Goal: Task Accomplishment & Management: Manage account settings

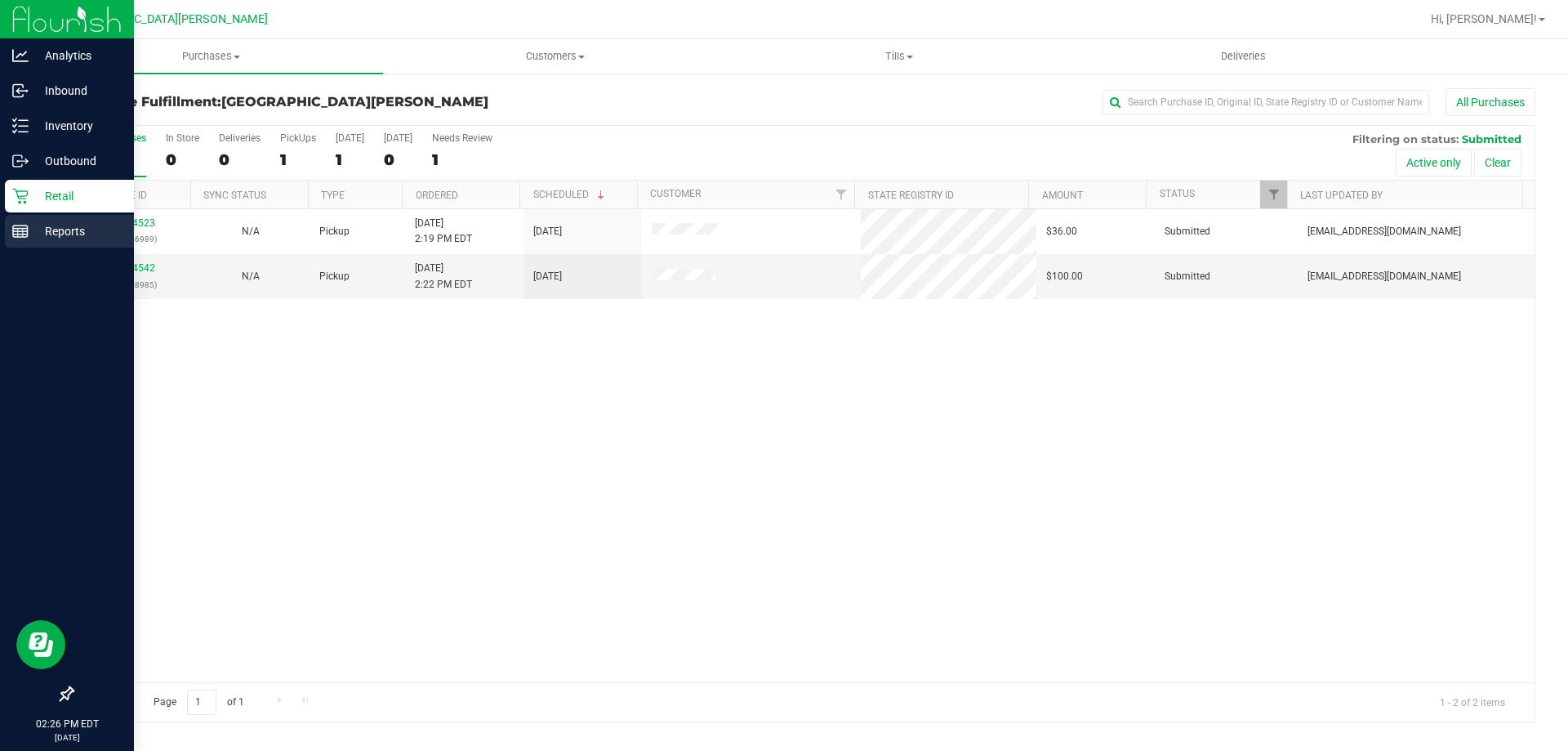
click at [130, 218] on div "Reports" at bounding box center [69, 231] width 129 height 32
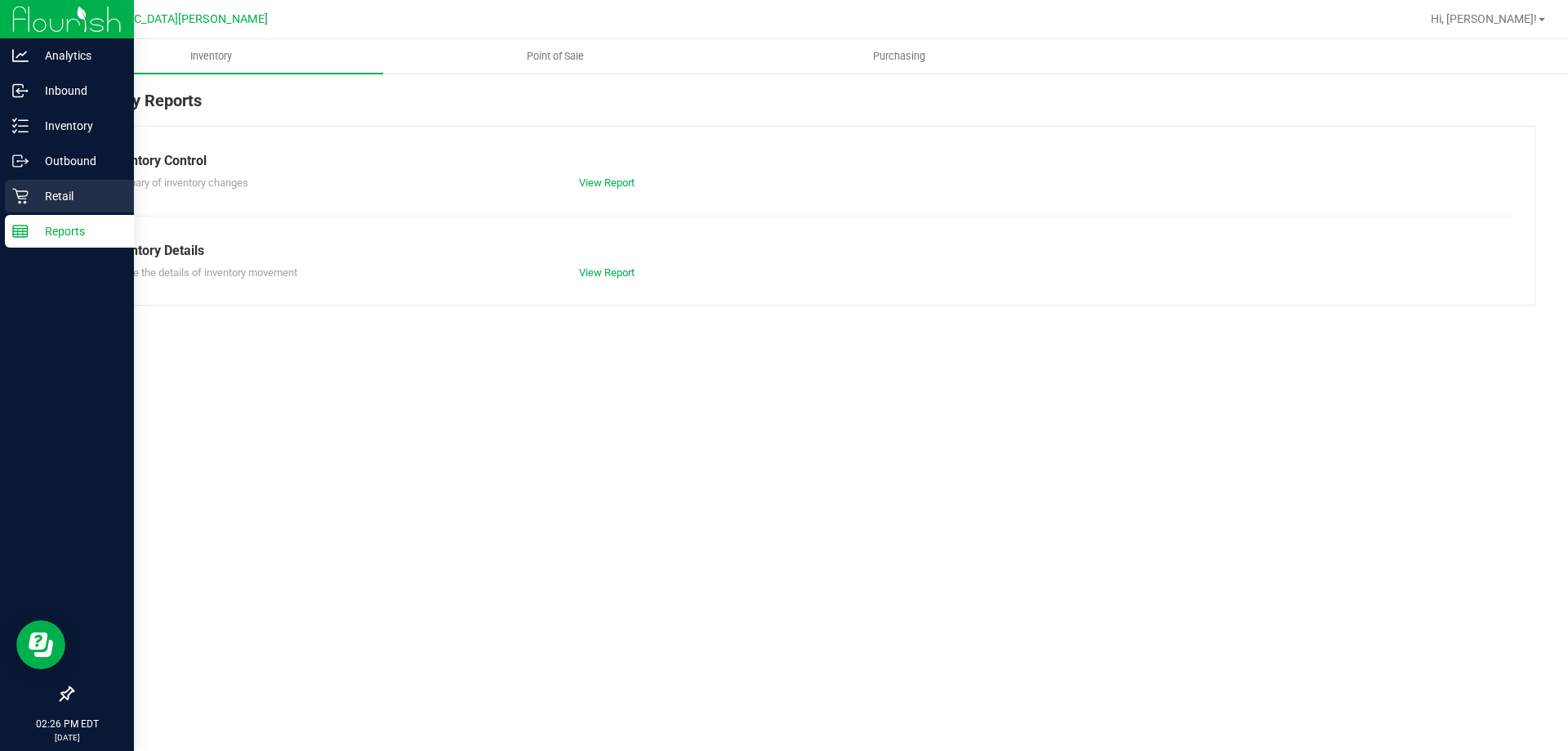
click at [40, 197] on p "Retail" at bounding box center [78, 196] width 98 height 19
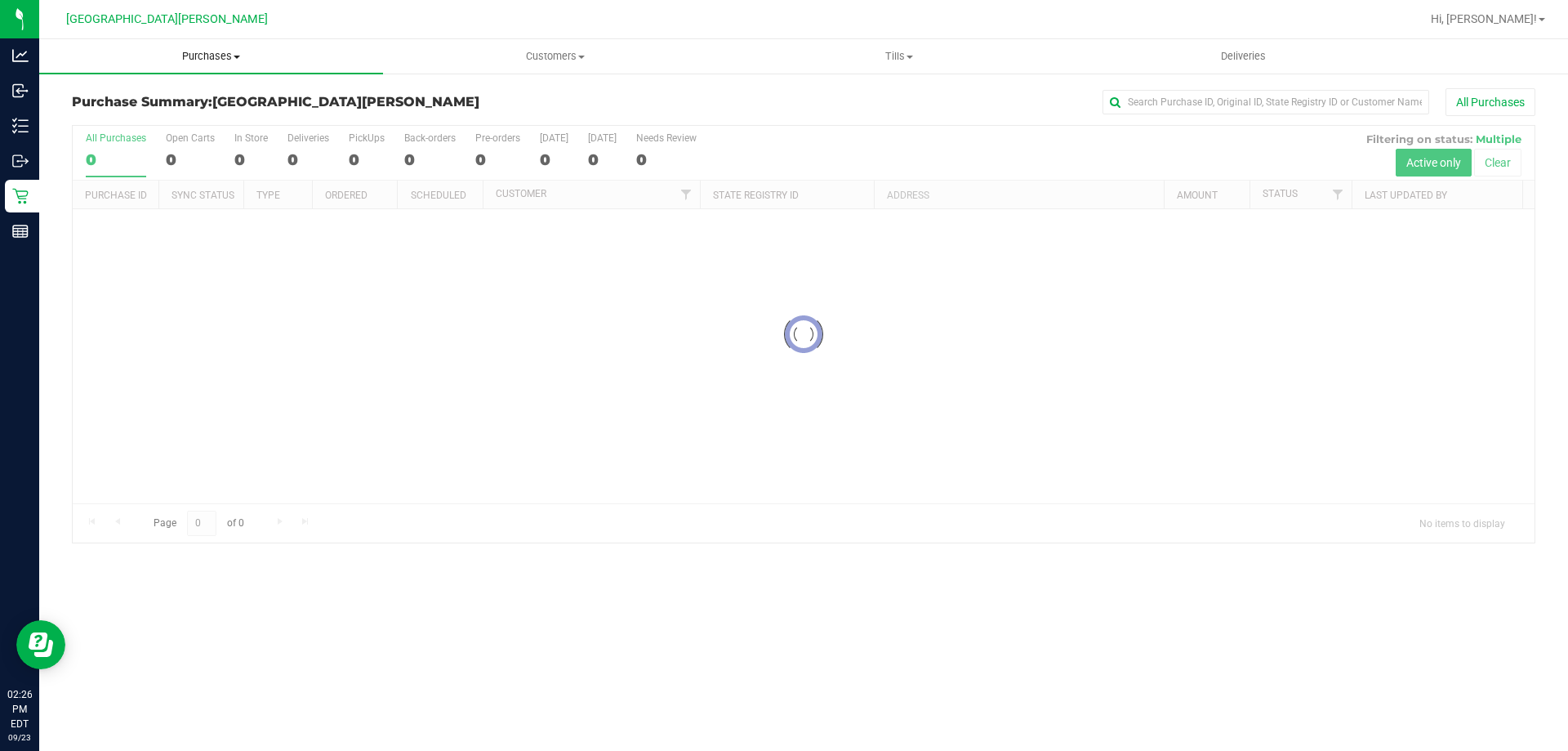
click at [224, 44] on uib-tab-heading "Purchases Summary of purchases Fulfillment All purchases" at bounding box center [211, 56] width 343 height 34
click at [170, 107] on li "Summary of purchases" at bounding box center [211, 98] width 343 height 19
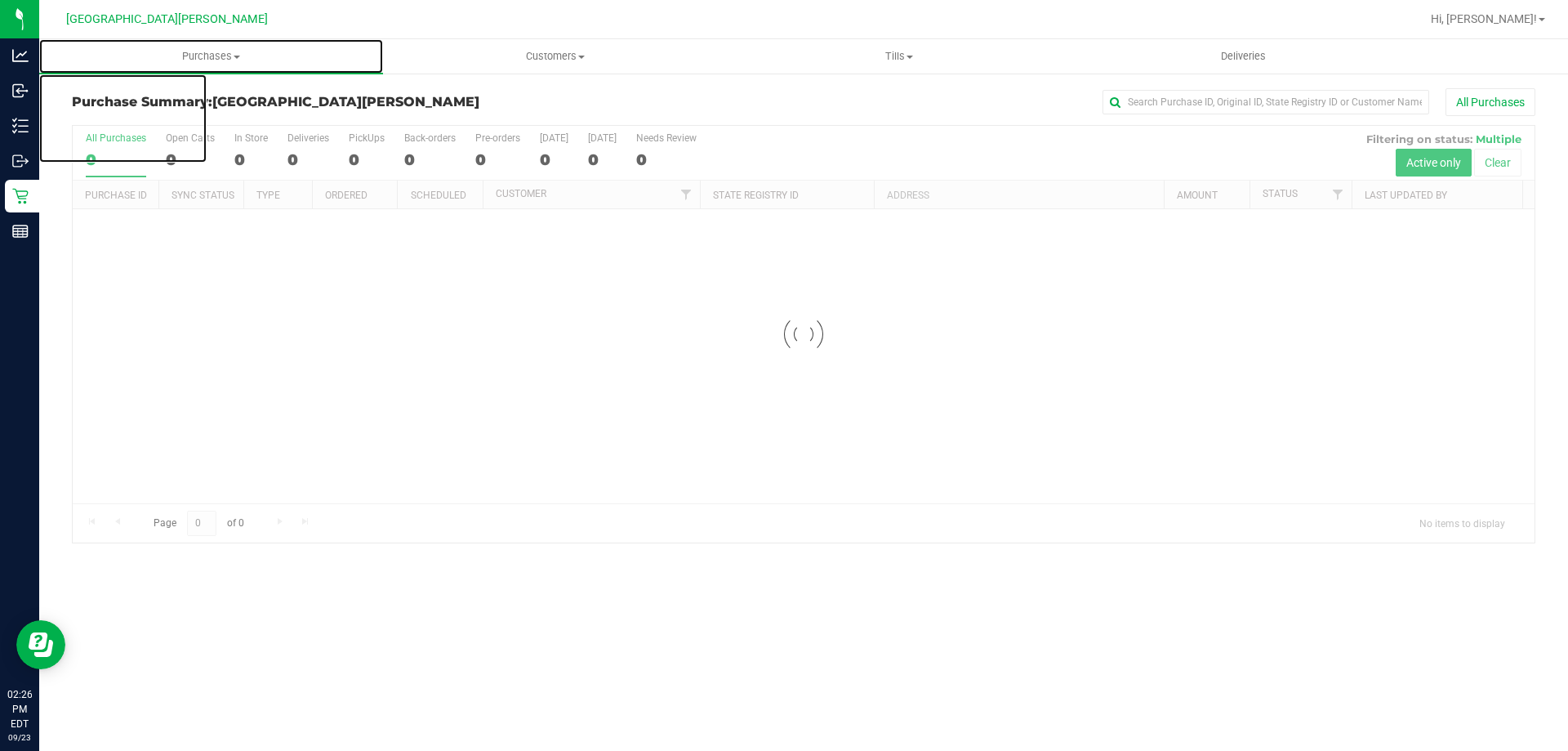
click at [214, 53] on span "Purchases" at bounding box center [211, 56] width 343 height 15
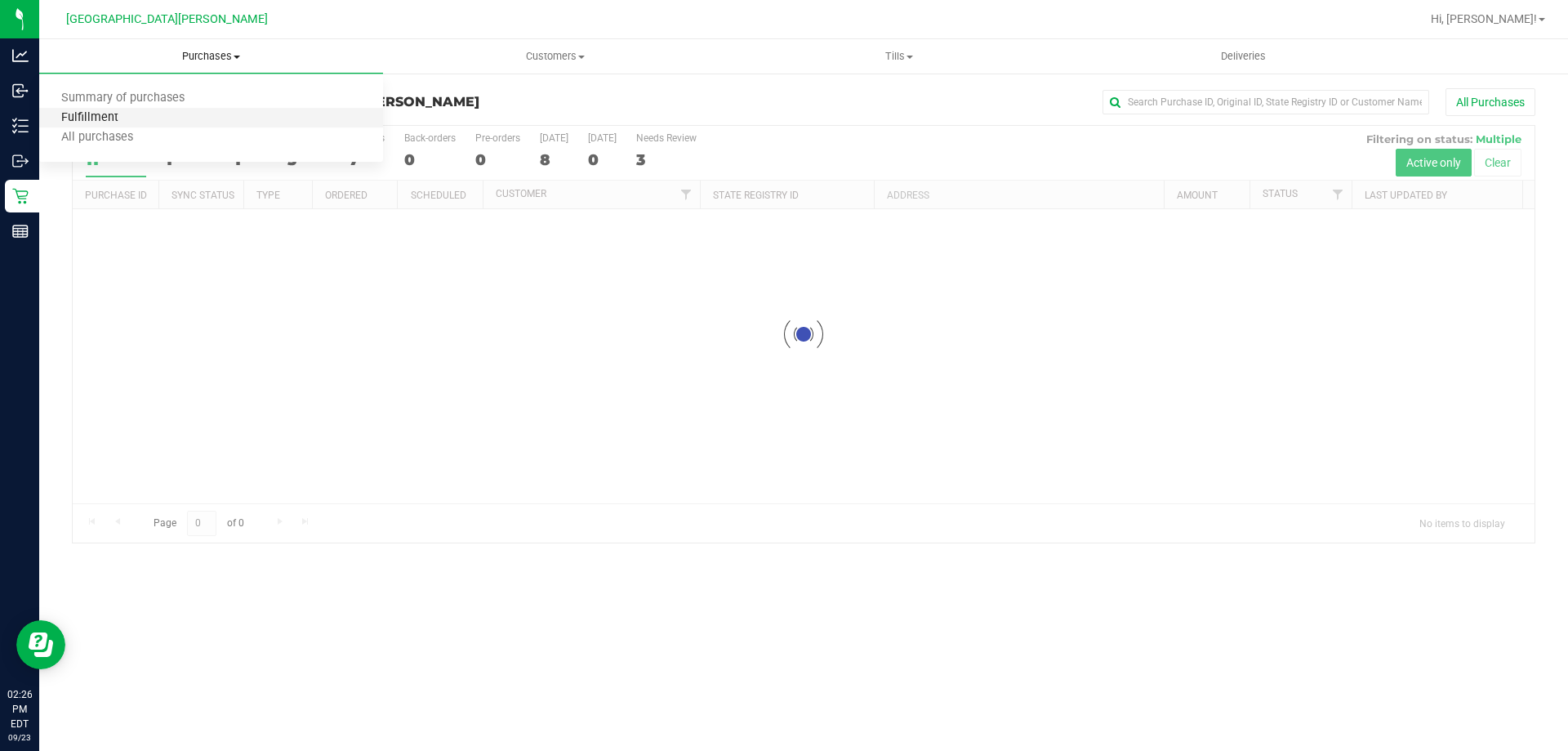
click at [108, 119] on span "Fulfillment" at bounding box center [90, 118] width 101 height 14
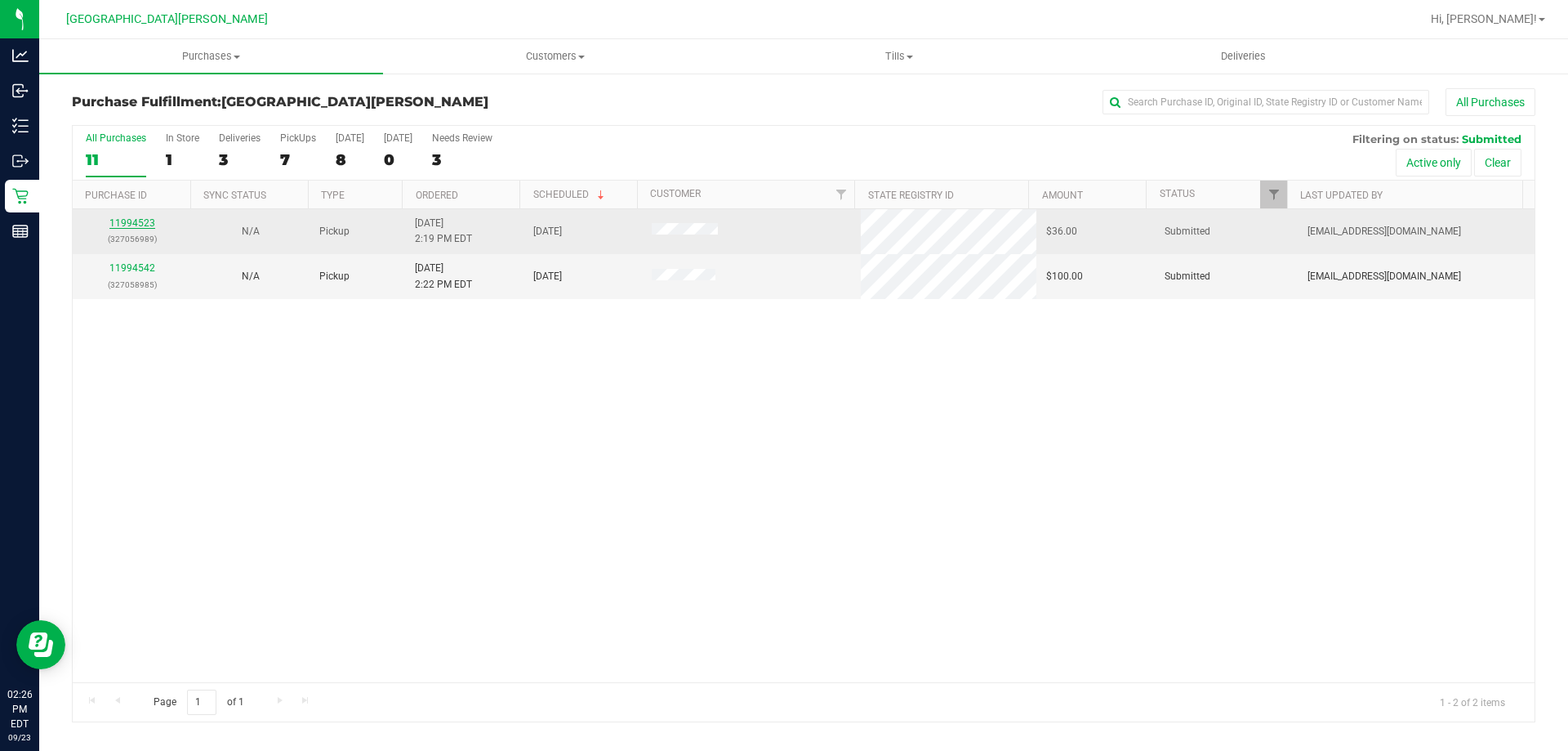
click at [138, 218] on link "11994523" at bounding box center [133, 222] width 46 height 11
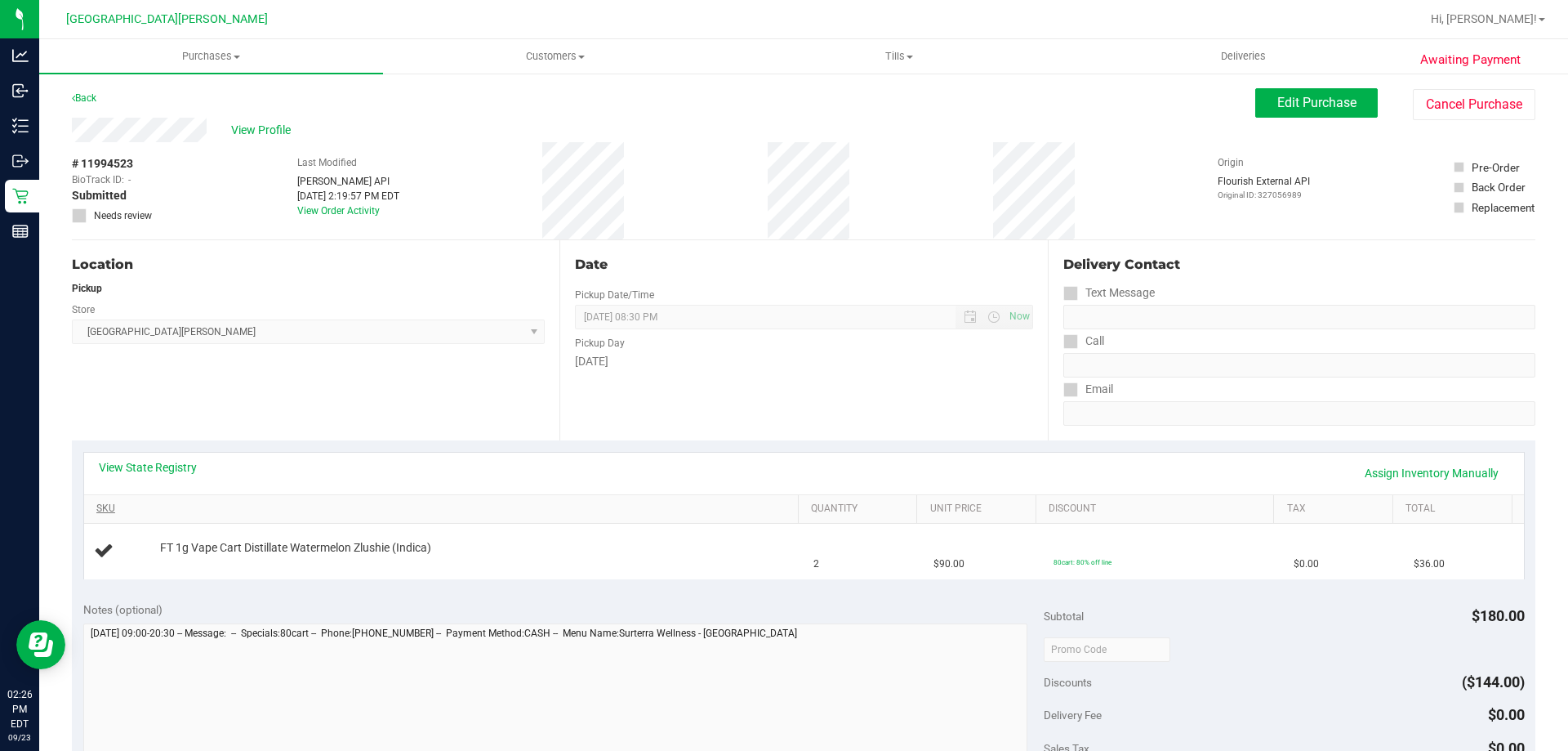
scroll to position [163, 0]
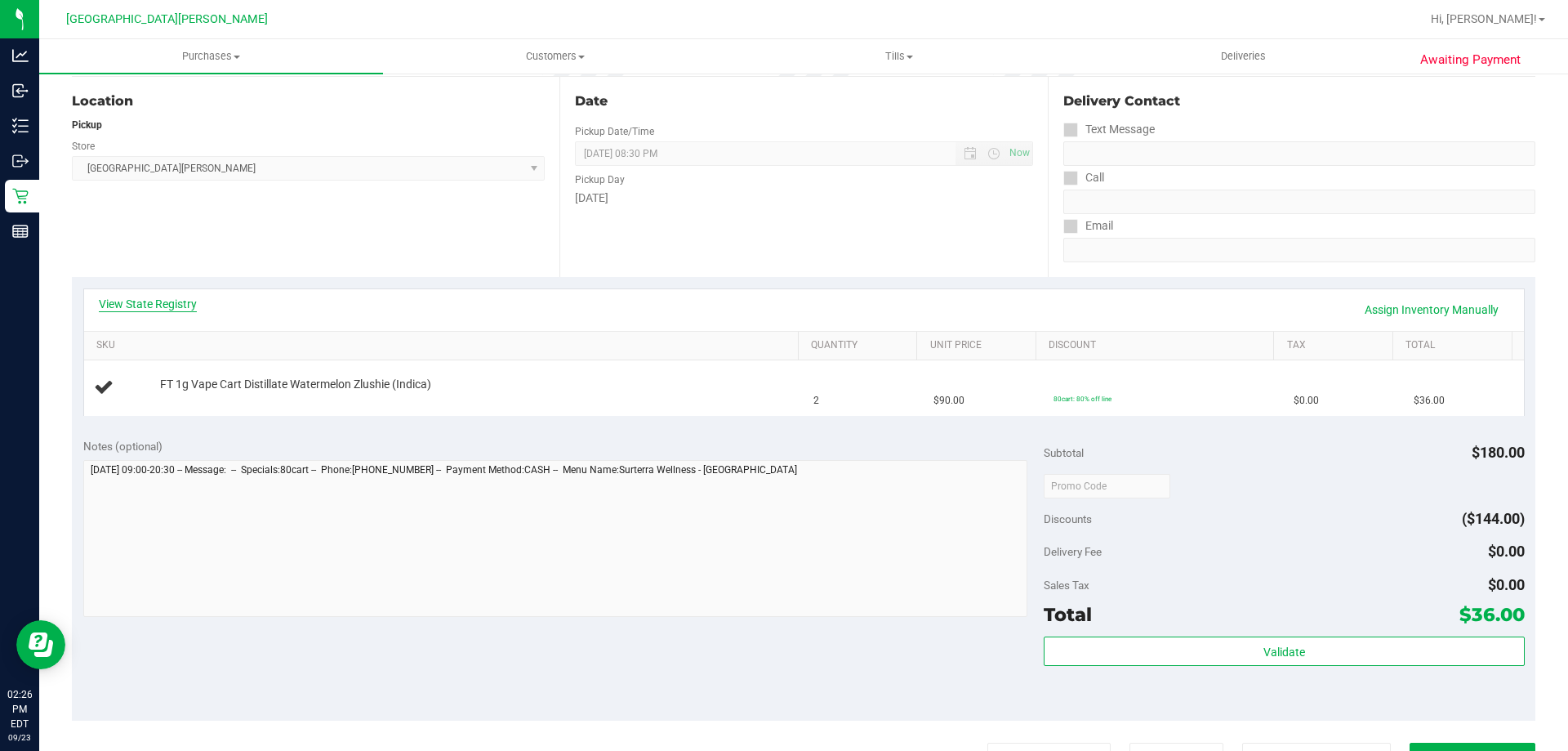
click at [180, 305] on link "View State Registry" at bounding box center [148, 304] width 98 height 17
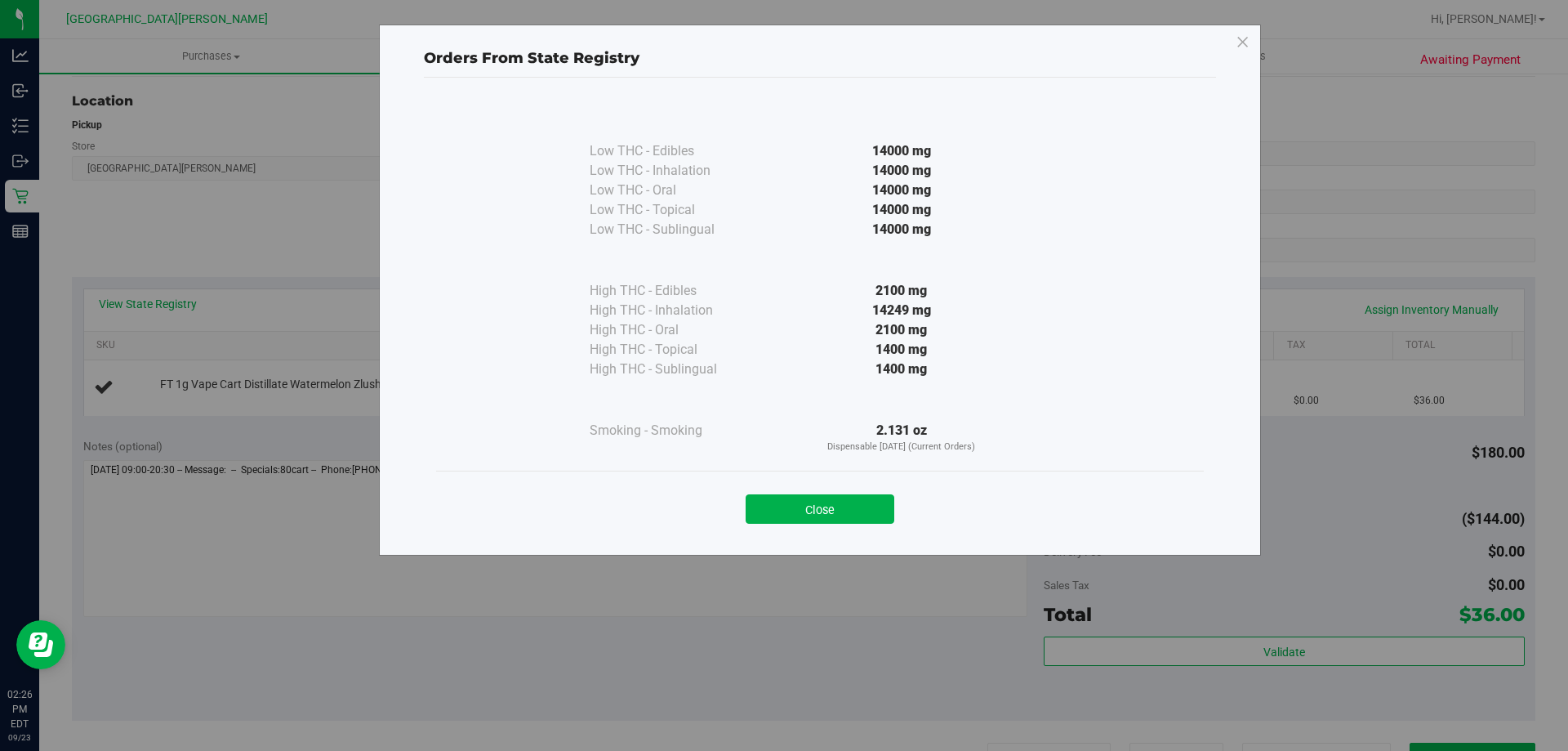
drag, startPoint x: 863, startPoint y: 496, endPoint x: 856, endPoint y: 473, distance: 24.0
click at [863, 495] on button "Close" at bounding box center [820, 509] width 148 height 29
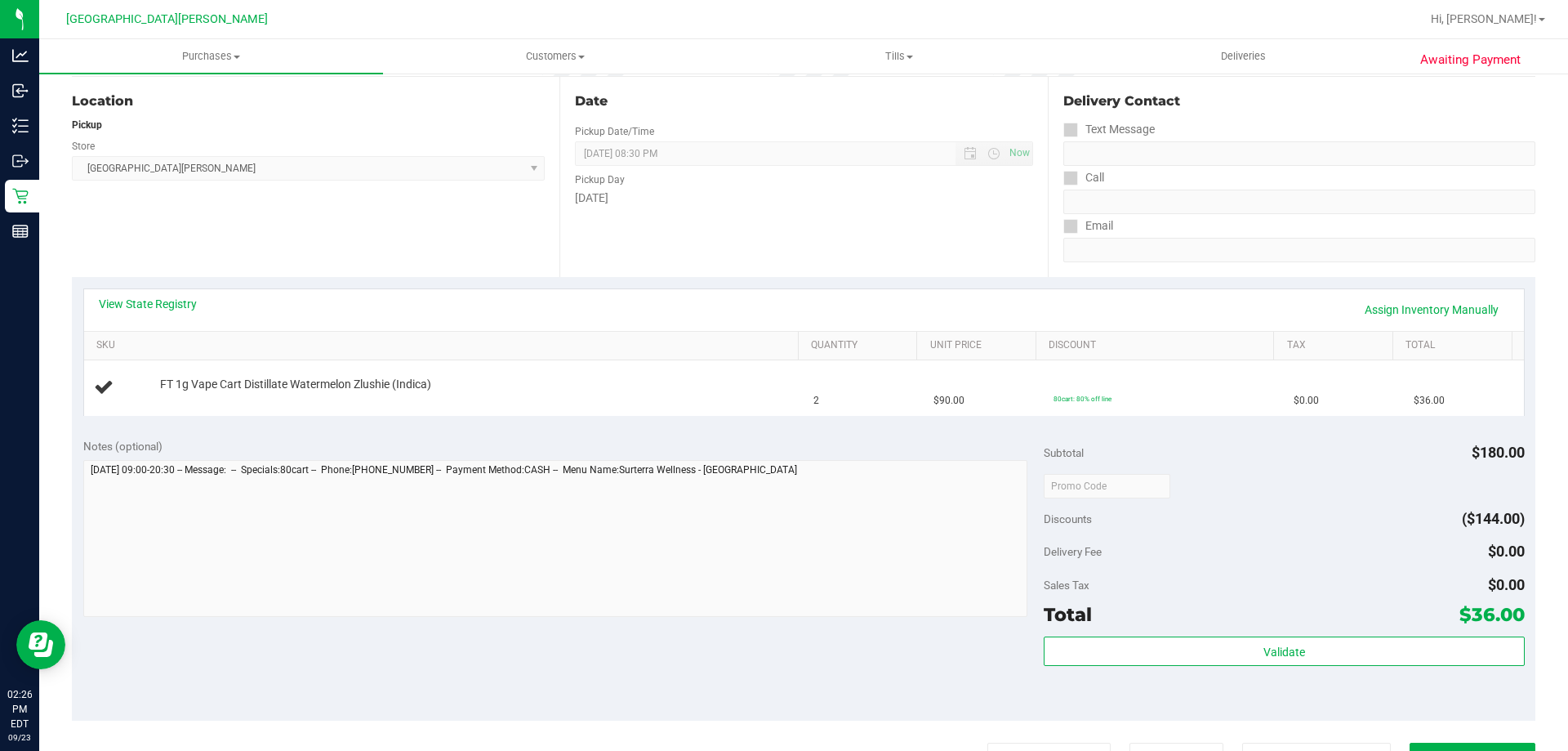
drag, startPoint x: 812, startPoint y: 291, endPoint x: 813, endPoint y: 274, distance: 17.0
click at [812, 290] on div "View State Registry Assign Inventory Manually" at bounding box center [804, 309] width 1440 height 41
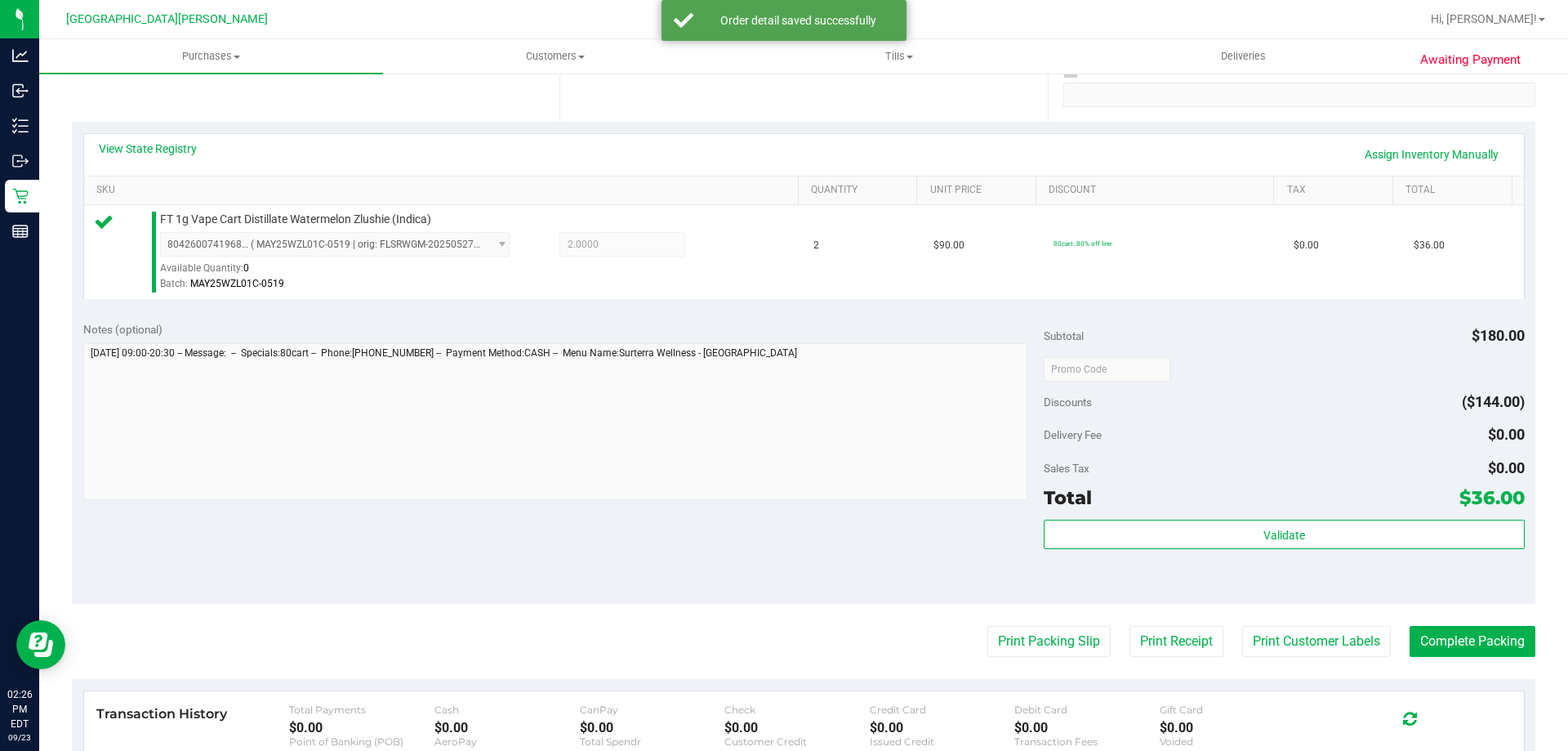
scroll to position [572, 0]
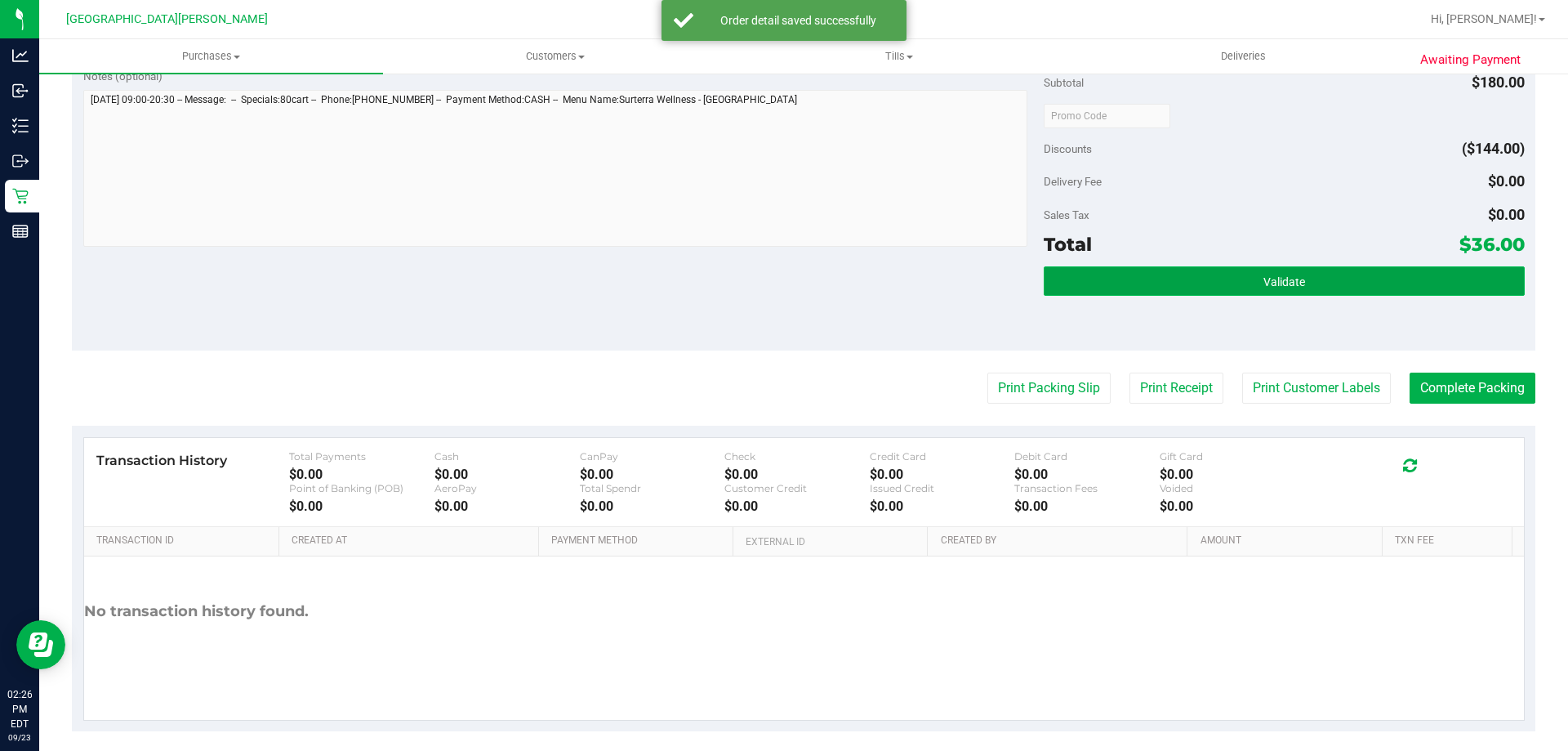
click at [1204, 273] on button "Validate" at bounding box center [1283, 280] width 481 height 29
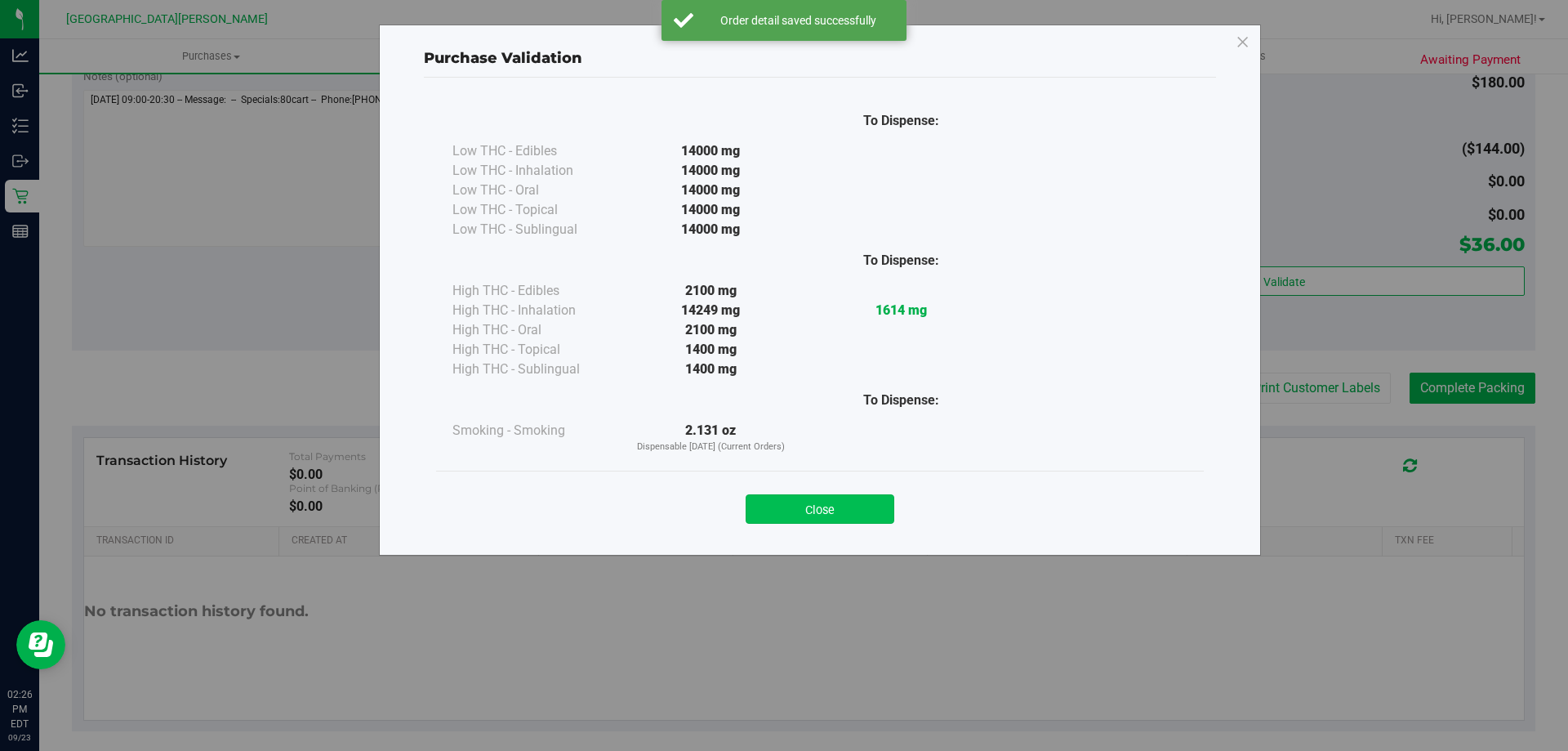
click at [842, 516] on button "Close" at bounding box center [820, 509] width 148 height 29
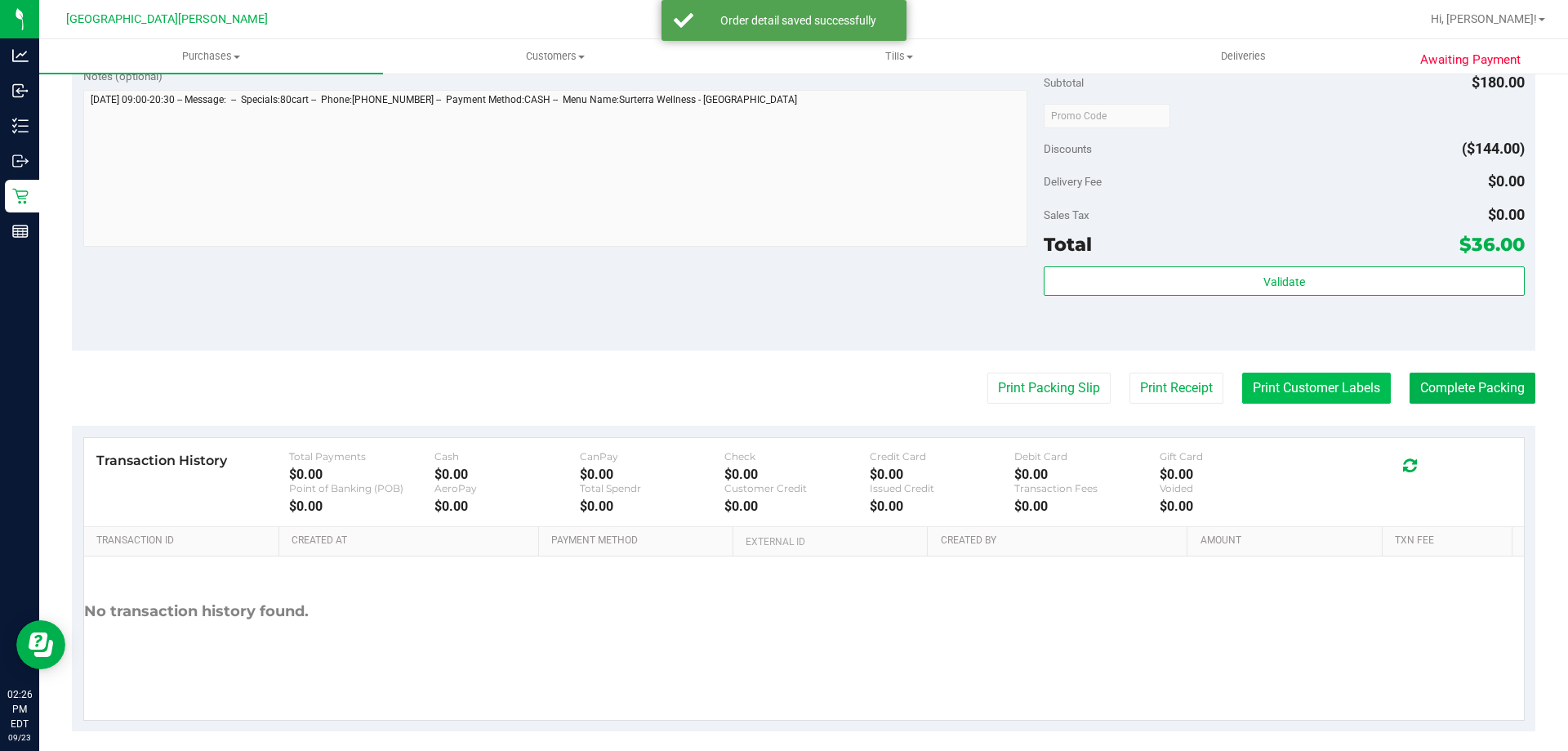
click at [1275, 379] on button "Print Customer Labels" at bounding box center [1316, 387] width 148 height 31
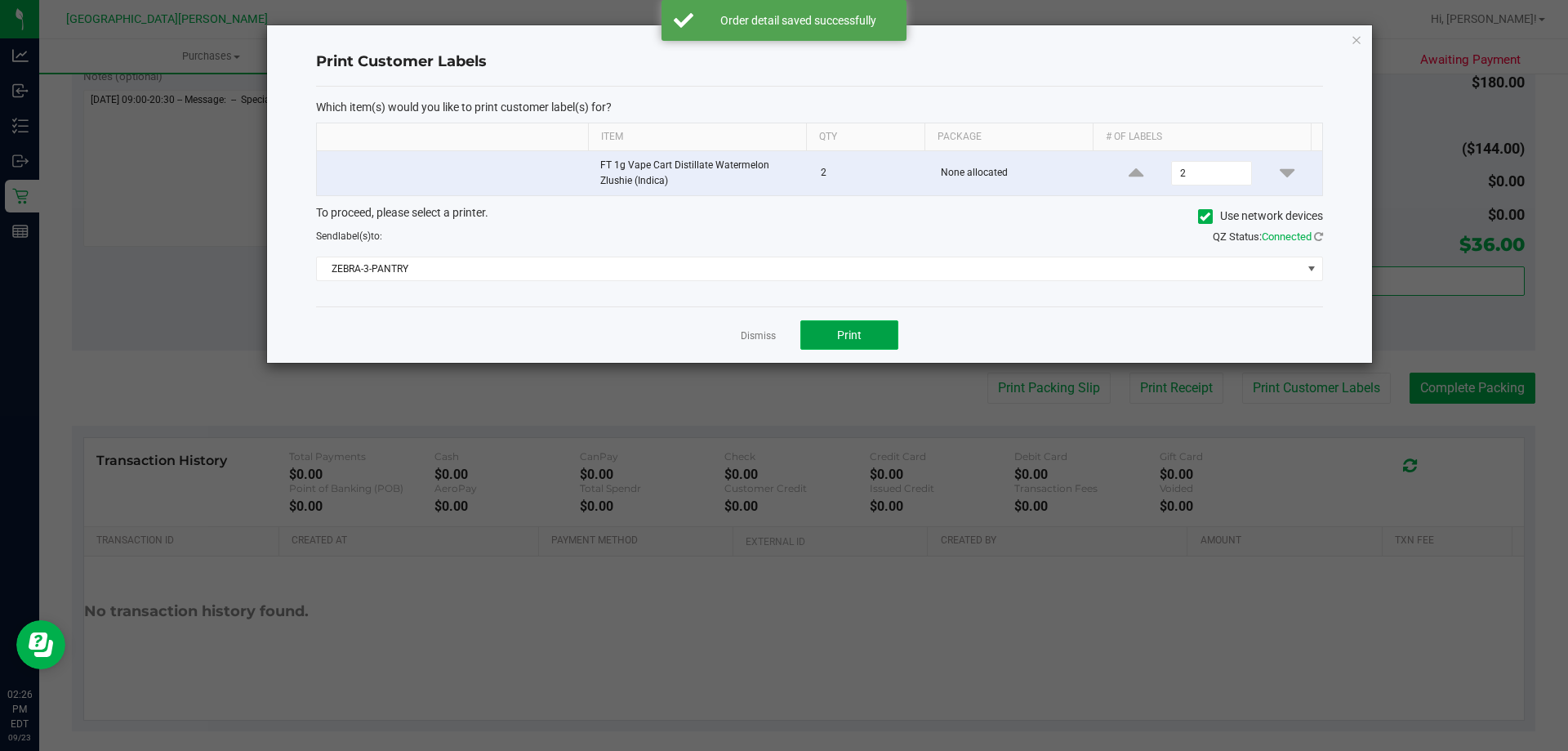
click at [841, 336] on span "Print" at bounding box center [849, 335] width 25 height 13
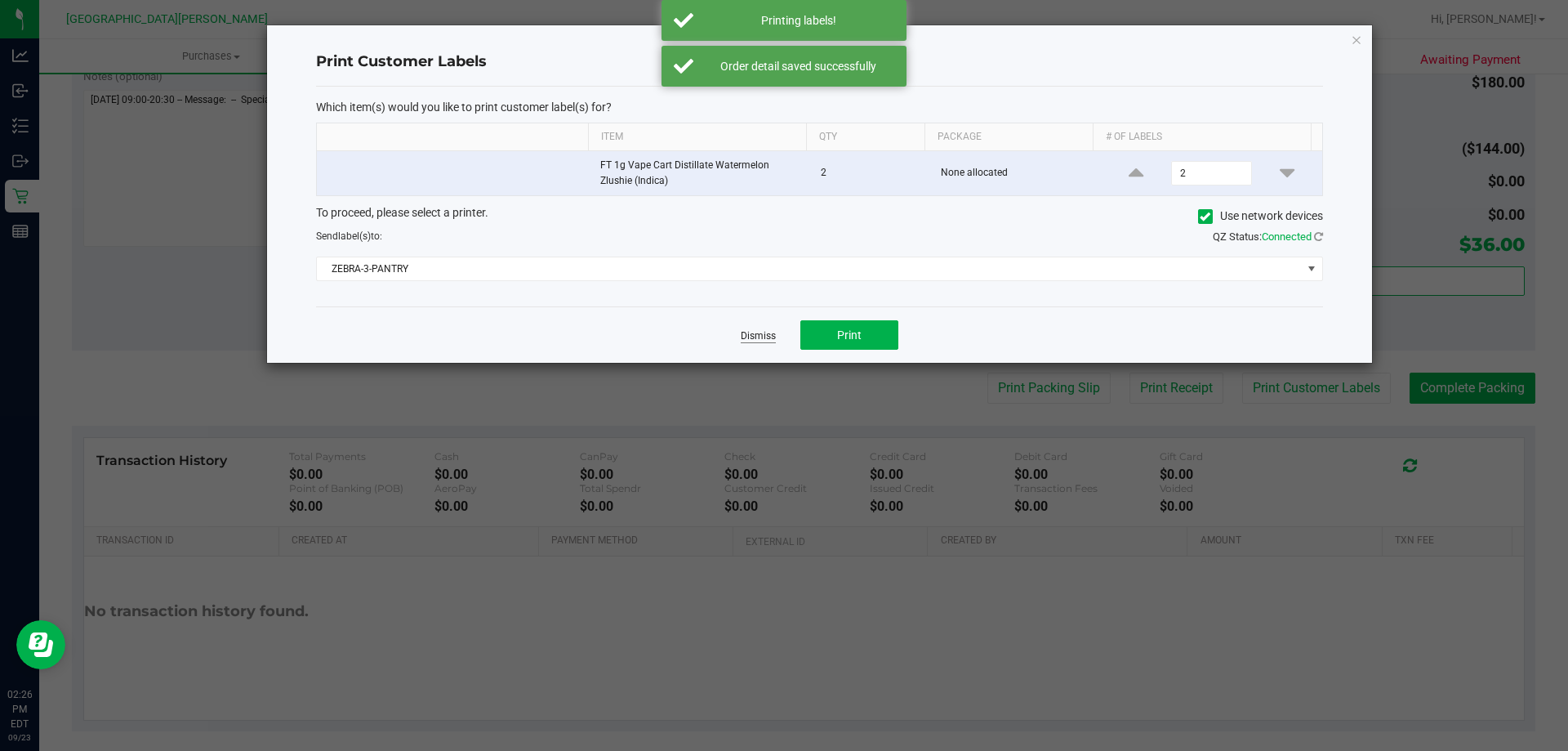
click at [765, 334] on link "Dismiss" at bounding box center [758, 336] width 35 height 14
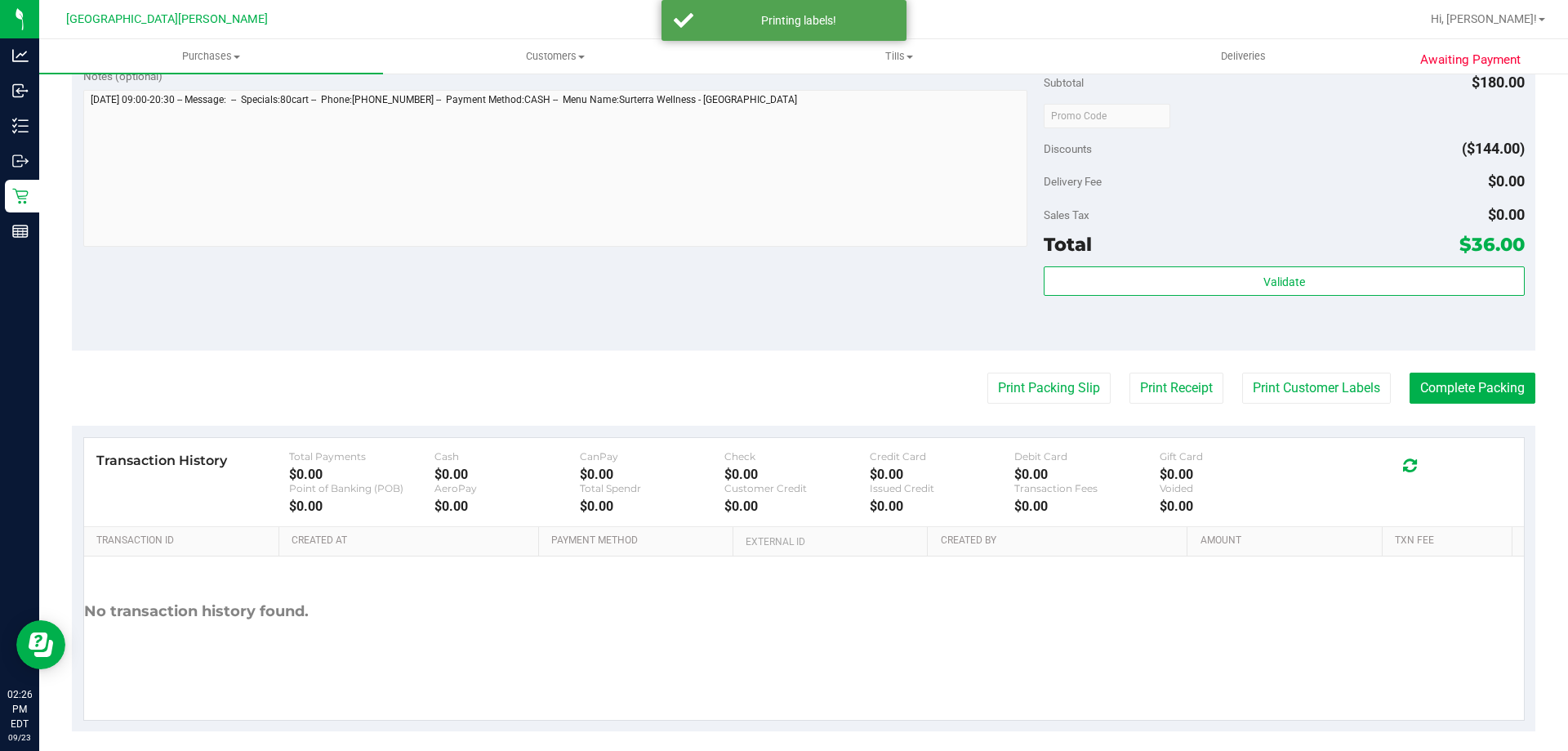
click at [743, 335] on div "Notes (optional) Subtotal $180.00 Discounts ($144.00) Delivery Fee $0.00 Sales …" at bounding box center [804, 203] width 1463 height 294
click at [1410, 381] on button "Complete Packing" at bounding box center [1472, 387] width 126 height 31
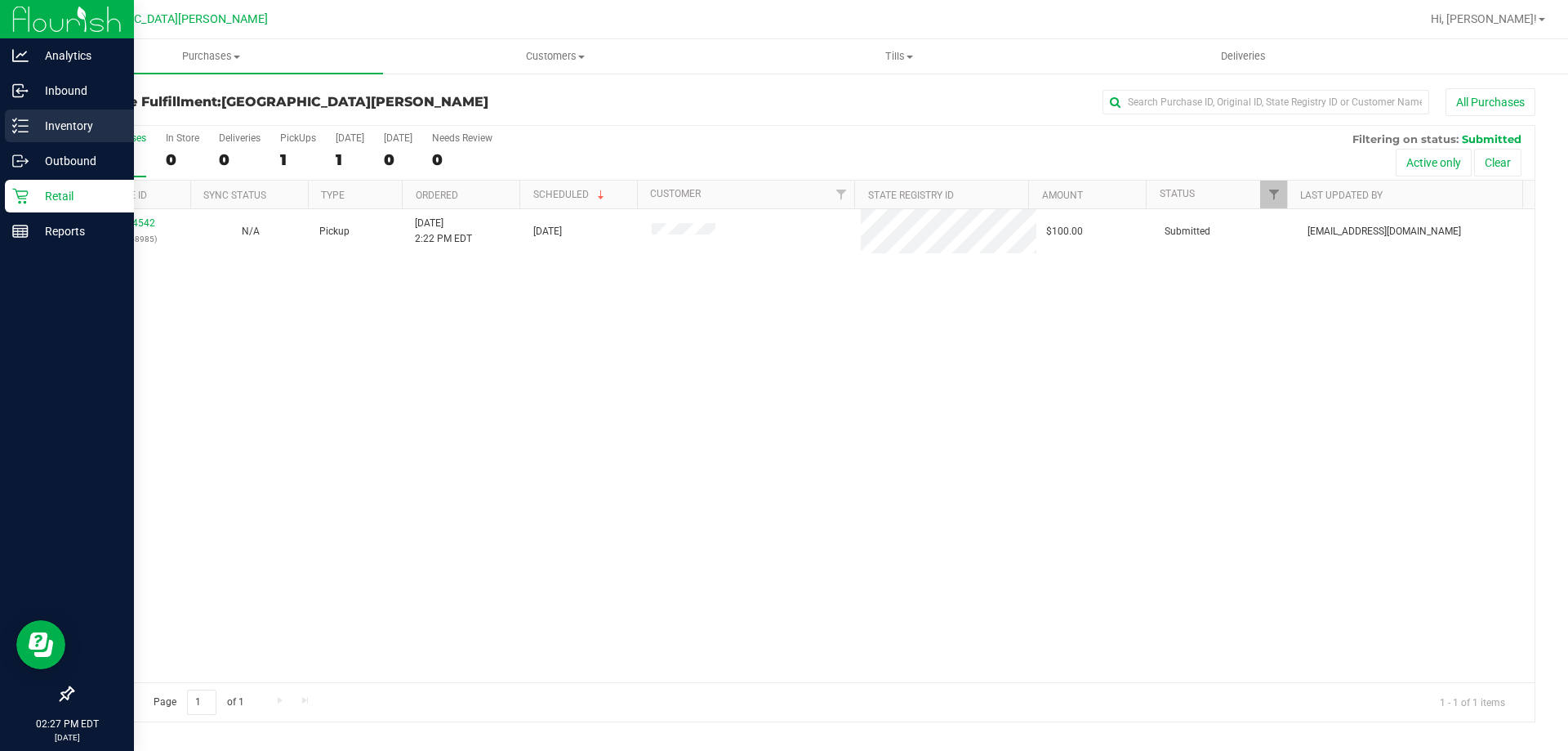
click at [54, 134] on p "Inventory" at bounding box center [78, 126] width 98 height 19
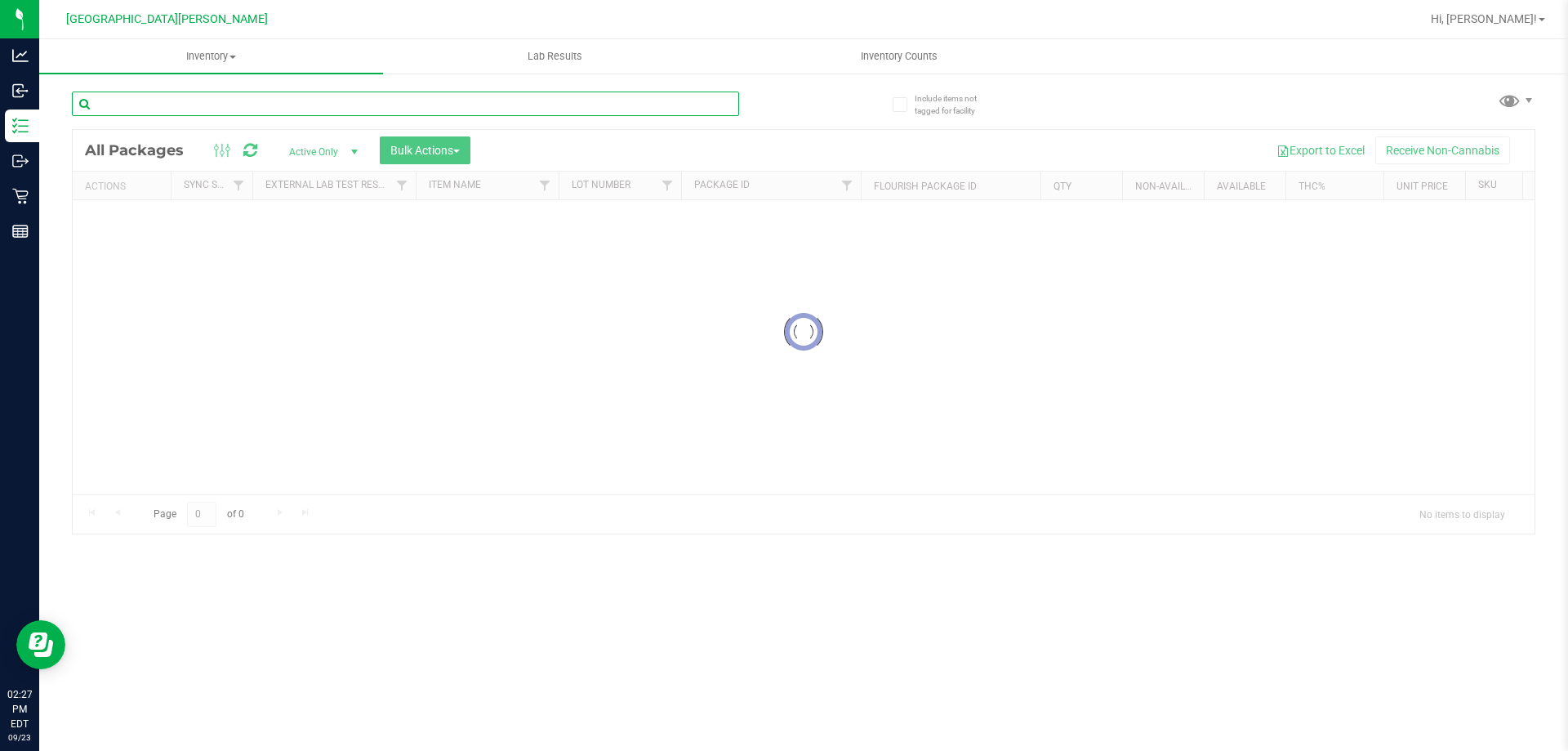
click at [220, 96] on input "text" at bounding box center [406, 104] width 668 height 25
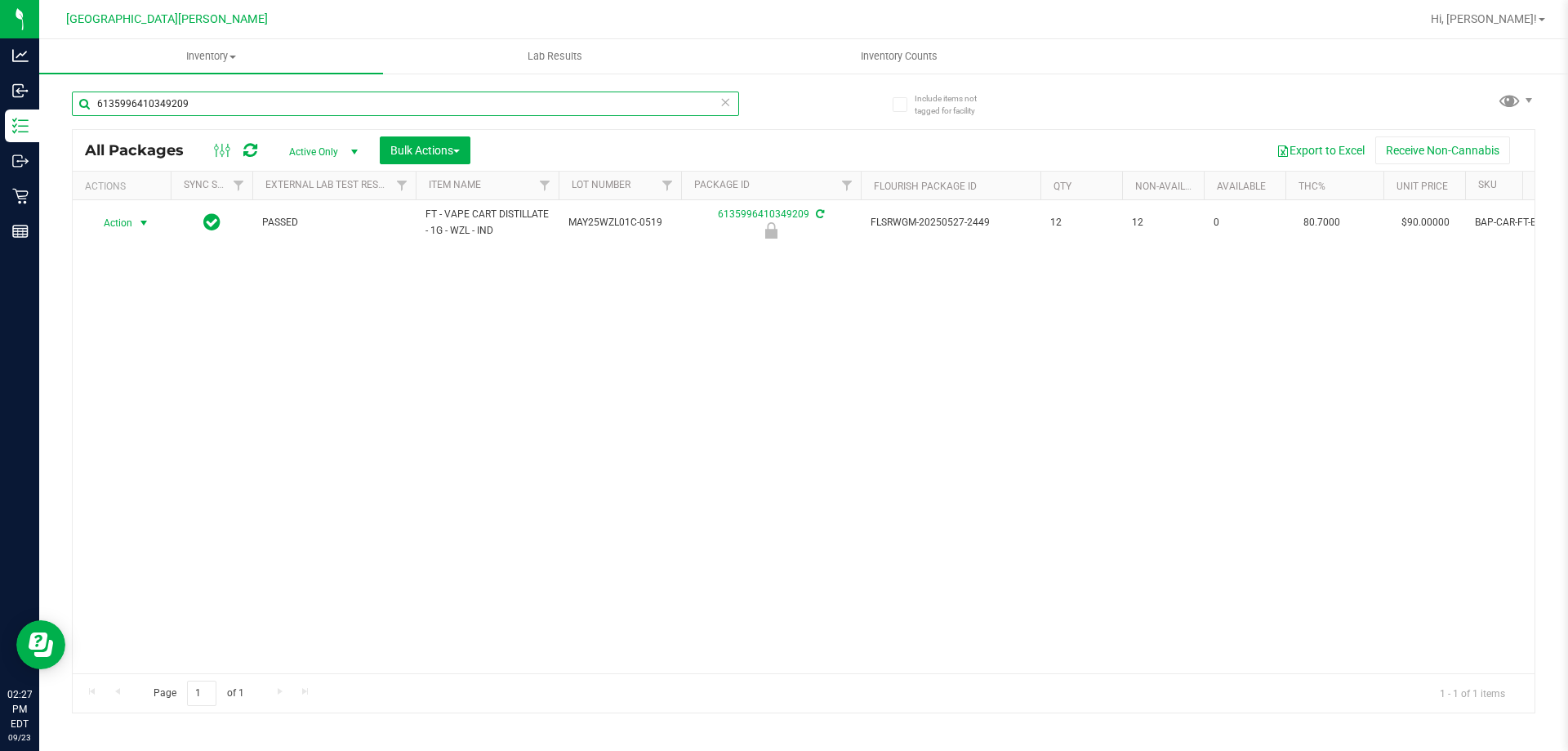
type input "6135996410349209"
click at [124, 223] on span "Action" at bounding box center [111, 223] width 44 height 23
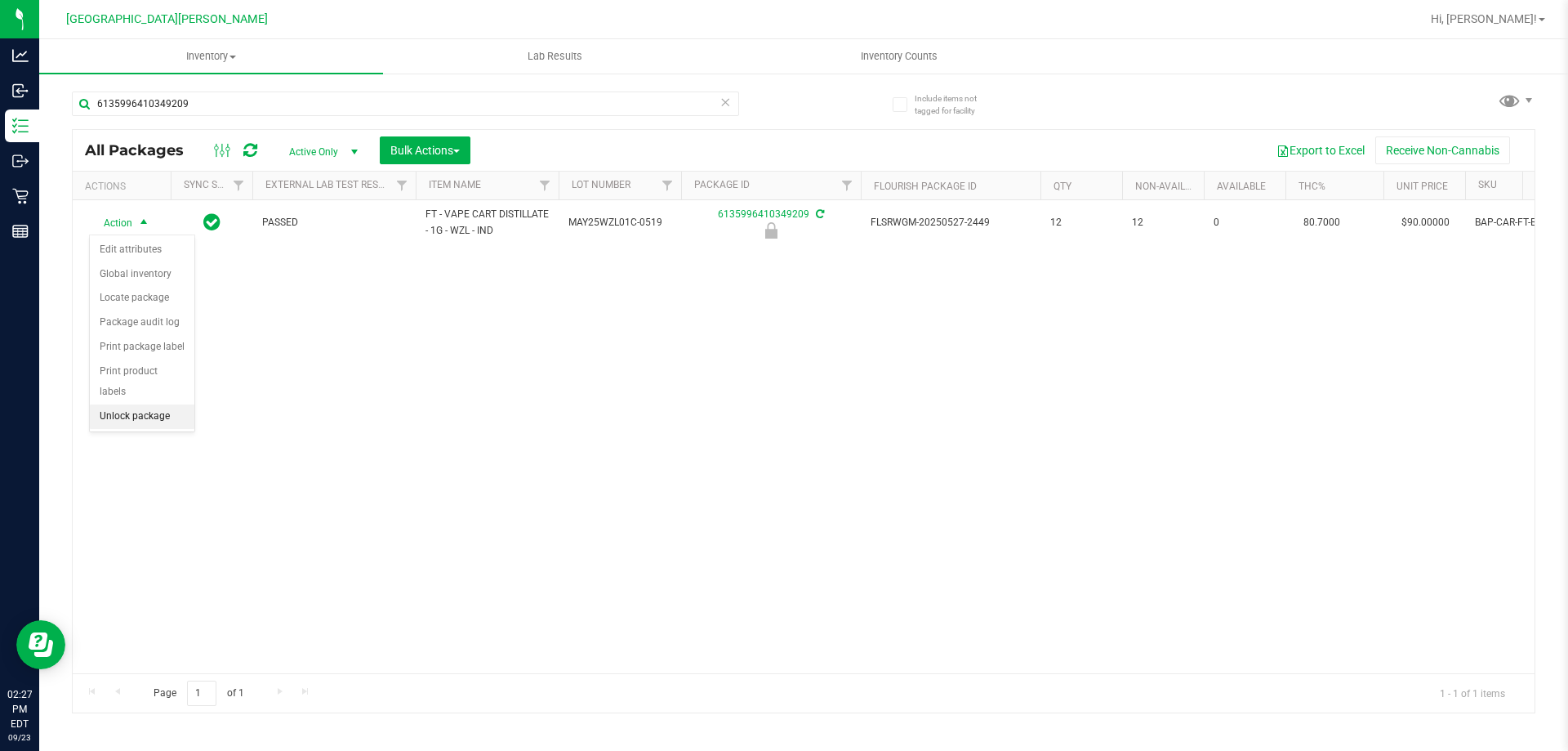
click at [123, 404] on li "Unlock package" at bounding box center [141, 416] width 105 height 25
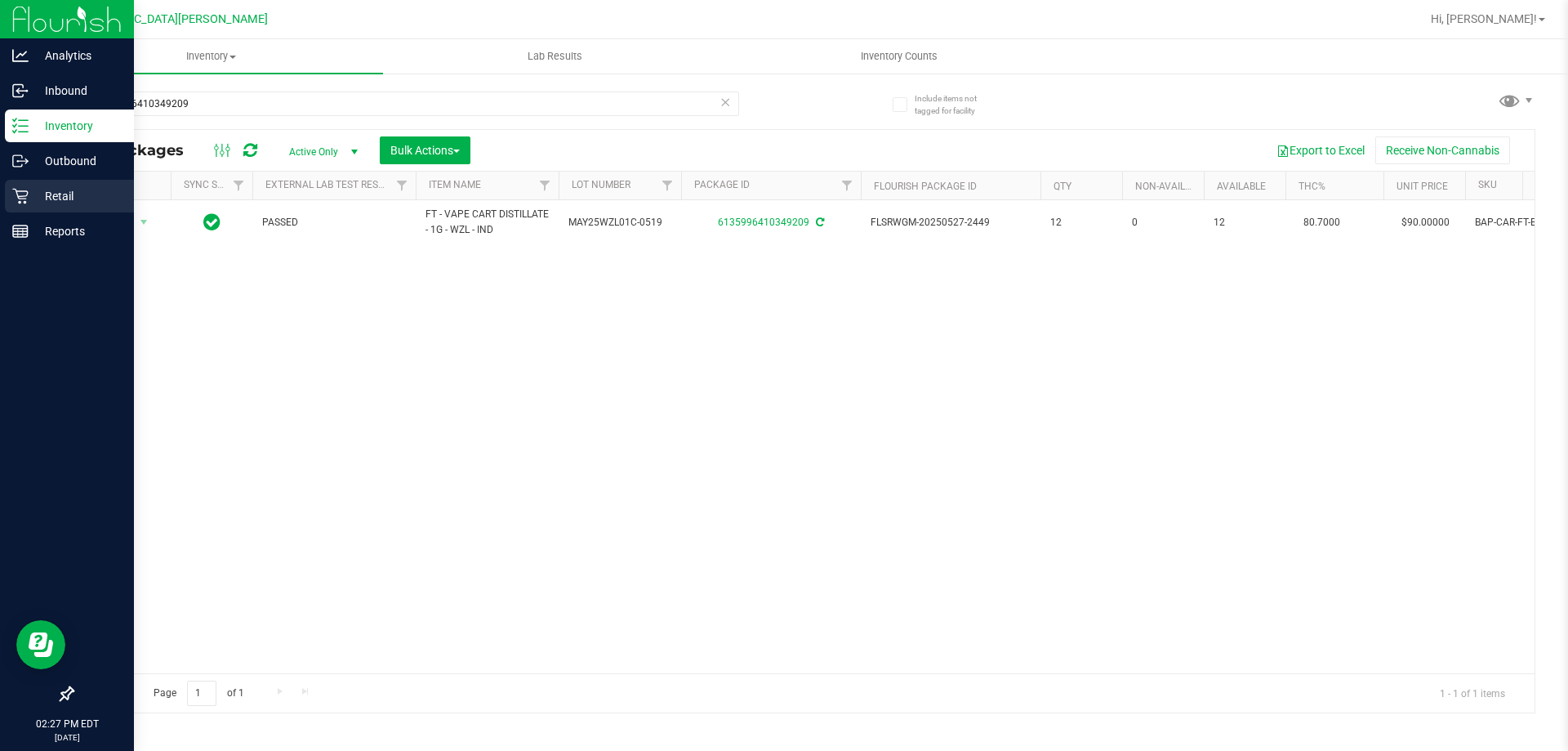
click at [16, 198] on icon at bounding box center [20, 196] width 17 height 17
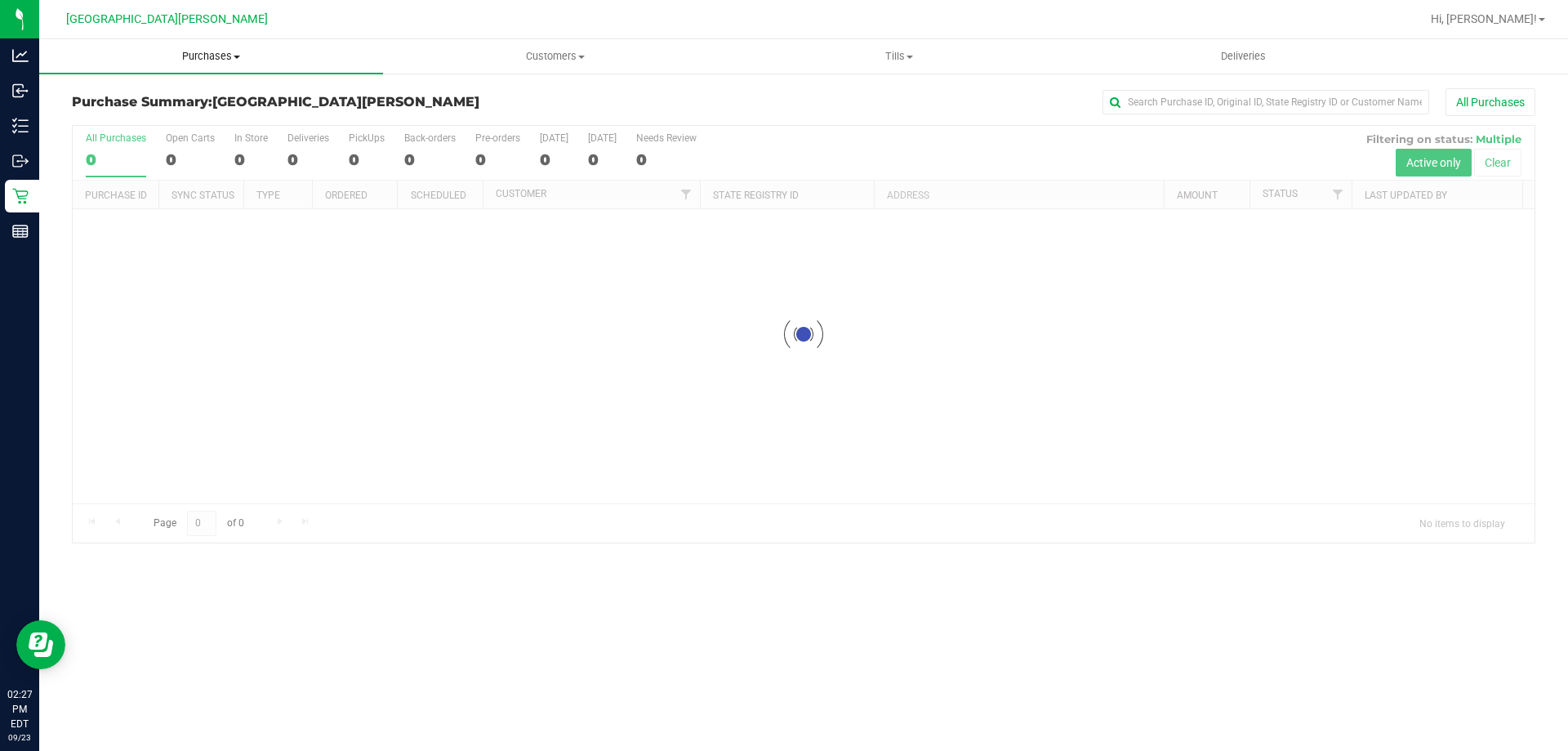
click at [205, 46] on uib-tab-heading "Purchases Summary of purchases Fulfillment All purchases" at bounding box center [211, 56] width 343 height 34
click at [60, 116] on span "Fulfillment" at bounding box center [90, 118] width 101 height 14
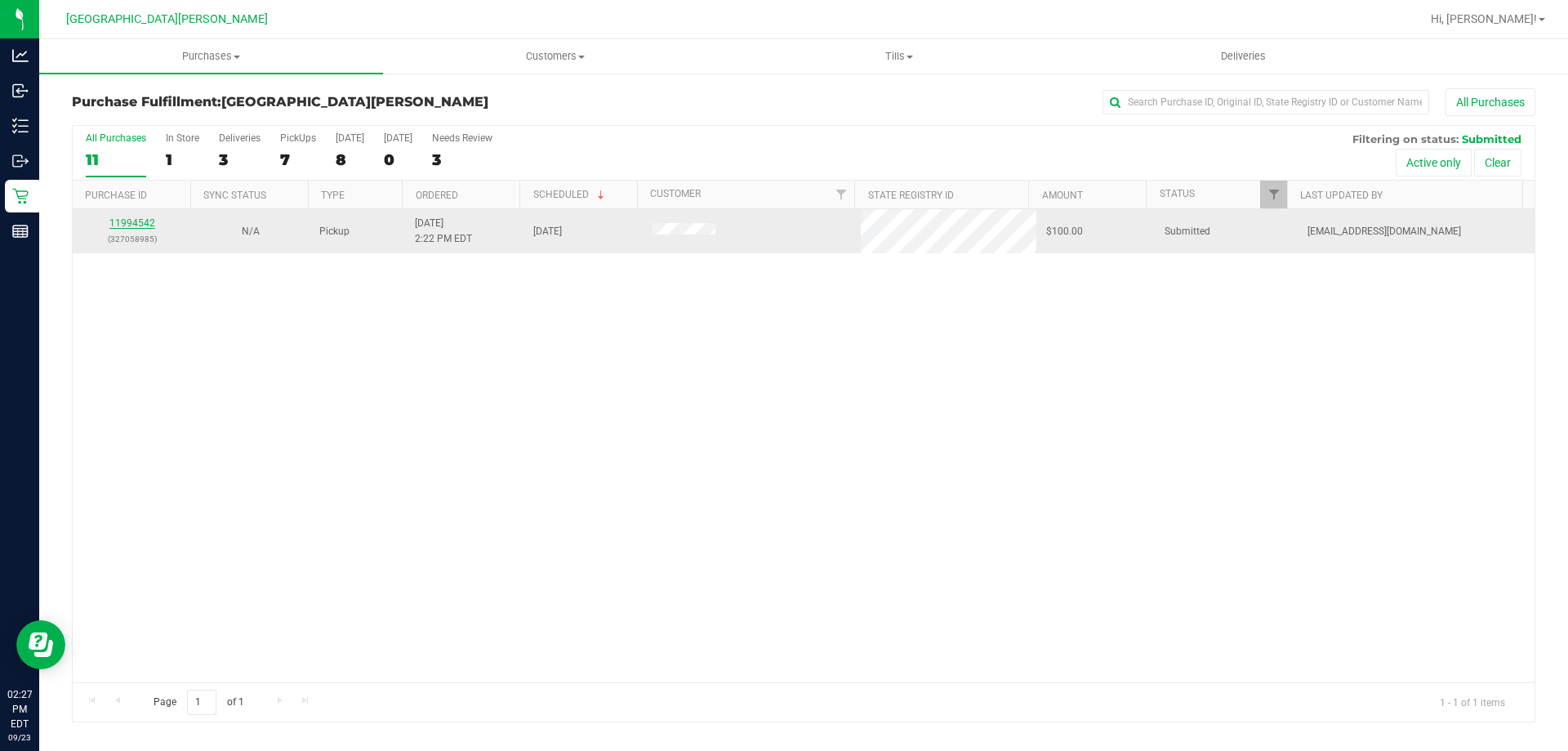
click at [138, 223] on link "11994542" at bounding box center [133, 222] width 46 height 11
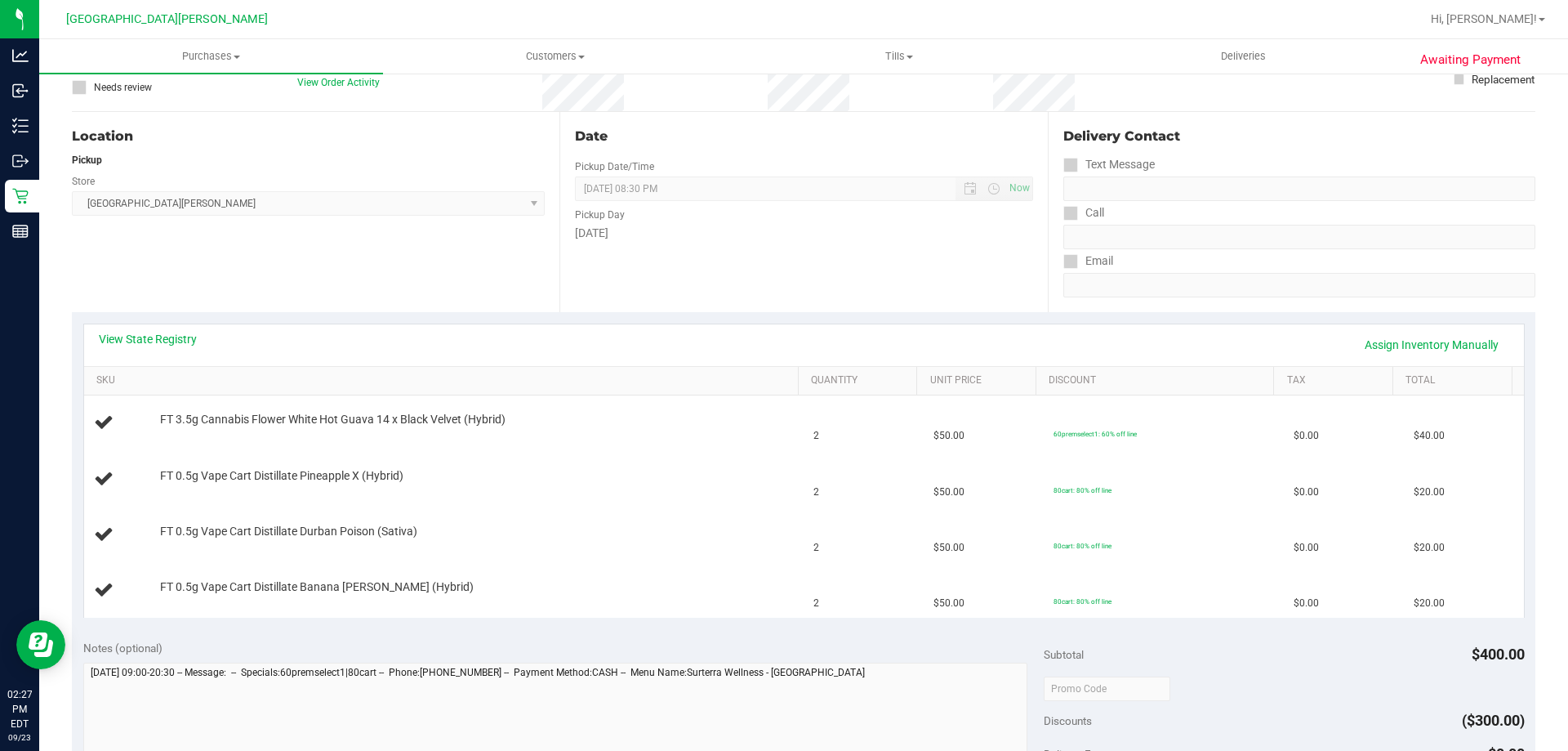
scroll to position [163, 0]
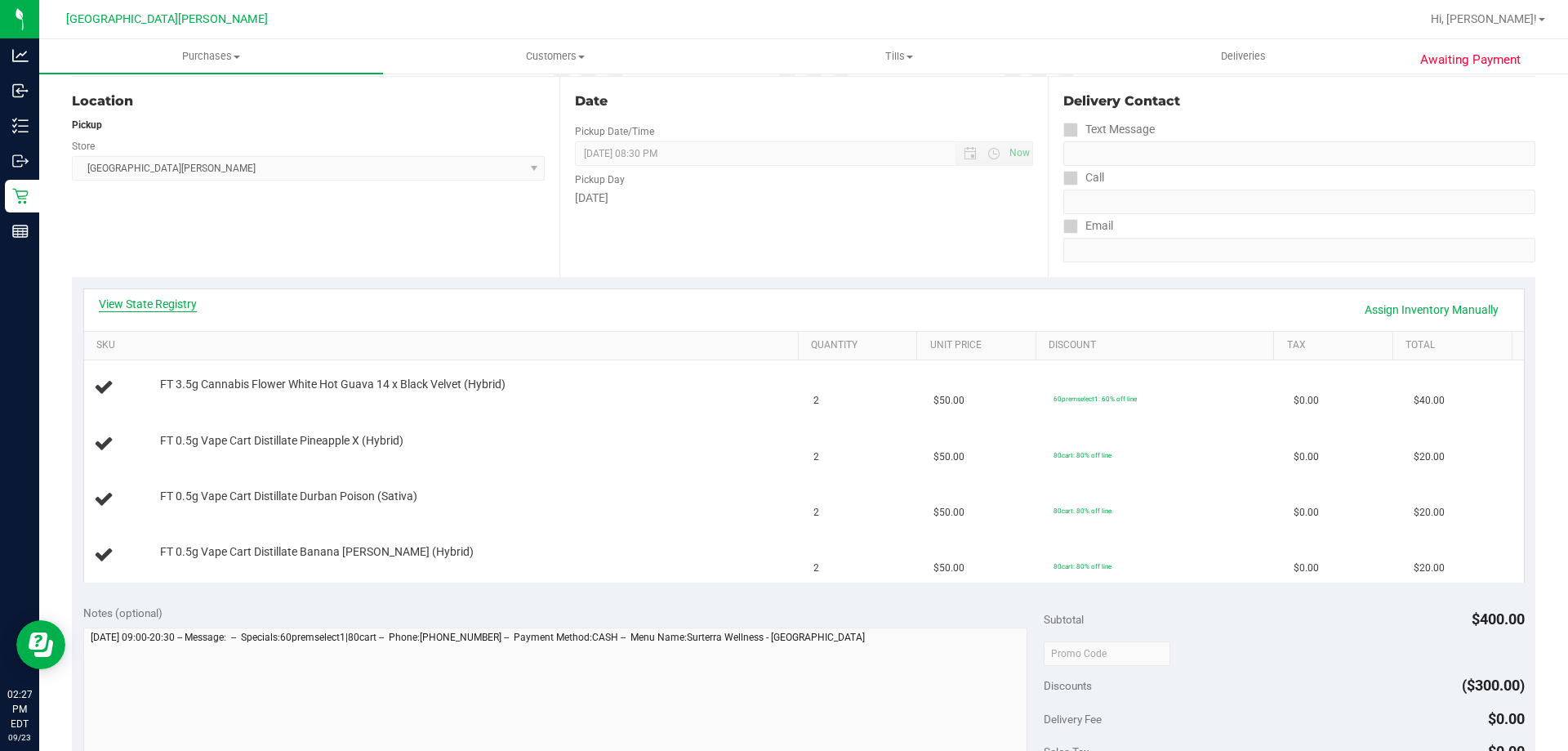
click at [144, 303] on link "View State Registry" at bounding box center [148, 304] width 98 height 17
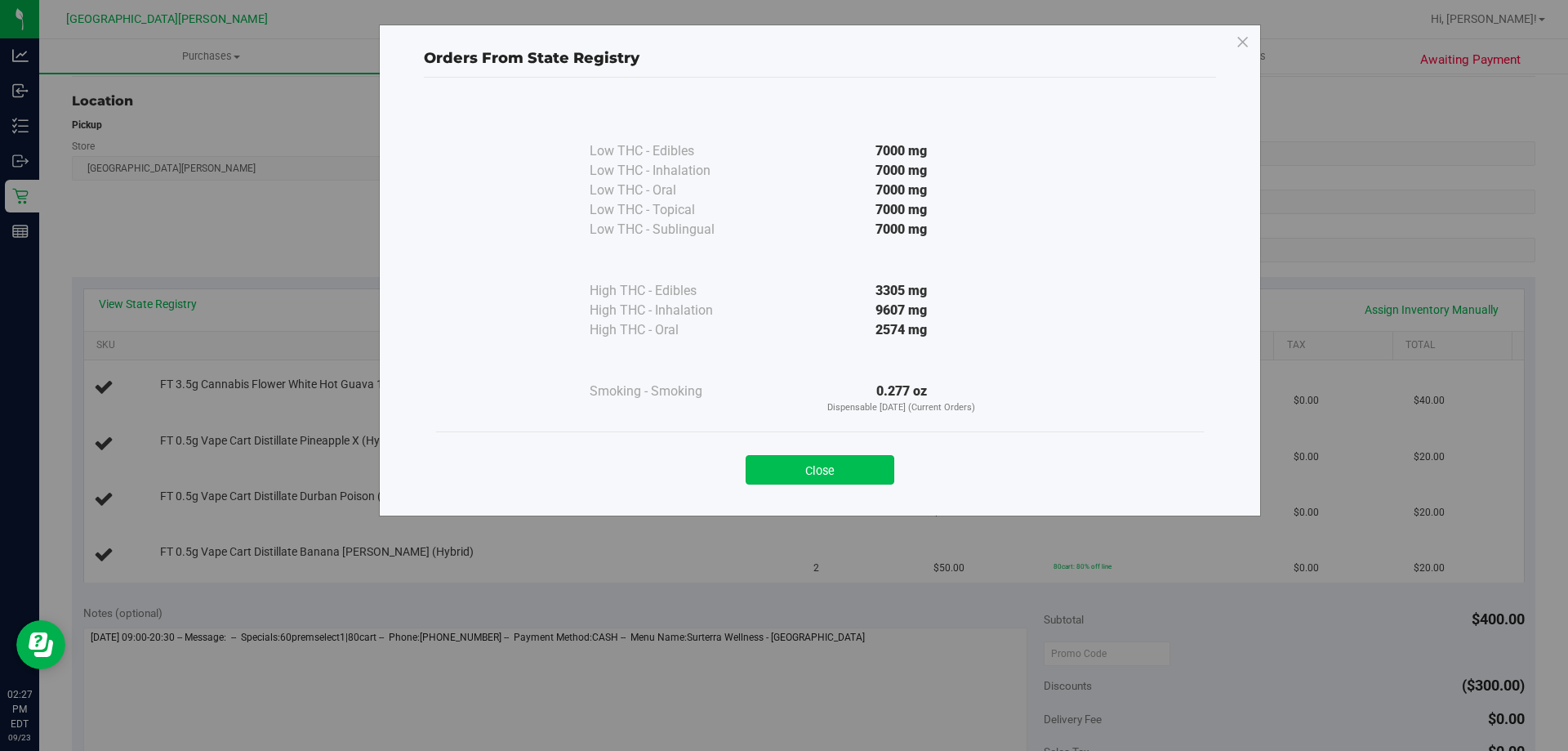
click at [813, 476] on button "Close" at bounding box center [820, 469] width 148 height 29
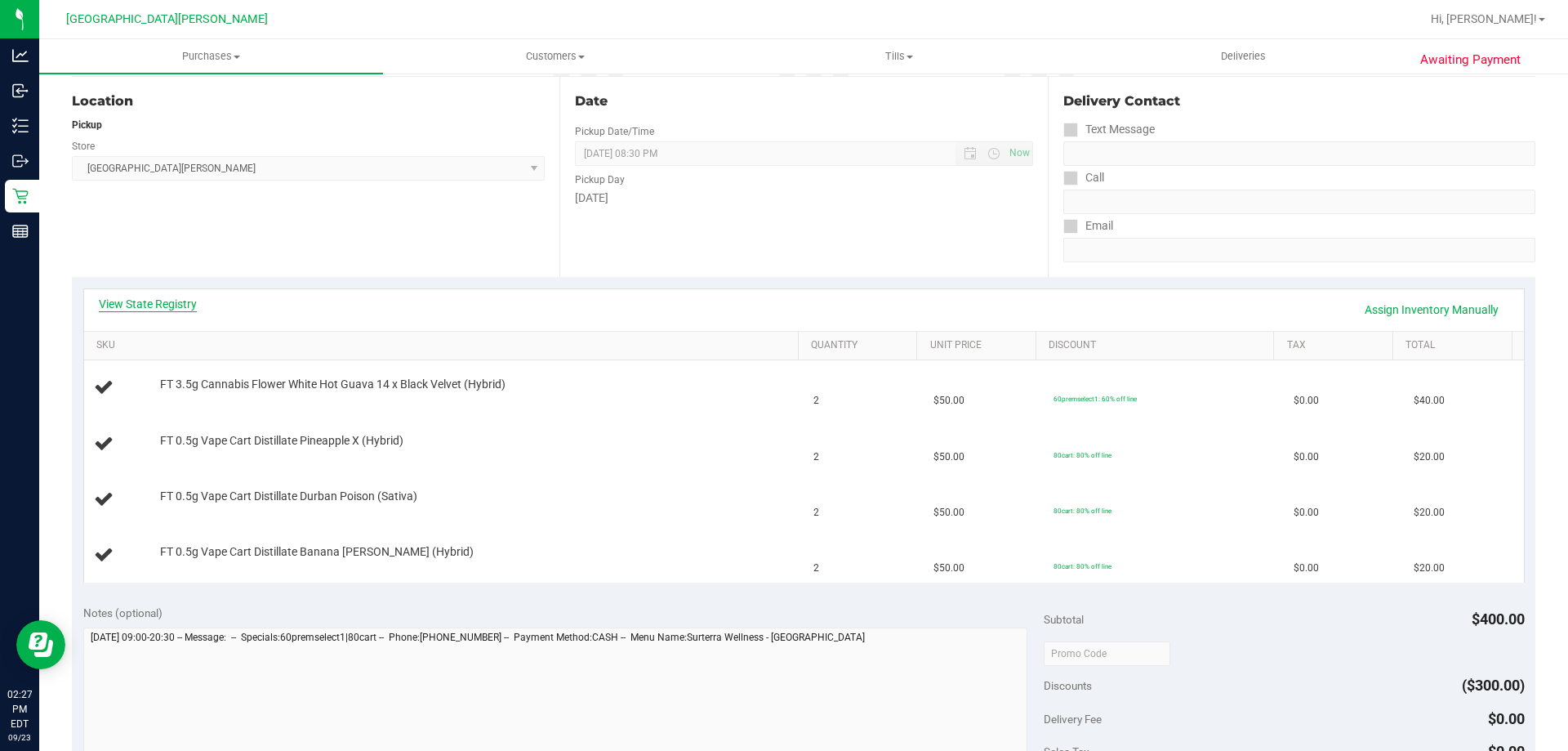
click at [185, 303] on link "View State Registry" at bounding box center [148, 304] width 98 height 17
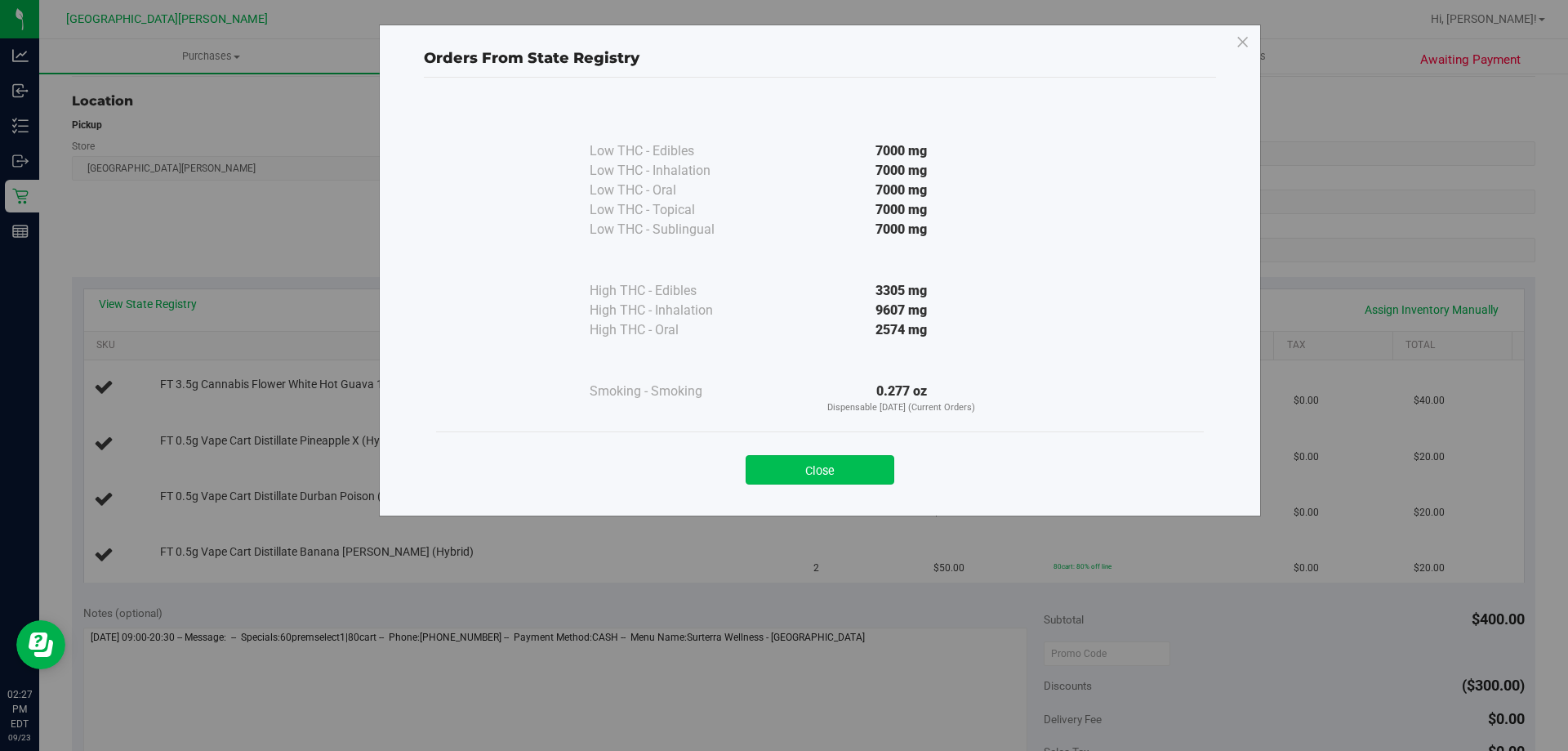
click at [836, 462] on button "Close" at bounding box center [820, 469] width 148 height 29
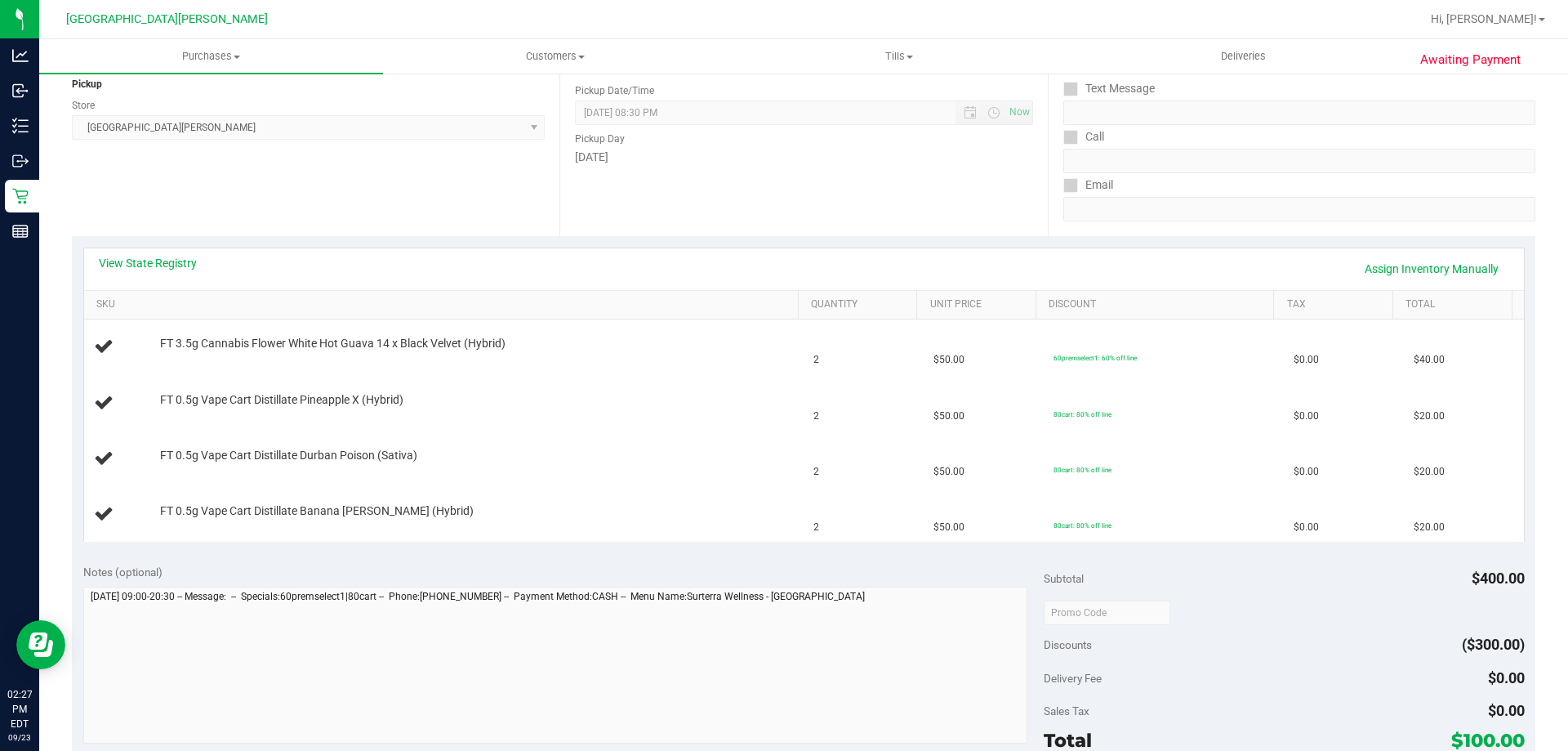
scroll to position [245, 0]
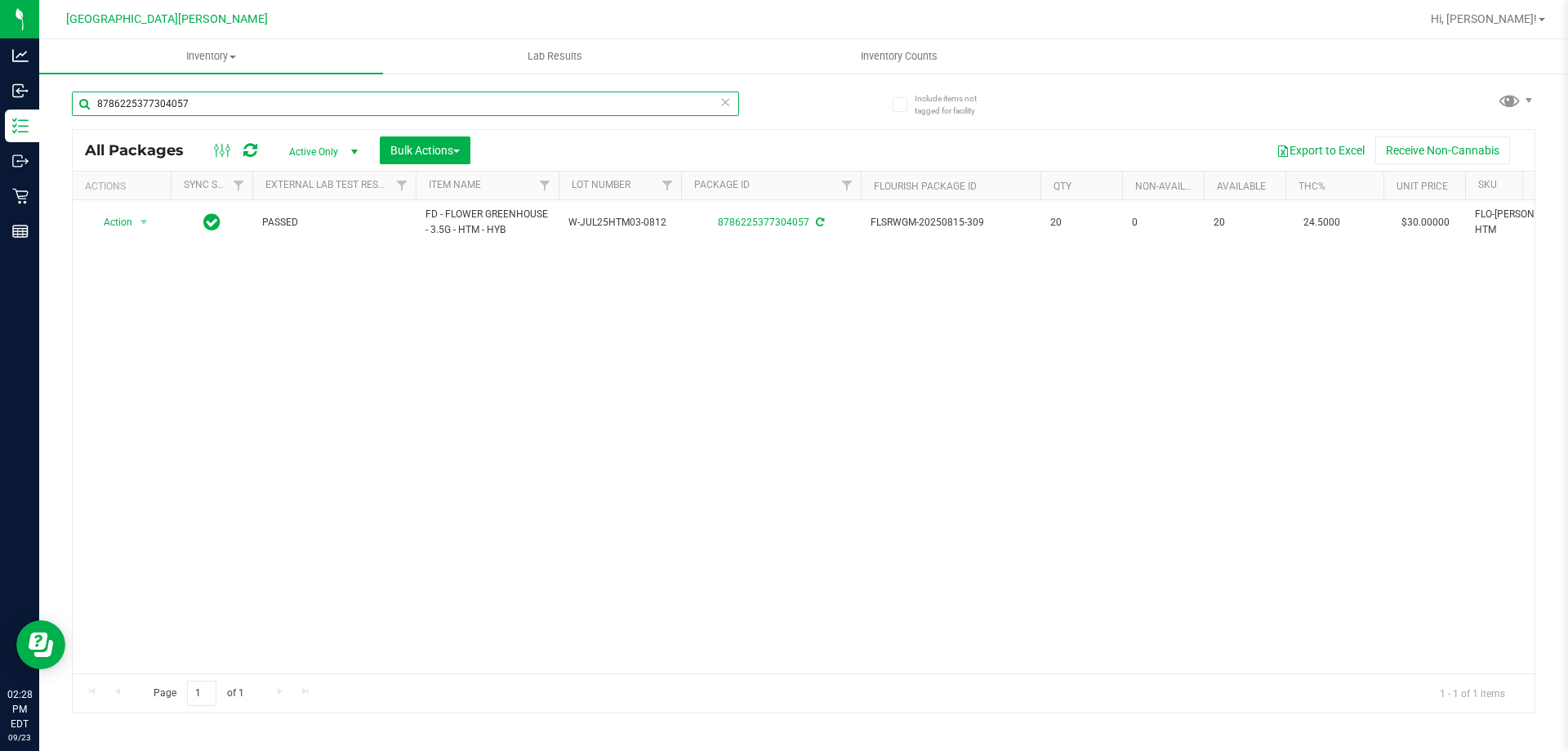
click at [195, 96] on input "8786225377304057" at bounding box center [406, 104] width 668 height 25
type input "0732365771449492"
click at [129, 221] on span "Action" at bounding box center [111, 223] width 44 height 23
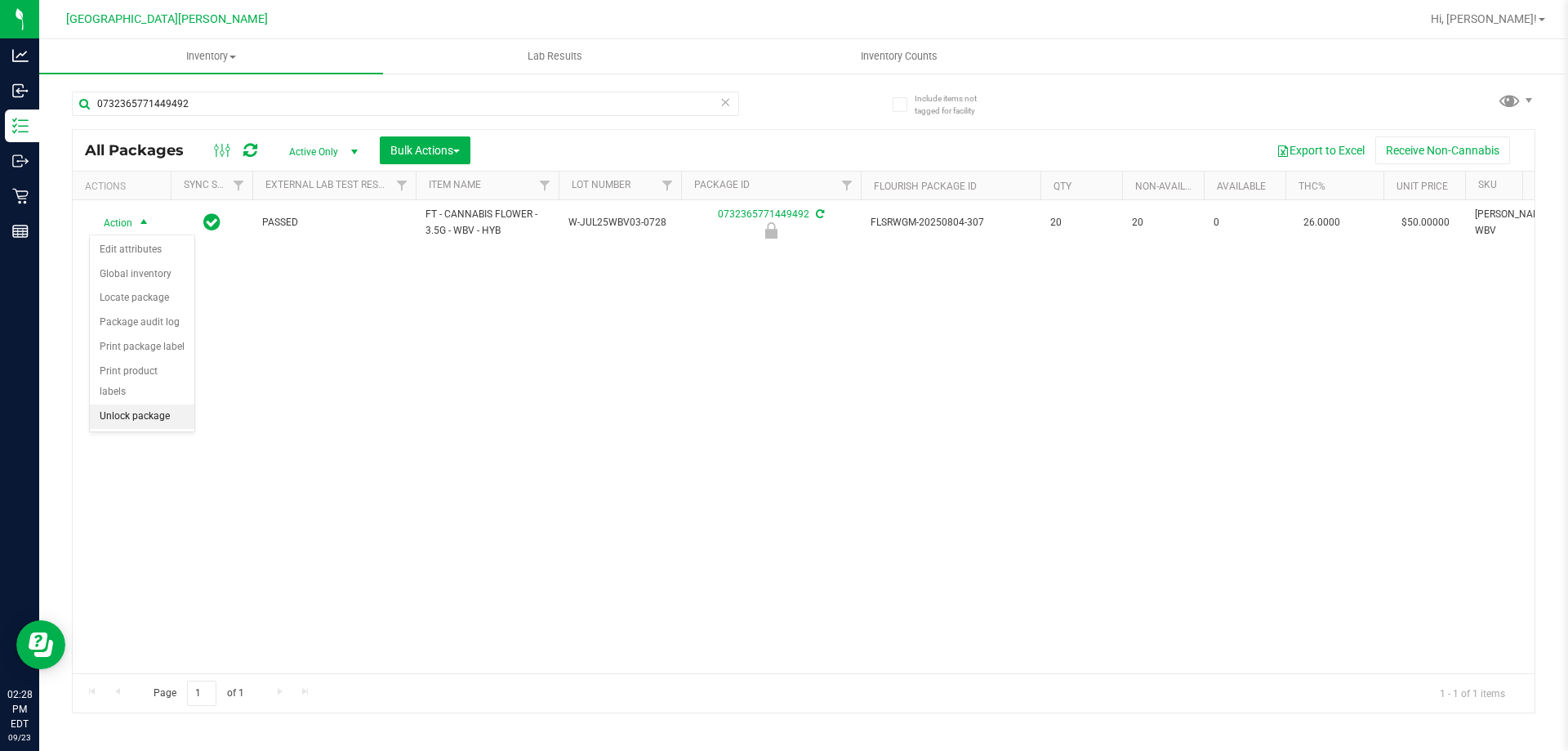
click at [134, 404] on li "Unlock package" at bounding box center [141, 416] width 105 height 25
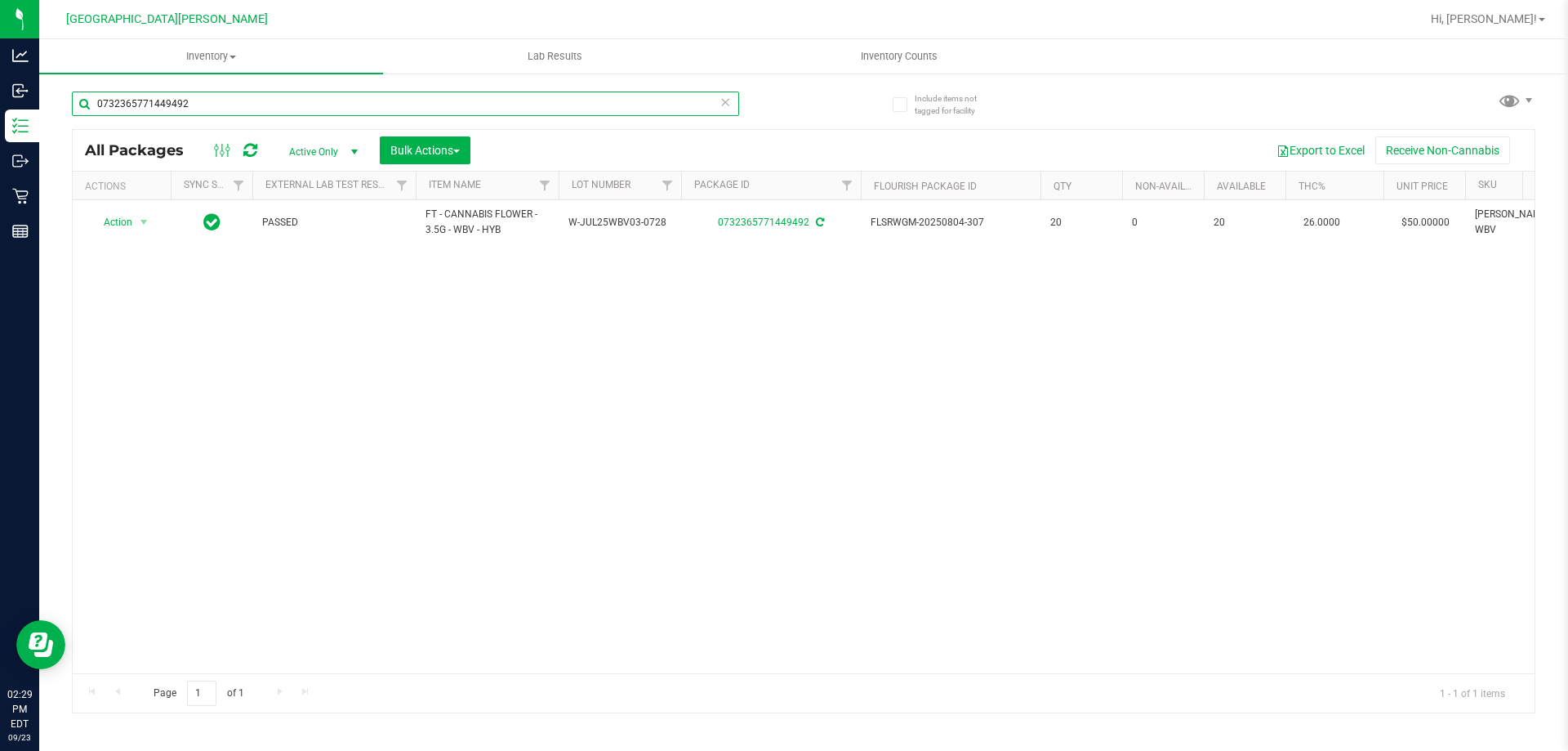
click at [236, 111] on input "0732365771449492" at bounding box center [406, 104] width 668 height 25
type input "0079437615626417"
click at [131, 223] on span "Action" at bounding box center [111, 223] width 44 height 23
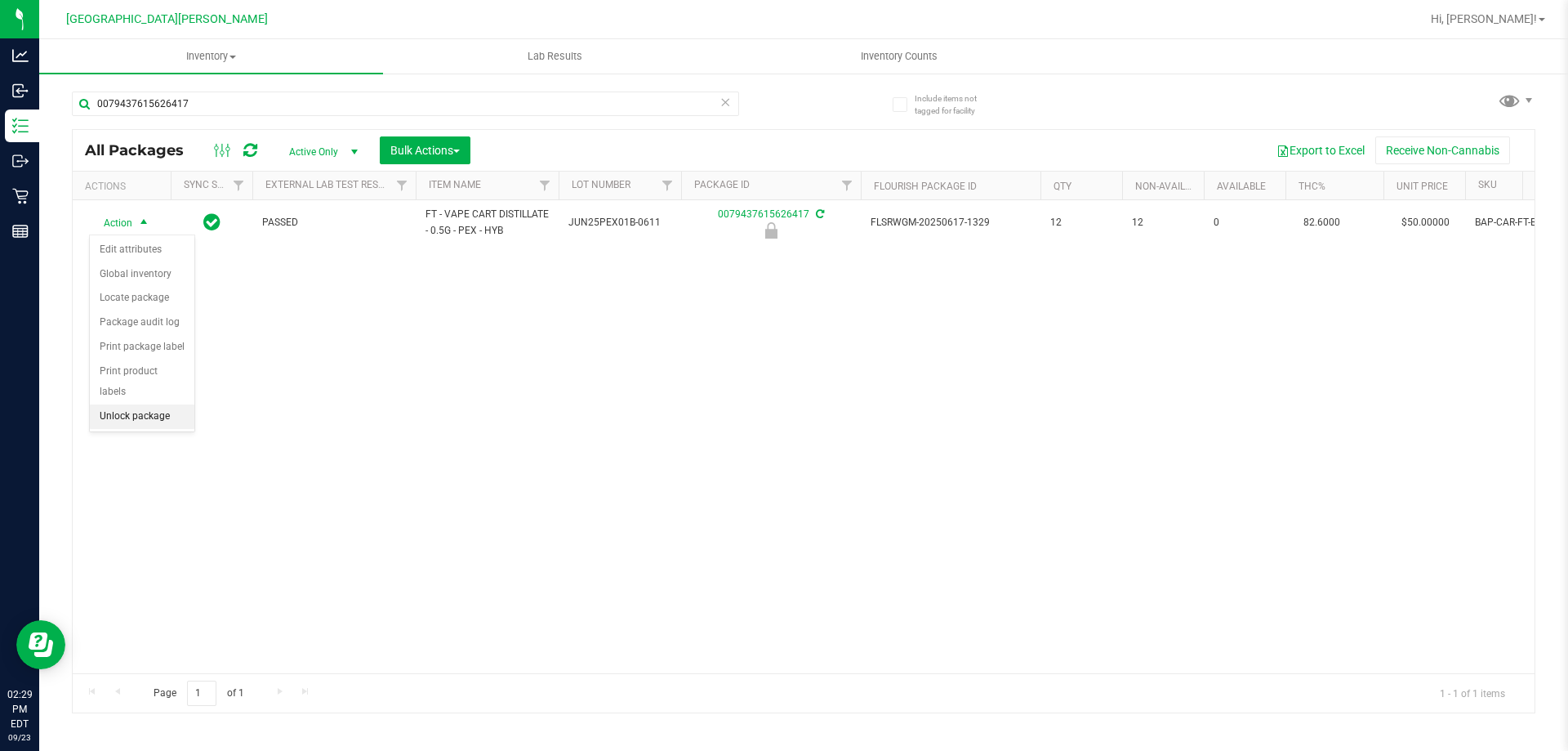
click at [153, 404] on li "Unlock package" at bounding box center [141, 416] width 105 height 25
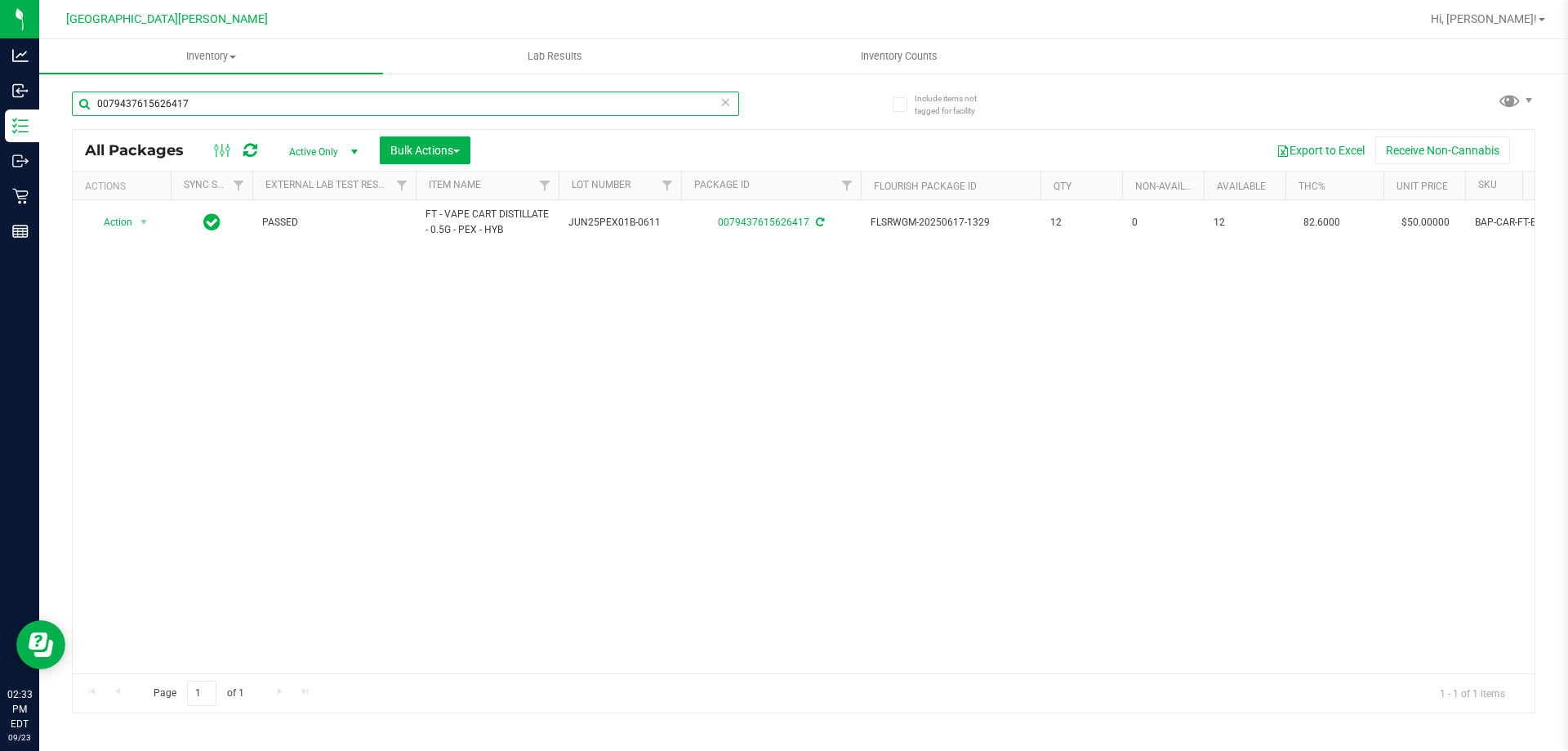
click at [213, 97] on input "0079437615626417" at bounding box center [406, 104] width 668 height 25
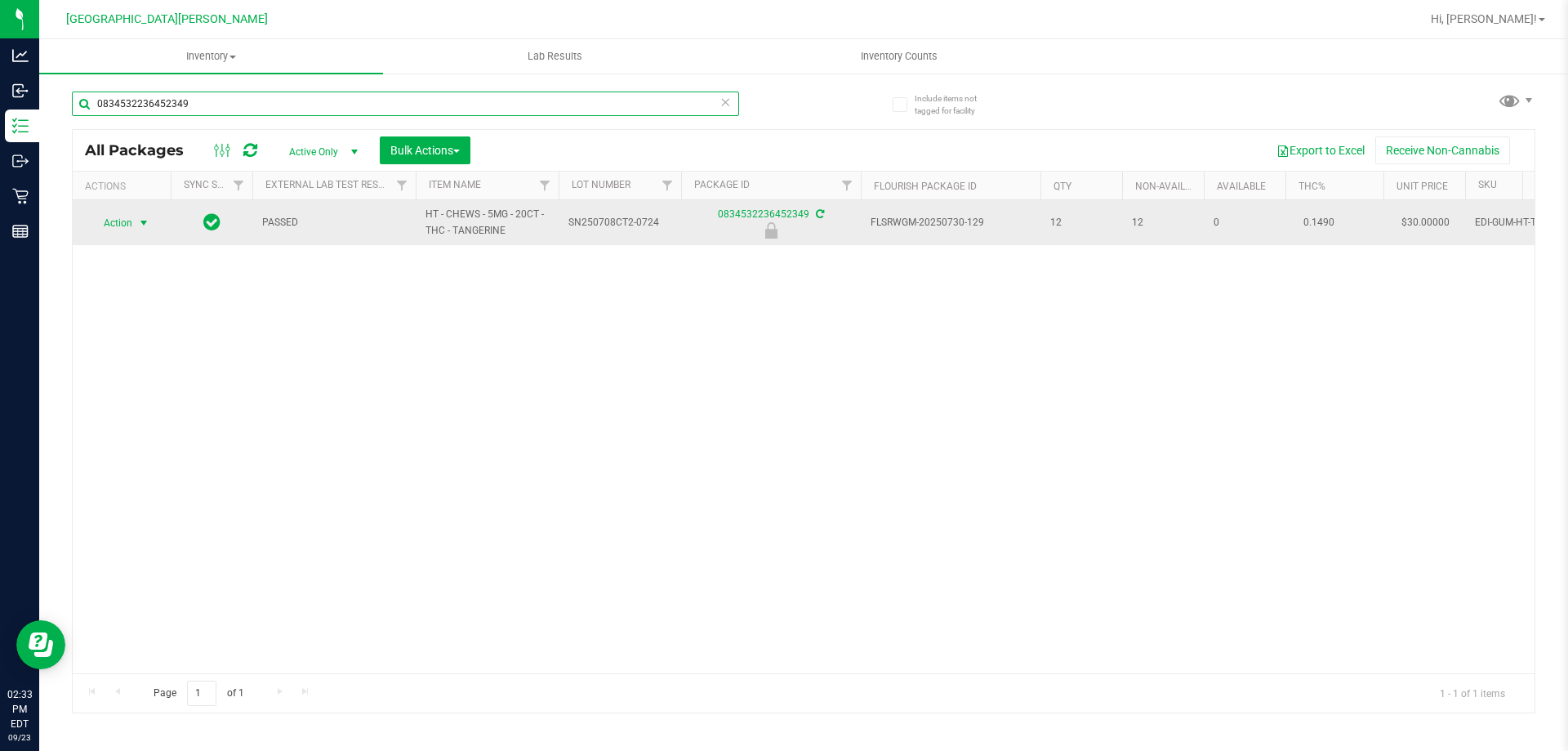
type input "0834532236452349"
click at [133, 225] on span "Action" at bounding box center [111, 223] width 44 height 23
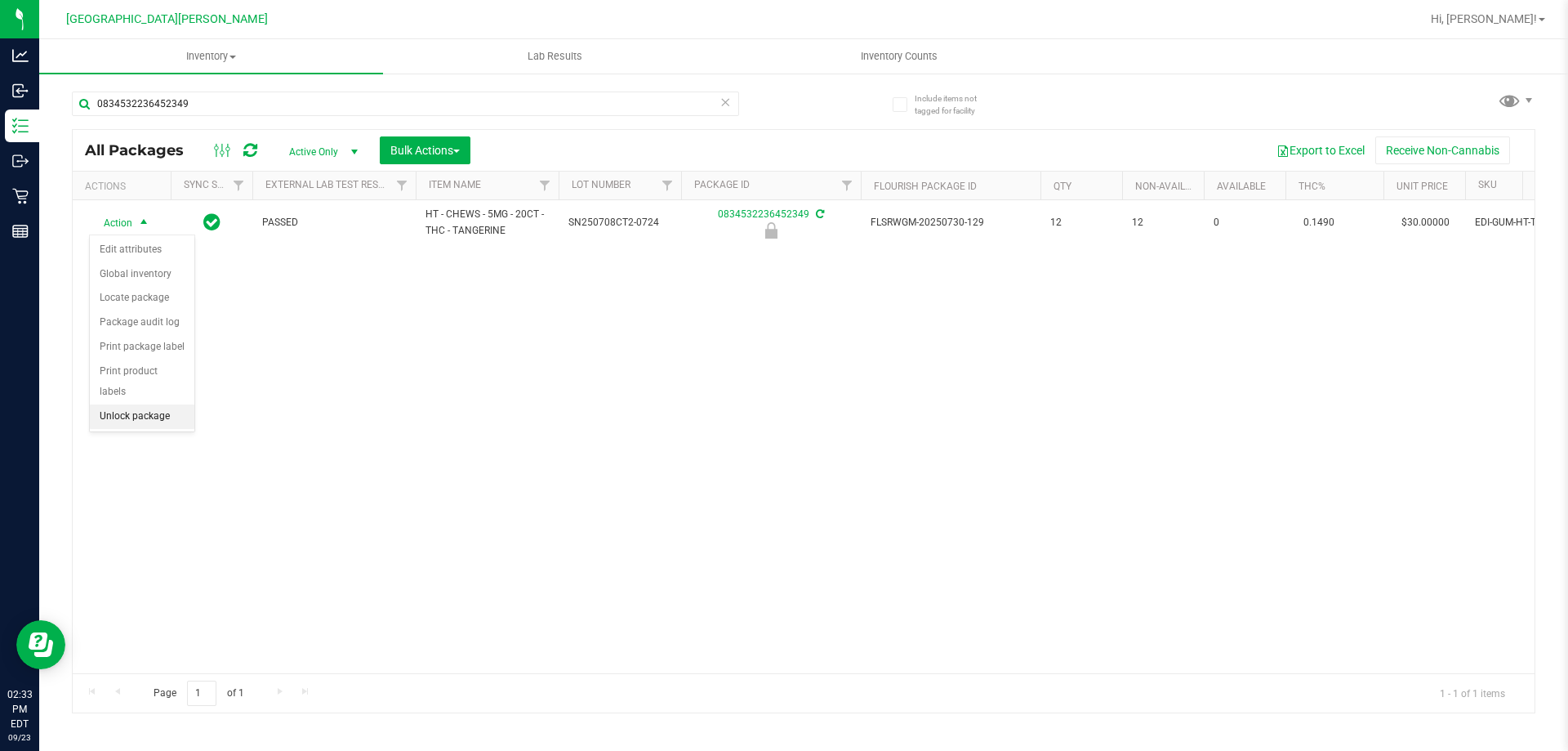
click at [142, 404] on li "Unlock package" at bounding box center [141, 416] width 105 height 25
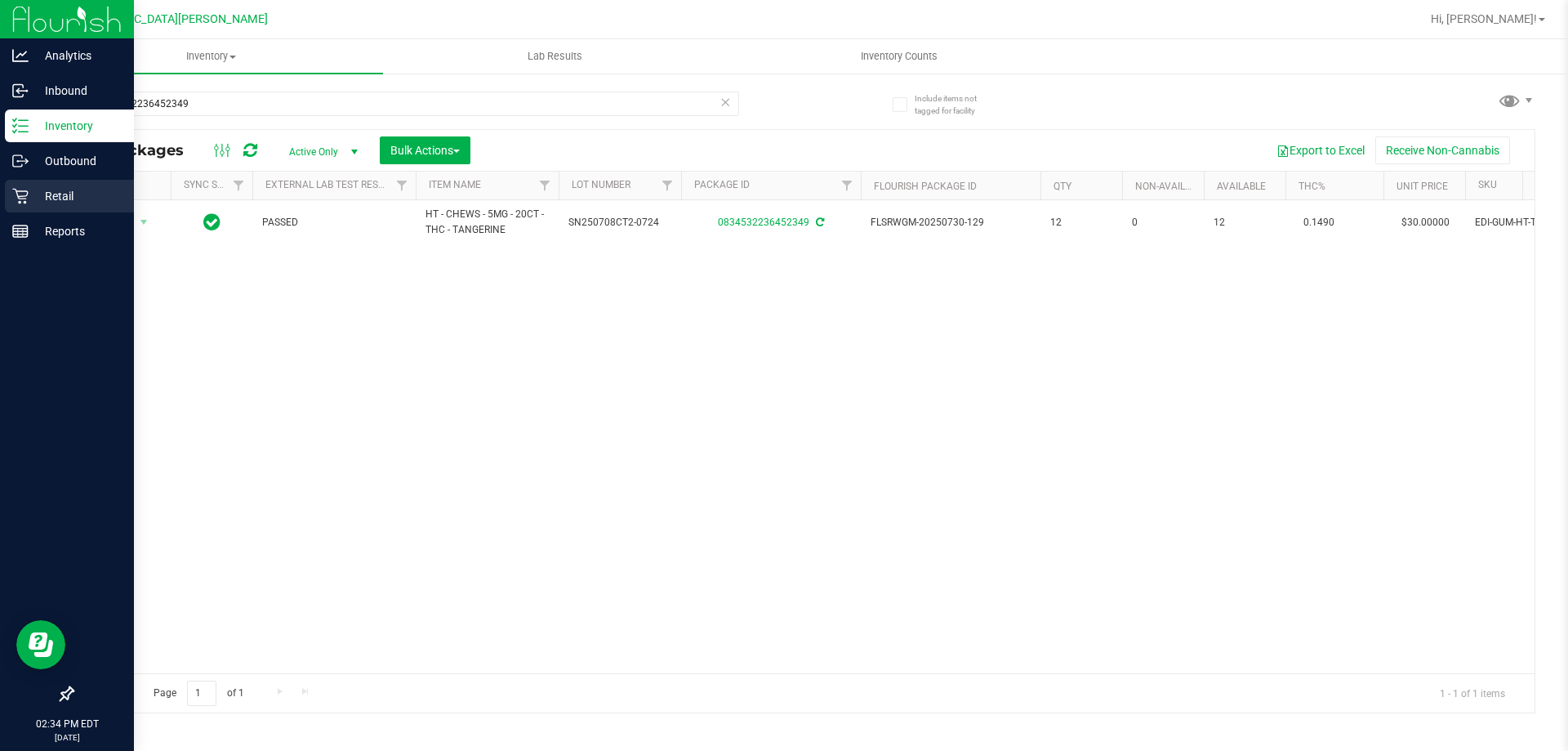
click at [38, 187] on p "Retail" at bounding box center [78, 196] width 98 height 19
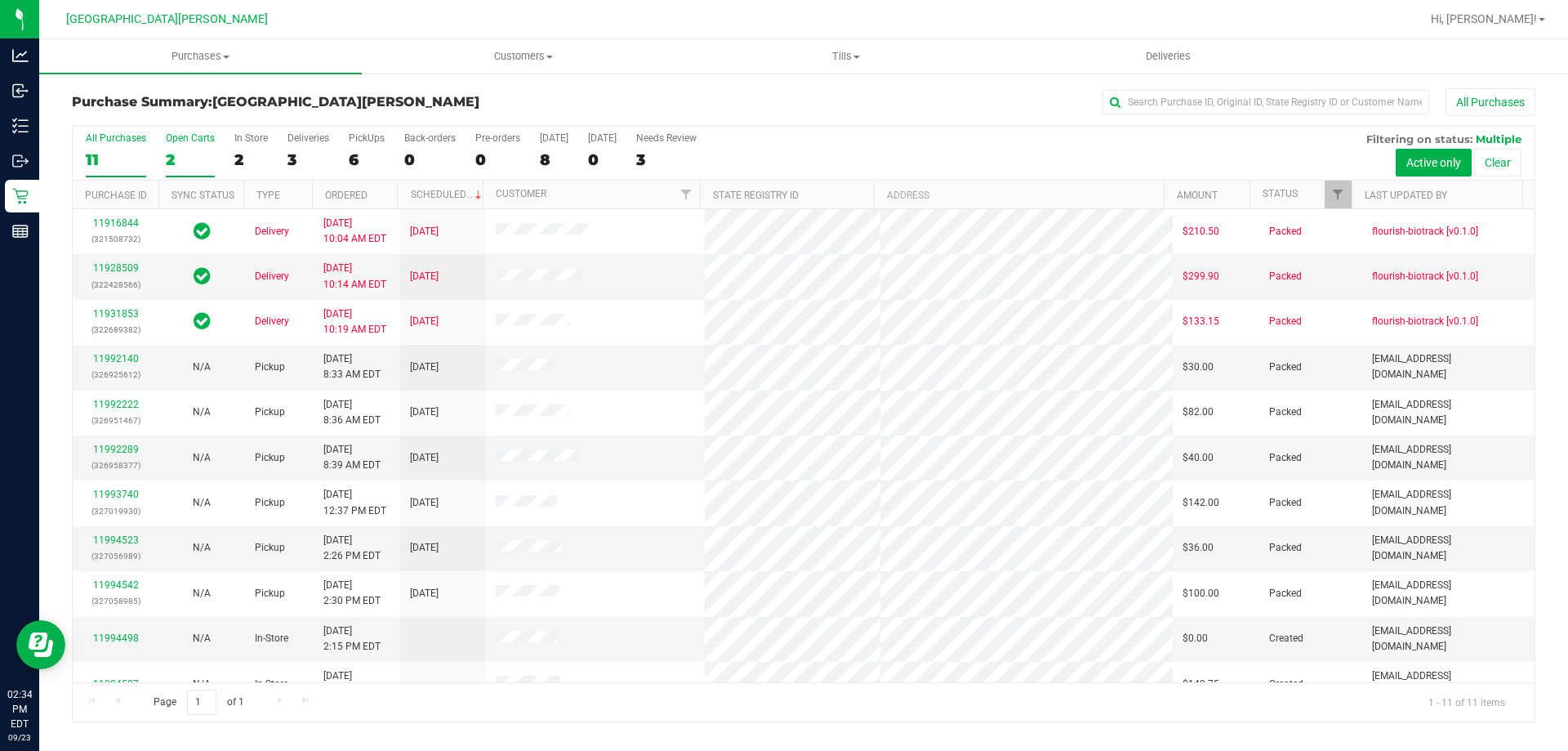
click at [170, 164] on div "2" at bounding box center [191, 159] width 49 height 18
click at [0, 0] on input "Open Carts 2" at bounding box center [0, 0] width 0 height 0
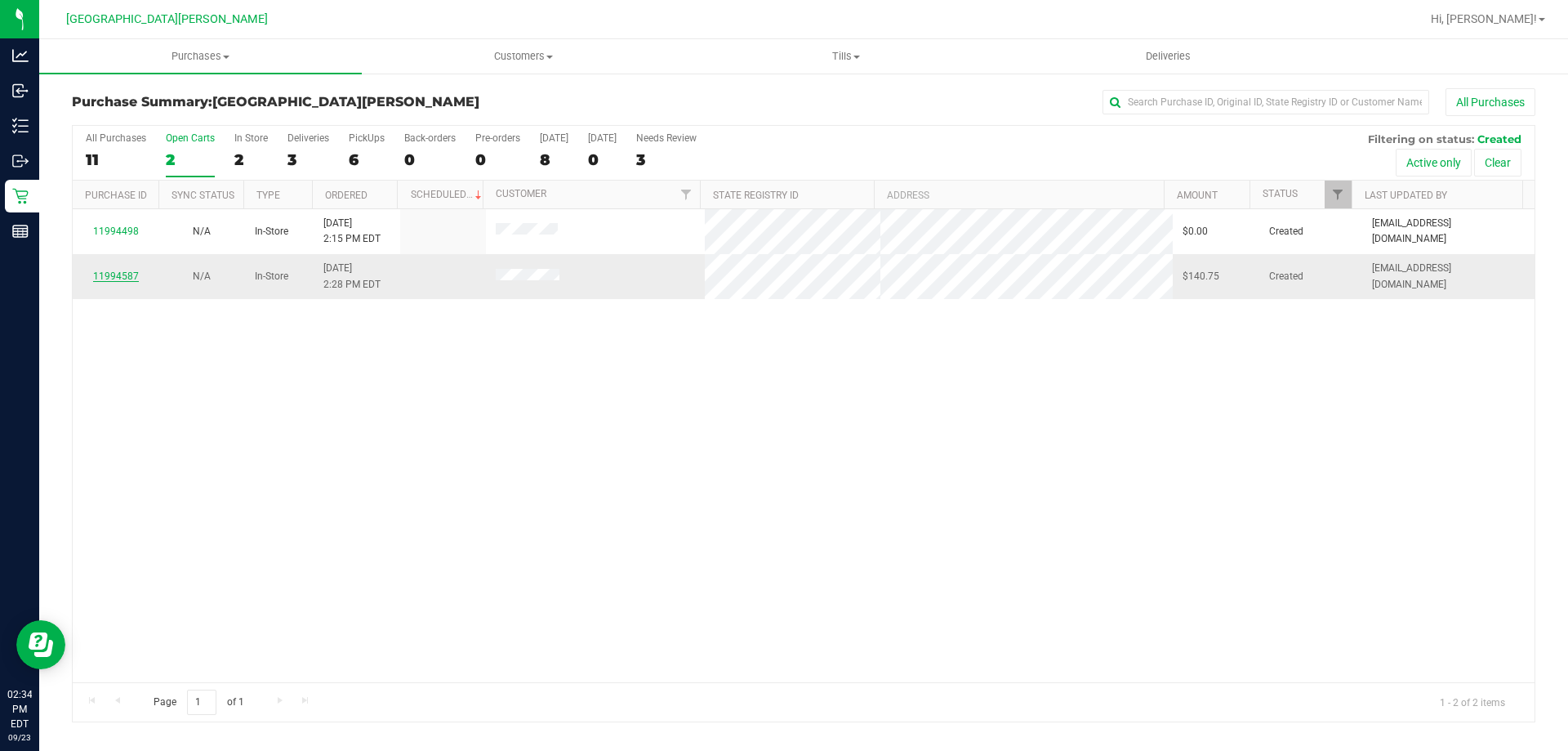
click at [126, 274] on link "11994587" at bounding box center [116, 276] width 46 height 11
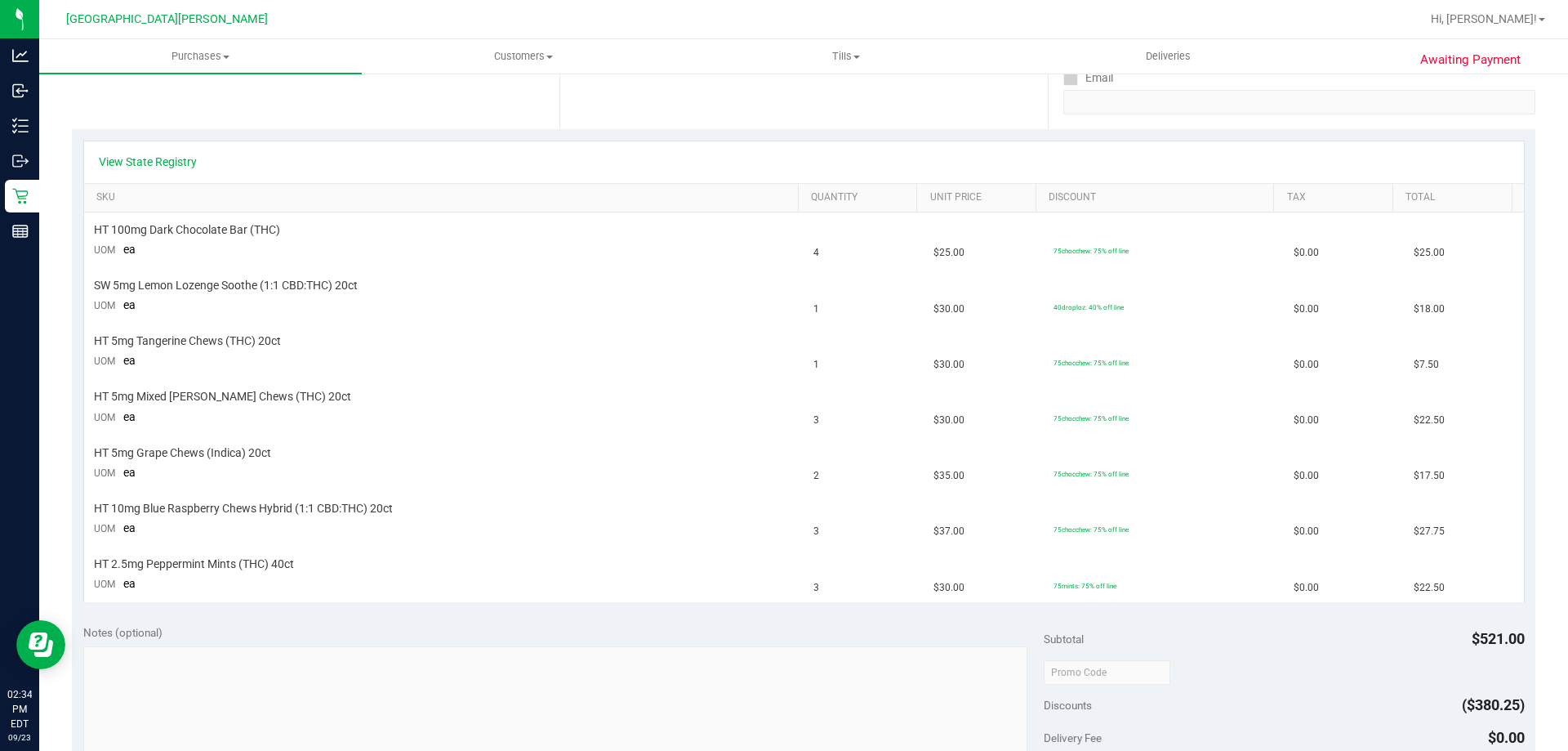
scroll to position [327, 0]
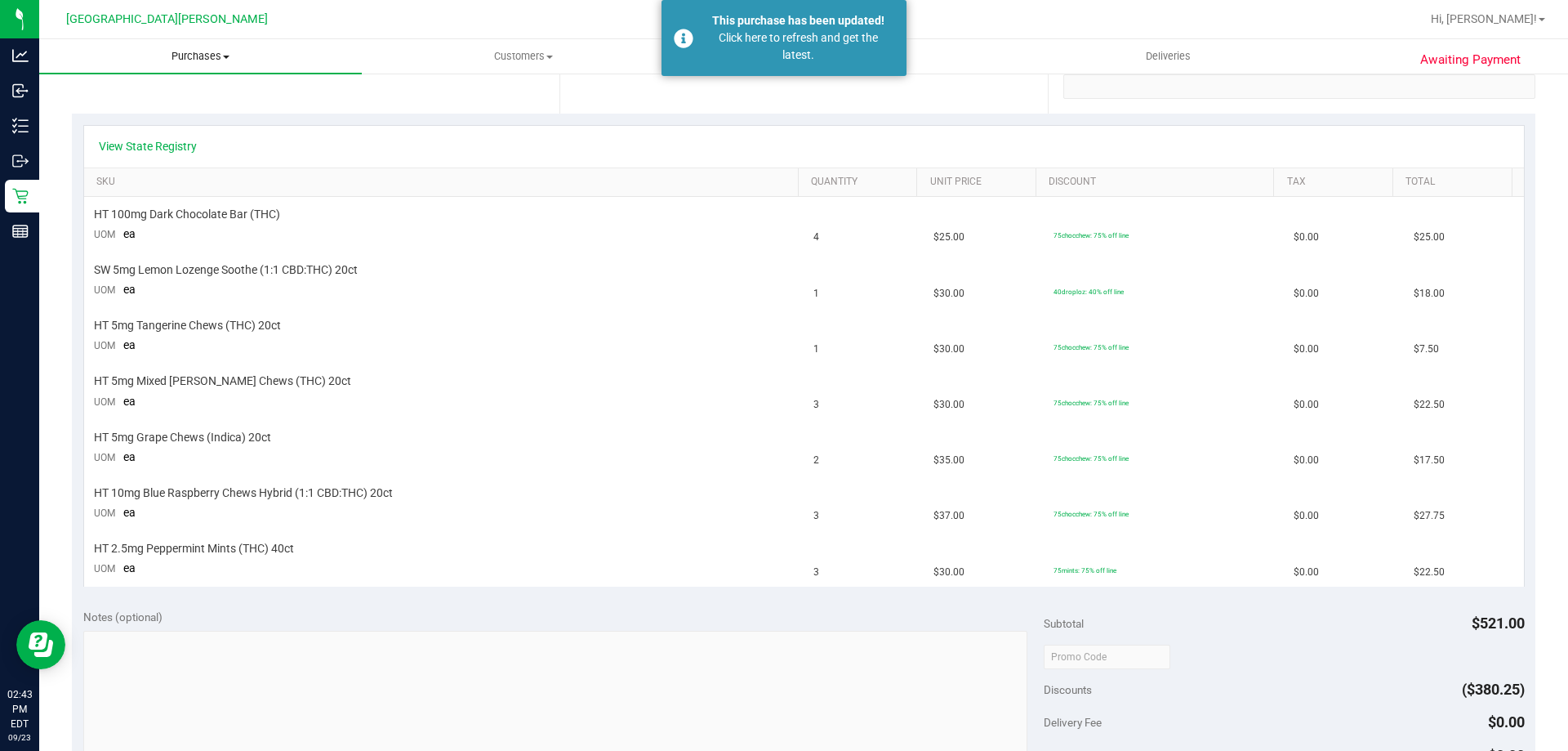
drag, startPoint x: 173, startPoint y: 56, endPoint x: 169, endPoint y: 82, distance: 26.3
click at [173, 56] on span "Purchases" at bounding box center [200, 56] width 322 height 15
click at [145, 113] on li "Fulfillment" at bounding box center [200, 119] width 322 height 19
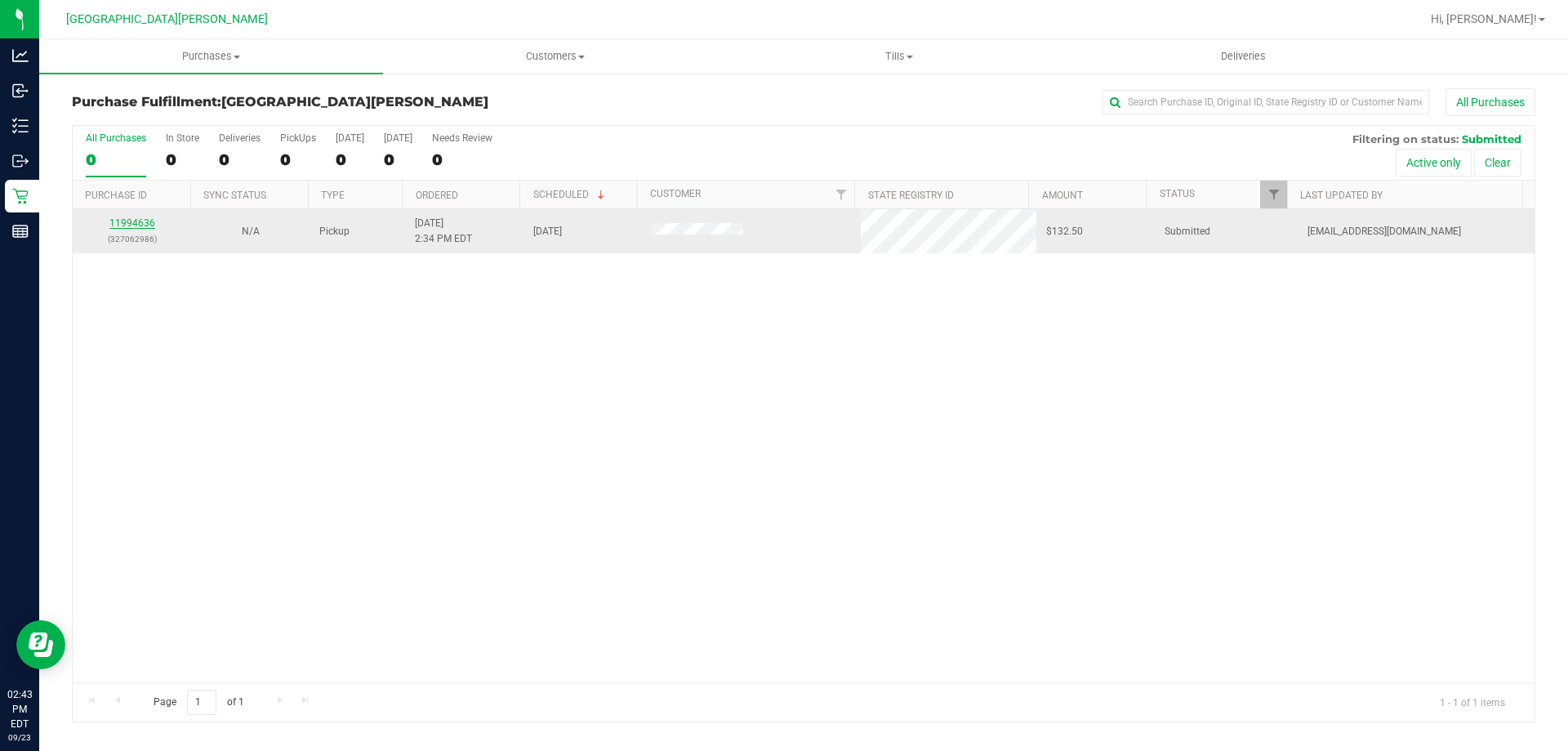
click at [149, 227] on link "11994636" at bounding box center [133, 222] width 46 height 11
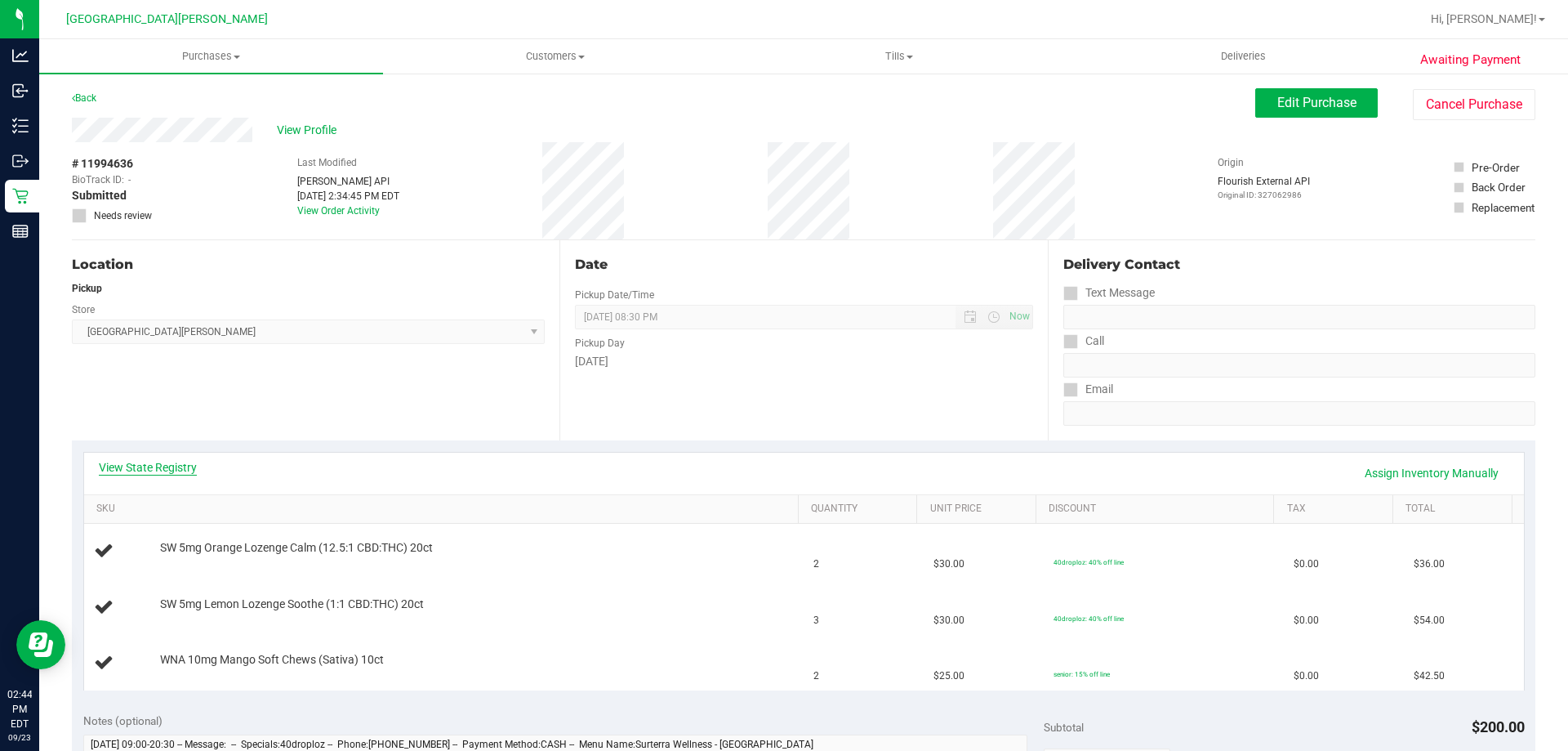
click at [181, 469] on link "View State Registry" at bounding box center [148, 467] width 98 height 17
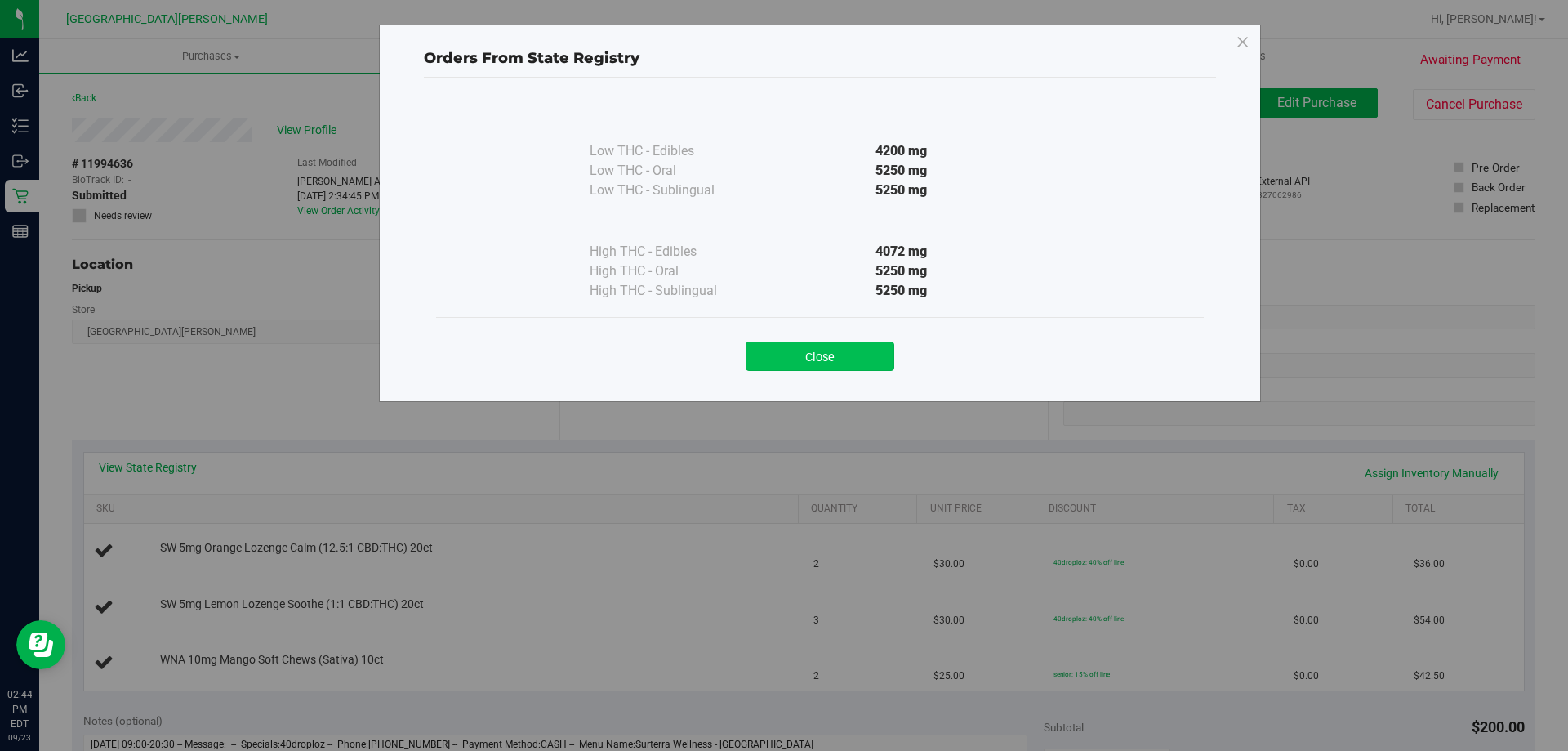
click at [856, 361] on button "Close" at bounding box center [820, 356] width 148 height 29
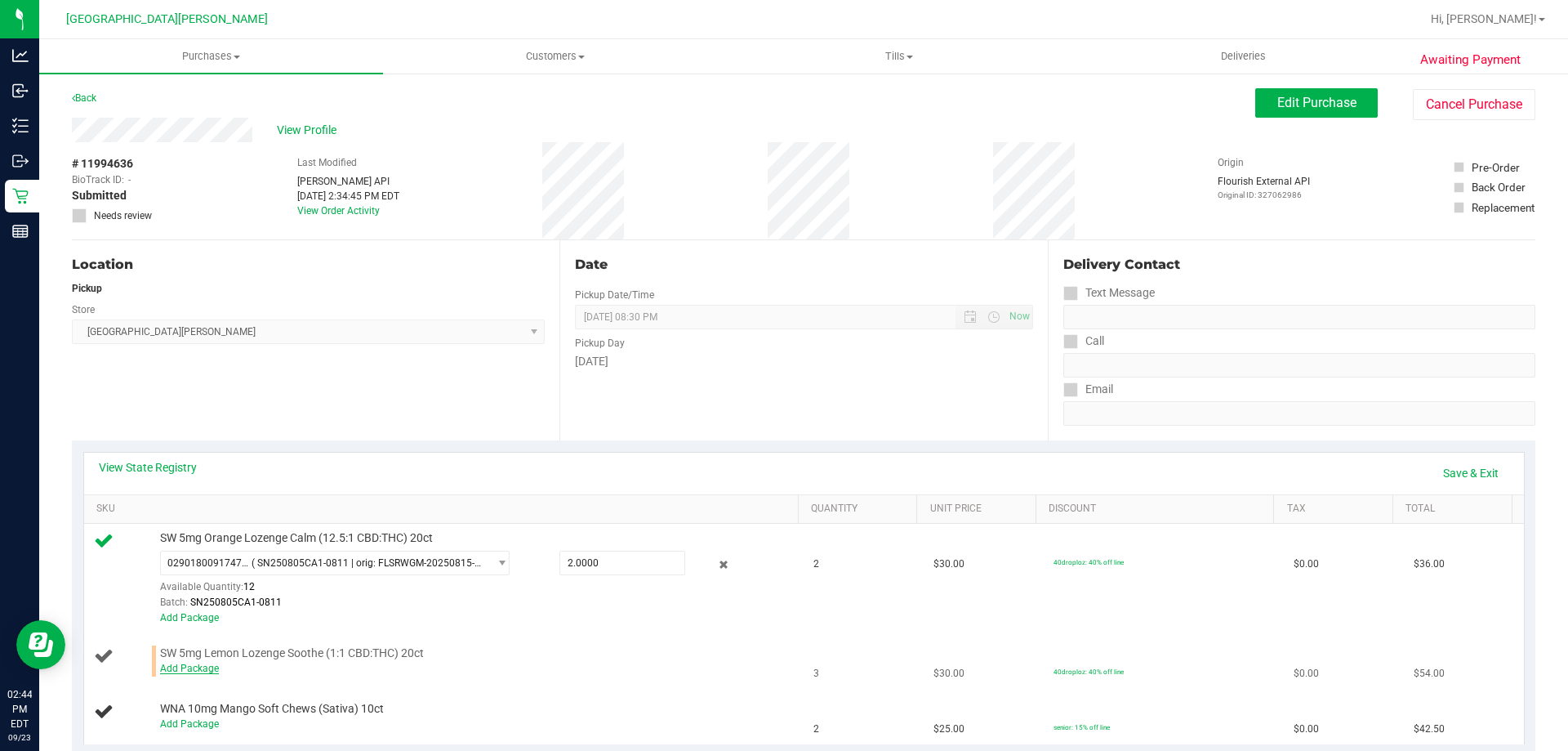
click at [187, 662] on link "Add Package" at bounding box center [189, 668] width 59 height 11
click at [242, 668] on span "Select Package" at bounding box center [324, 657] width 328 height 23
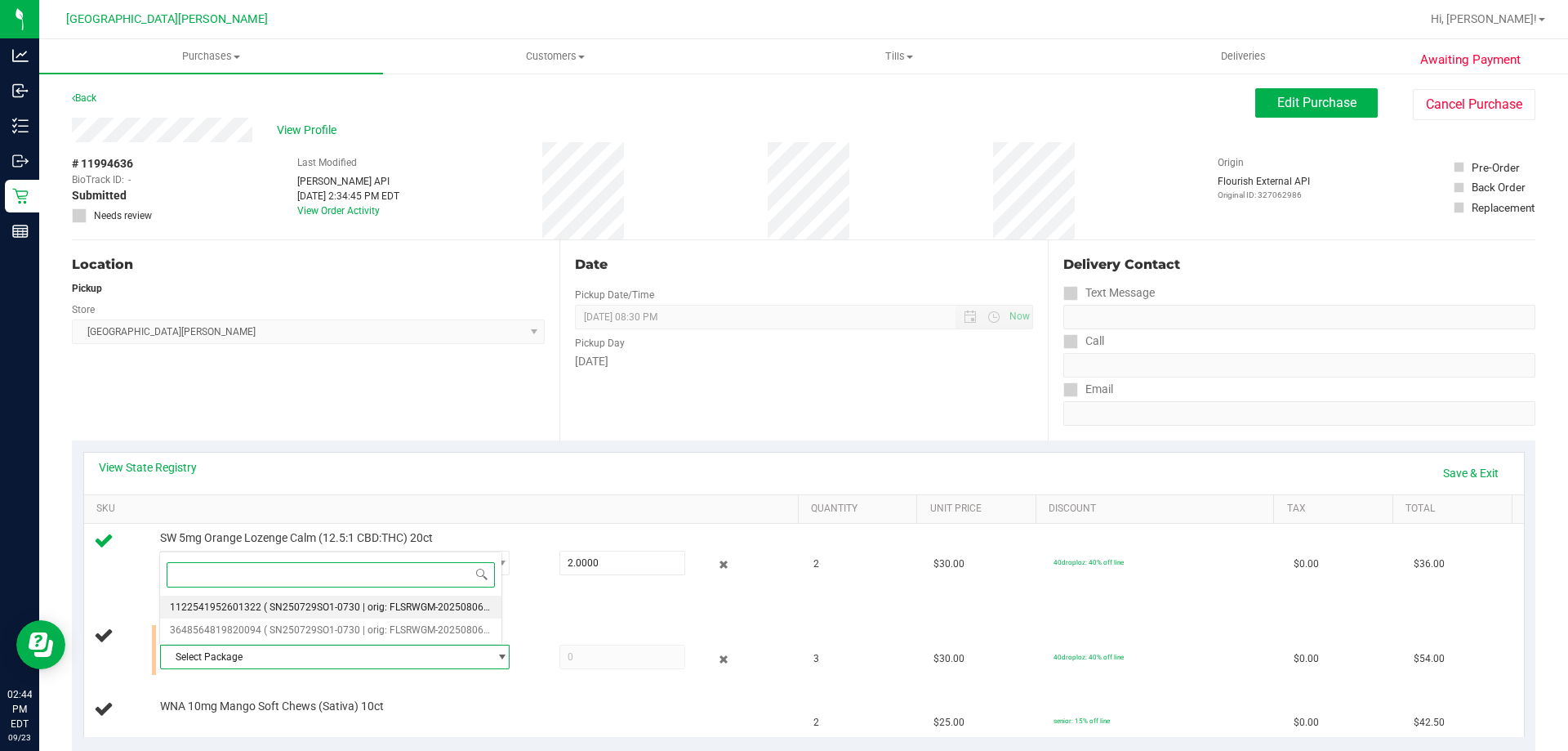
click at [253, 604] on span "1122541952601322" at bounding box center [215, 606] width 91 height 11
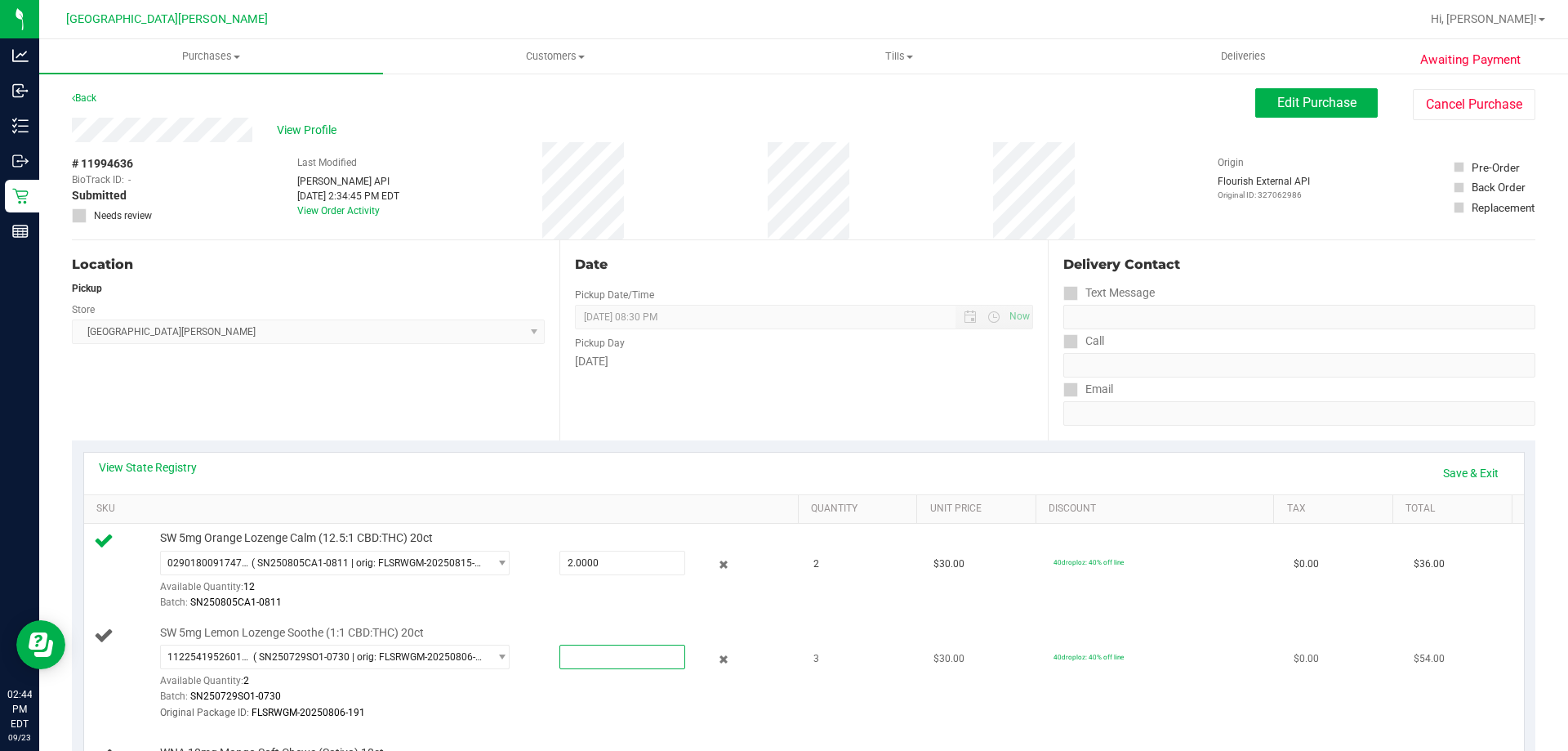
click at [639, 666] on span at bounding box center [622, 657] width 126 height 25
type input "2"
type input "2.0000"
click at [858, 465] on div "View State Registry Save & Exit" at bounding box center [805, 473] width 1411 height 28
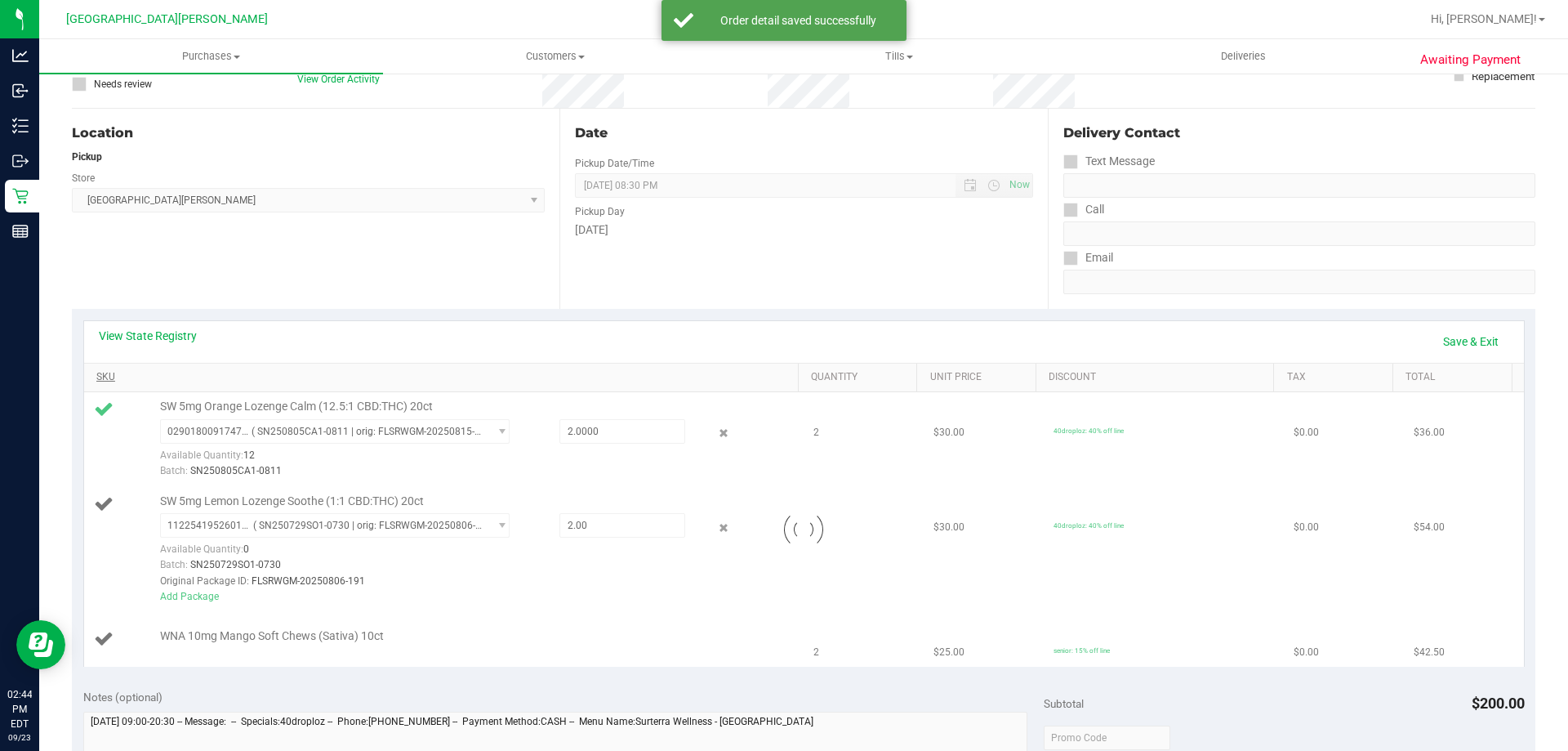
scroll to position [163, 0]
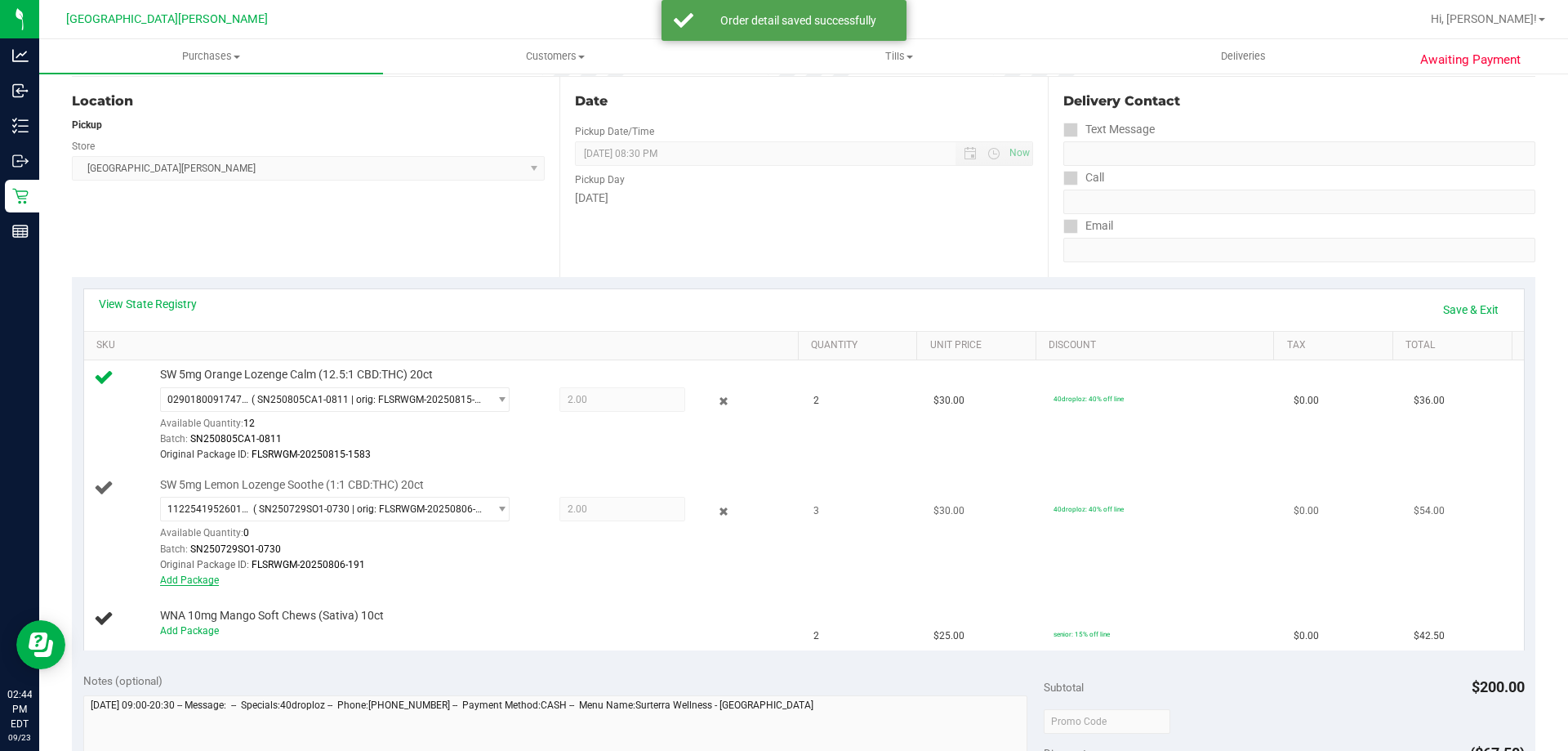
click at [192, 579] on link "Add Package" at bounding box center [189, 580] width 59 height 11
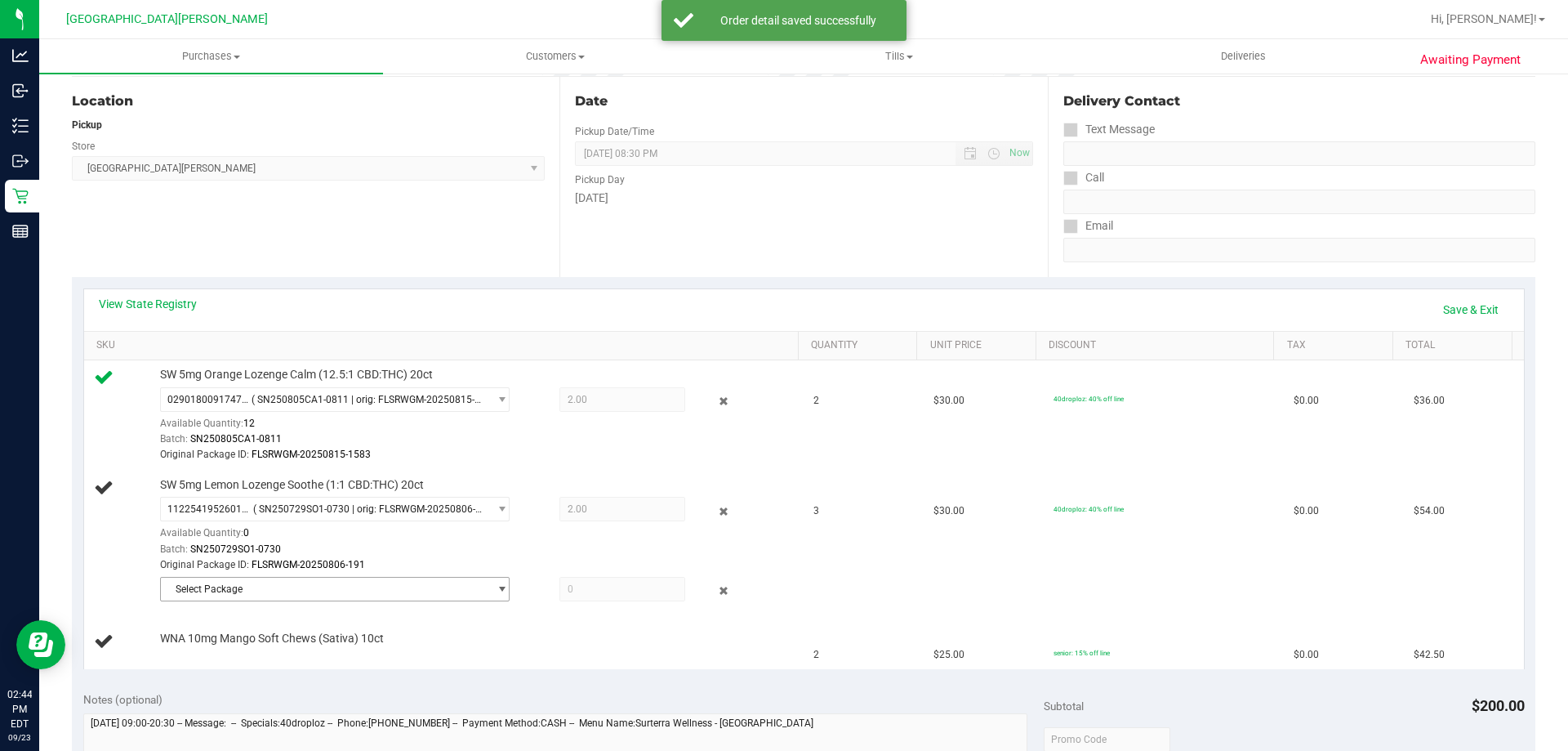
click at [260, 585] on span "Select Package" at bounding box center [324, 589] width 328 height 23
click at [262, 646] on li "3648564819820094 ( SN250729SO1-0730 | orig: FLSRWGM-20250806-221 )" at bounding box center [330, 657] width 342 height 23
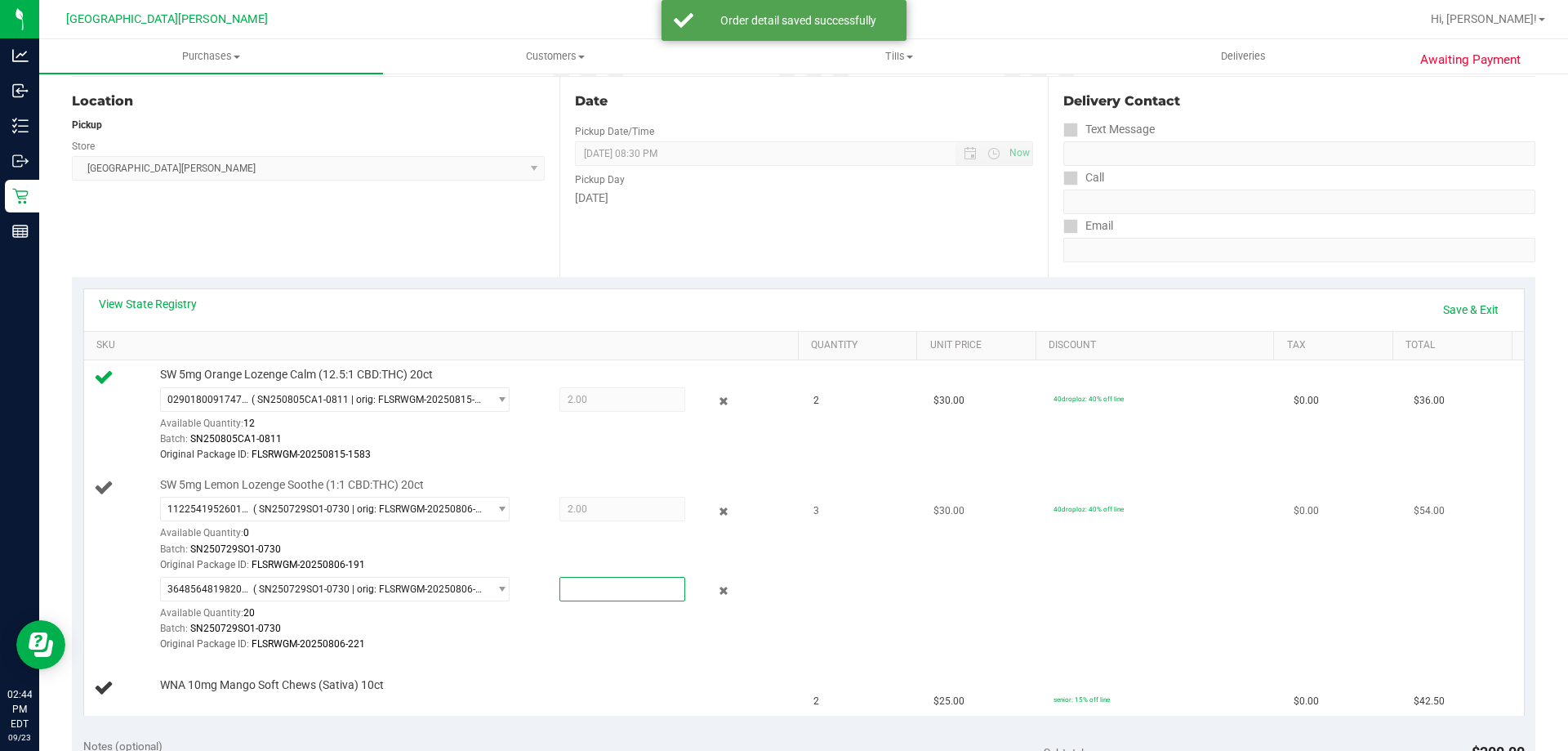
click at [577, 593] on span at bounding box center [622, 589] width 126 height 25
type input "1"
type input "1.0000"
click at [612, 311] on div "View State Registry Save & Exit" at bounding box center [805, 310] width 1411 height 28
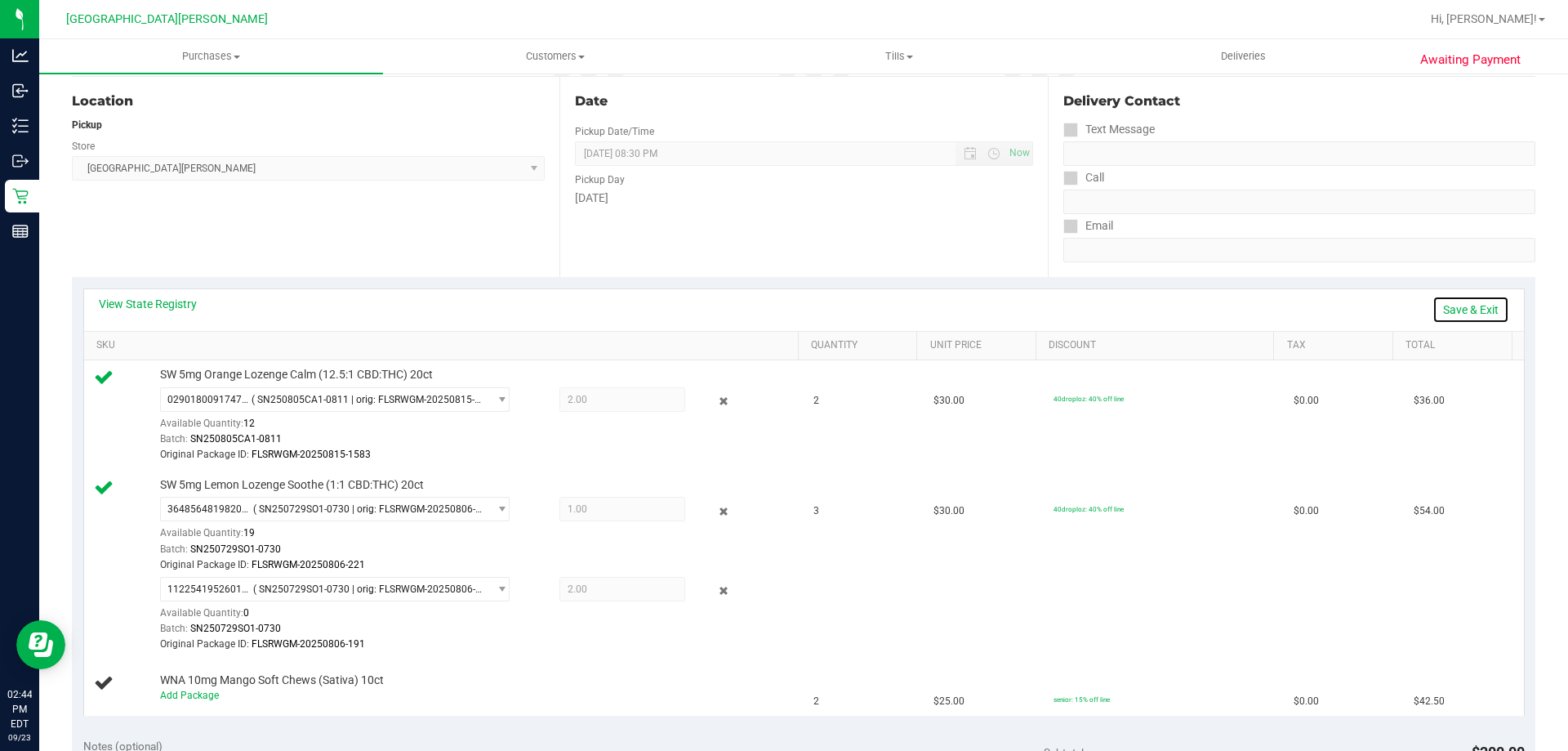
click at [1463, 301] on link "Save & Exit" at bounding box center [1470, 310] width 76 height 28
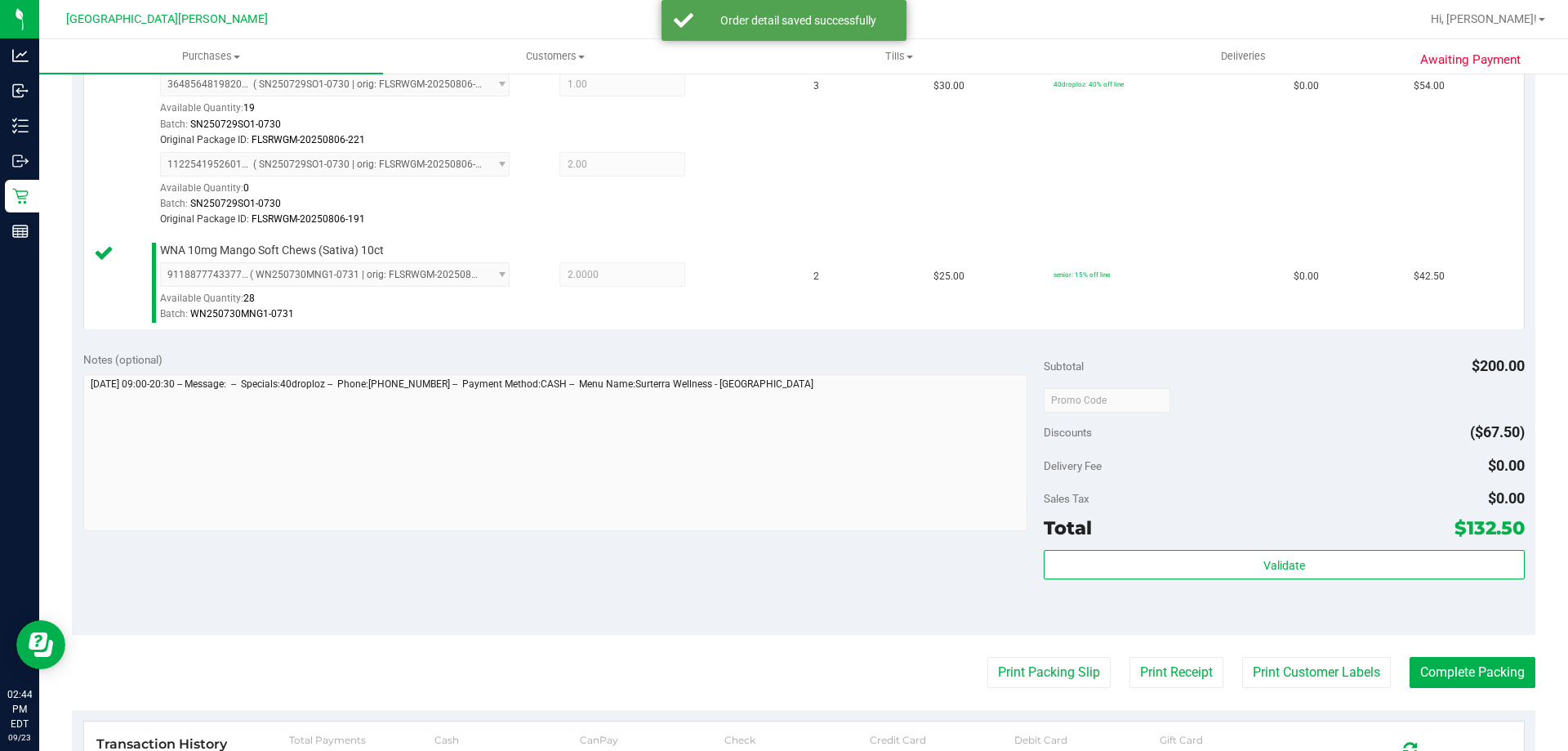
scroll to position [817, 0]
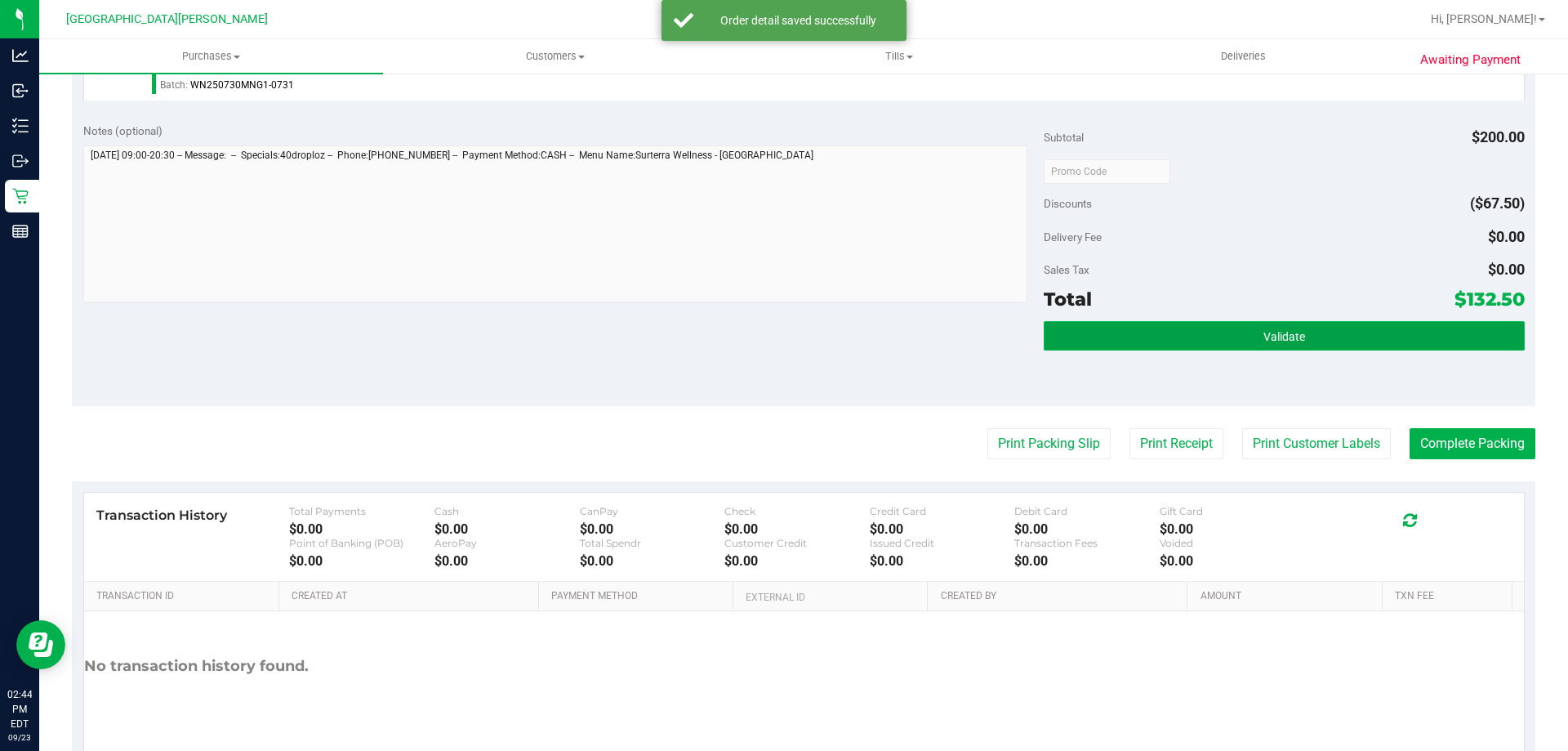
click at [1244, 344] on button "Validate" at bounding box center [1283, 335] width 481 height 29
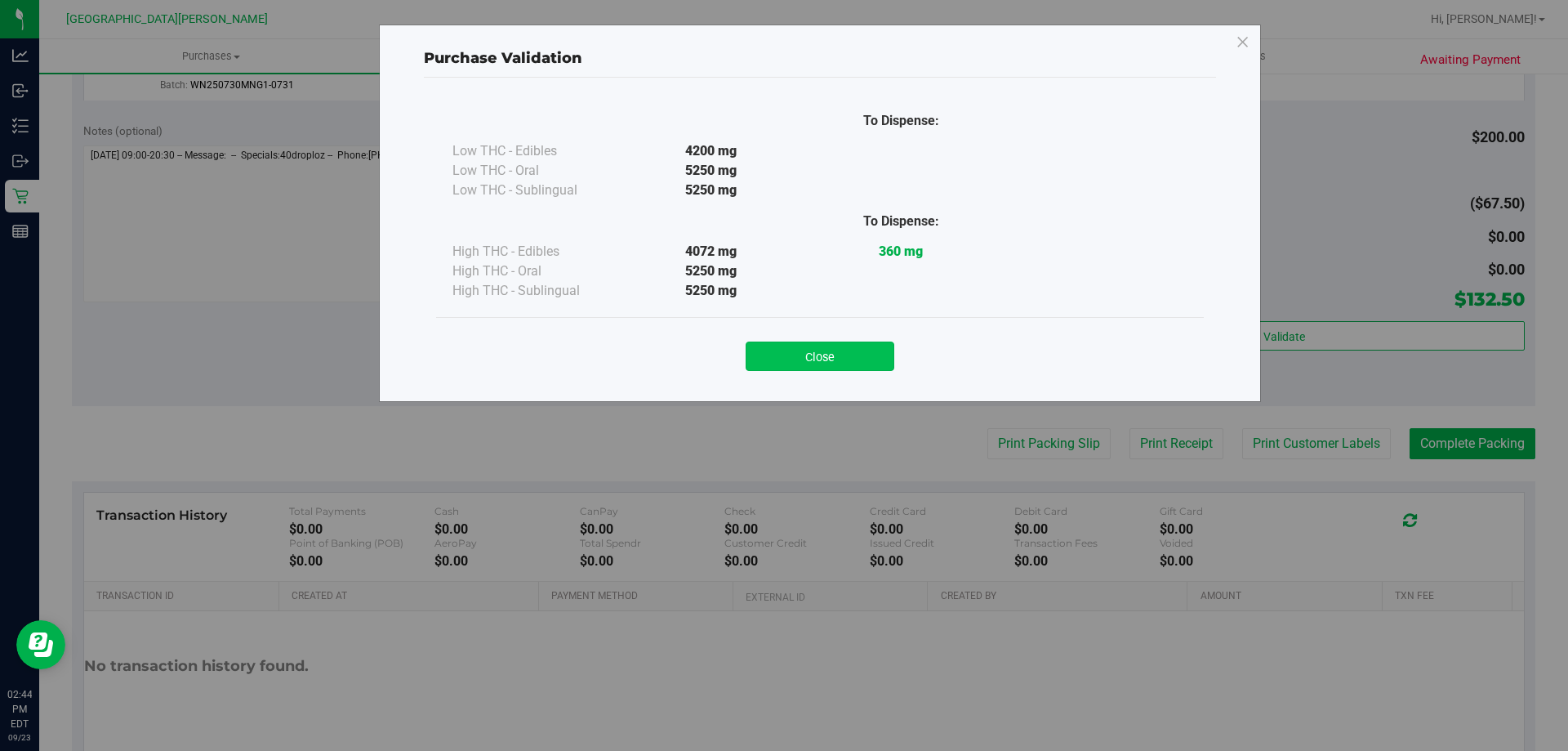
click at [844, 362] on button "Close" at bounding box center [820, 356] width 148 height 29
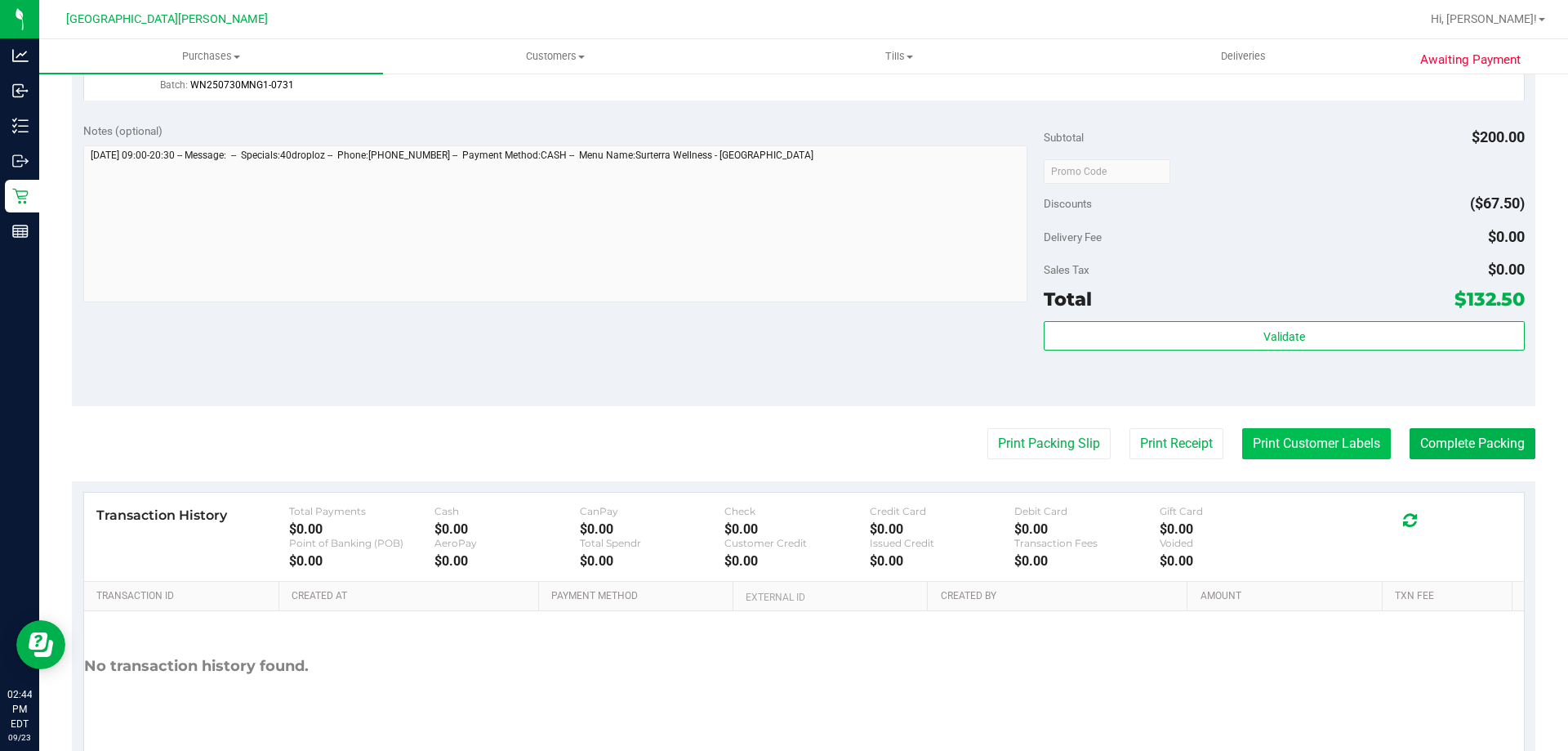
click at [1260, 437] on button "Print Customer Labels" at bounding box center [1316, 443] width 148 height 31
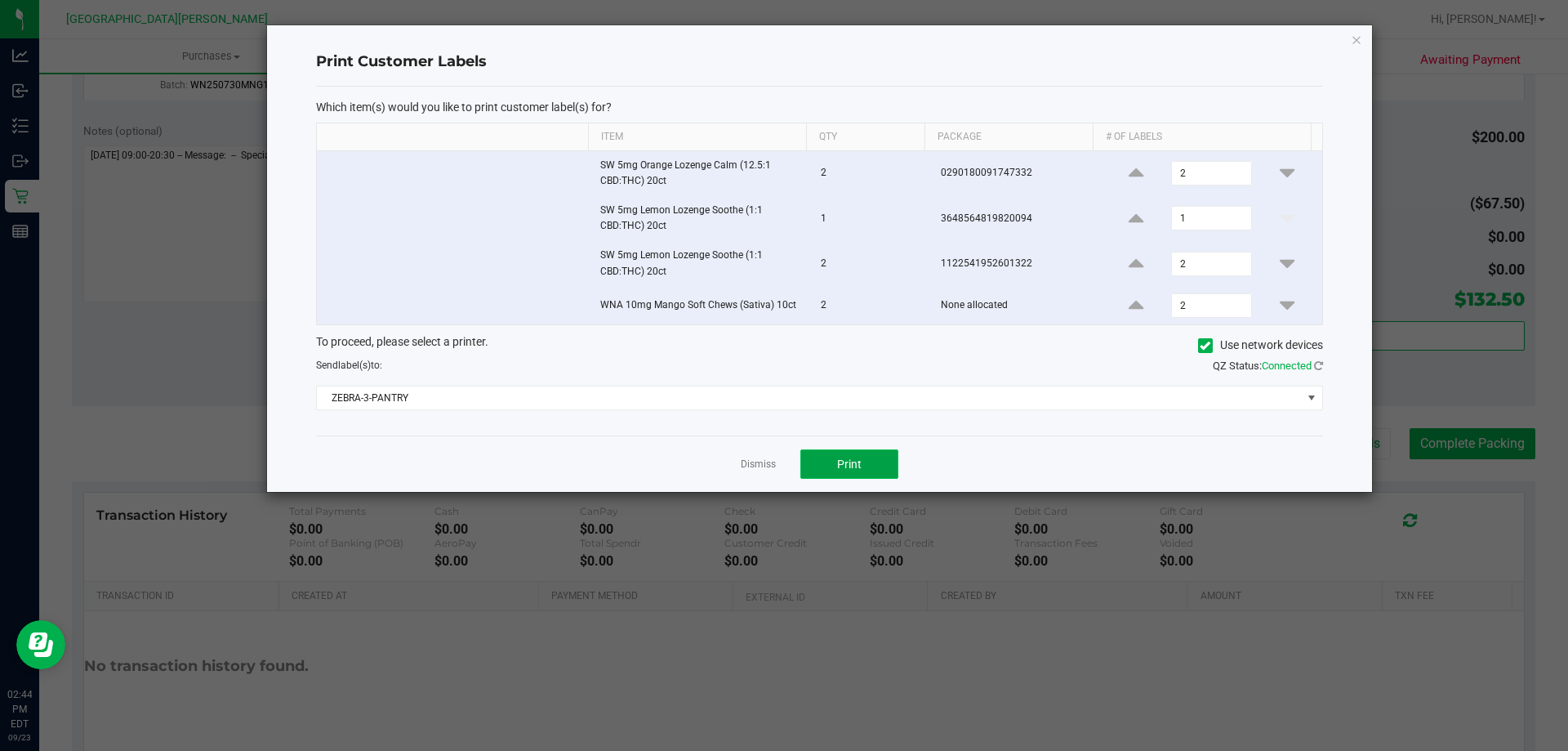
click at [890, 451] on button "Print" at bounding box center [849, 463] width 98 height 29
click at [762, 459] on link "Dismiss" at bounding box center [758, 465] width 35 height 14
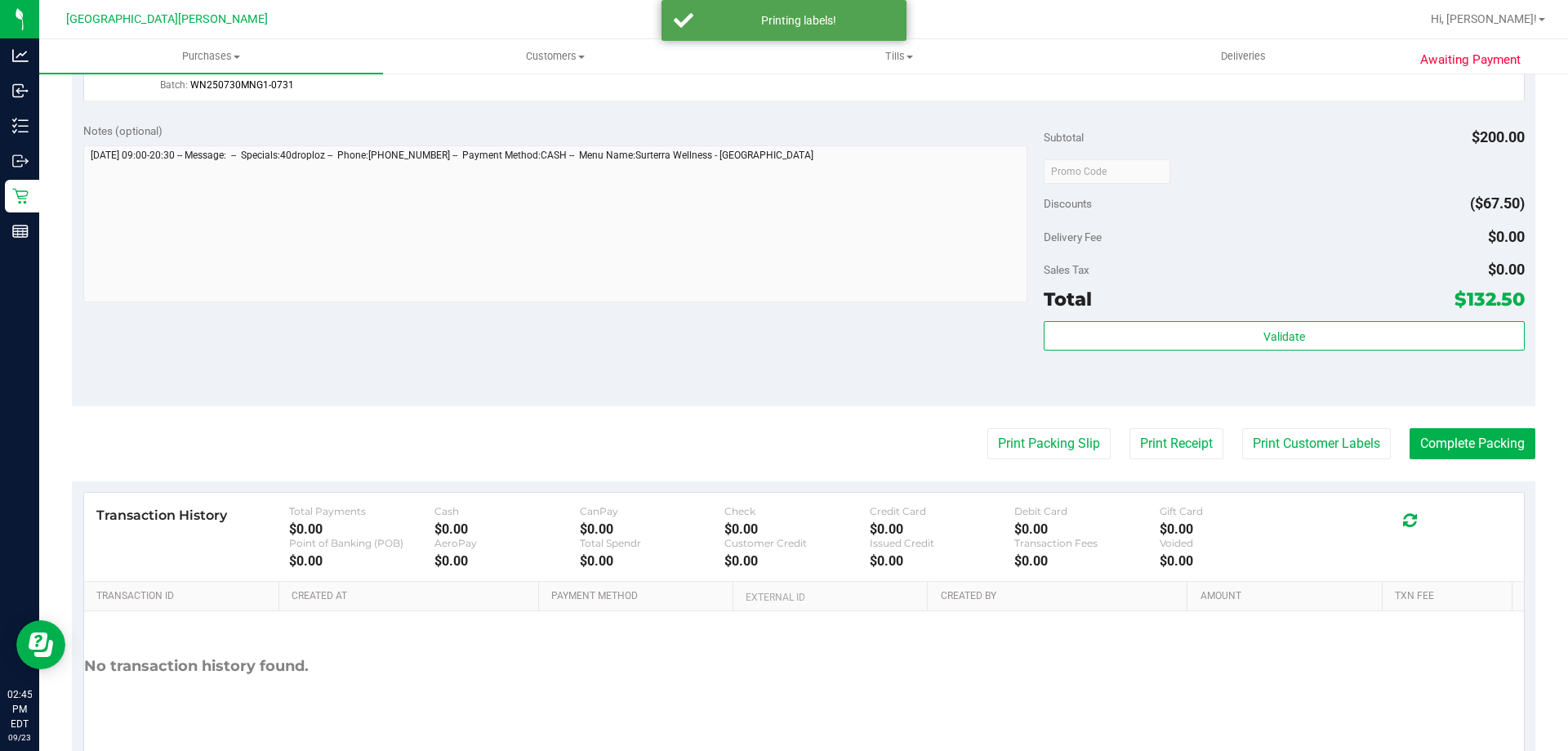
click at [690, 336] on div "Notes (optional) Subtotal $200.00 Discounts ($67.50) Delivery Fee $0.00 Sales T…" at bounding box center [804, 258] width 1463 height 294
click at [1492, 437] on button "Complete Packing" at bounding box center [1472, 443] width 126 height 31
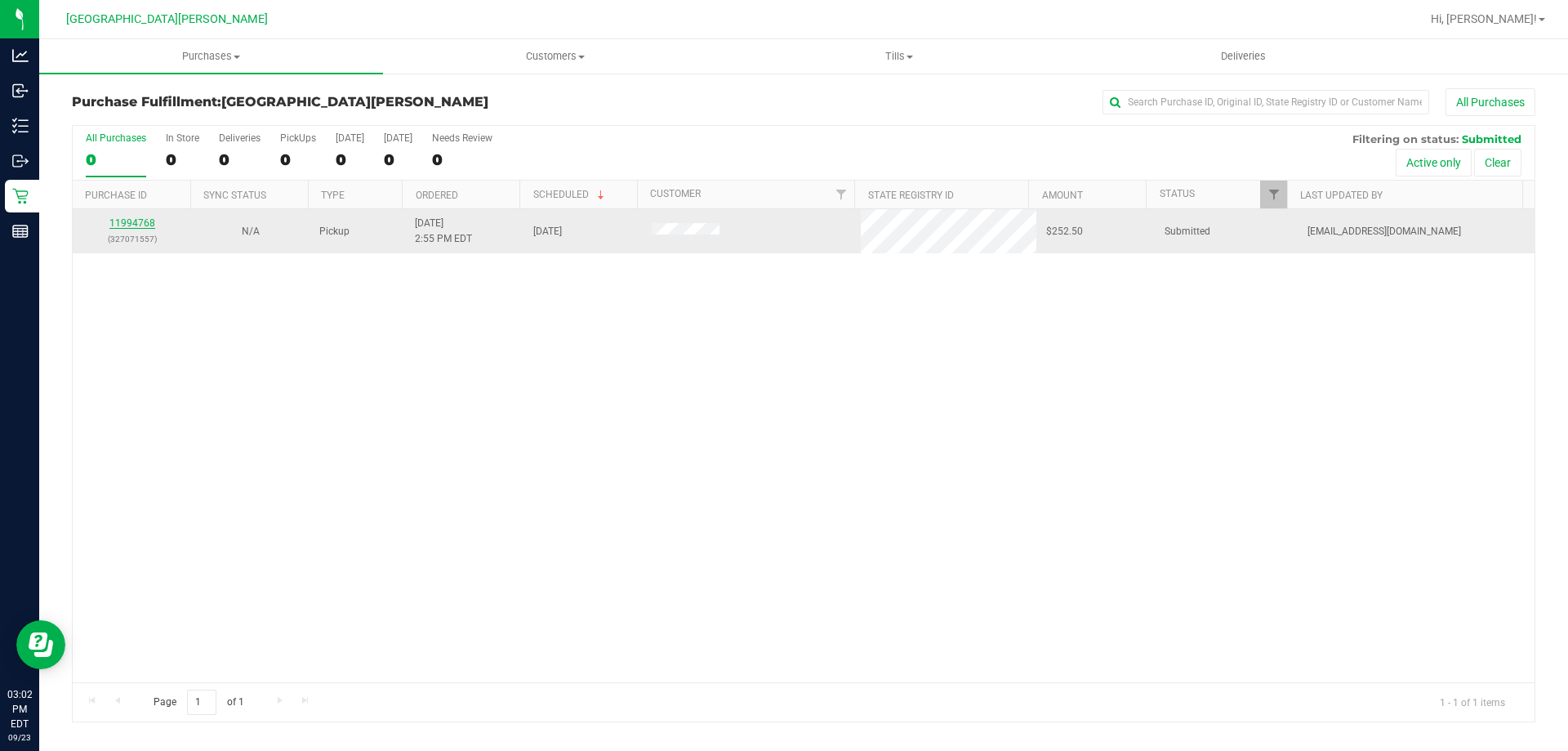
click at [132, 227] on link "11994768" at bounding box center [133, 222] width 46 height 11
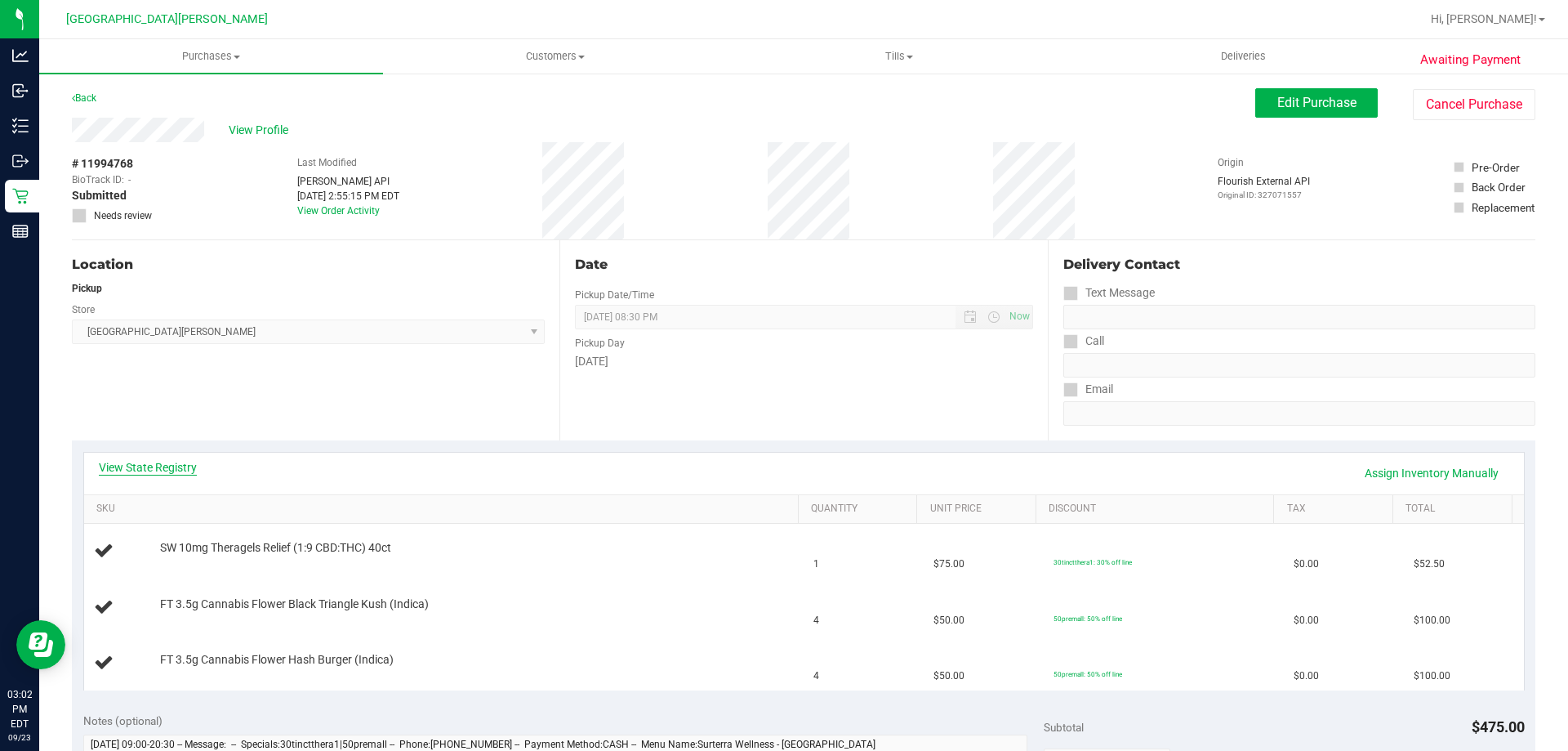
click at [148, 466] on link "View State Registry" at bounding box center [148, 467] width 98 height 17
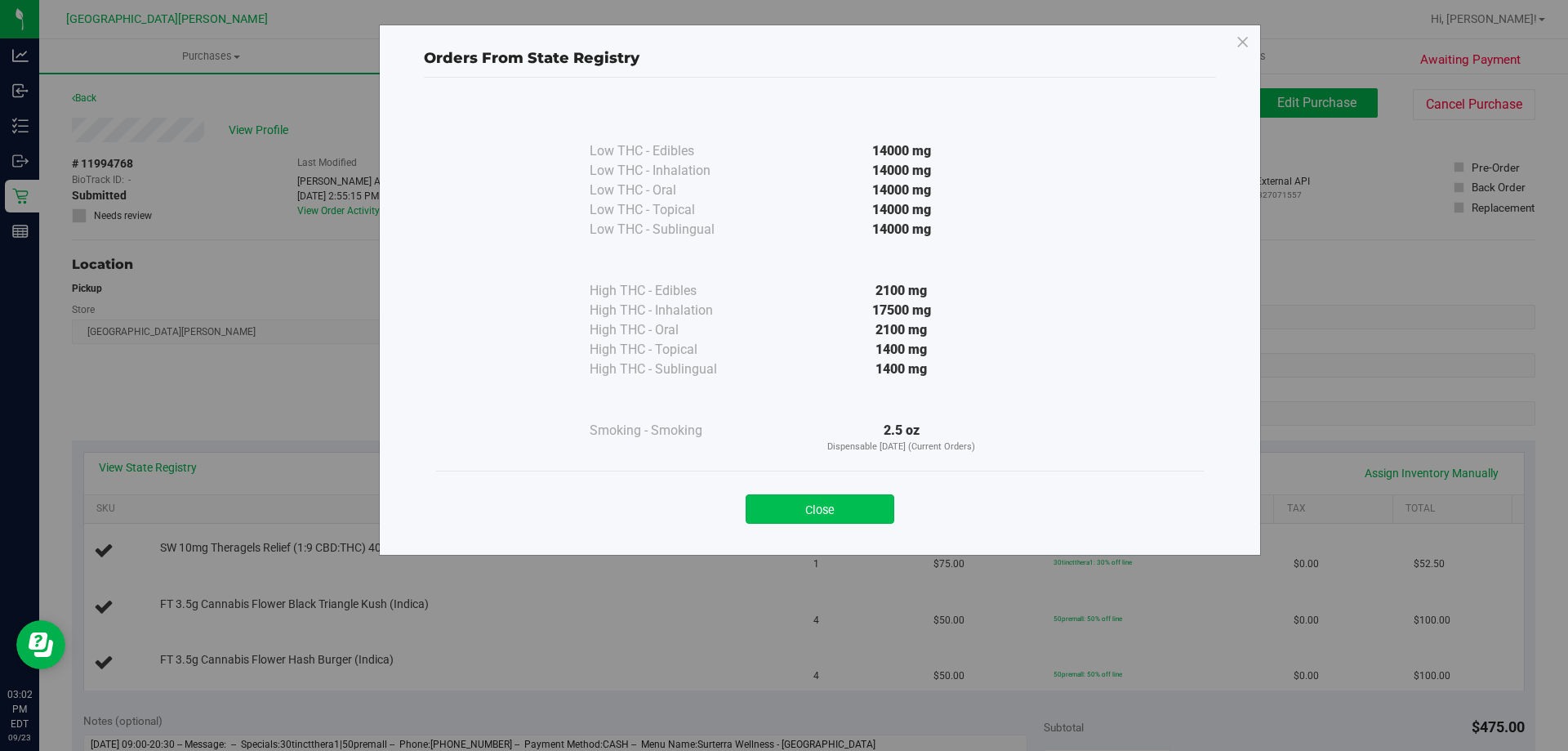
click at [835, 511] on button "Close" at bounding box center [820, 509] width 148 height 29
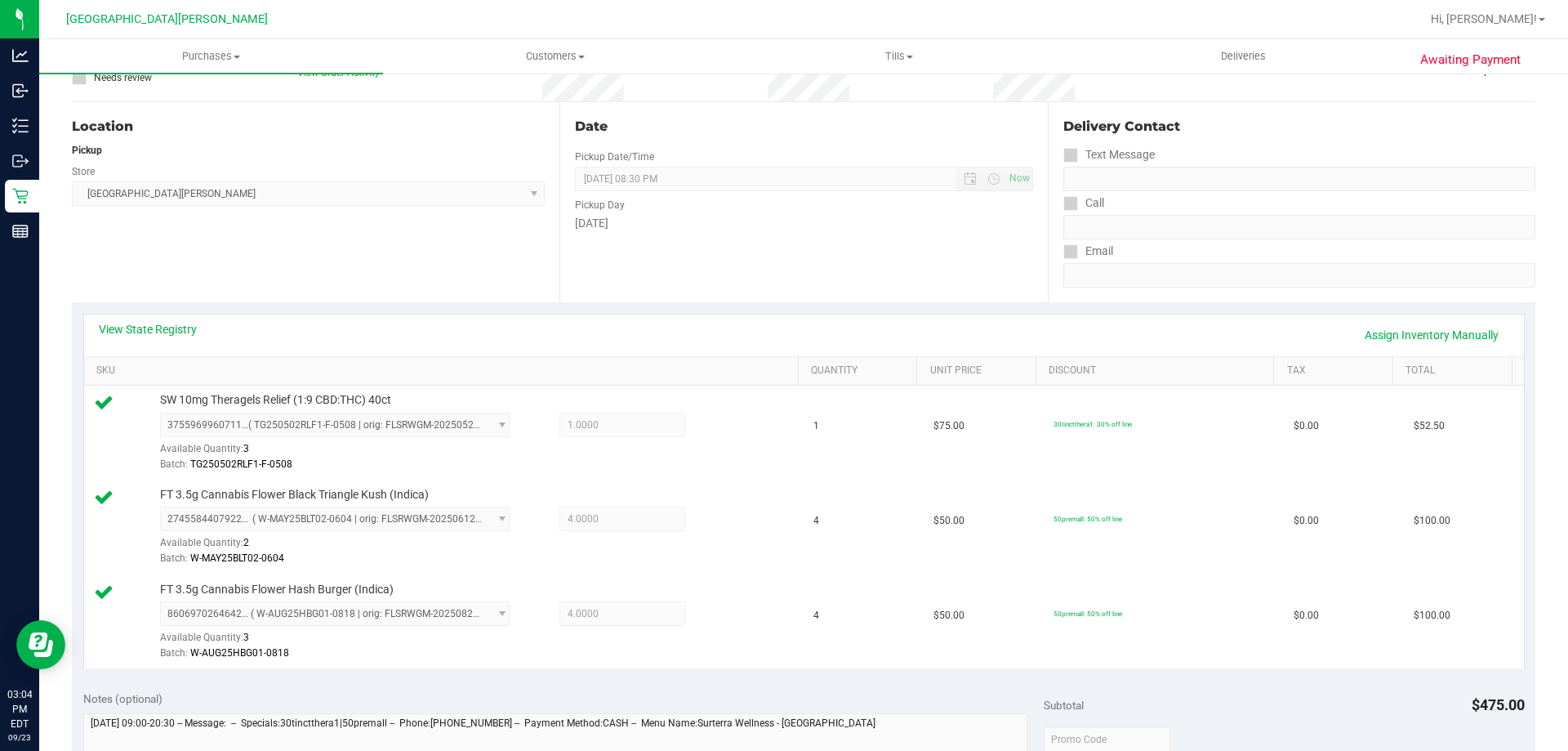
scroll to position [327, 0]
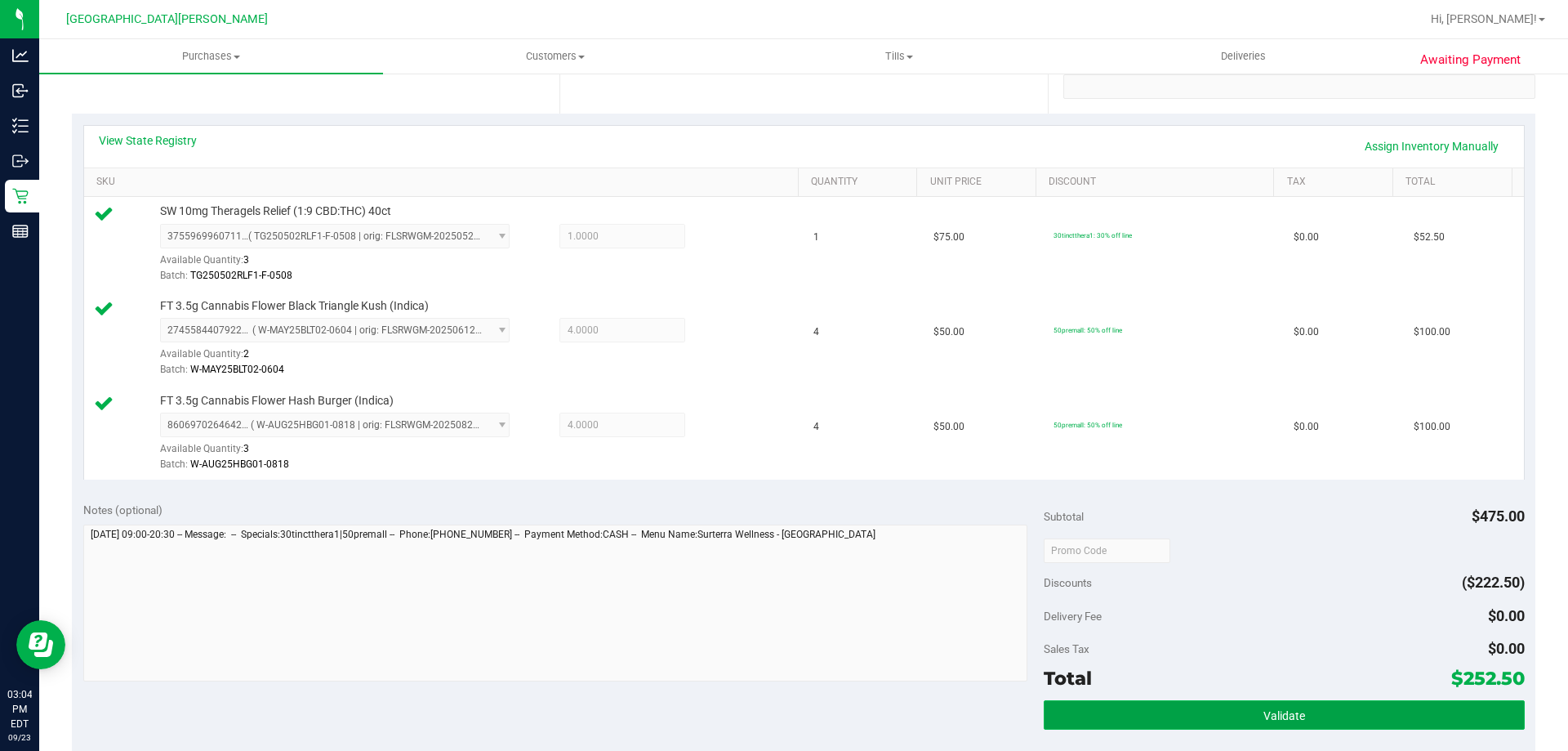
click at [1280, 723] on button "Validate" at bounding box center [1283, 714] width 481 height 29
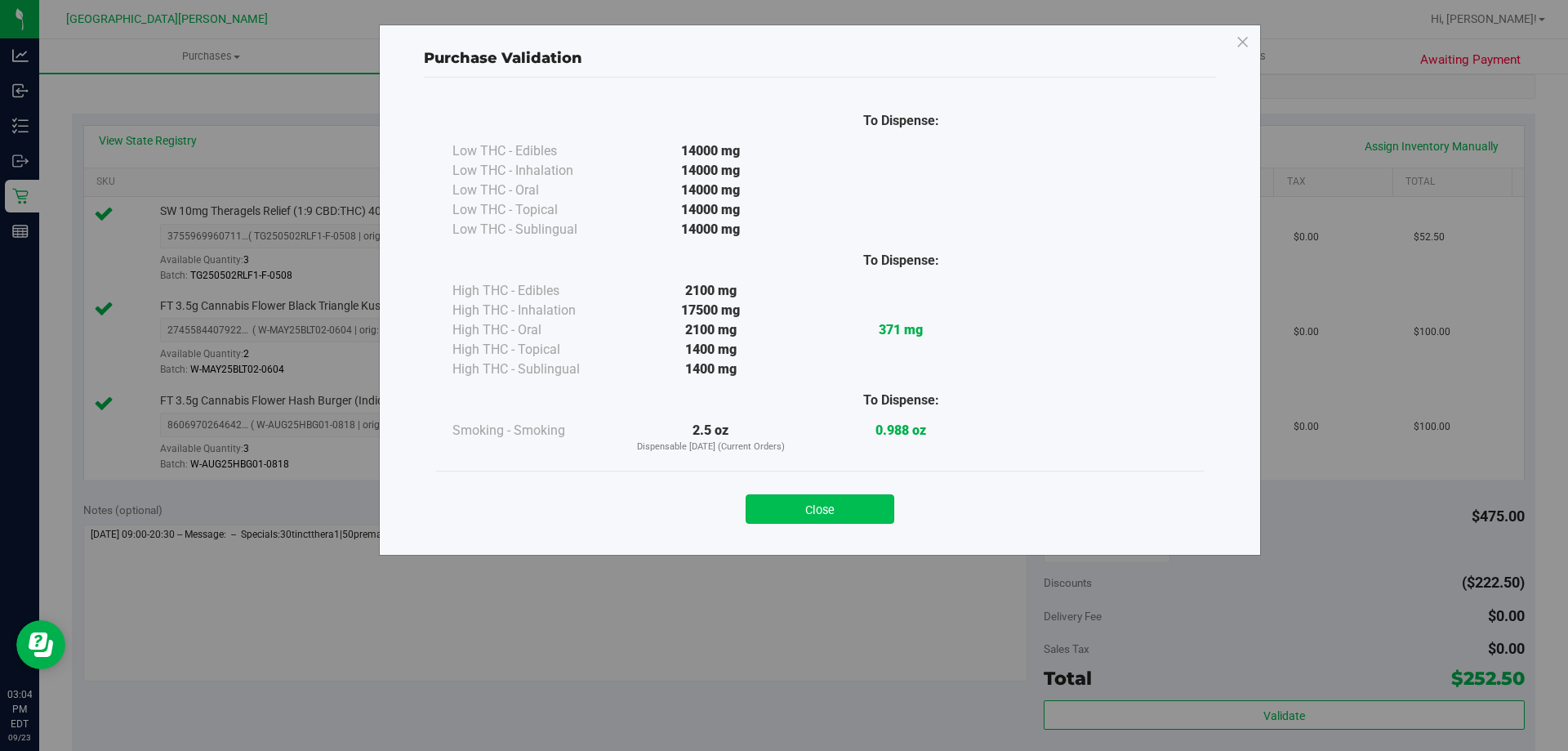
click at [794, 503] on button "Close" at bounding box center [820, 509] width 148 height 29
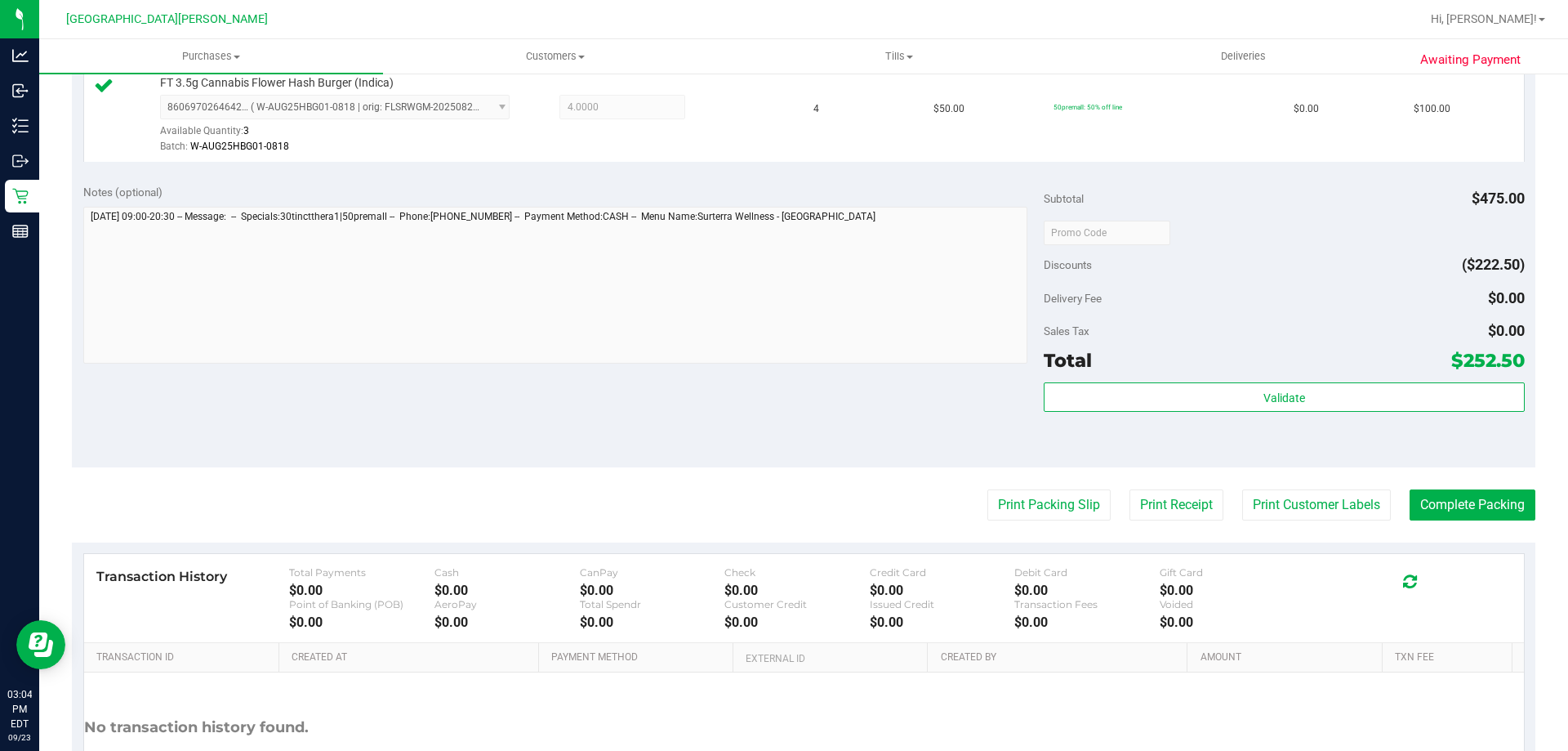
scroll to position [774, 0]
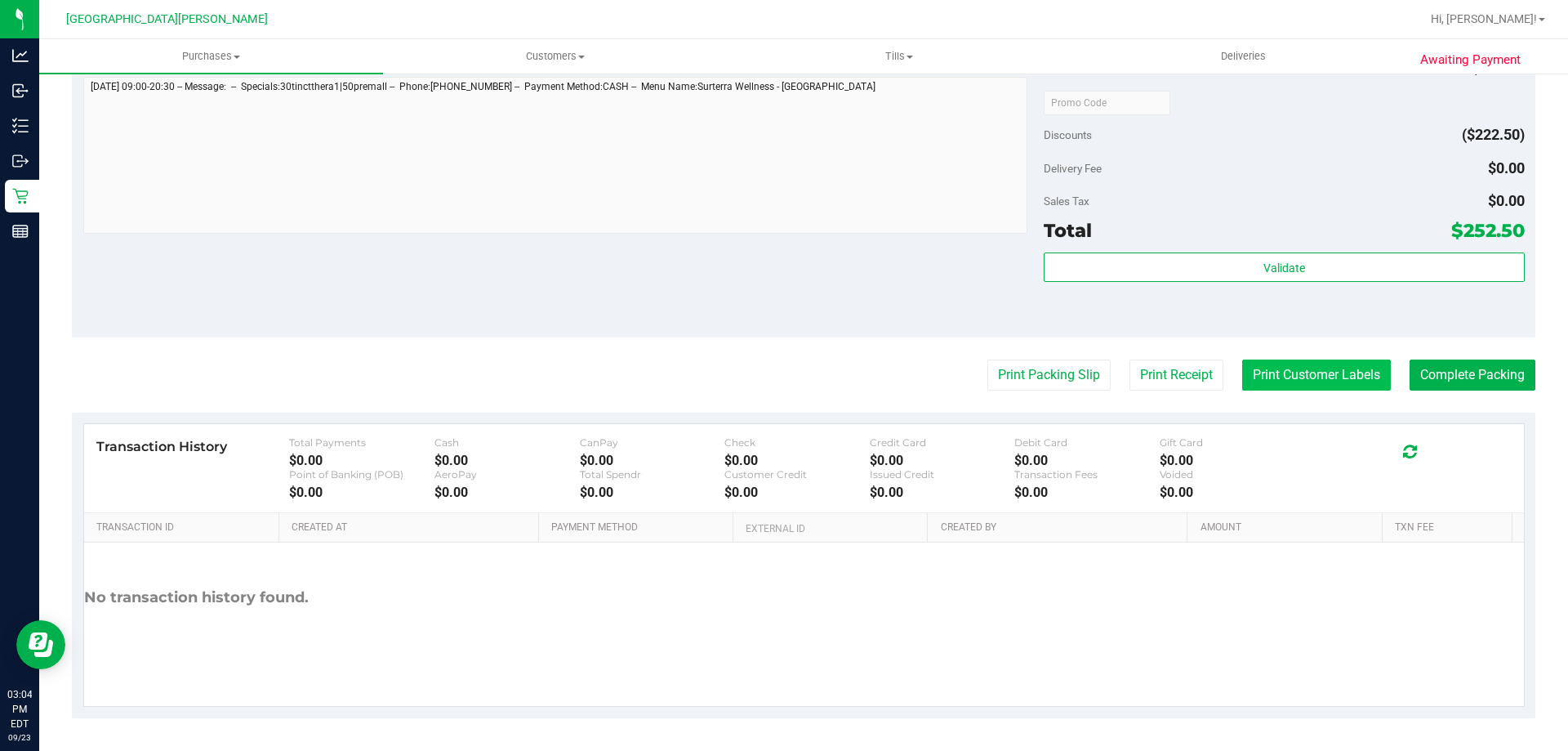
click at [1297, 374] on button "Print Customer Labels" at bounding box center [1316, 374] width 148 height 31
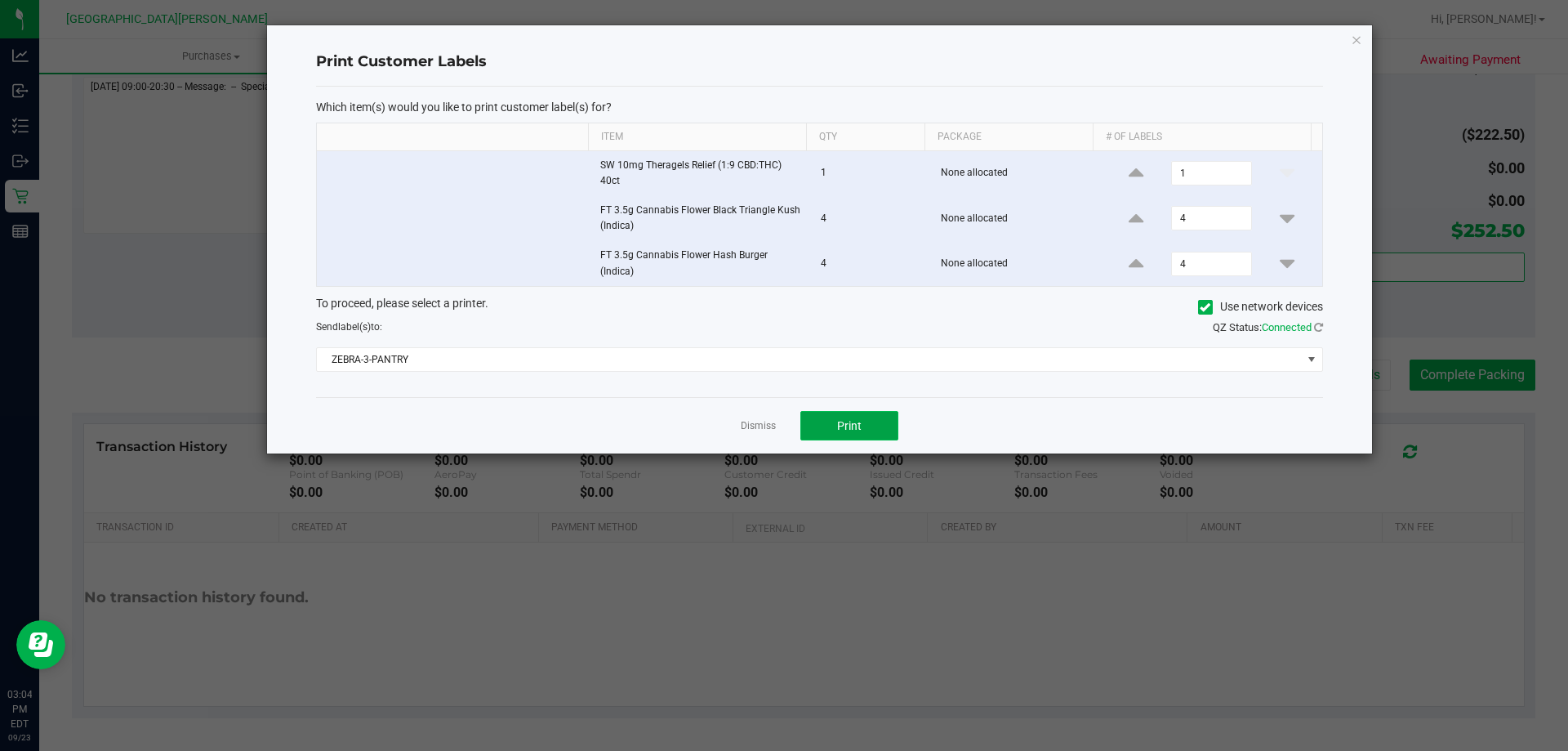
click at [863, 429] on button "Print" at bounding box center [849, 425] width 98 height 29
click at [766, 427] on link "Dismiss" at bounding box center [758, 426] width 35 height 14
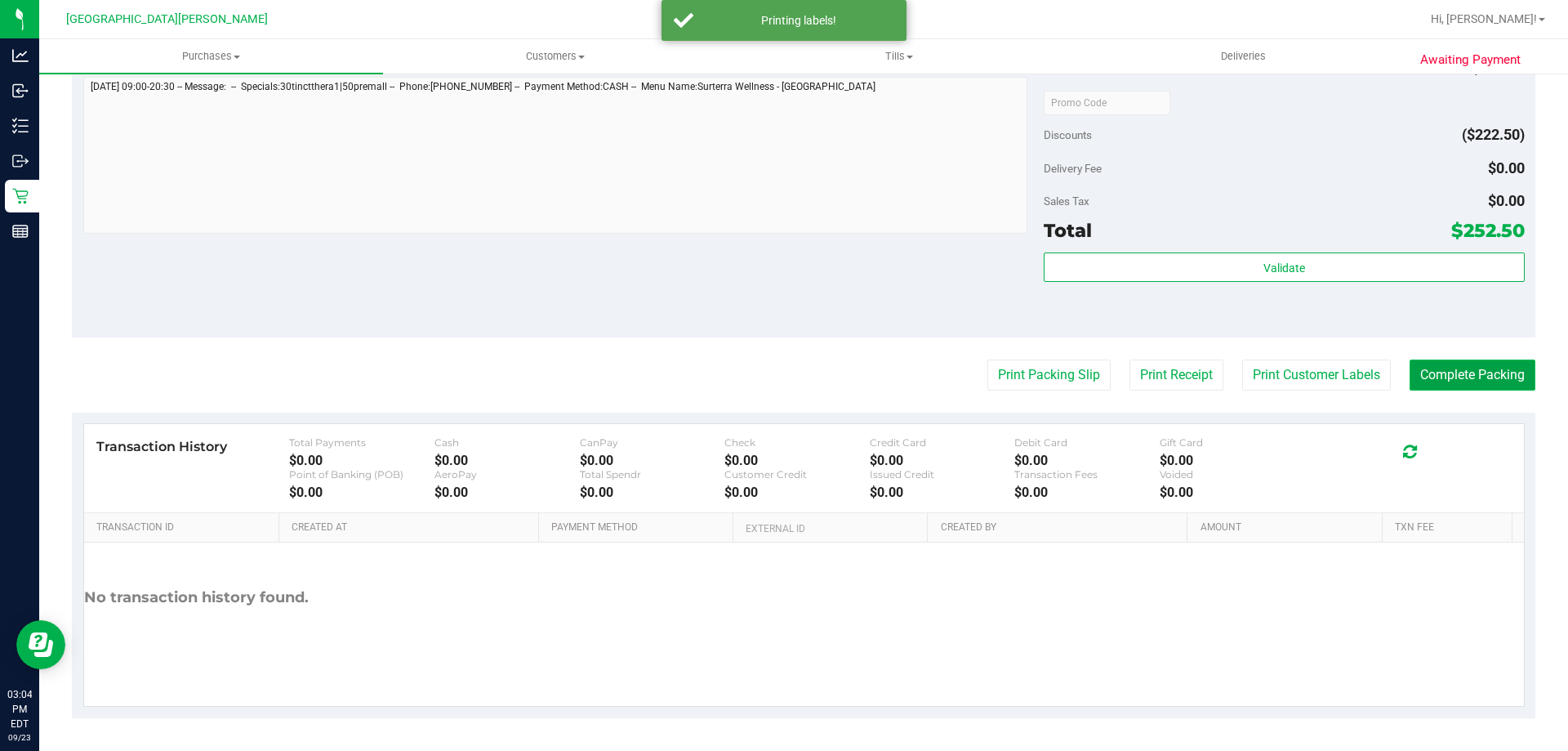
click at [1463, 371] on button "Complete Packing" at bounding box center [1472, 374] width 126 height 31
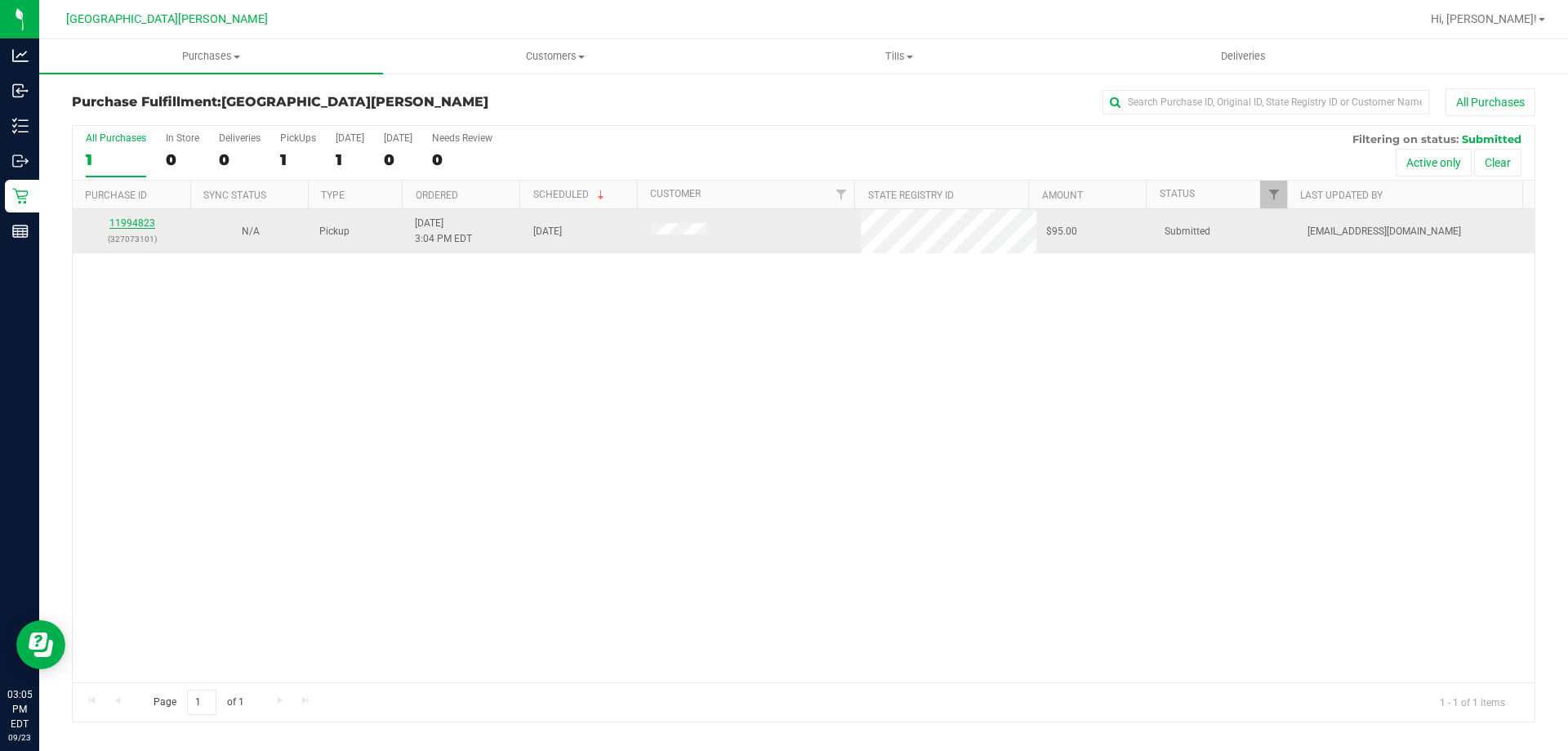
click at [141, 227] on link "11994823" at bounding box center [133, 222] width 46 height 11
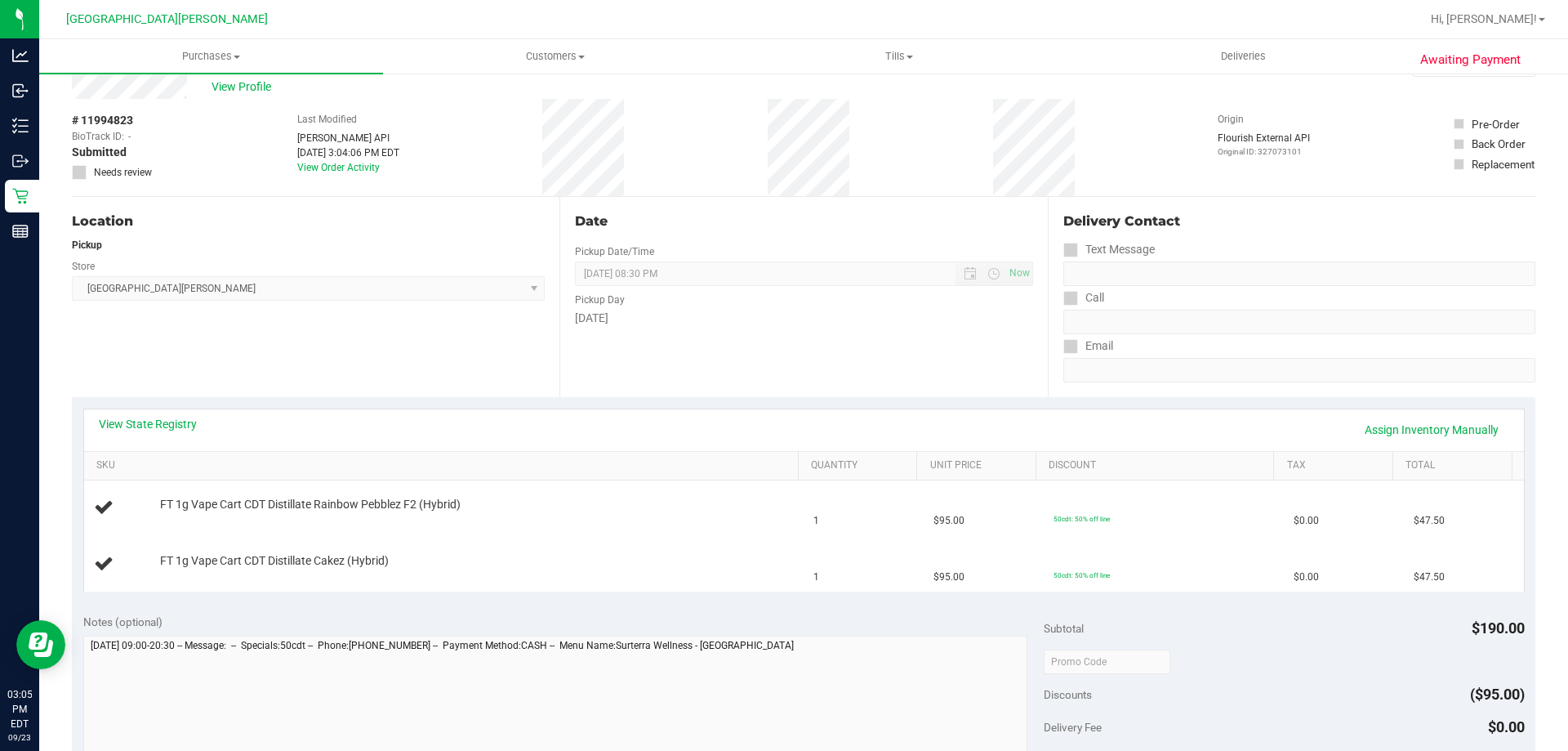
scroll to position [82, 0]
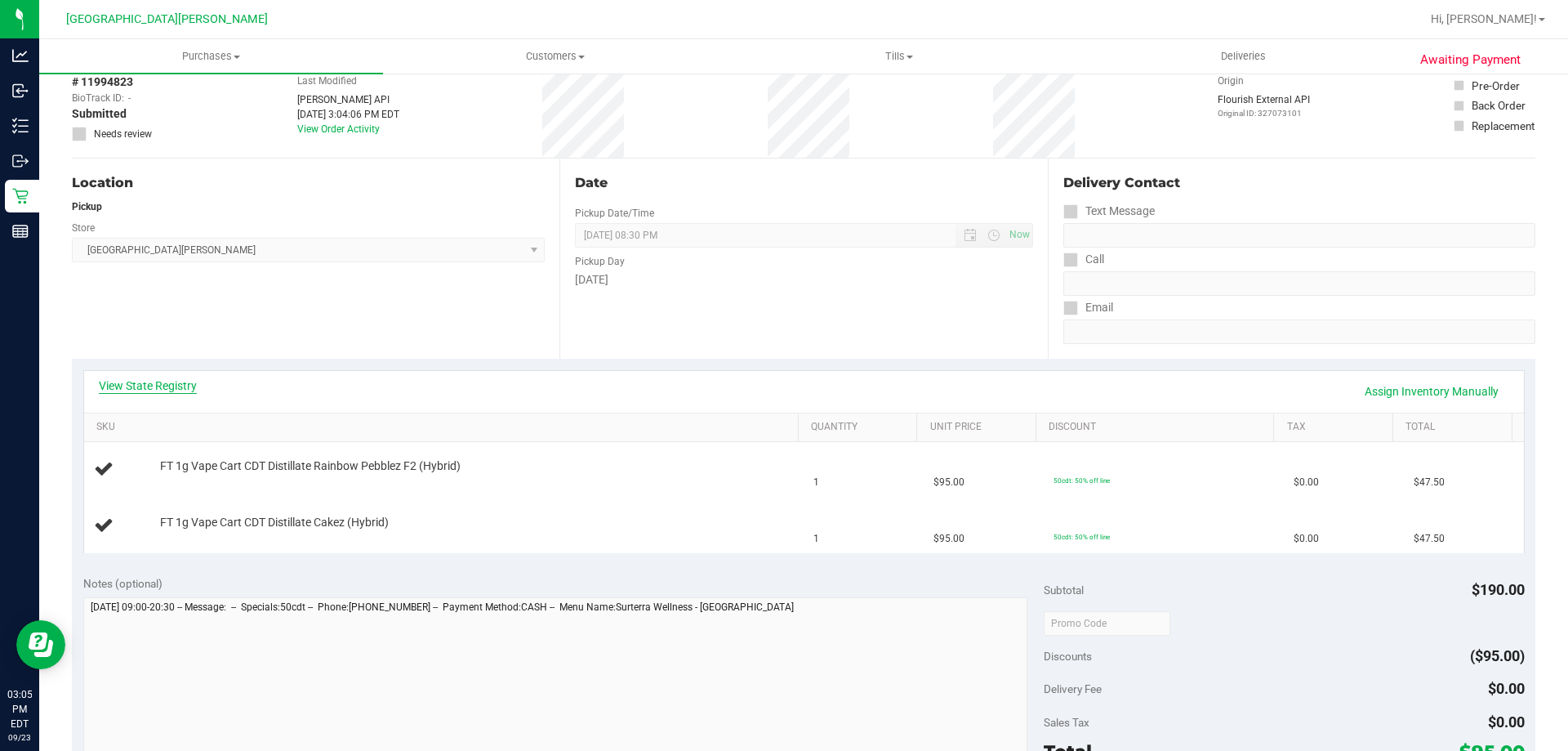
click at [139, 387] on link "View State Registry" at bounding box center [148, 386] width 98 height 17
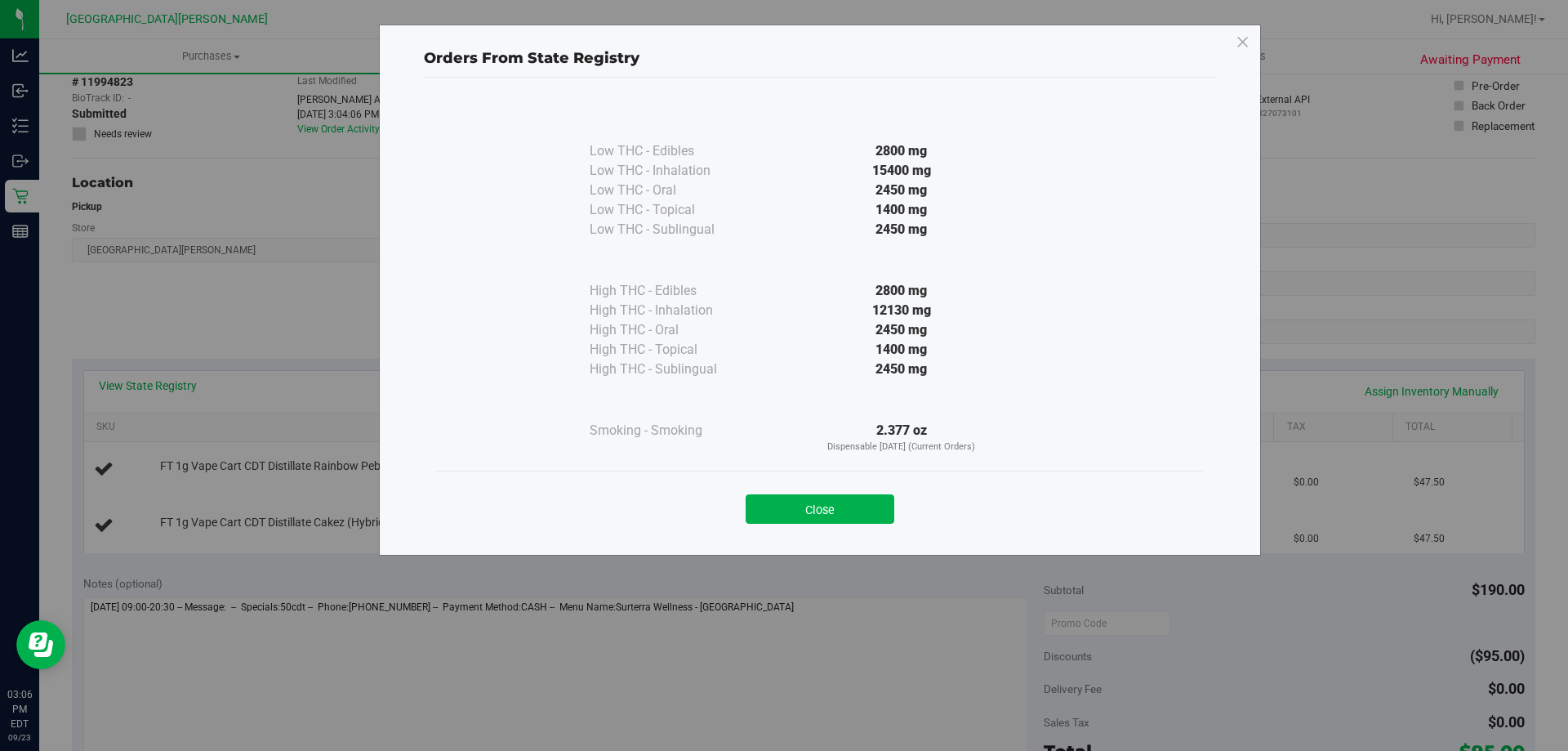
click at [898, 509] on div "Close" at bounding box center [820, 503] width 743 height 40
click at [836, 516] on button "Close" at bounding box center [820, 509] width 148 height 29
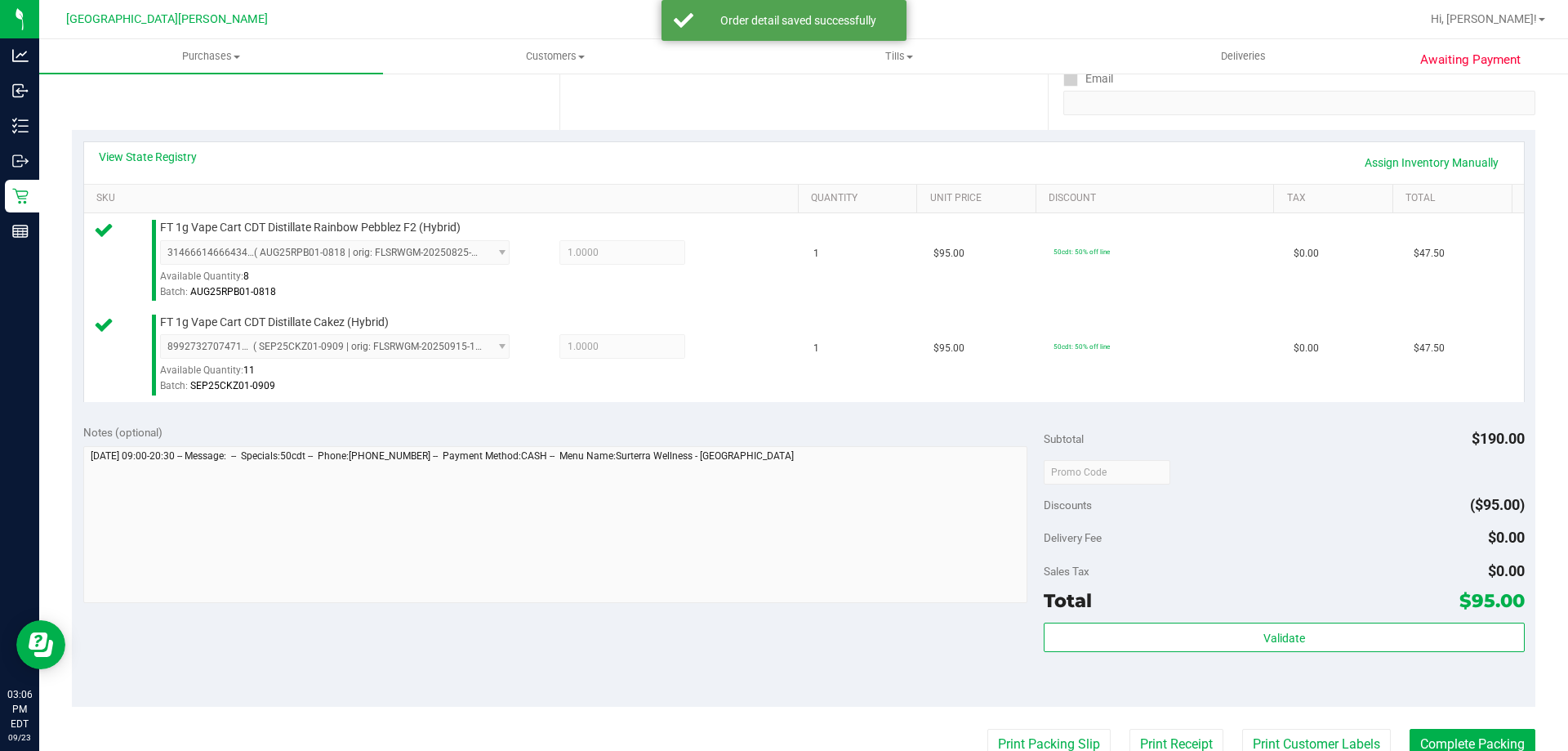
scroll to position [490, 0]
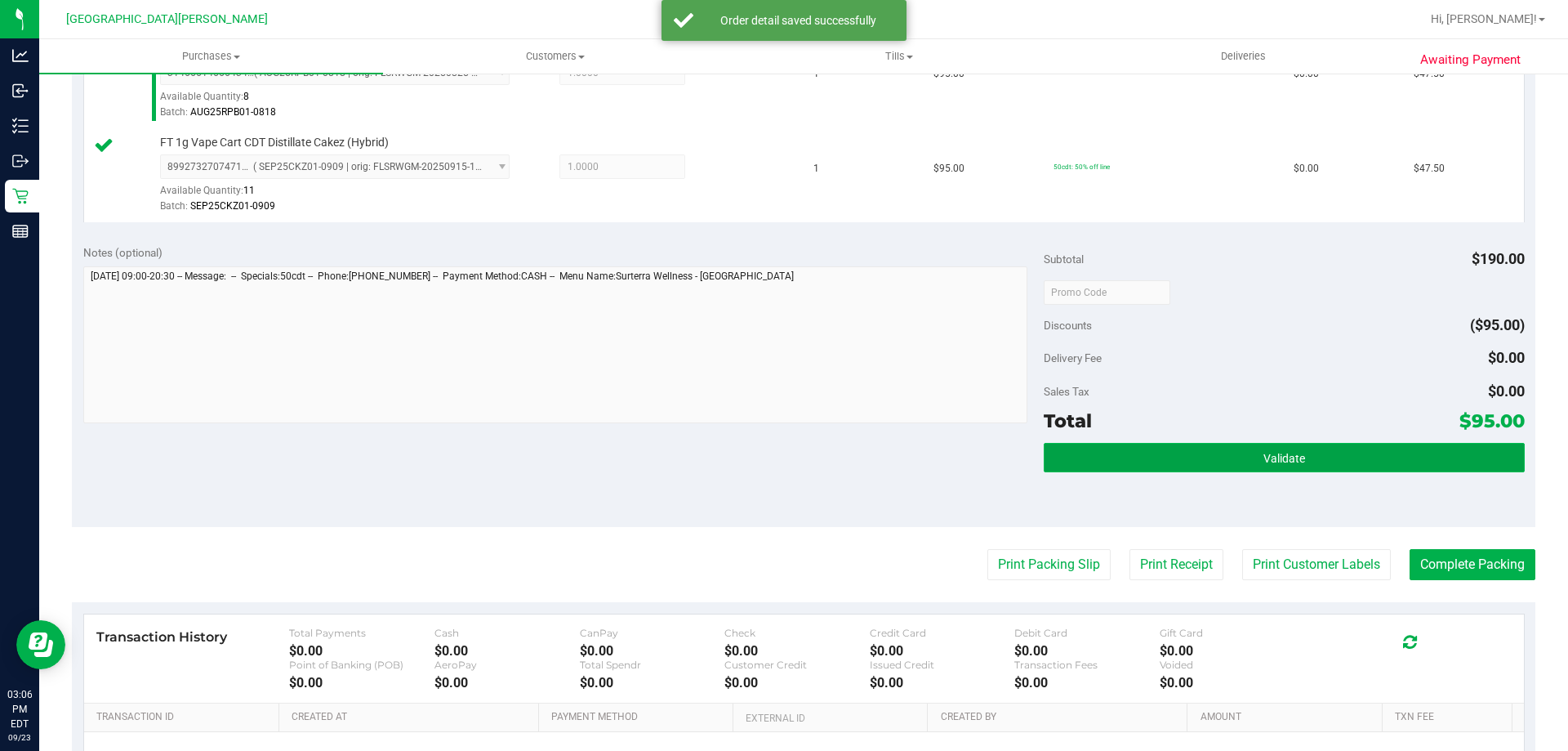
click at [1252, 462] on button "Validate" at bounding box center [1283, 457] width 481 height 29
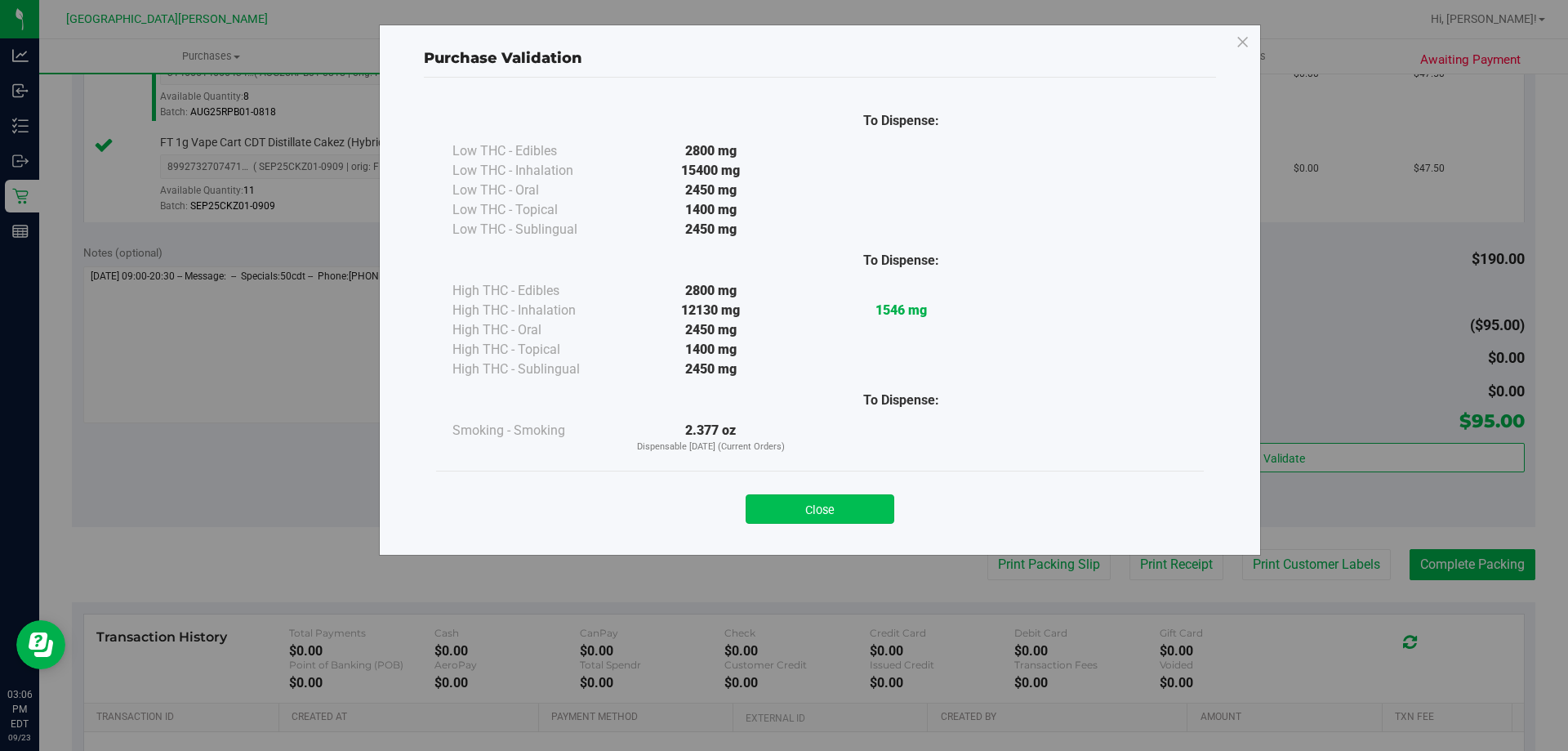
click at [856, 506] on button "Close" at bounding box center [820, 509] width 148 height 29
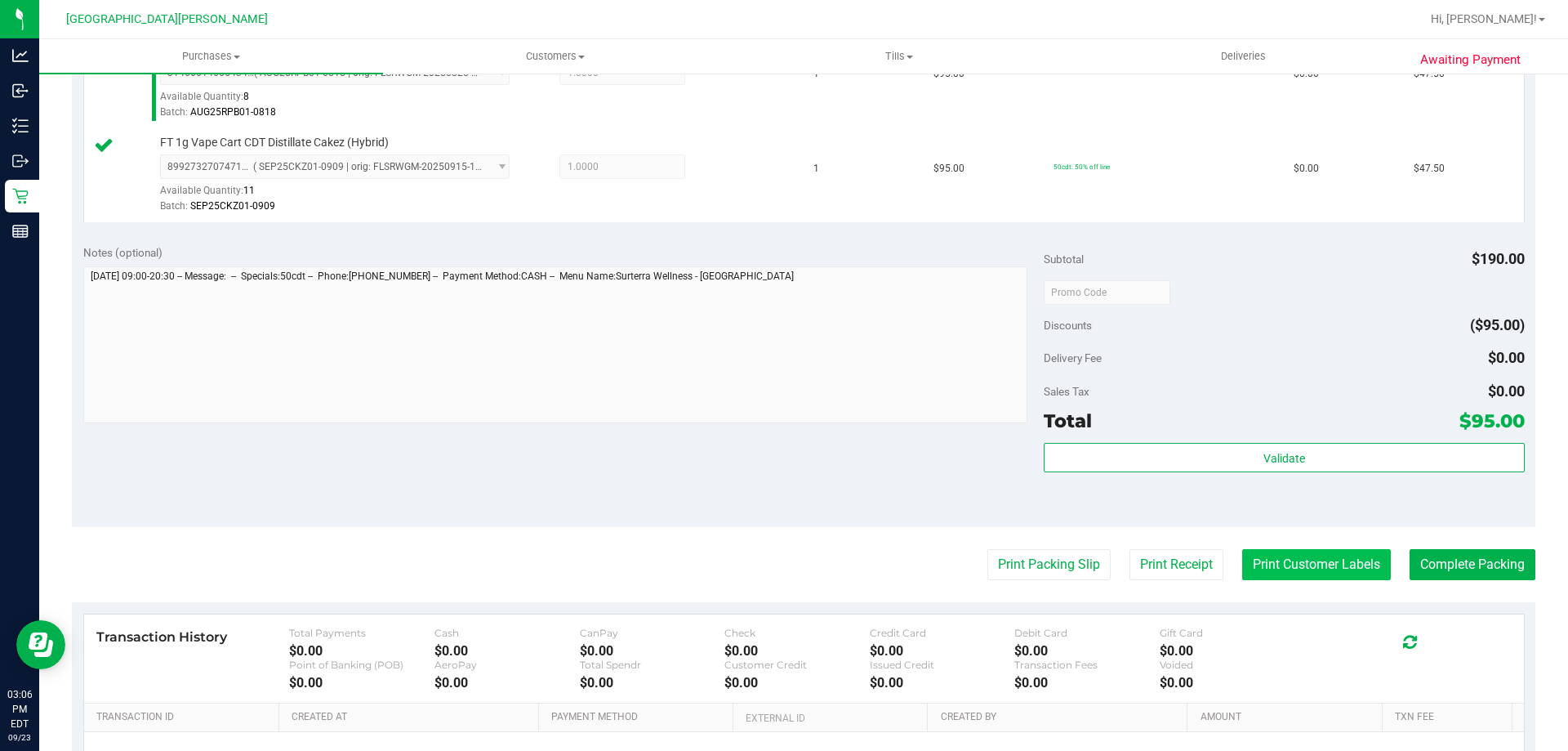
click at [1305, 564] on button "Print Customer Labels" at bounding box center [1316, 564] width 148 height 31
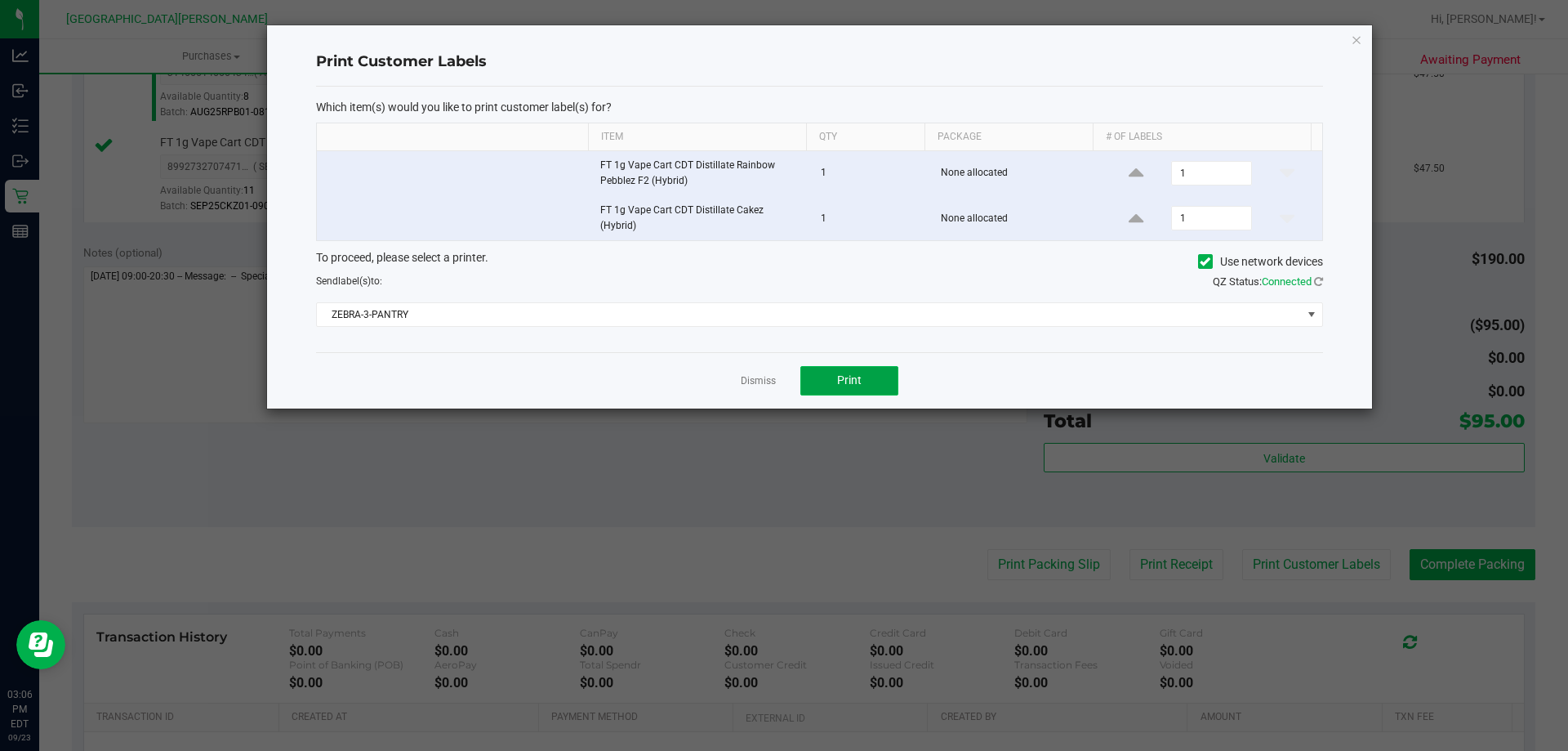
click at [825, 366] on button "Print" at bounding box center [849, 380] width 98 height 29
click at [744, 374] on link "Dismiss" at bounding box center [758, 381] width 35 height 14
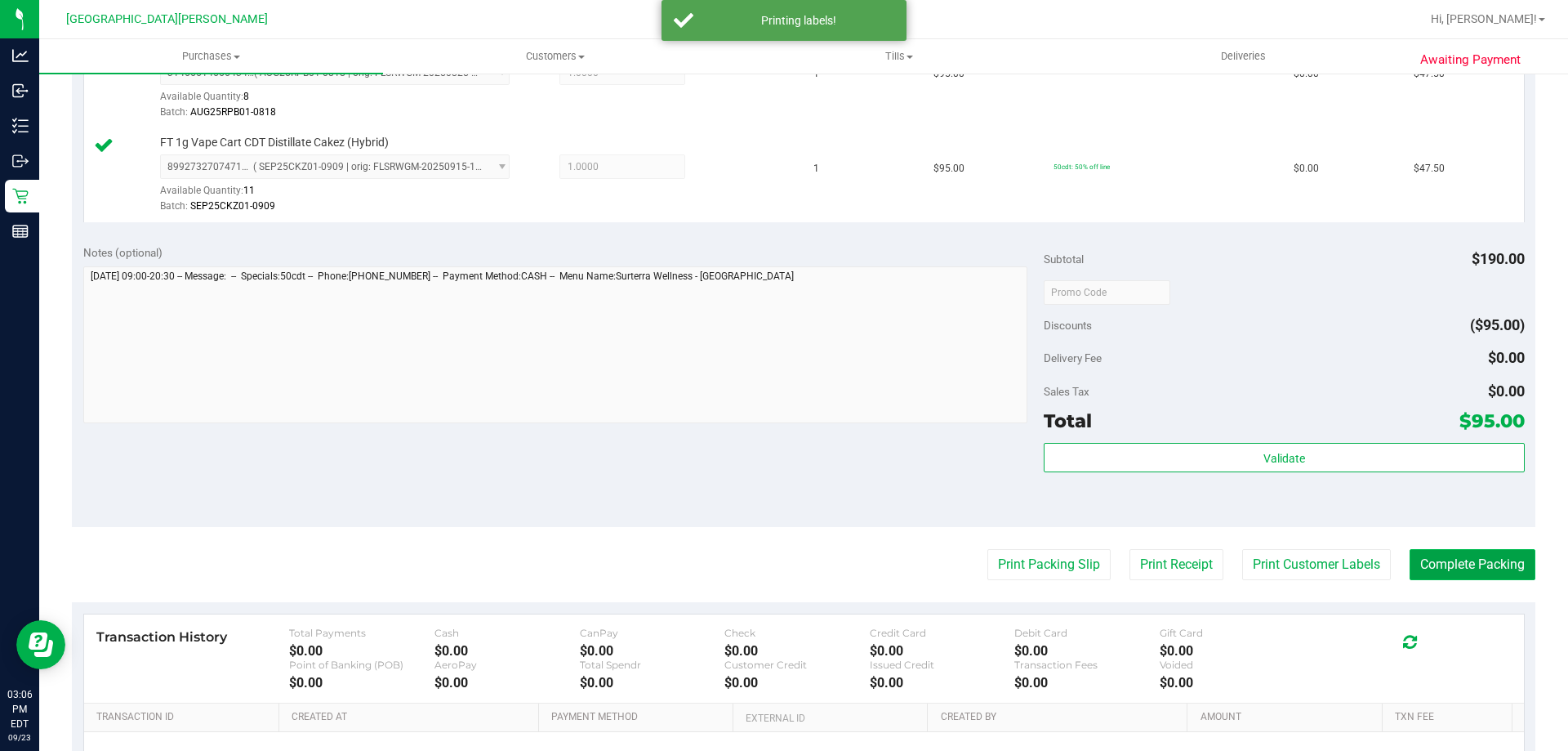
click at [1489, 565] on button "Complete Packing" at bounding box center [1472, 564] width 126 height 31
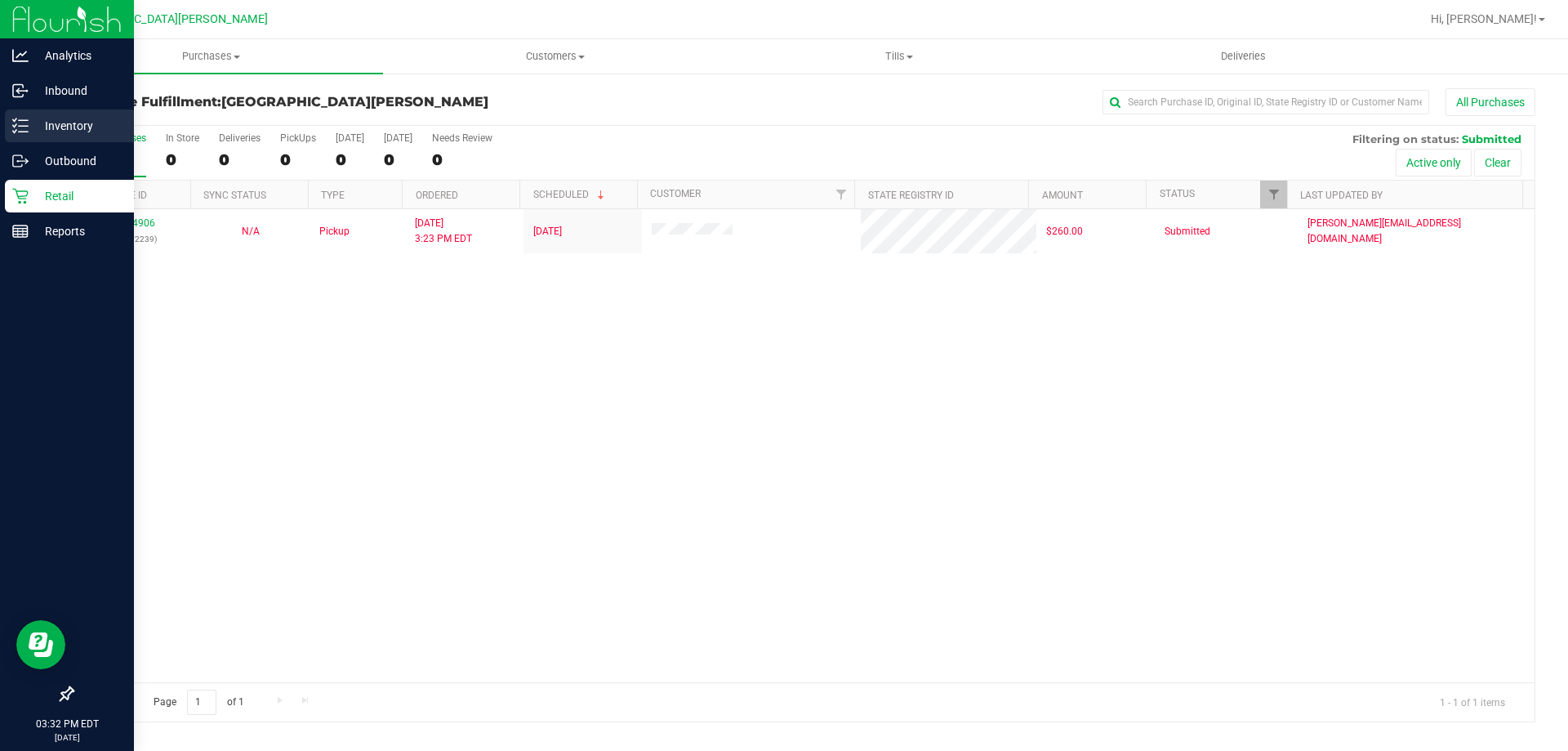
click at [40, 121] on p "Inventory" at bounding box center [78, 126] width 98 height 19
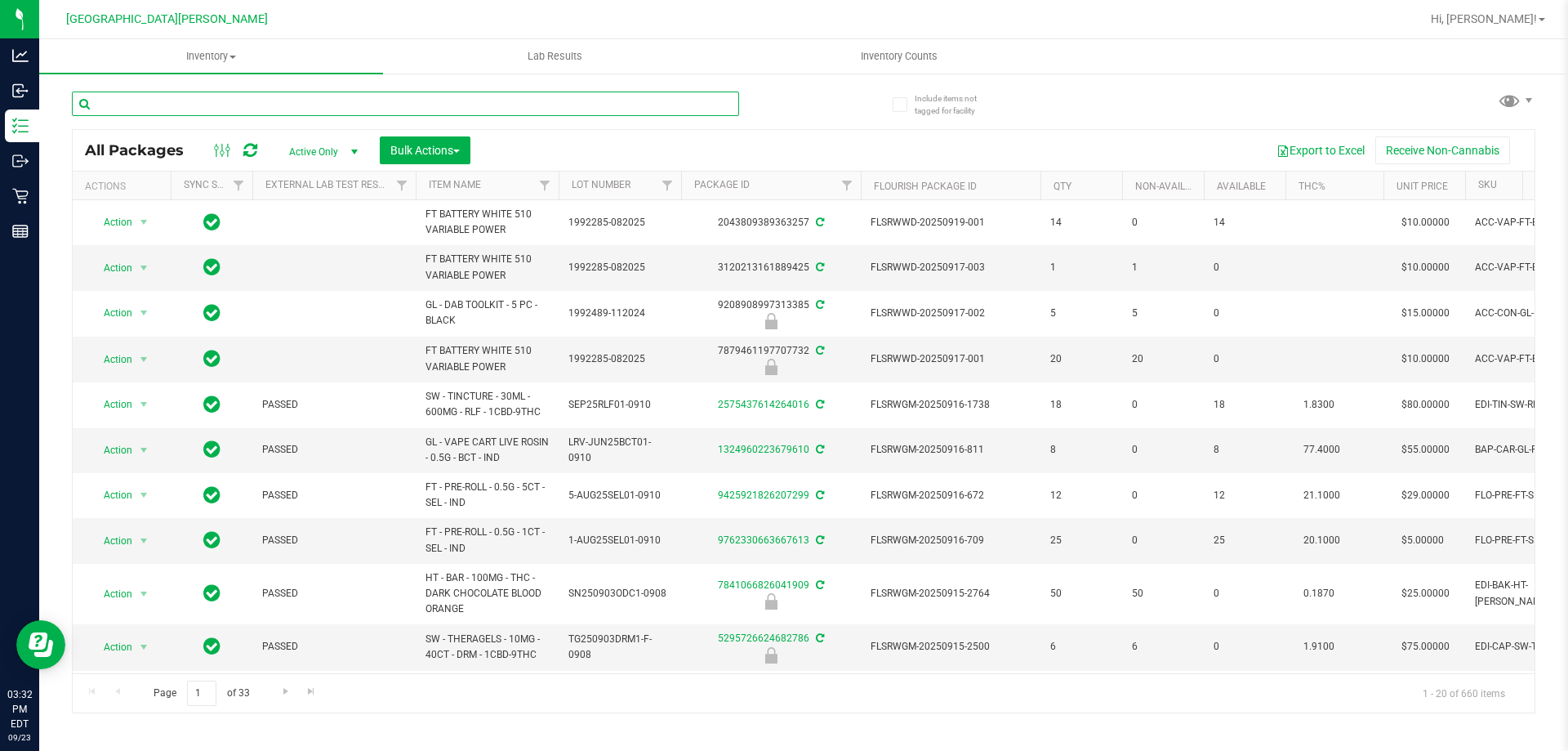
click at [301, 105] on input "text" at bounding box center [406, 104] width 668 height 25
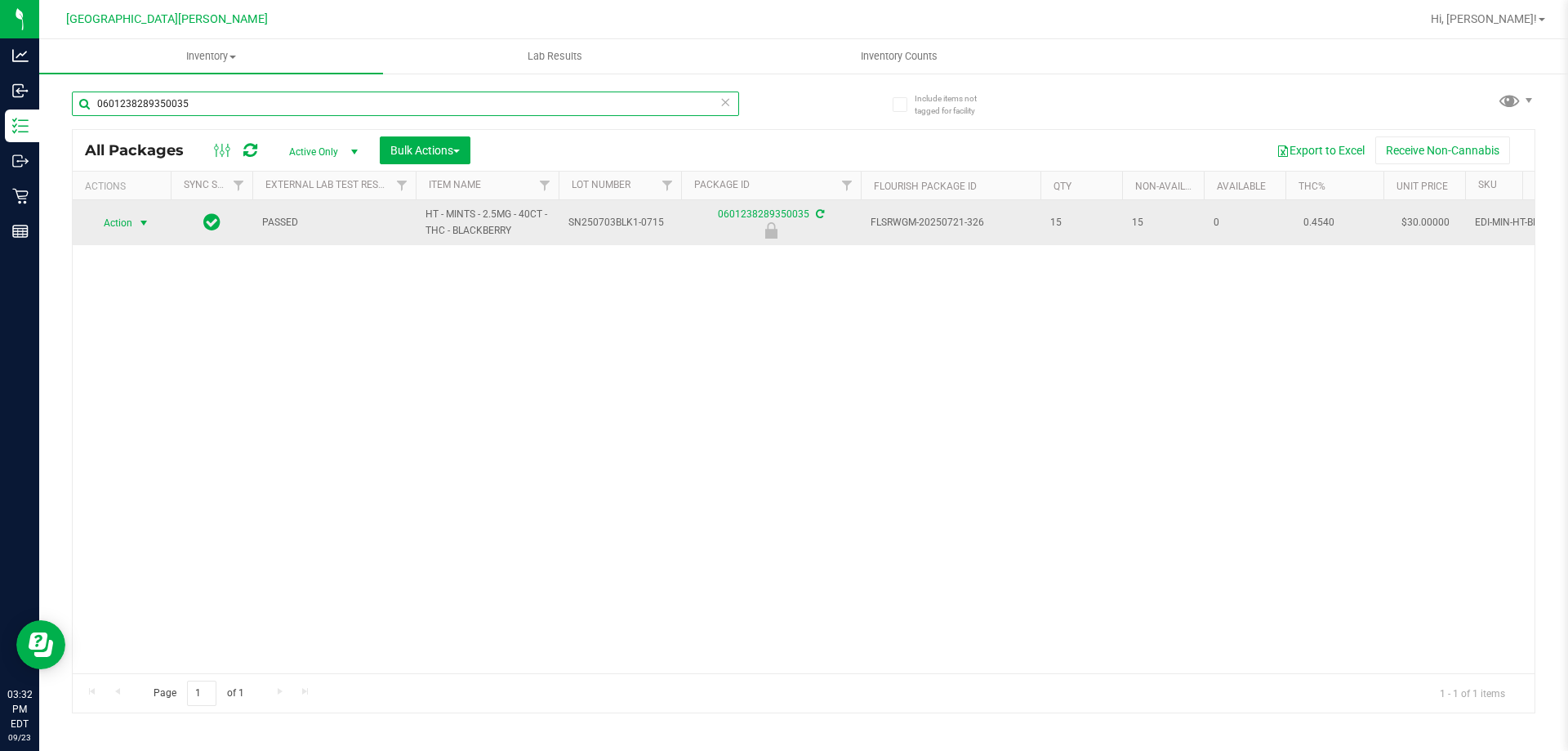
type input "0601238289350035"
click at [122, 227] on span "Action" at bounding box center [111, 223] width 44 height 23
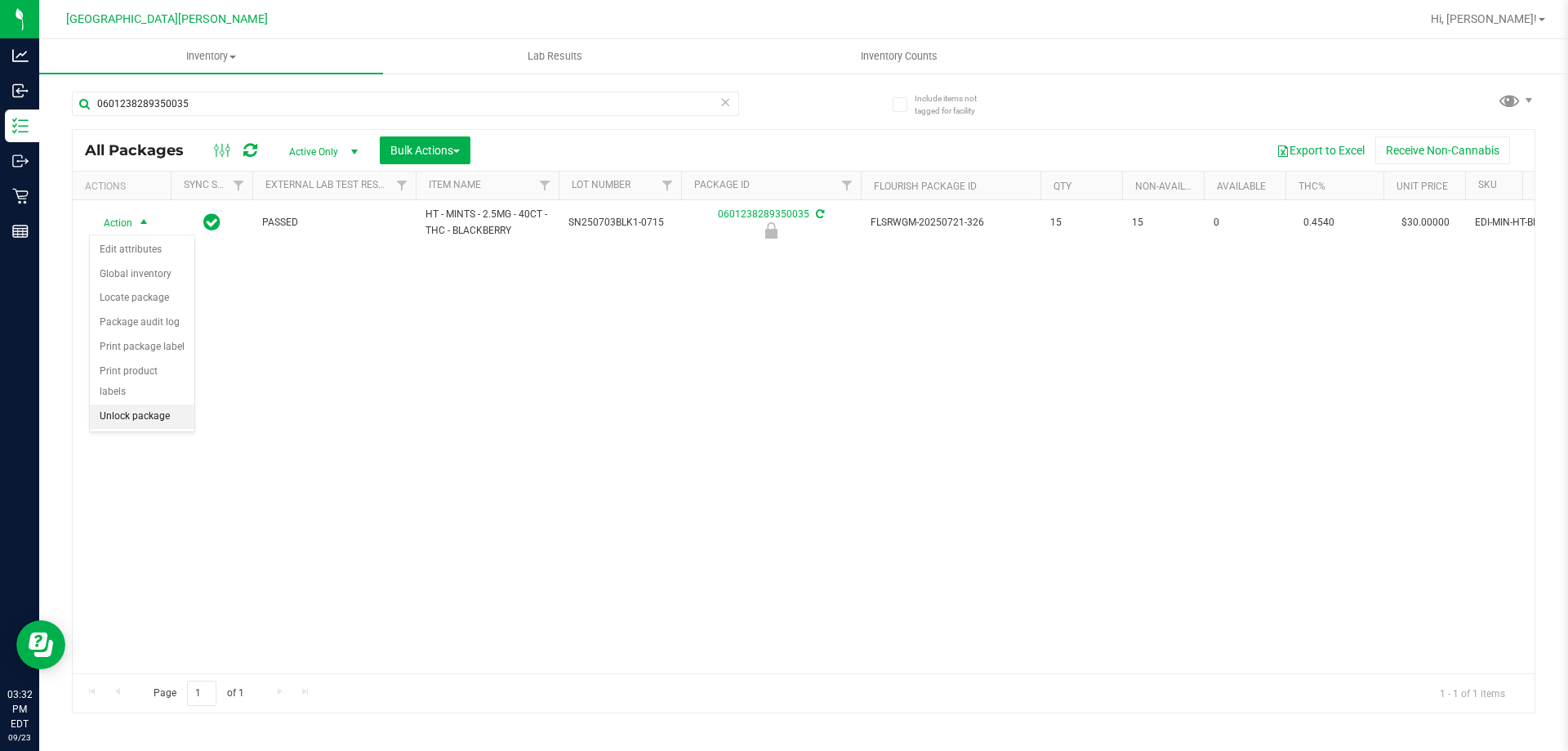
click at [124, 404] on li "Unlock package" at bounding box center [141, 416] width 105 height 25
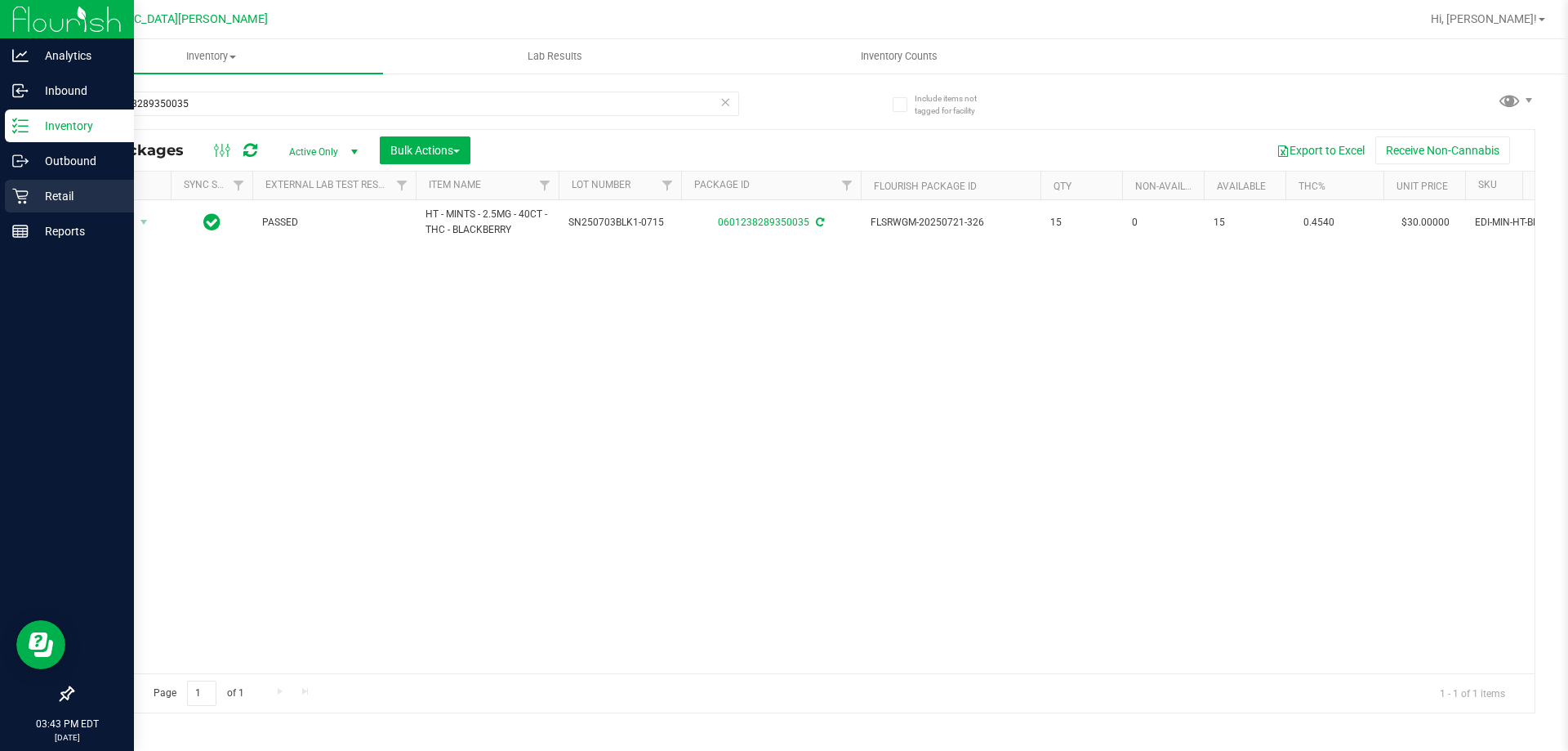
click at [31, 193] on p "Retail" at bounding box center [78, 196] width 98 height 19
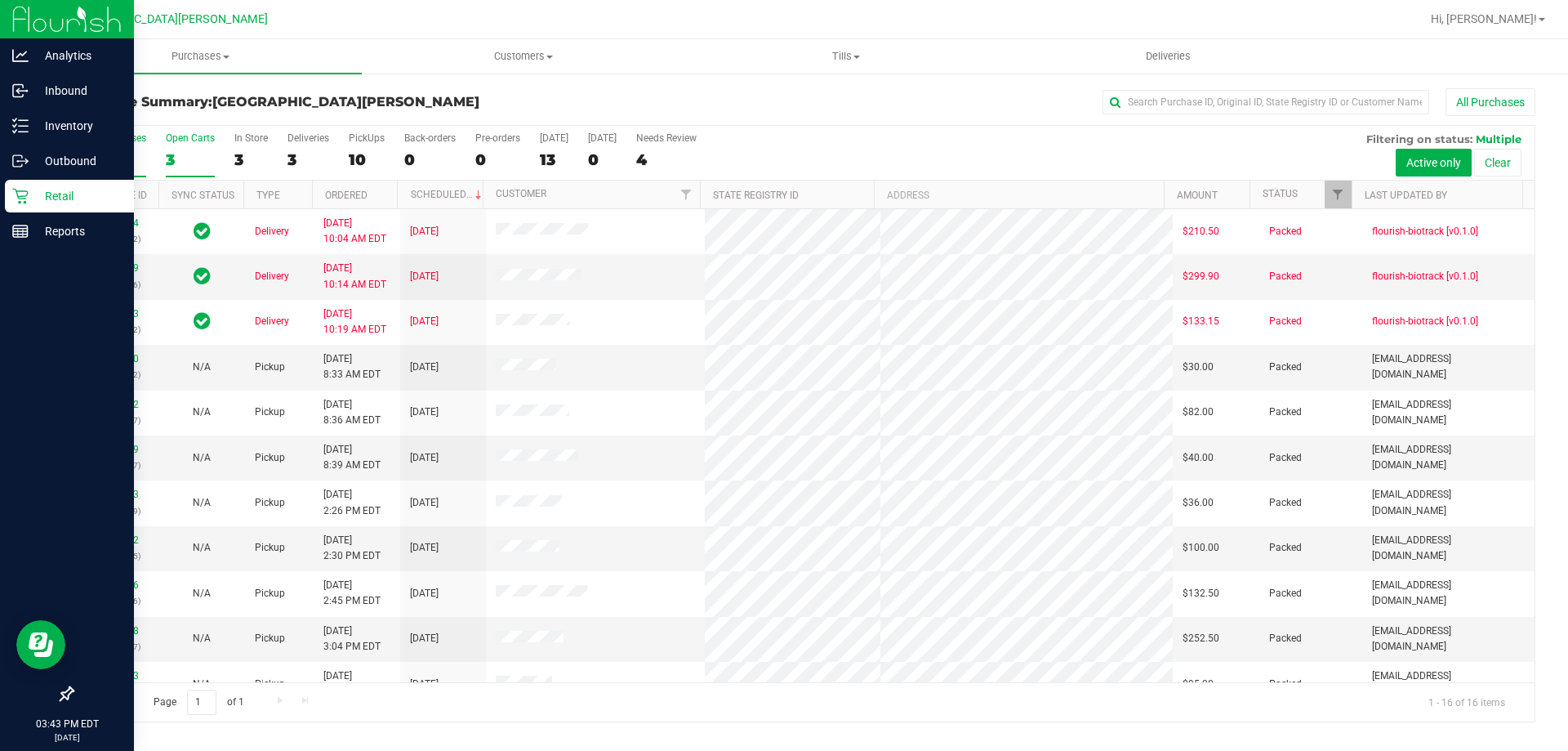
click at [170, 161] on div "3" at bounding box center [191, 159] width 49 height 18
click at [0, 0] on input "Open Carts 3" at bounding box center [0, 0] width 0 height 0
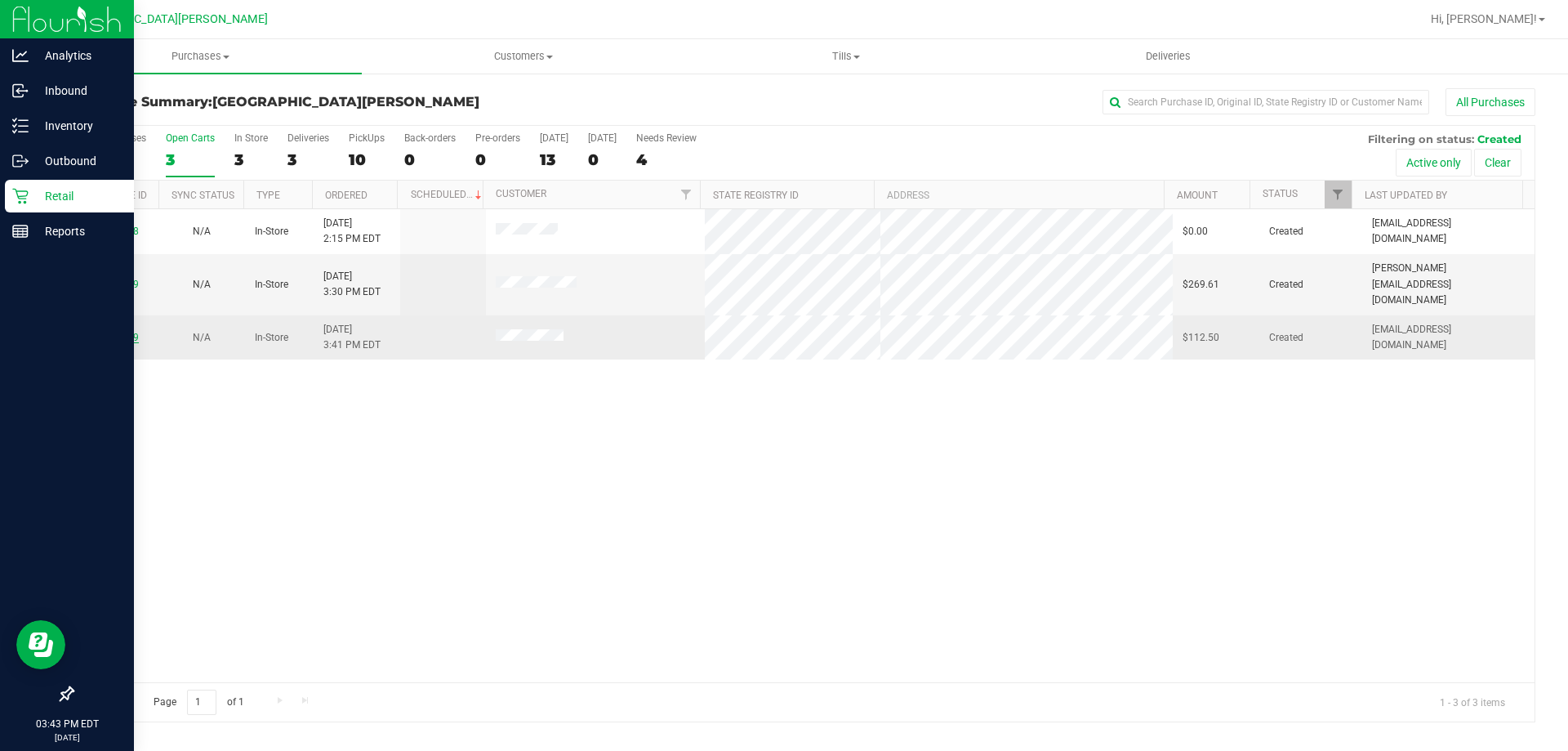
click at [130, 332] on link "11995109" at bounding box center [116, 337] width 46 height 11
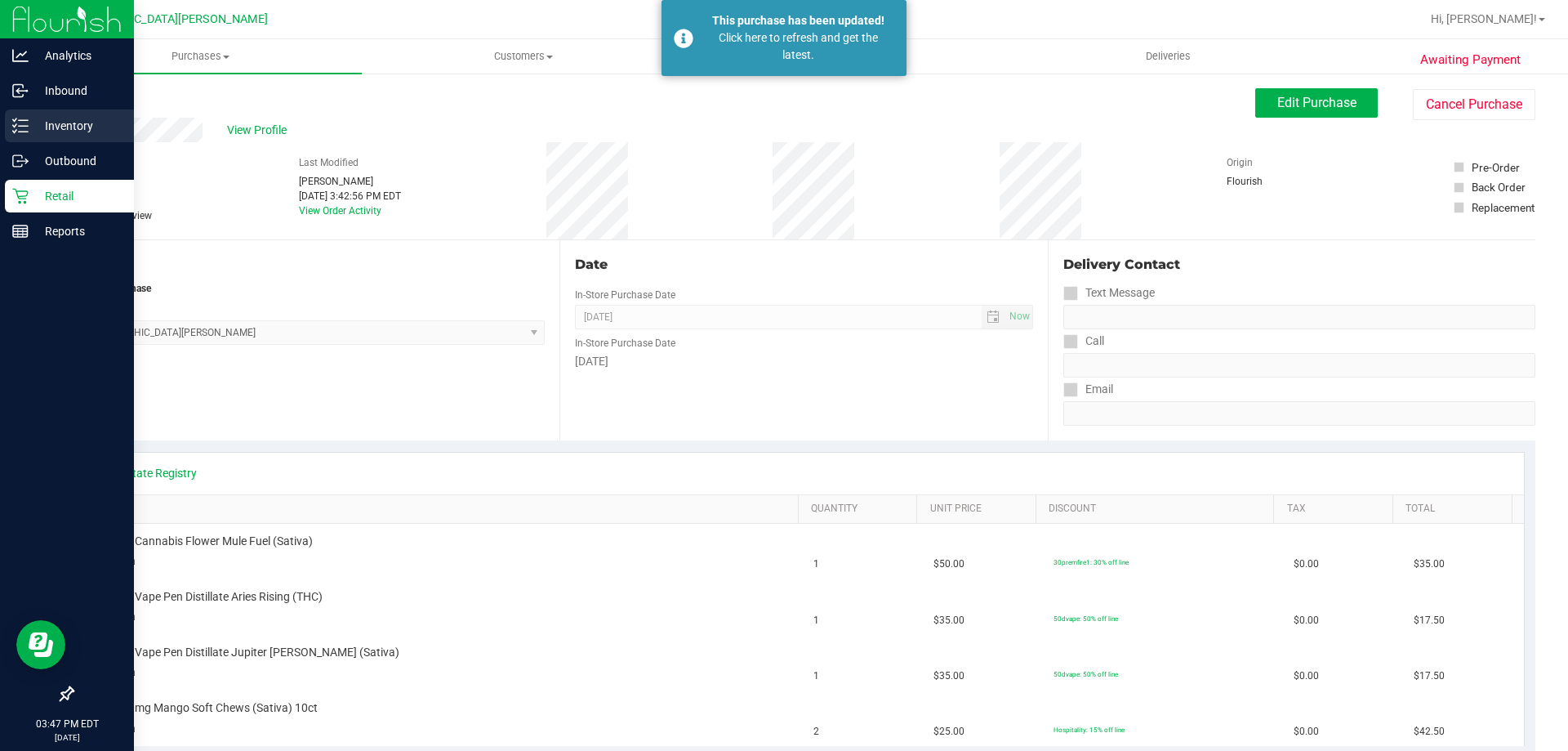
click at [75, 119] on p "Inventory" at bounding box center [78, 126] width 98 height 19
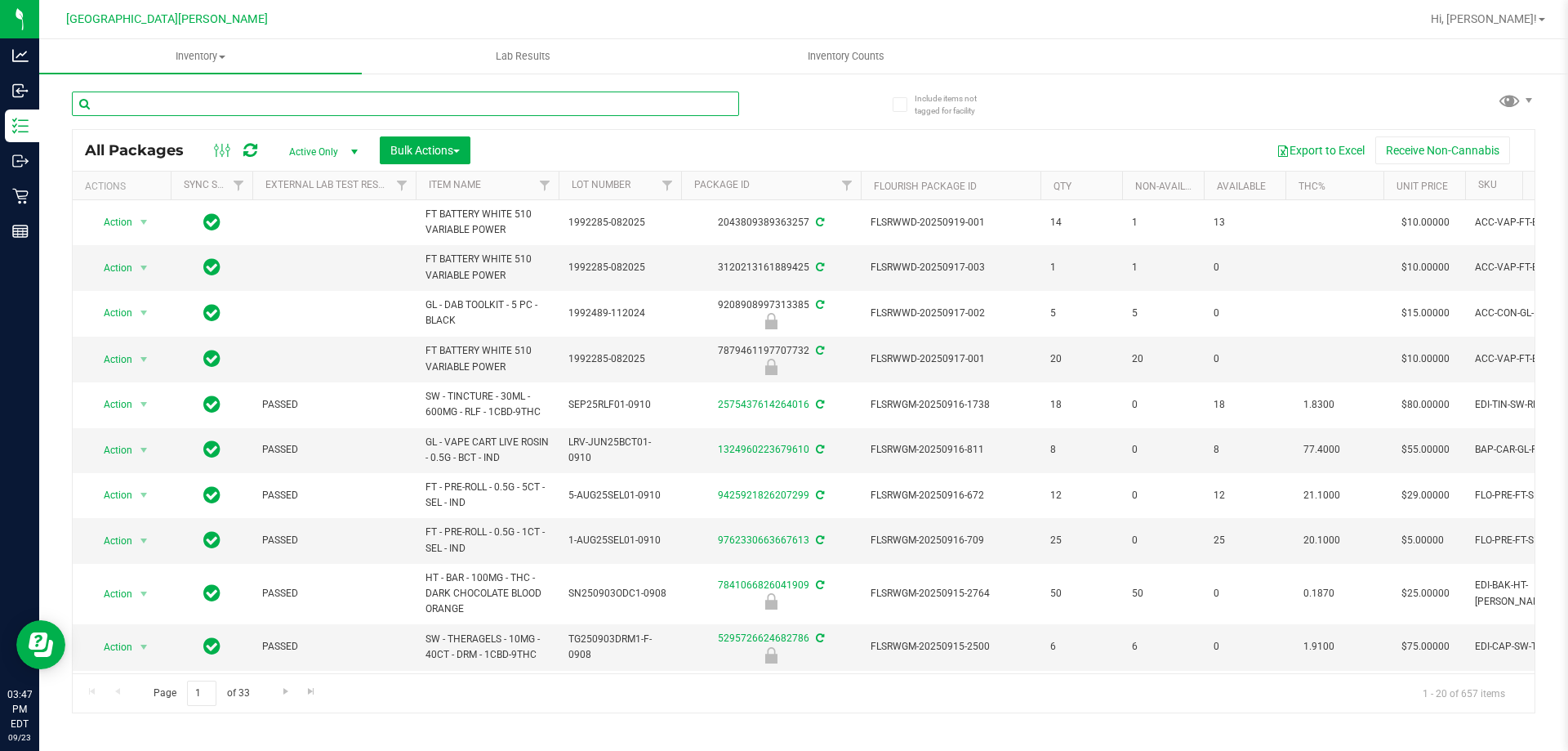
click at [136, 108] on input "text" at bounding box center [406, 104] width 668 height 25
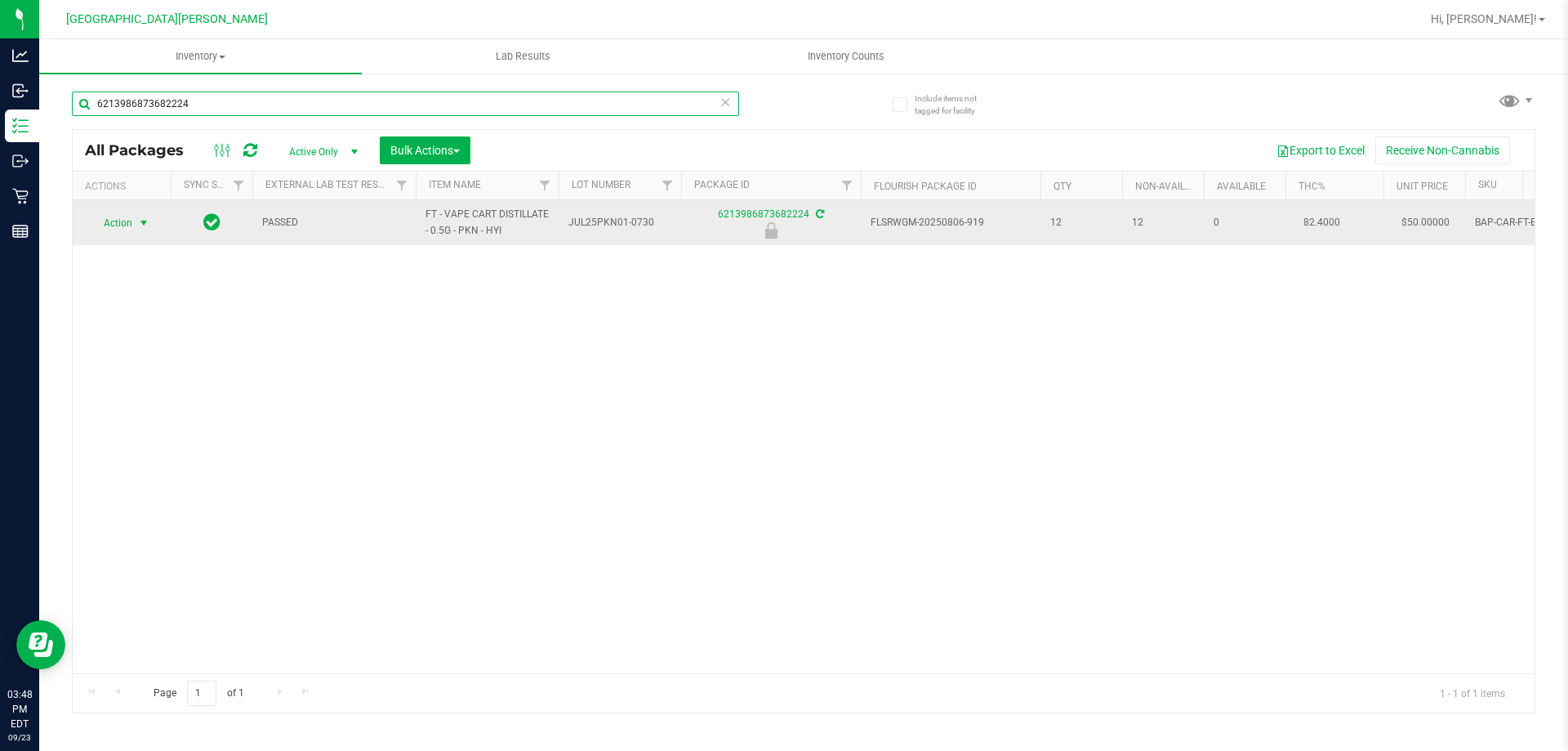
type input "6213986873682224"
click at [119, 217] on span "Action" at bounding box center [111, 223] width 44 height 23
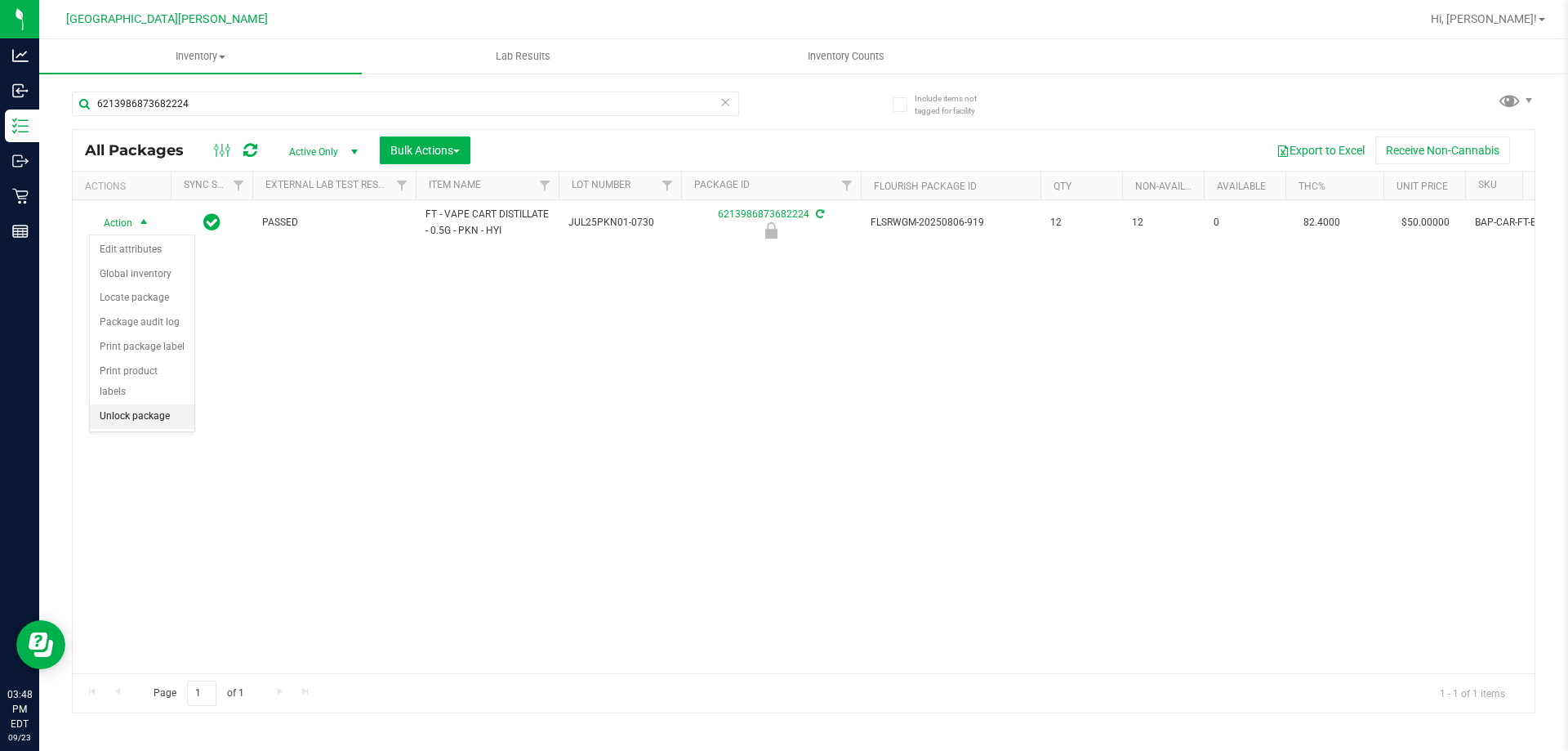
click at [123, 404] on li "Unlock package" at bounding box center [141, 416] width 105 height 25
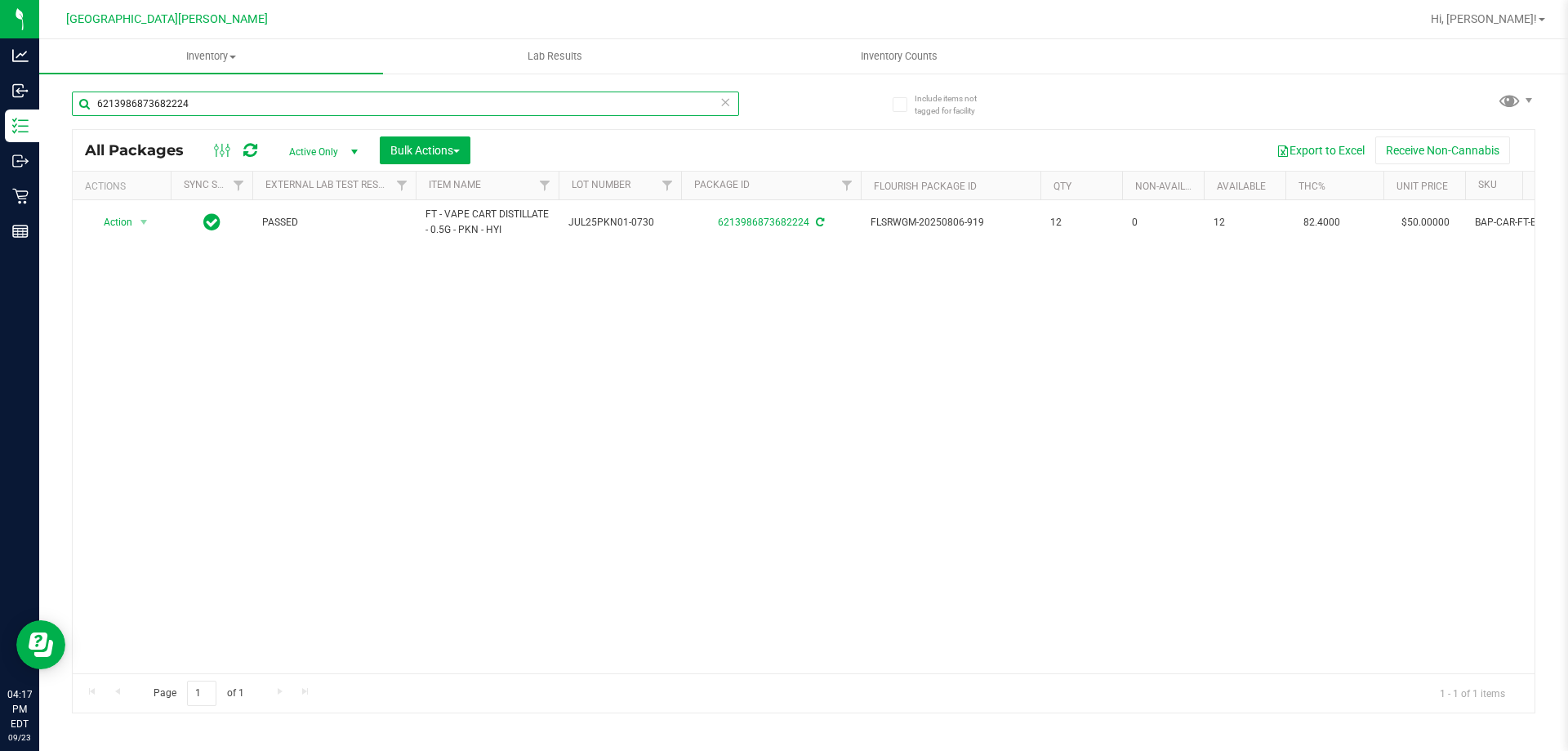
click at [207, 104] on input "6213986873682224" at bounding box center [406, 104] width 668 height 25
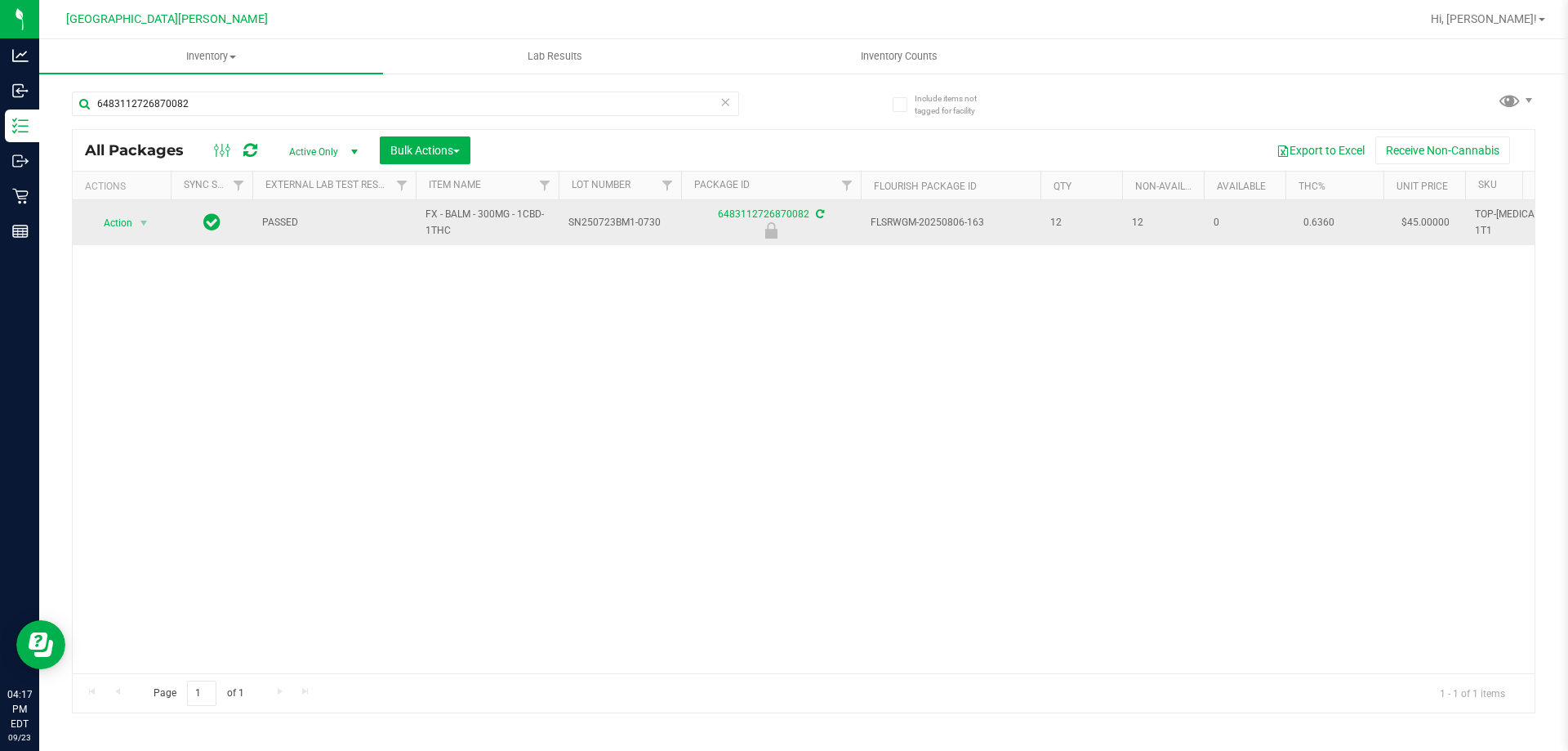
click at [459, 238] on td "FX - BALM - 300MG - 1CBD-1THC" at bounding box center [487, 222] width 143 height 45
copy span "FX - BALM - 300MG - 1CBD-1THC"
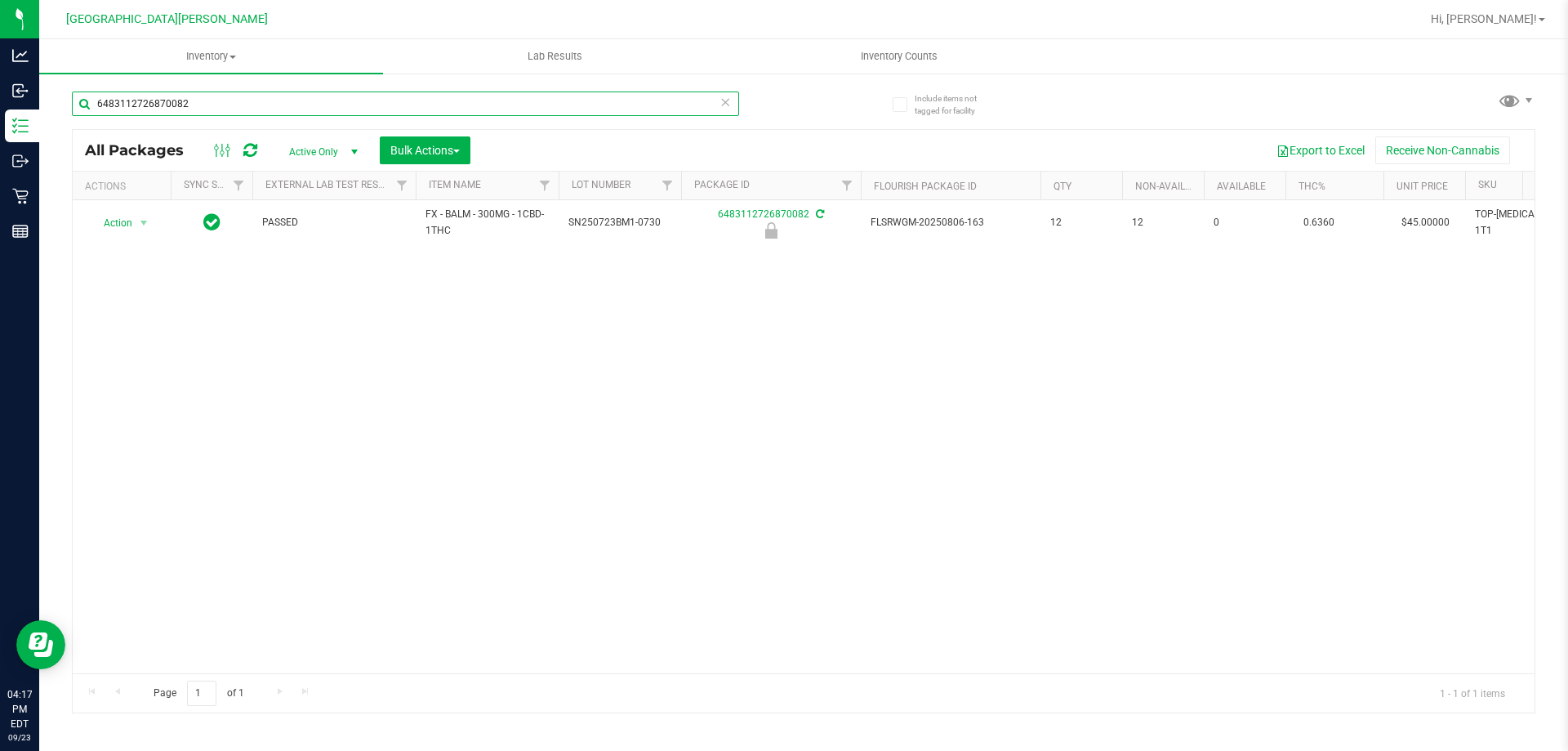
click at [326, 99] on input "6483112726870082" at bounding box center [406, 104] width 668 height 25
paste input "FX - BALM - 300MG - 1CBD-1THC"
type input "FX - BALM - 300MG - 1CBD-1THC"
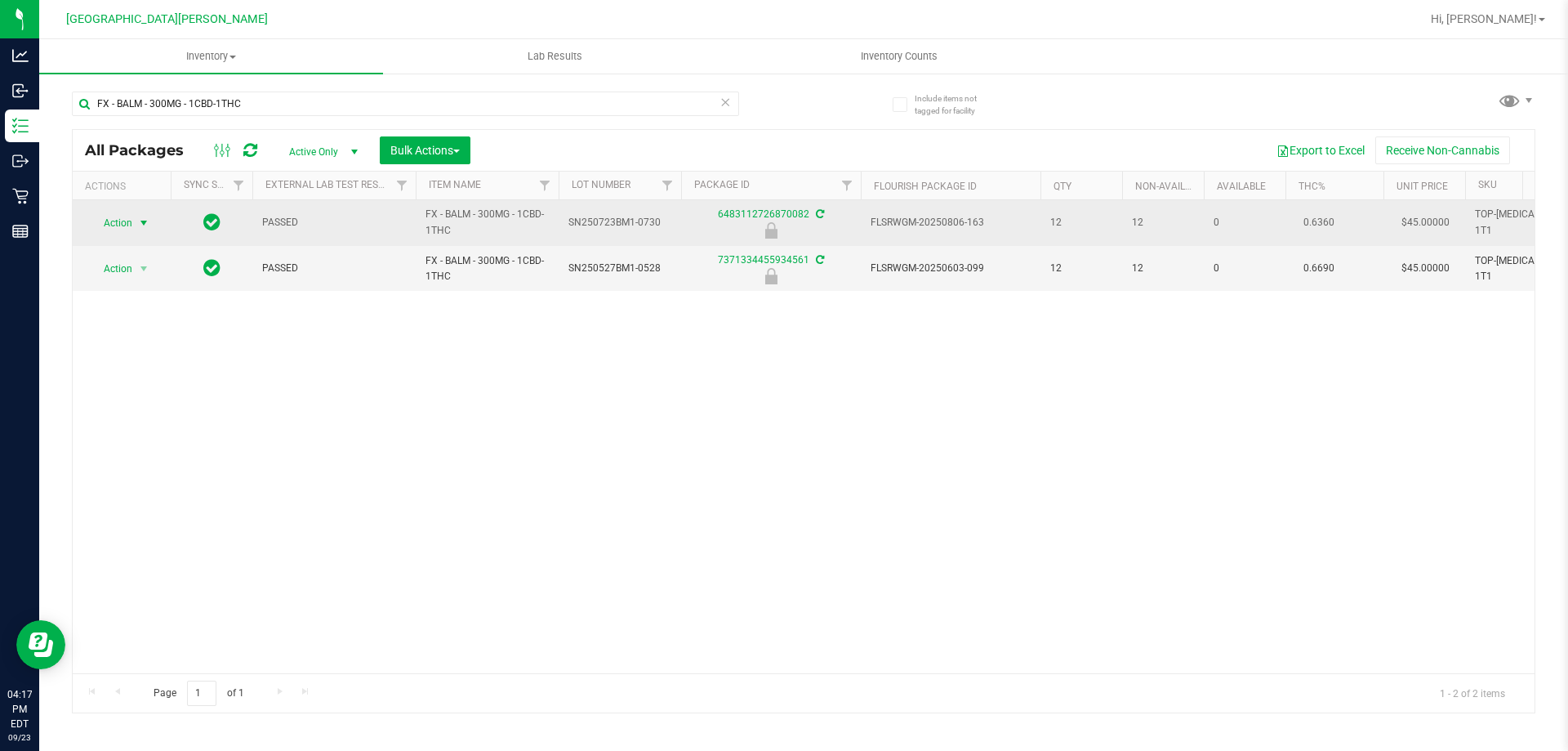
click at [118, 215] on span "Action" at bounding box center [111, 223] width 44 height 23
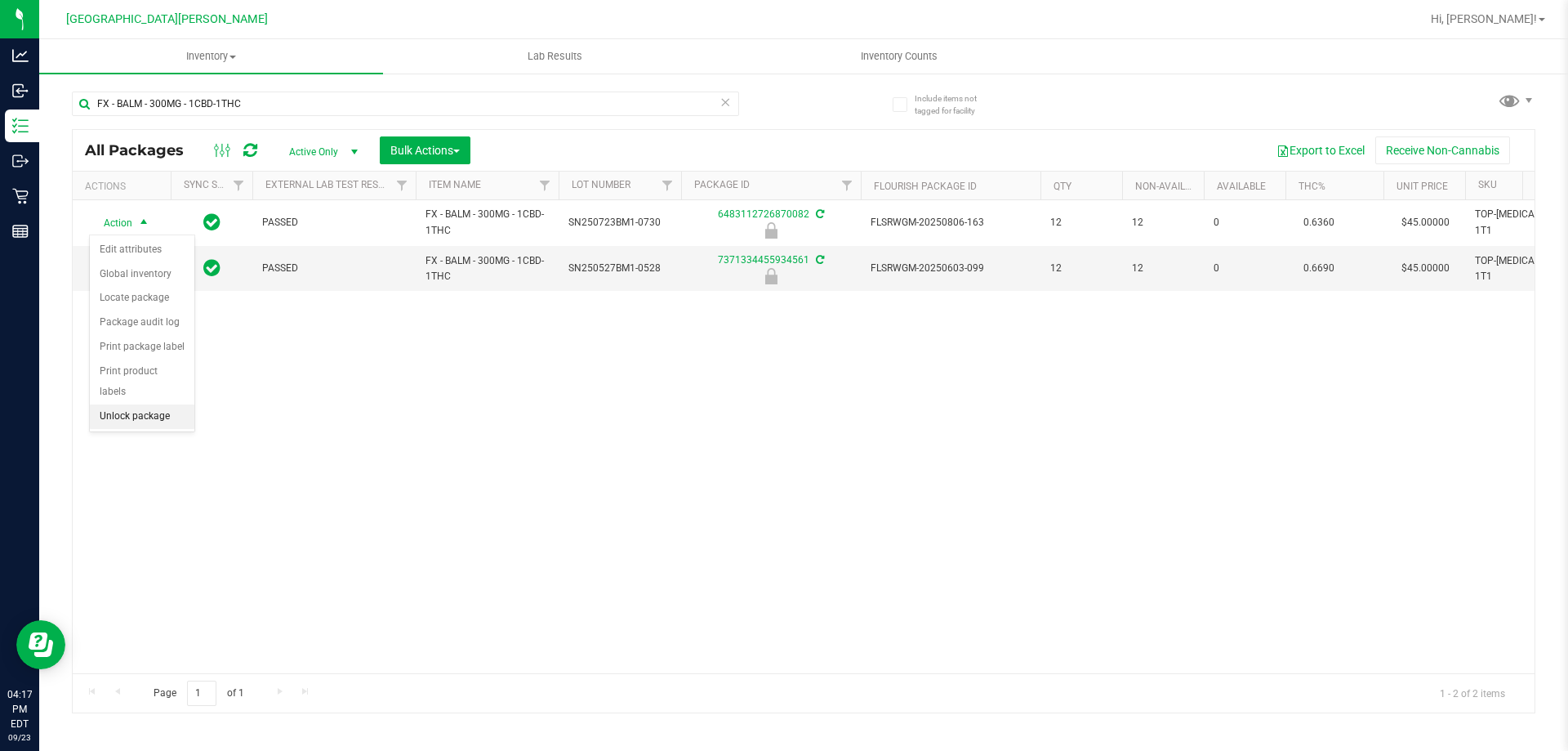
click at [134, 404] on li "Unlock package" at bounding box center [141, 416] width 105 height 25
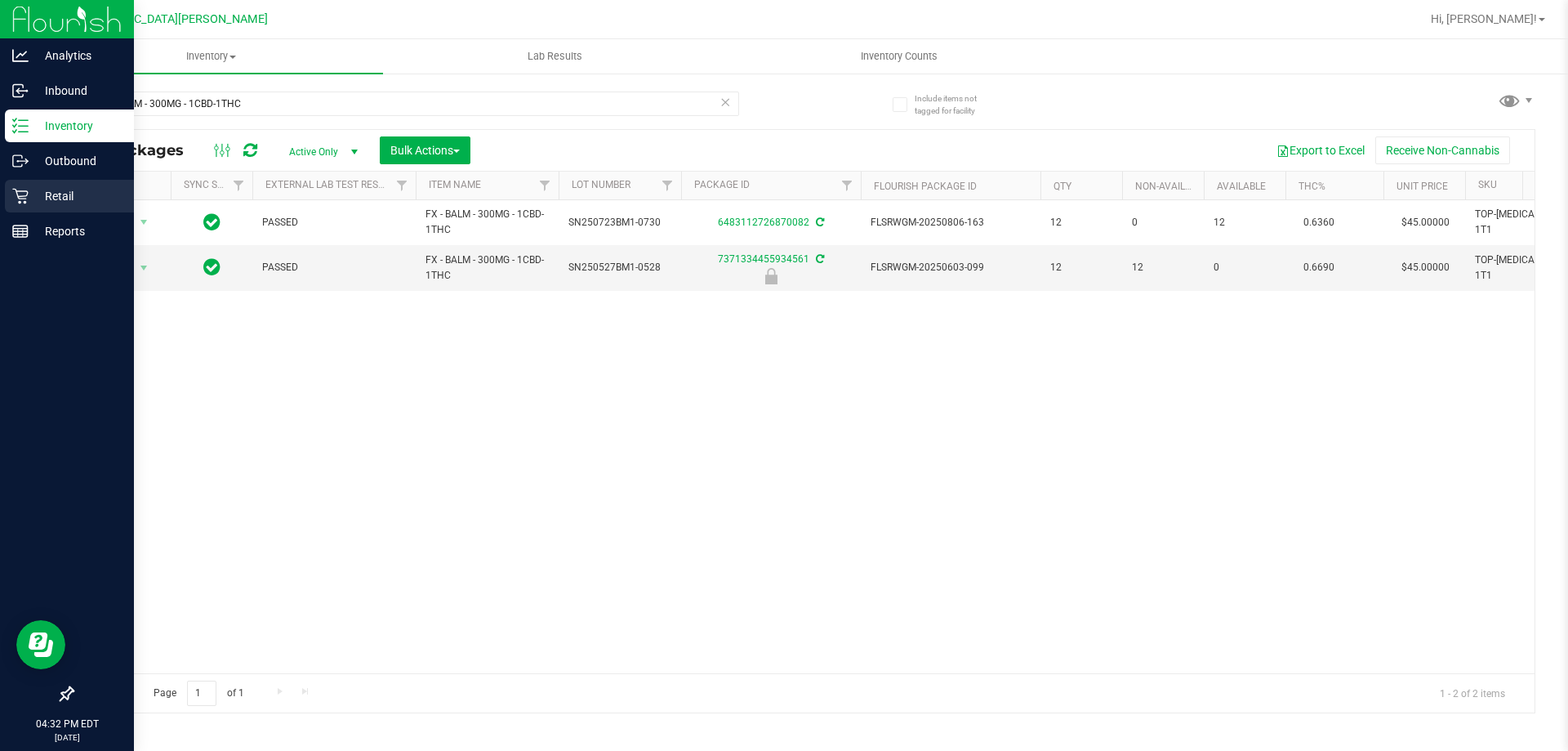
click at [70, 199] on p "Retail" at bounding box center [78, 196] width 98 height 19
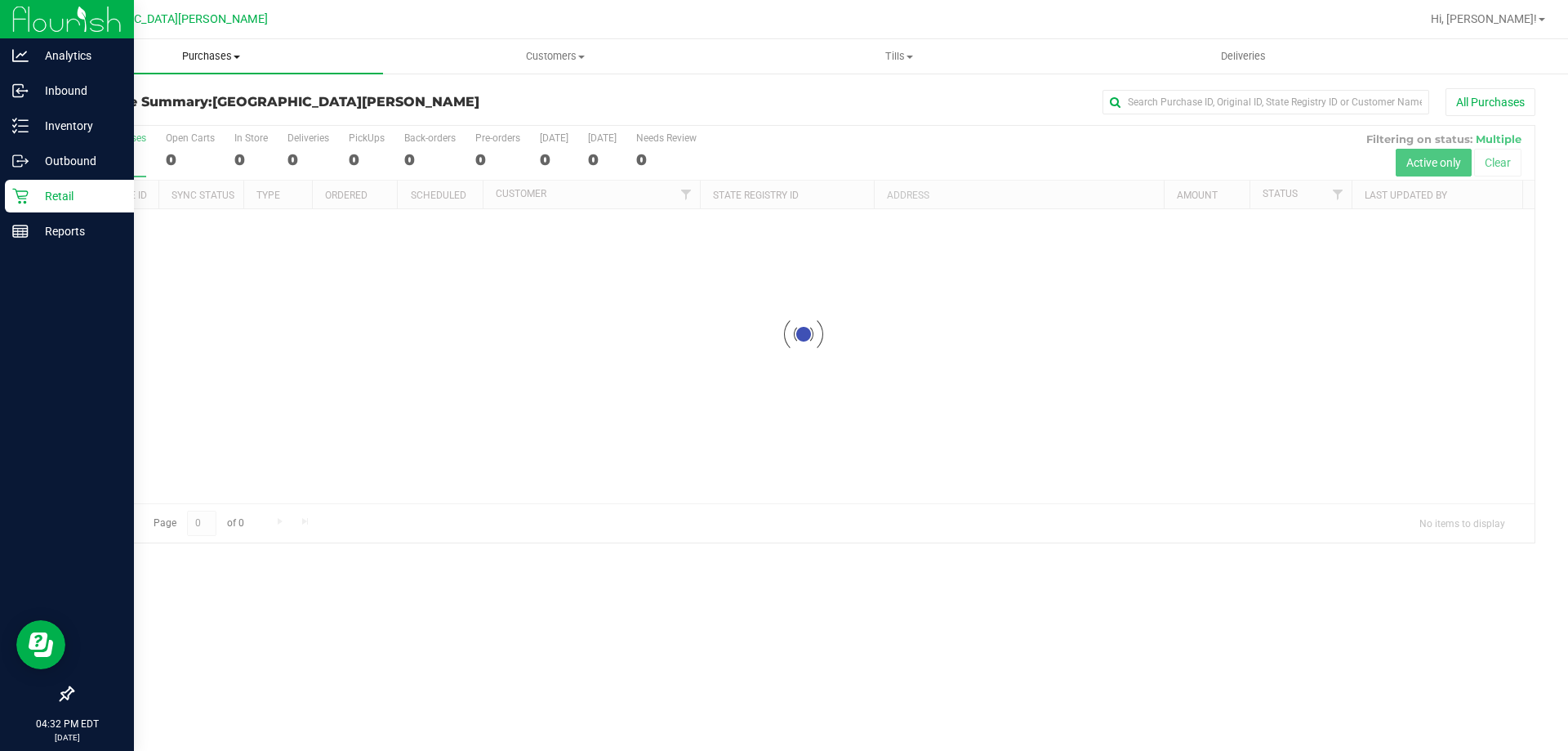
click at [217, 58] on span "Purchases" at bounding box center [211, 56] width 343 height 15
click at [189, 118] on li "Fulfillment" at bounding box center [211, 119] width 343 height 19
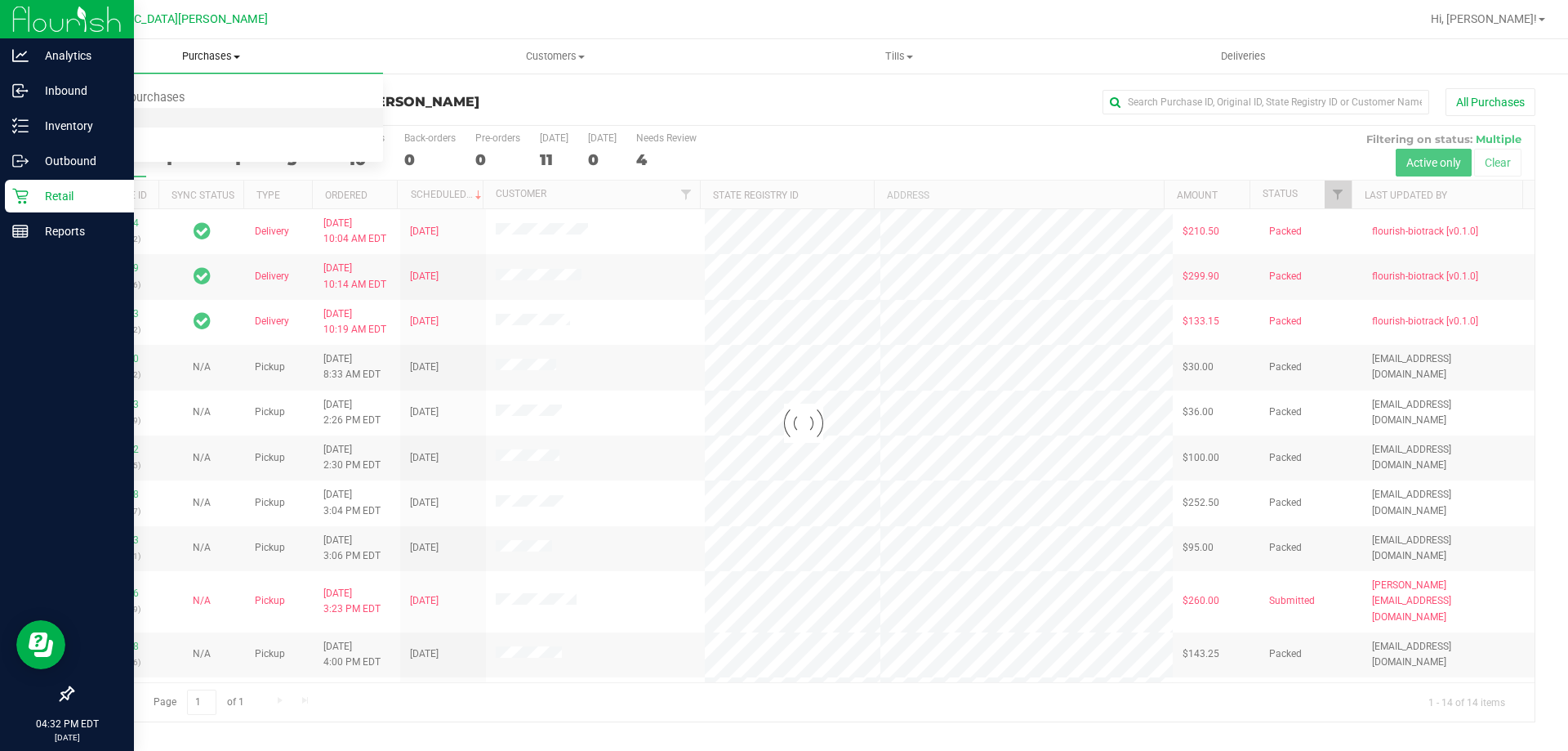
click at [180, 117] on li "Fulfillment" at bounding box center [211, 119] width 343 height 19
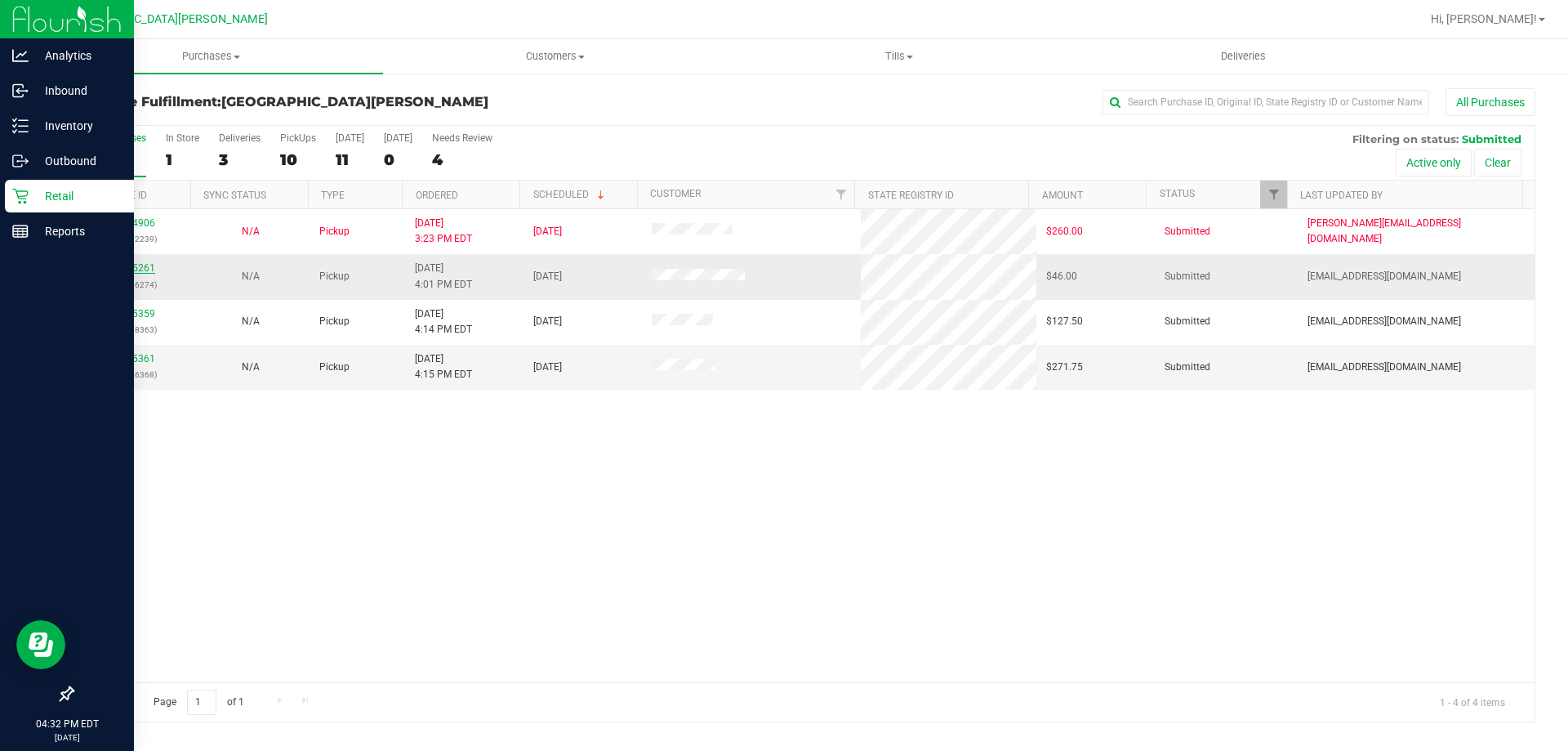
click at [133, 264] on link "11995261" at bounding box center [133, 267] width 46 height 11
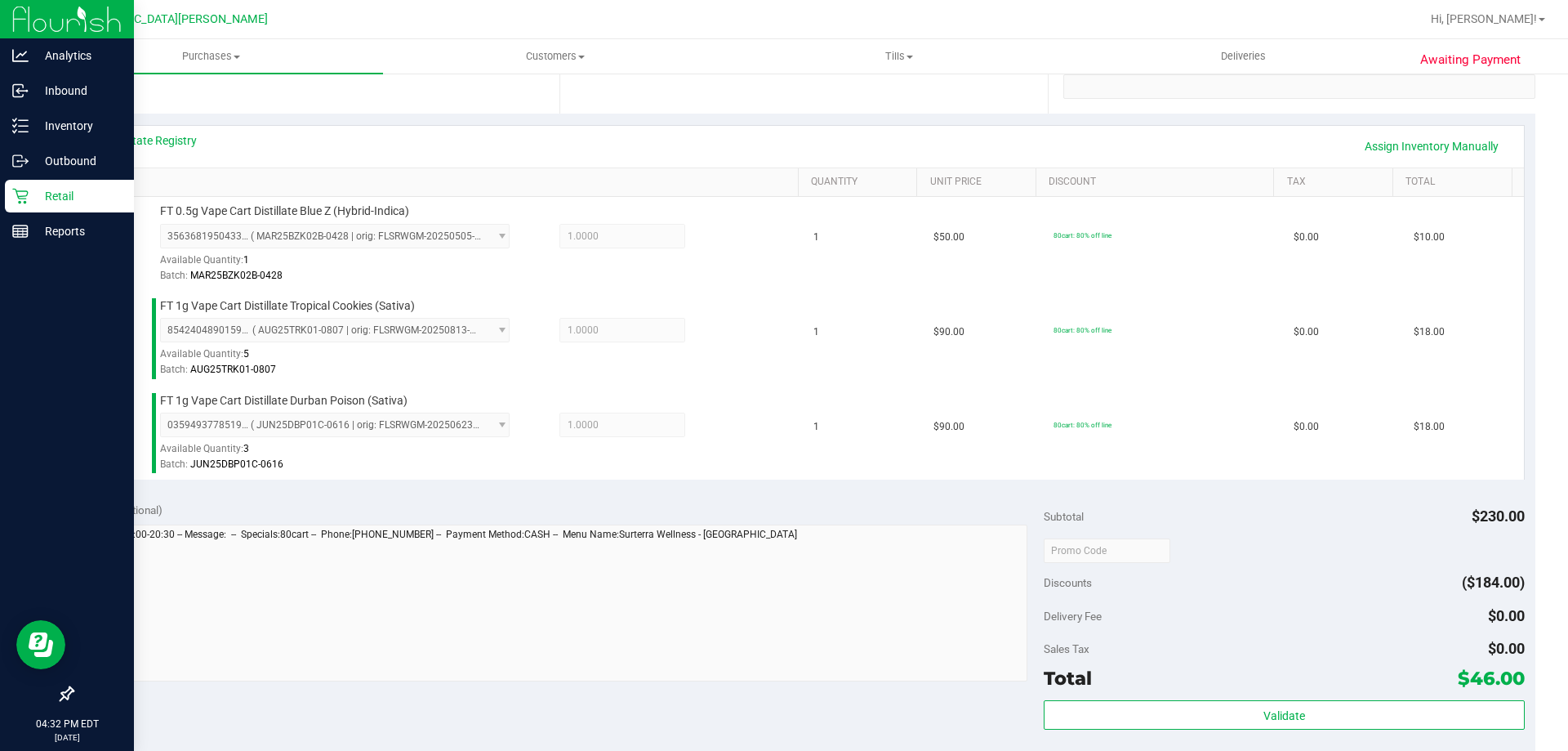
scroll to position [490, 0]
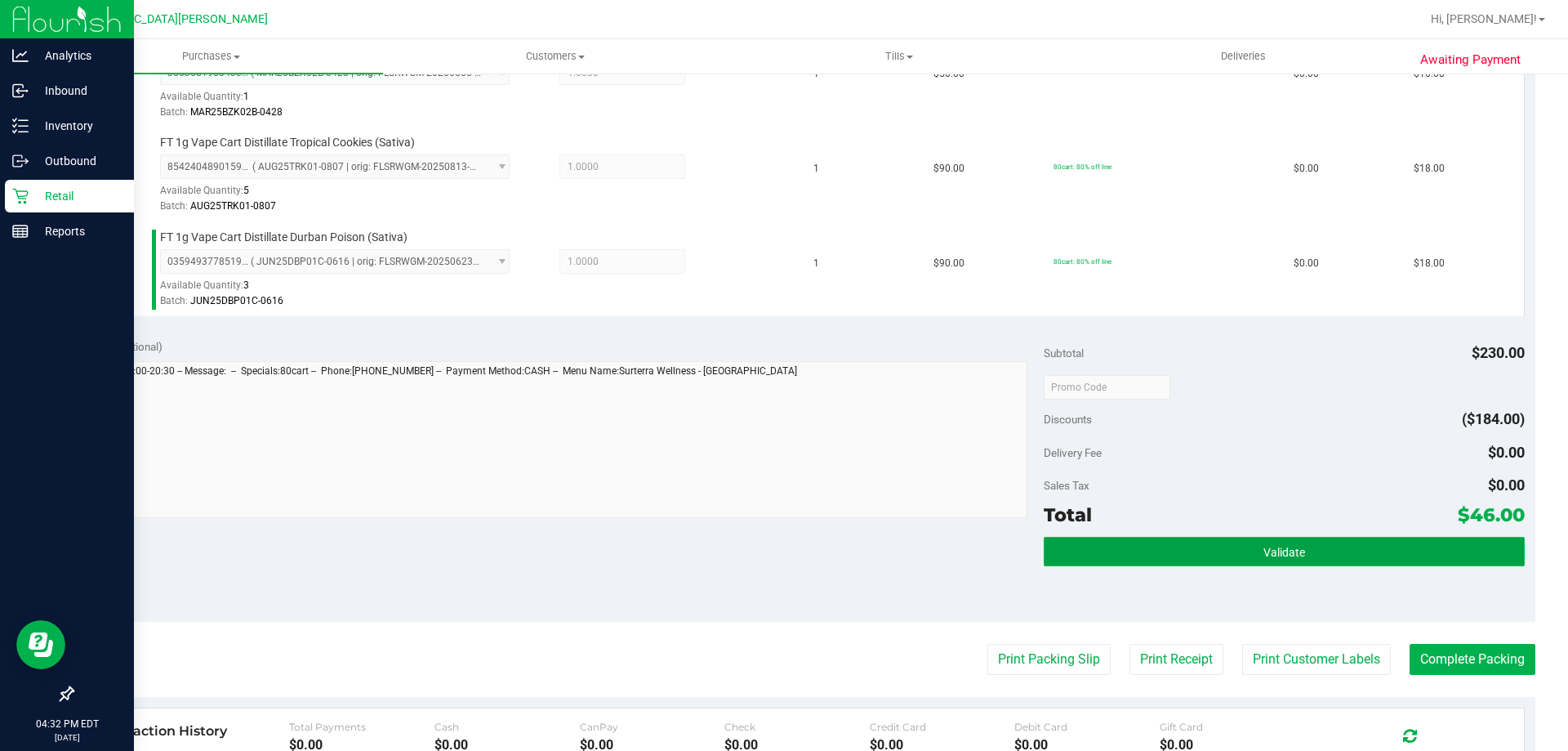
click at [1268, 565] on button "Validate" at bounding box center [1283, 551] width 481 height 29
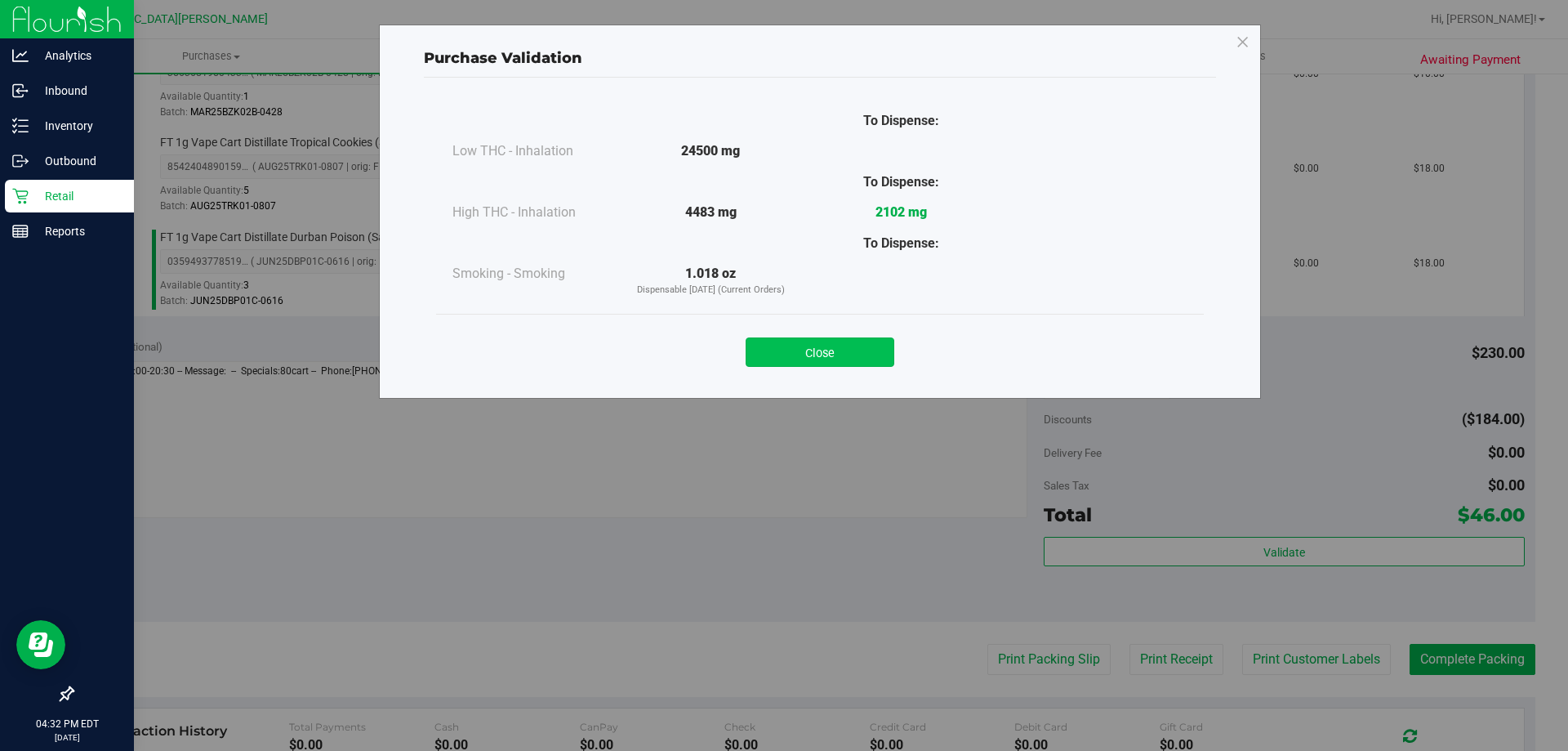
click at [851, 356] on button "Close" at bounding box center [820, 351] width 148 height 29
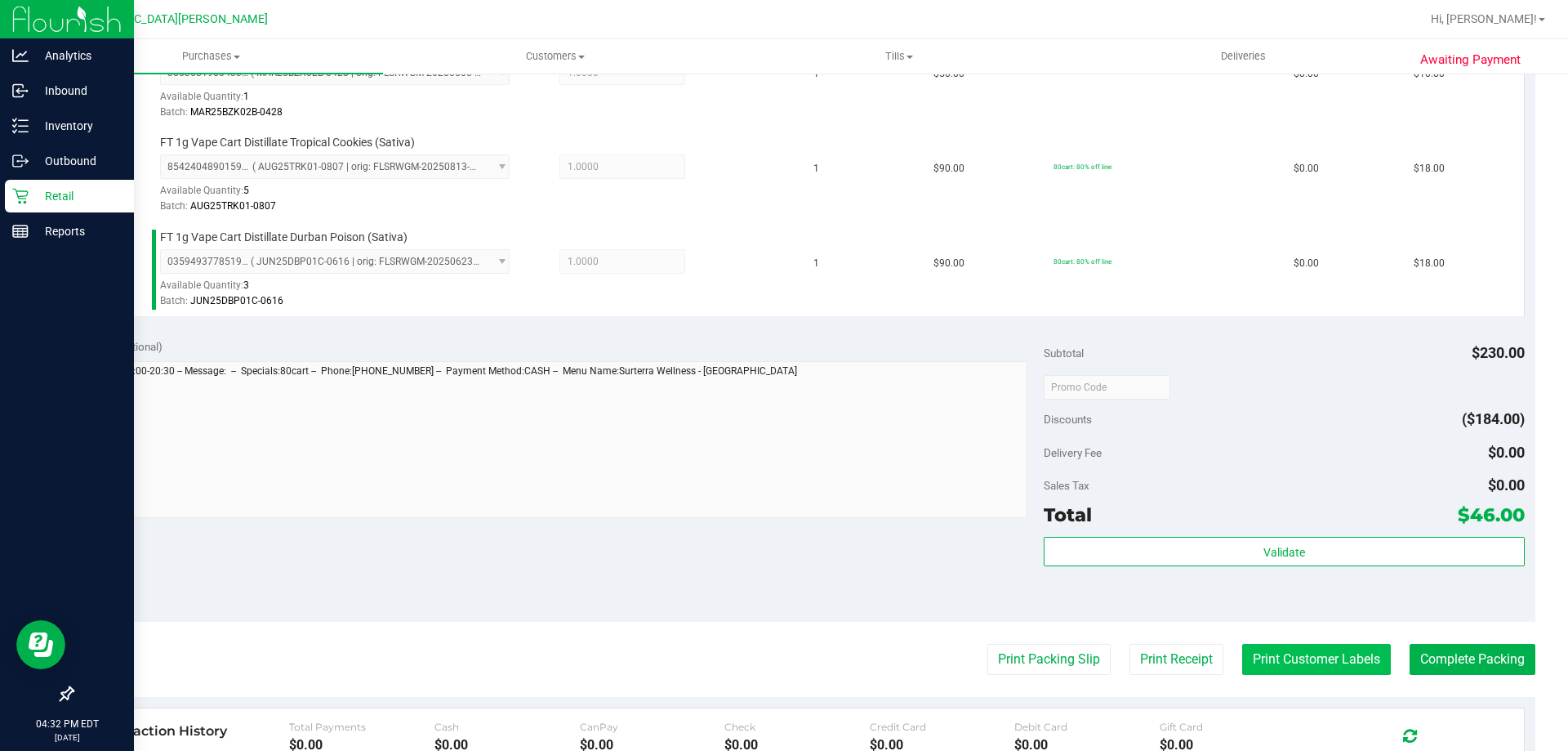
click at [1295, 658] on button "Print Customer Labels" at bounding box center [1316, 659] width 148 height 31
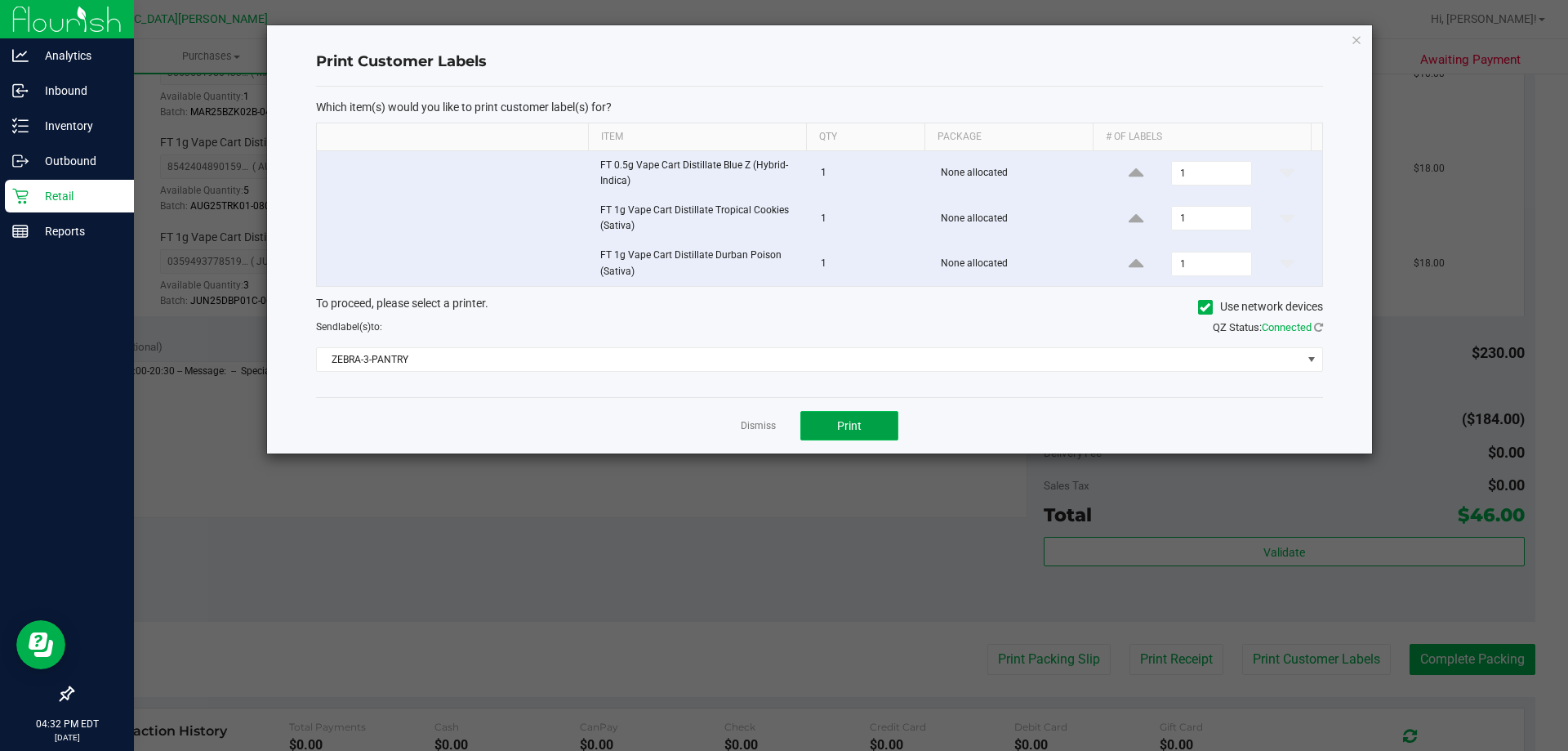
click at [858, 423] on span "Print" at bounding box center [849, 425] width 25 height 13
click at [779, 419] on div "Dismiss Print" at bounding box center [820, 425] width 1007 height 56
click at [763, 423] on link "Dismiss" at bounding box center [758, 426] width 35 height 14
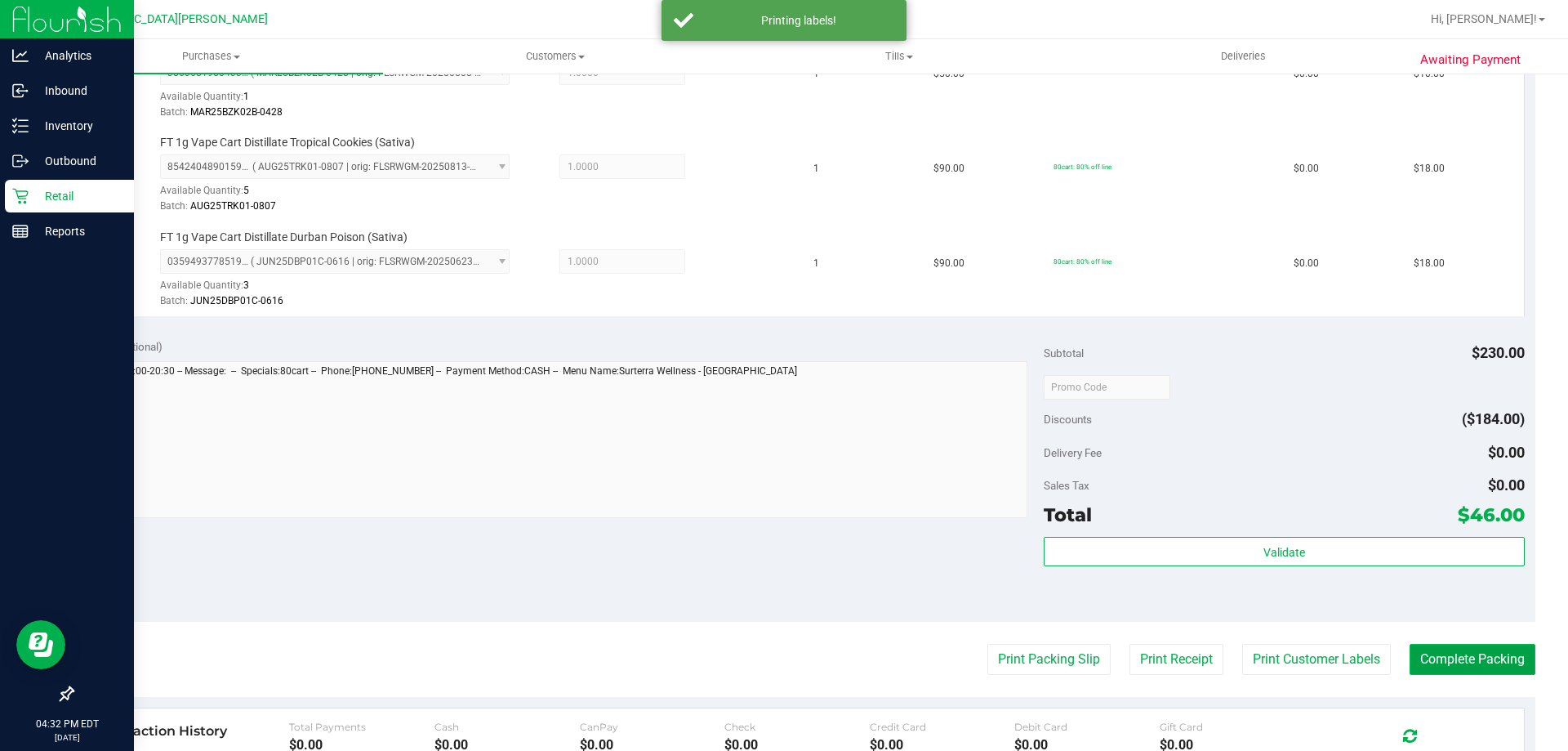
click at [1481, 662] on button "Complete Packing" at bounding box center [1472, 659] width 126 height 31
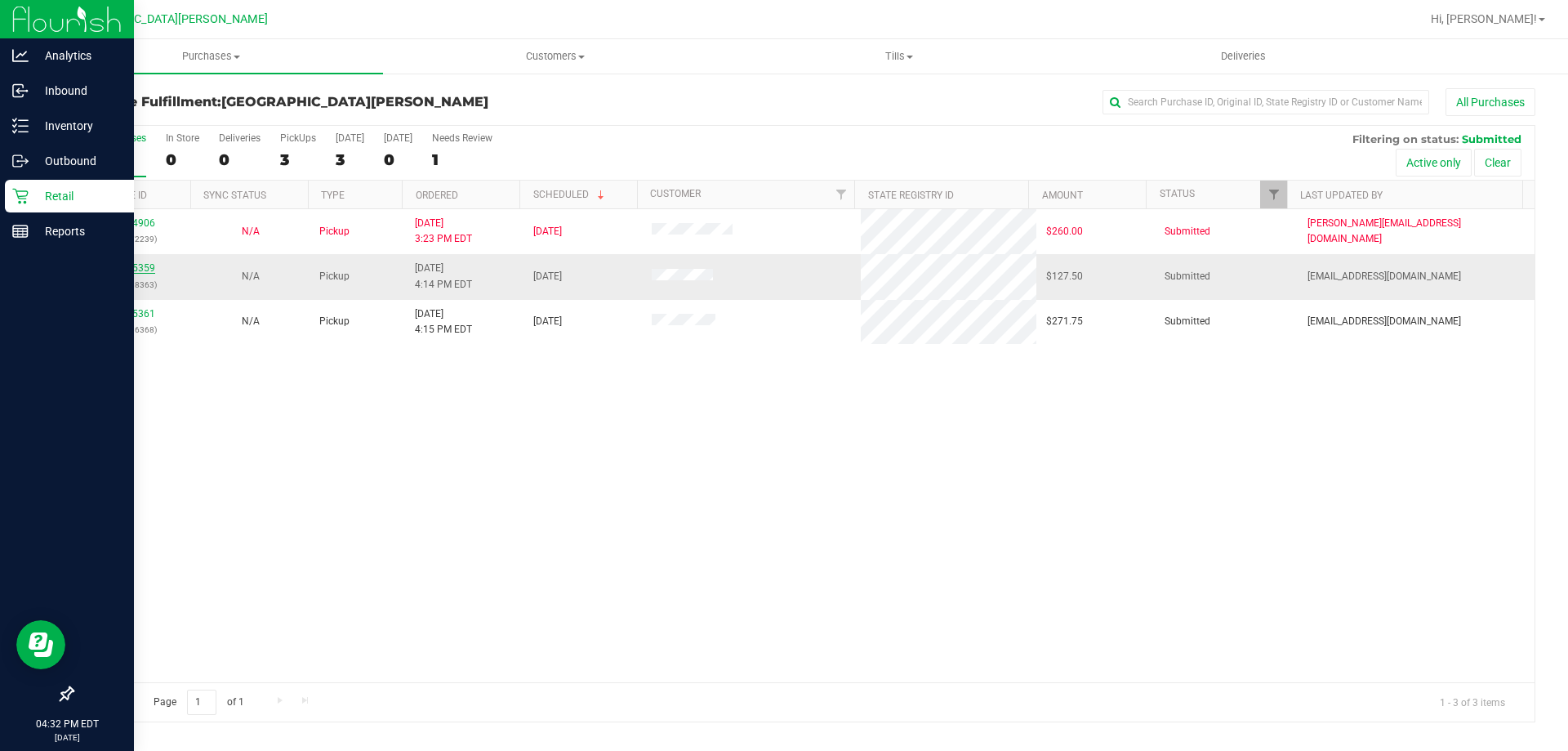
click at [140, 264] on link "11995359" at bounding box center [133, 267] width 46 height 11
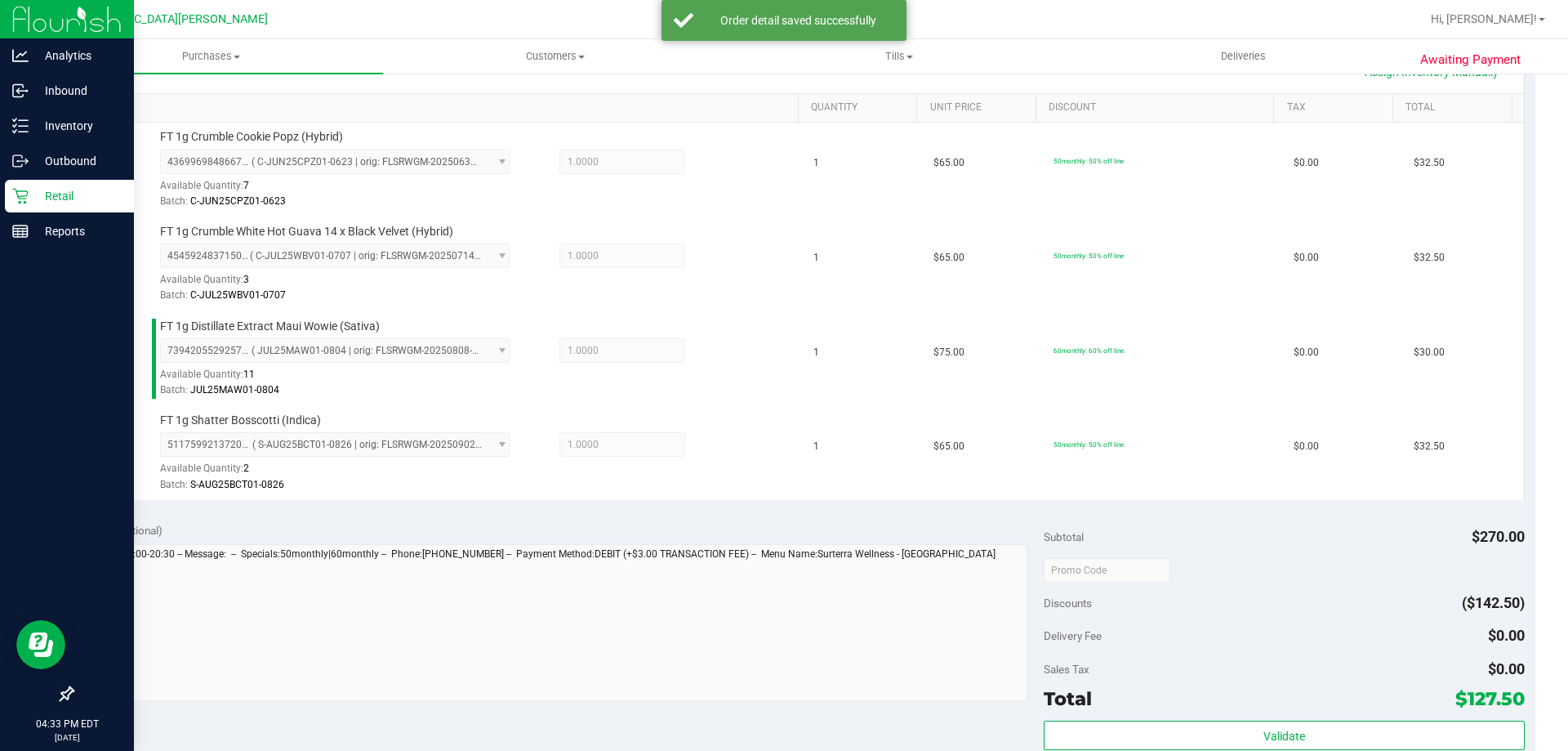
scroll to position [654, 0]
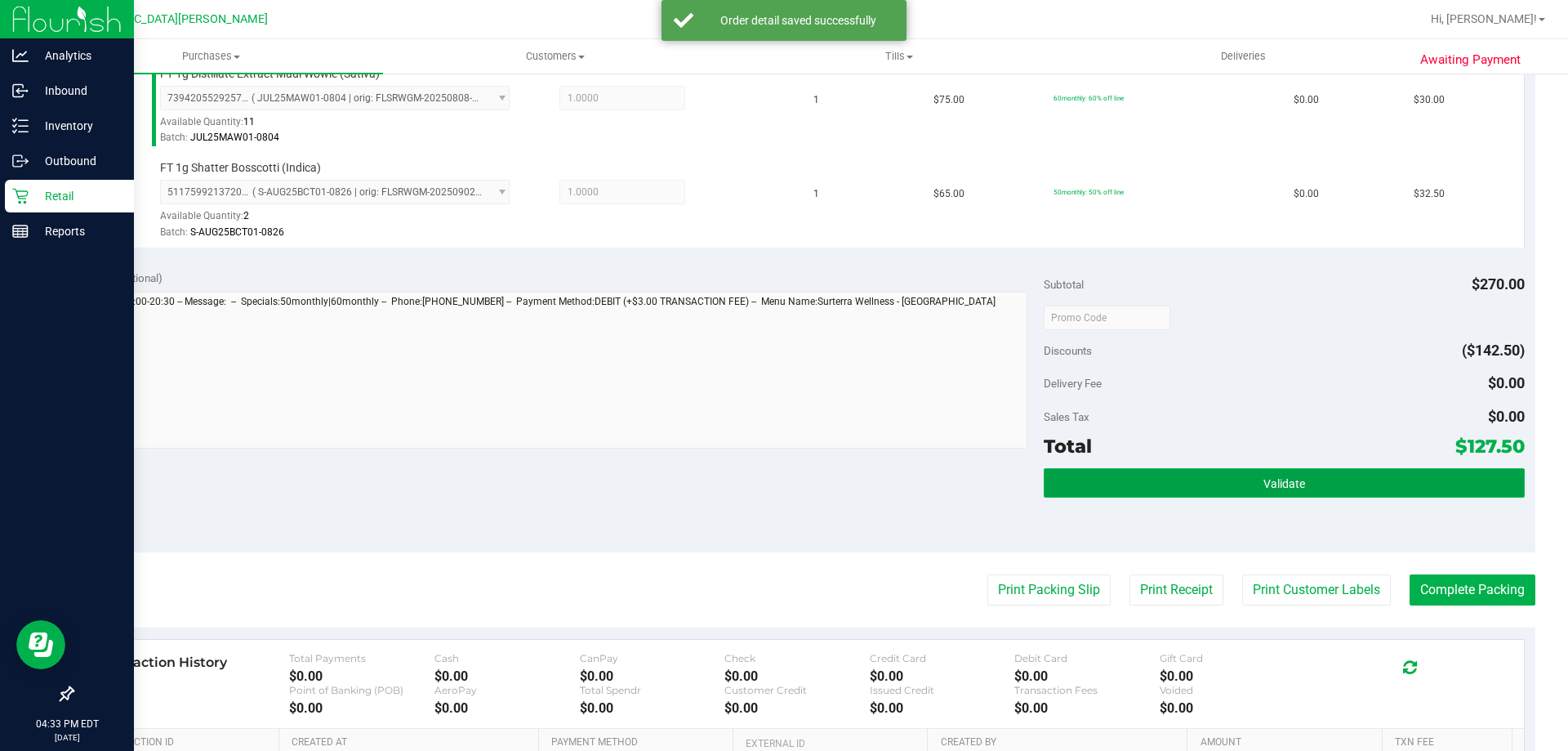
click at [1218, 492] on button "Validate" at bounding box center [1283, 482] width 481 height 29
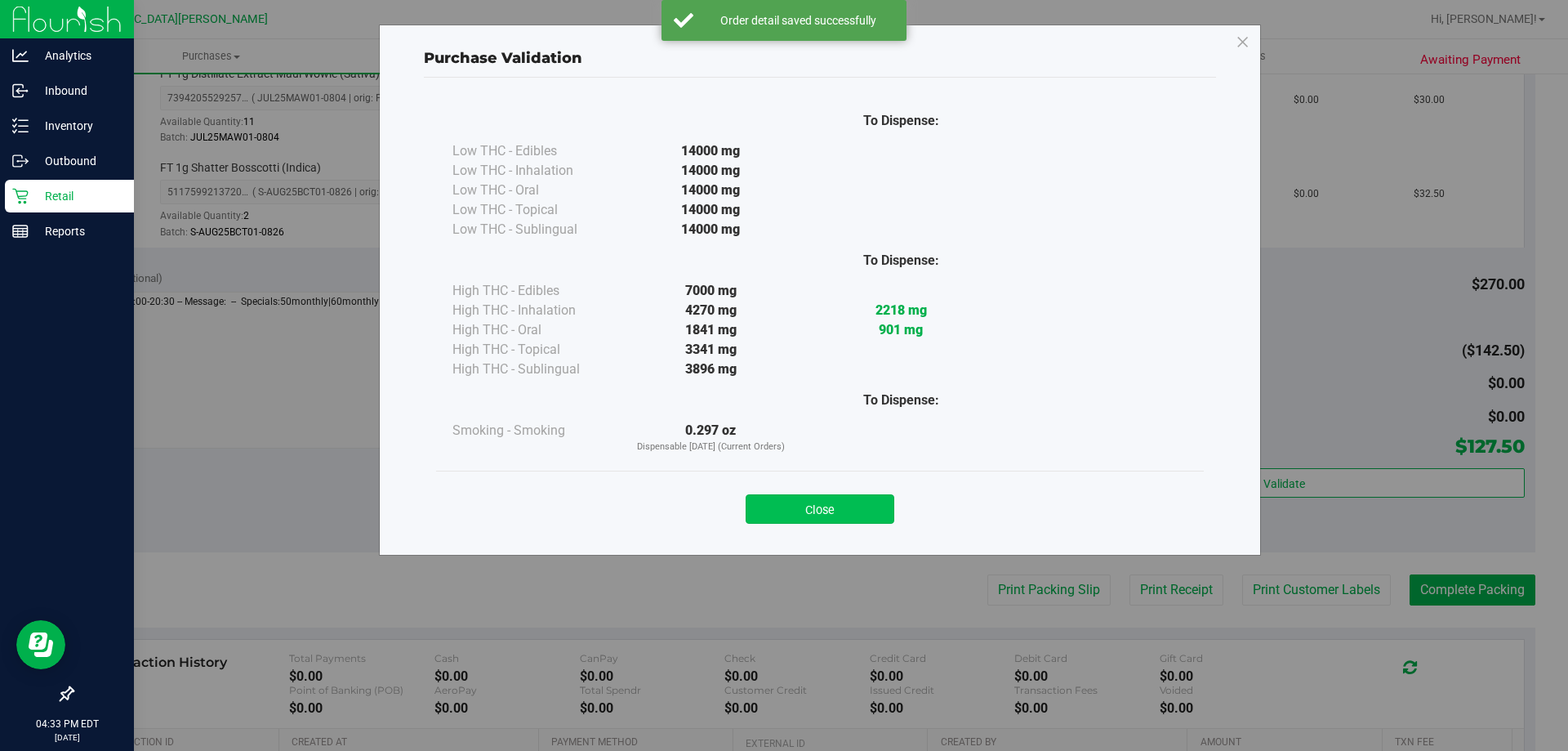
click at [783, 506] on button "Close" at bounding box center [820, 509] width 148 height 29
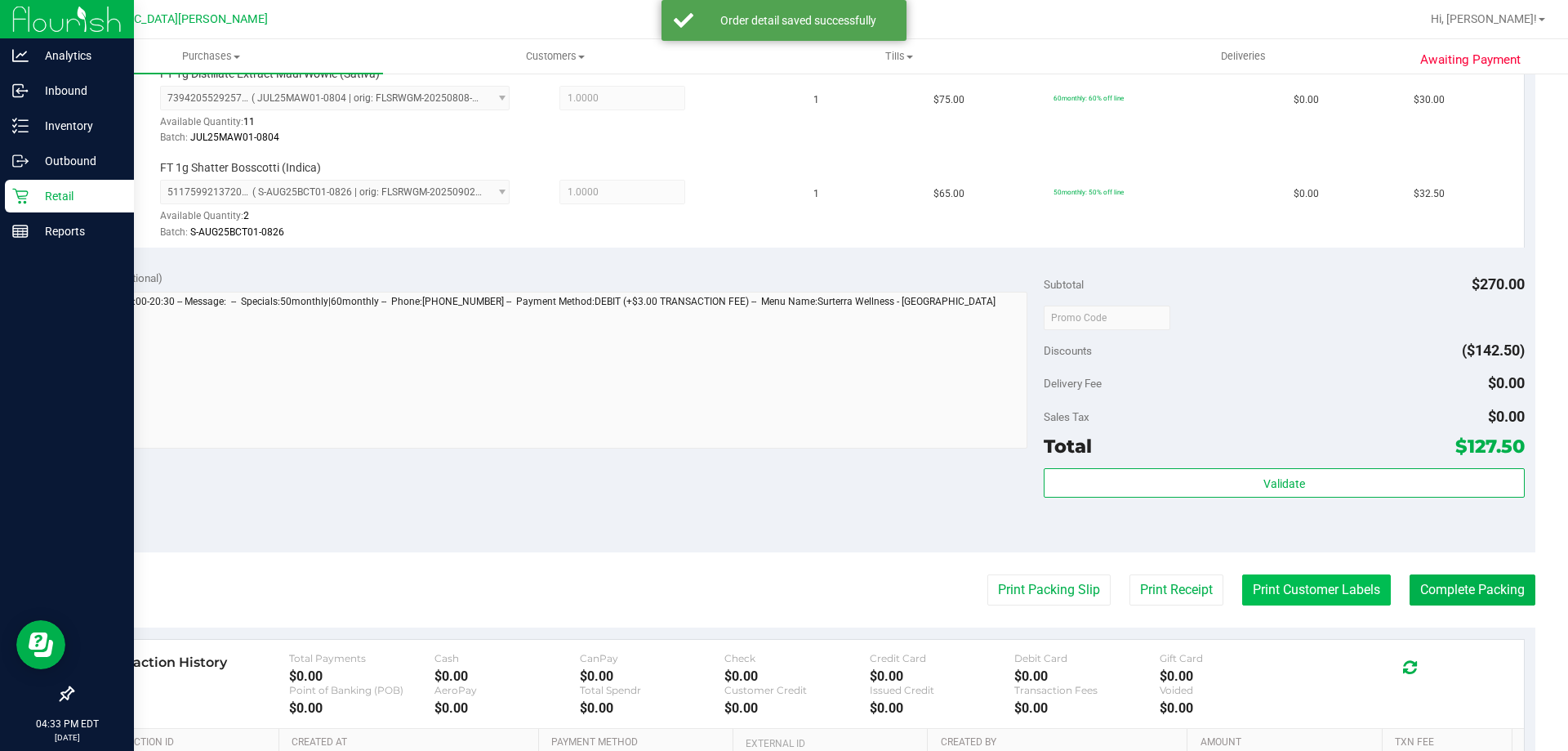
click at [1270, 595] on button "Print Customer Labels" at bounding box center [1316, 589] width 148 height 31
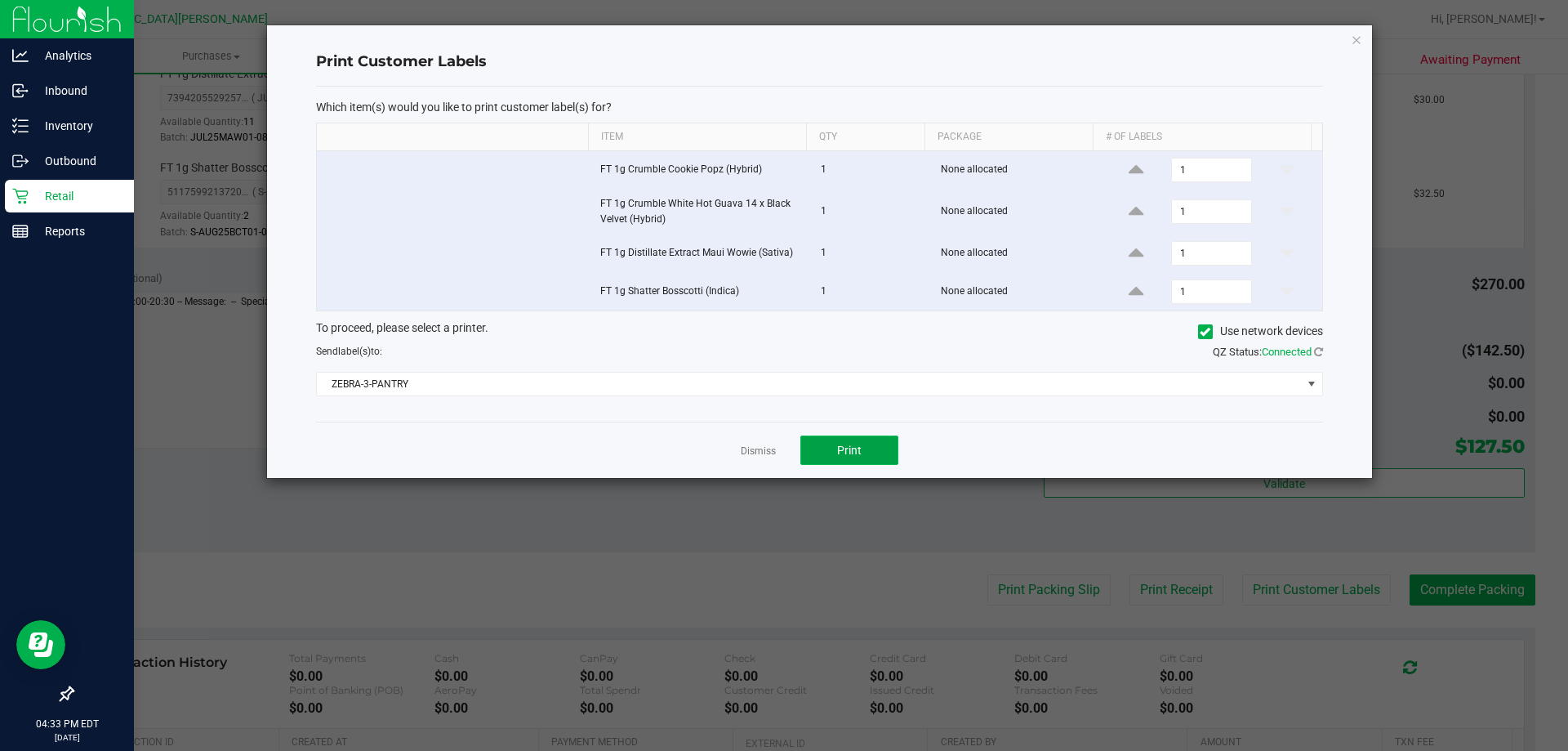
click at [865, 448] on button "Print" at bounding box center [849, 450] width 98 height 29
click at [761, 452] on div at bounding box center [820, 251] width 1105 height 452
click at [751, 451] on link "Dismiss" at bounding box center [758, 451] width 35 height 14
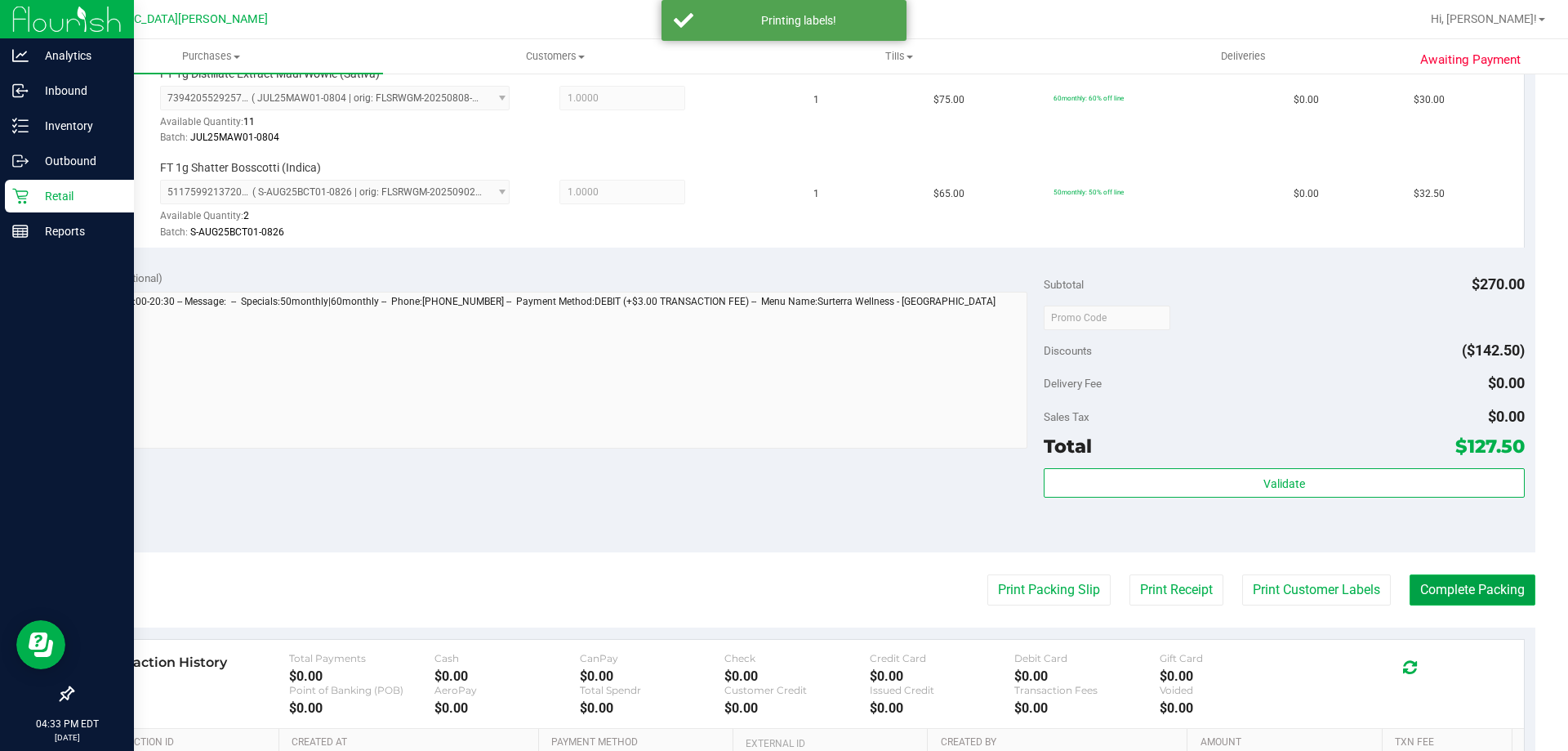
click at [1461, 587] on button "Complete Packing" at bounding box center [1472, 589] width 126 height 31
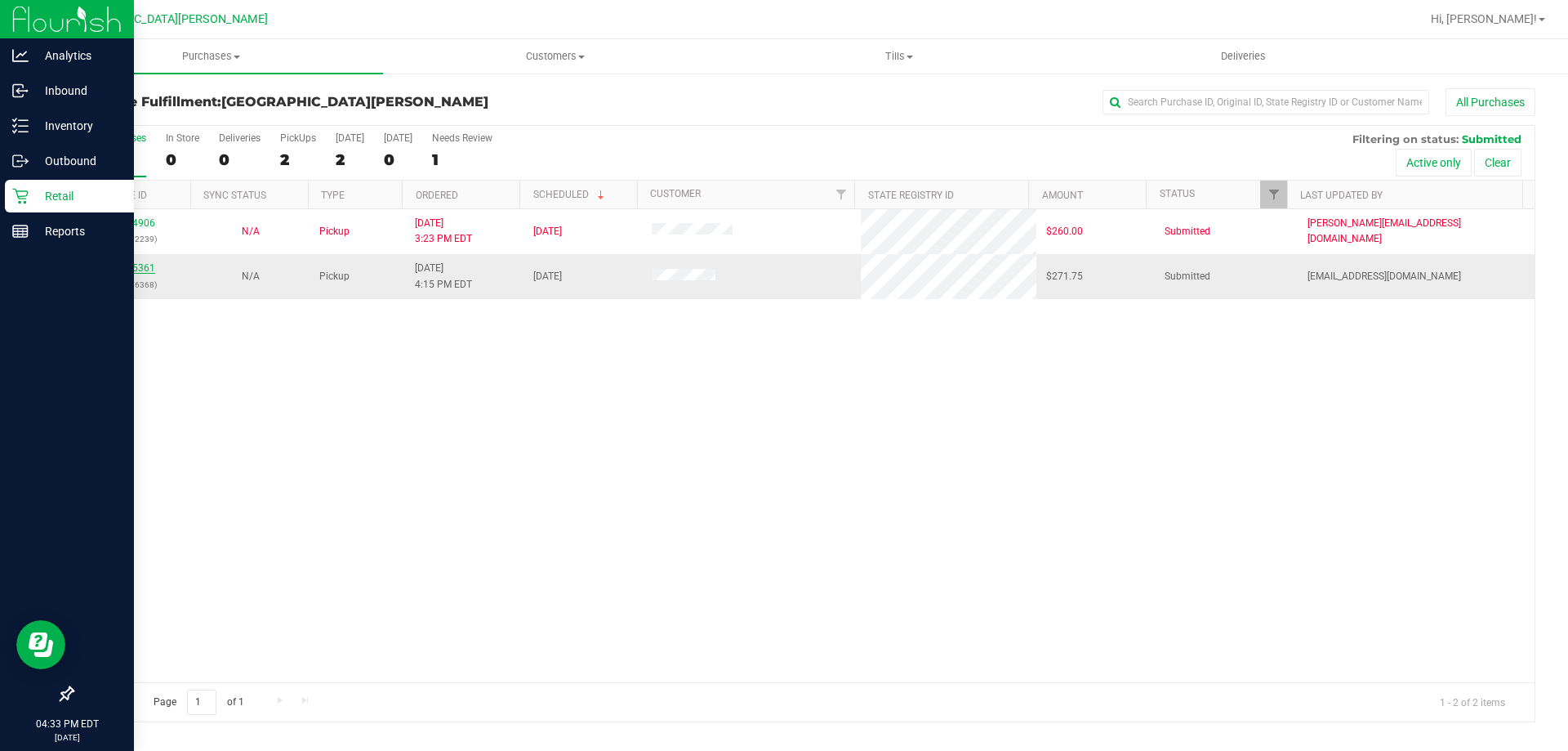
click at [135, 270] on link "11995361" at bounding box center [133, 267] width 46 height 11
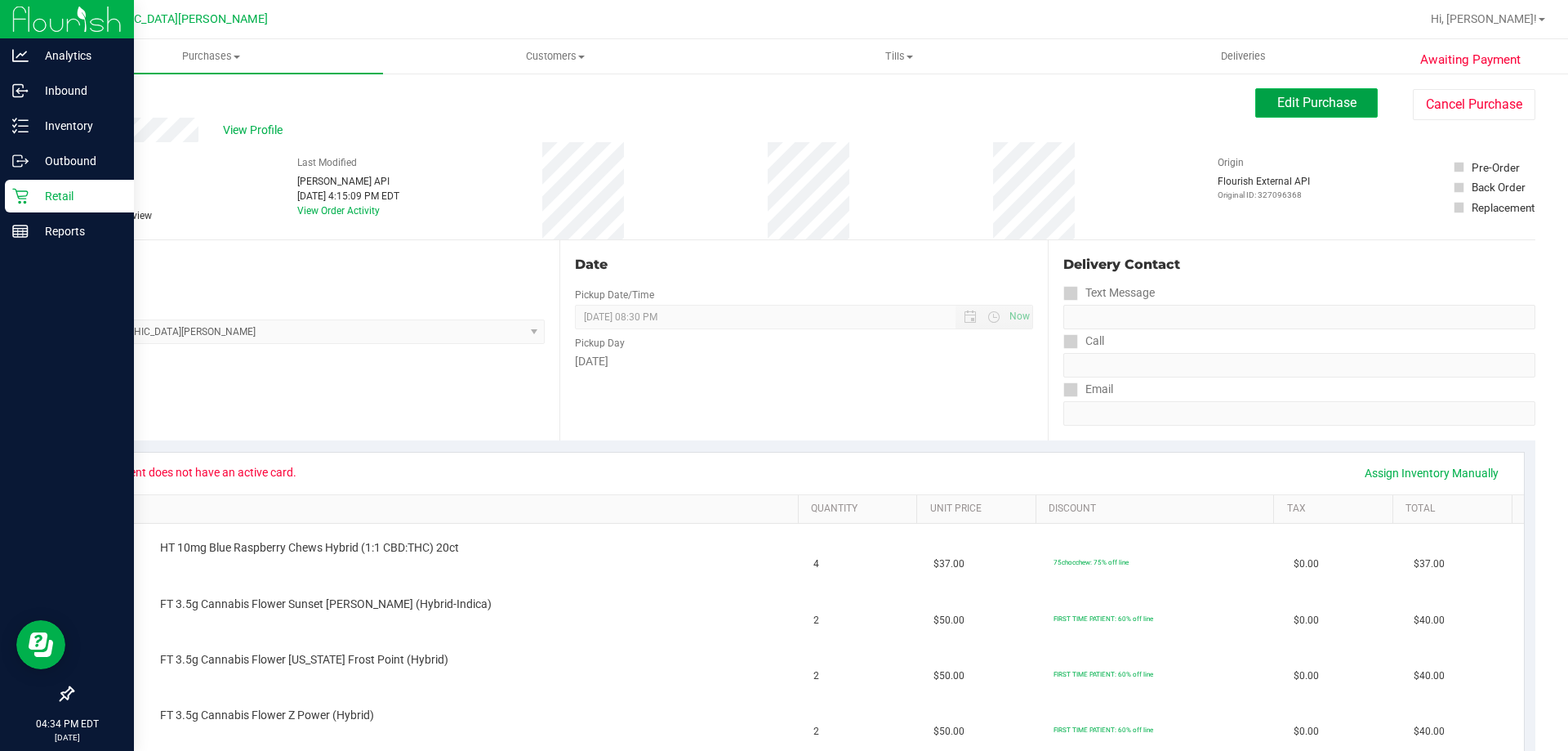
click at [1277, 97] on span "Edit Purchase" at bounding box center [1317, 103] width 79 height 16
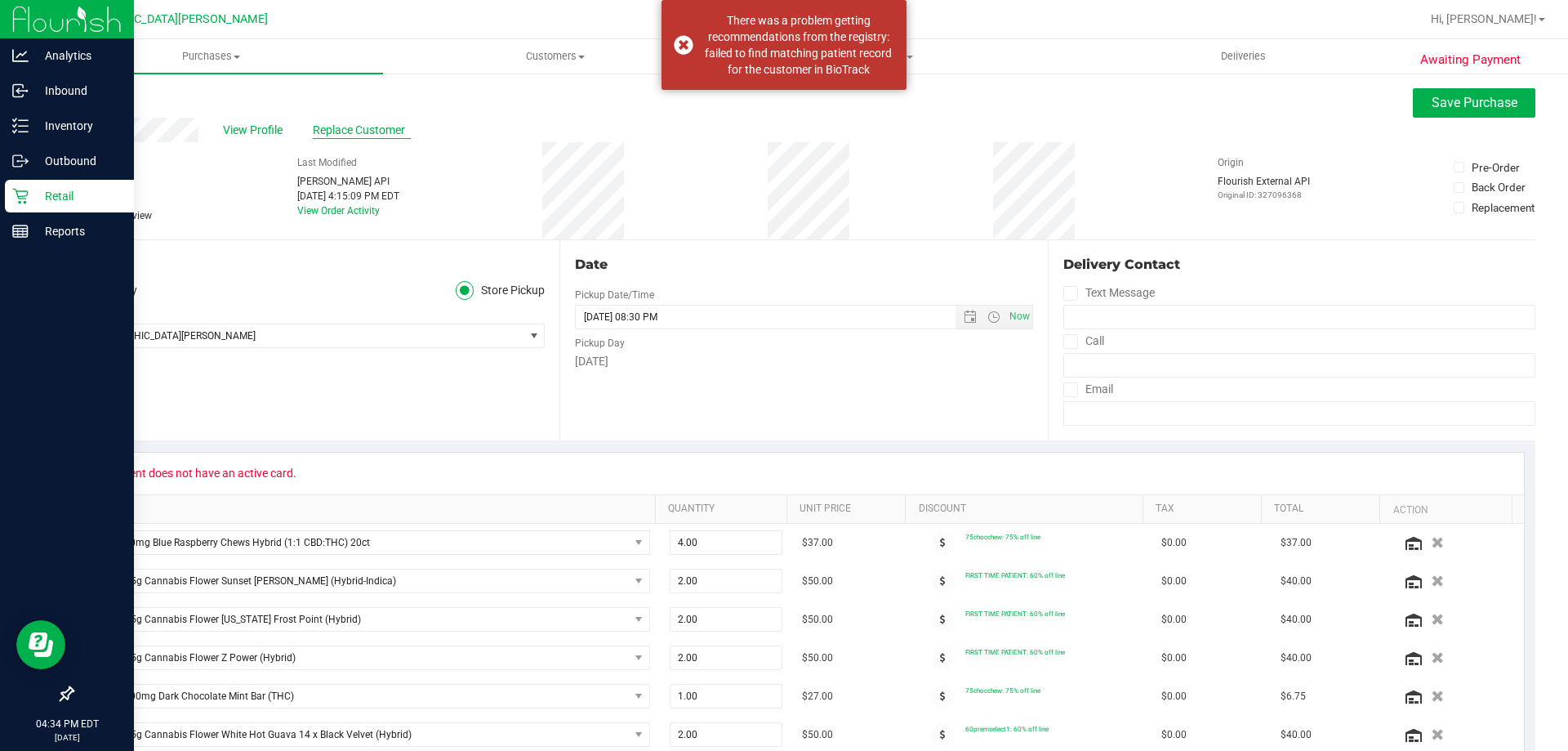
click at [347, 128] on span "Replace Customer" at bounding box center [362, 131] width 98 height 18
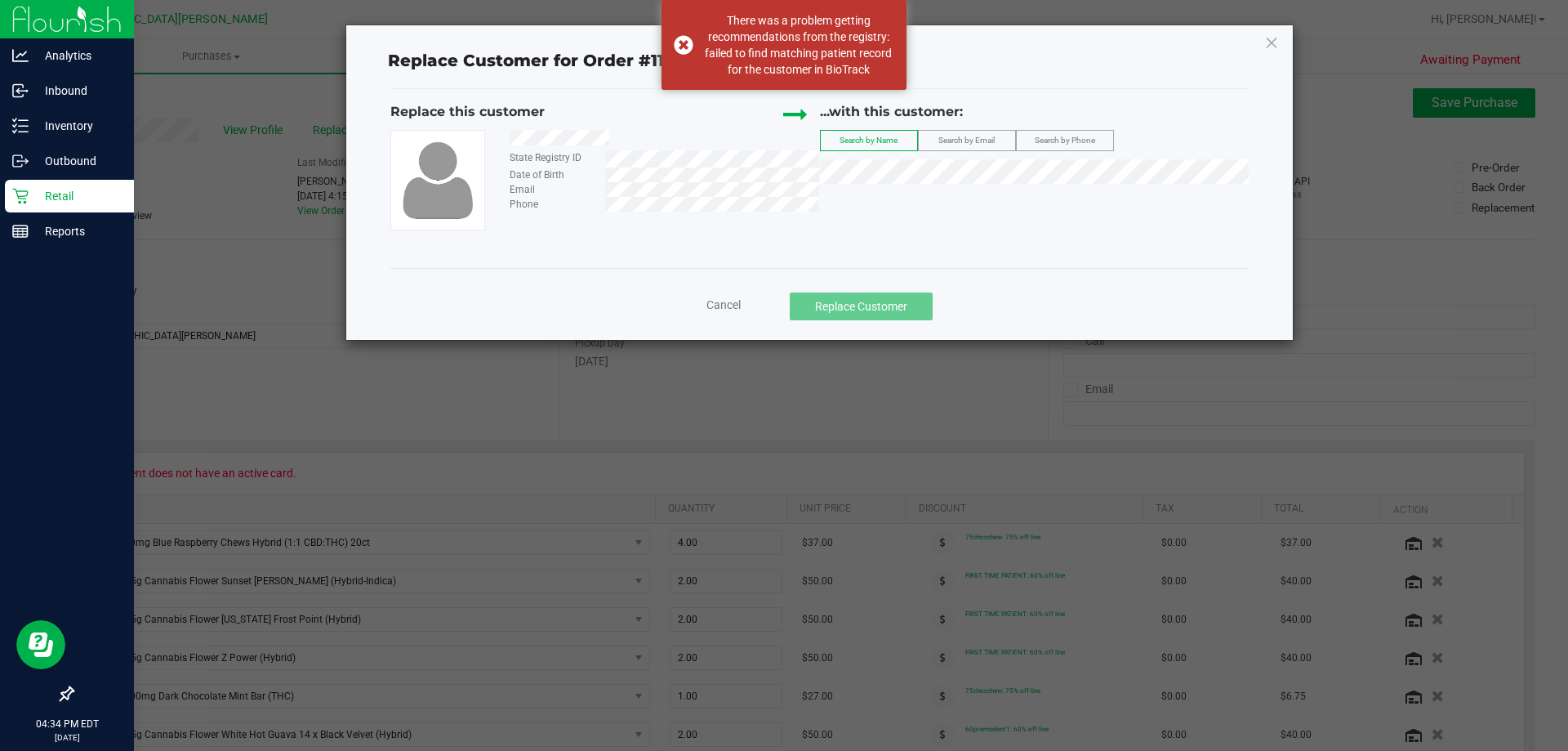
click at [882, 140] on span "Search by Name" at bounding box center [869, 140] width 58 height 9
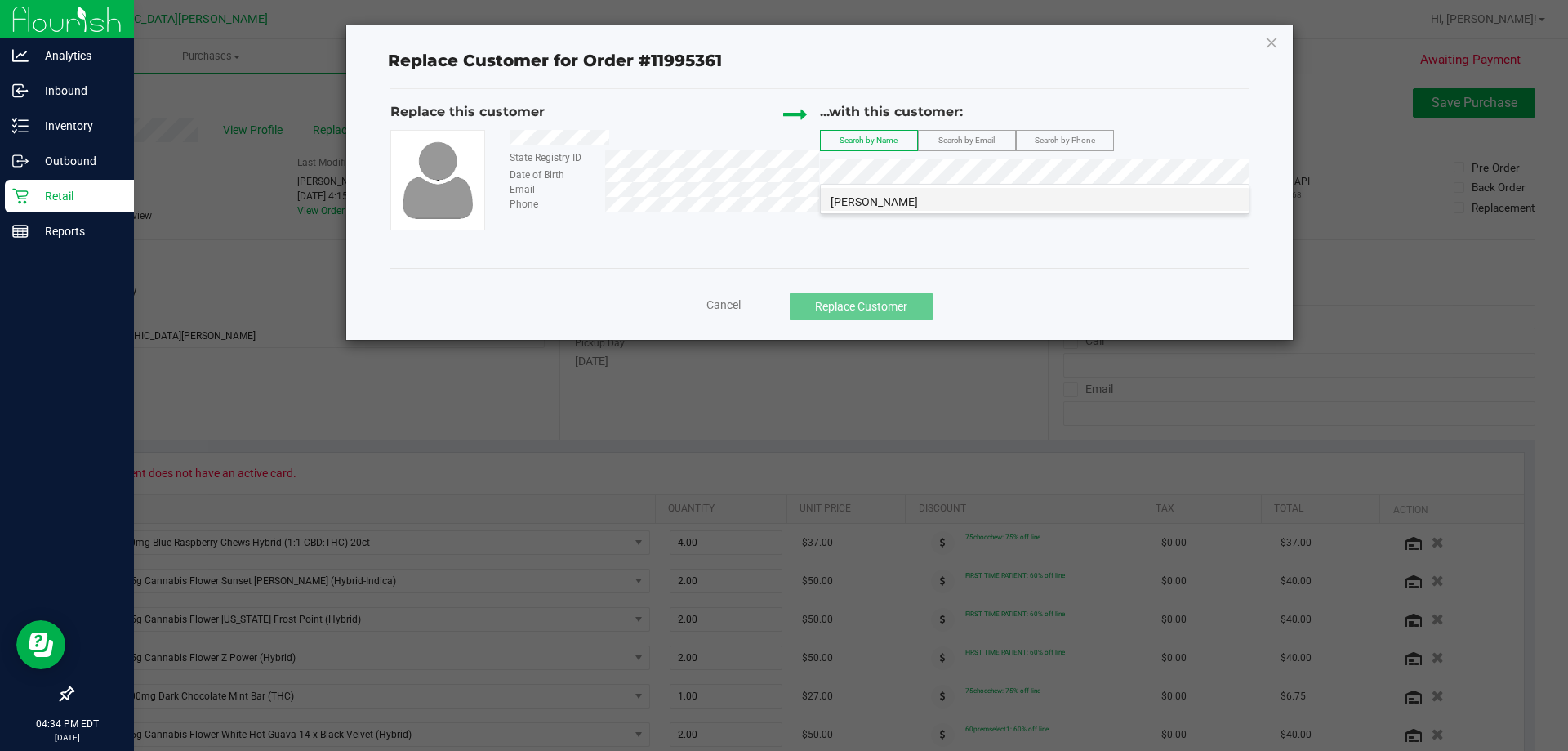
click at [971, 204] on li "JENNIFER NASET" at bounding box center [1034, 199] width 428 height 23
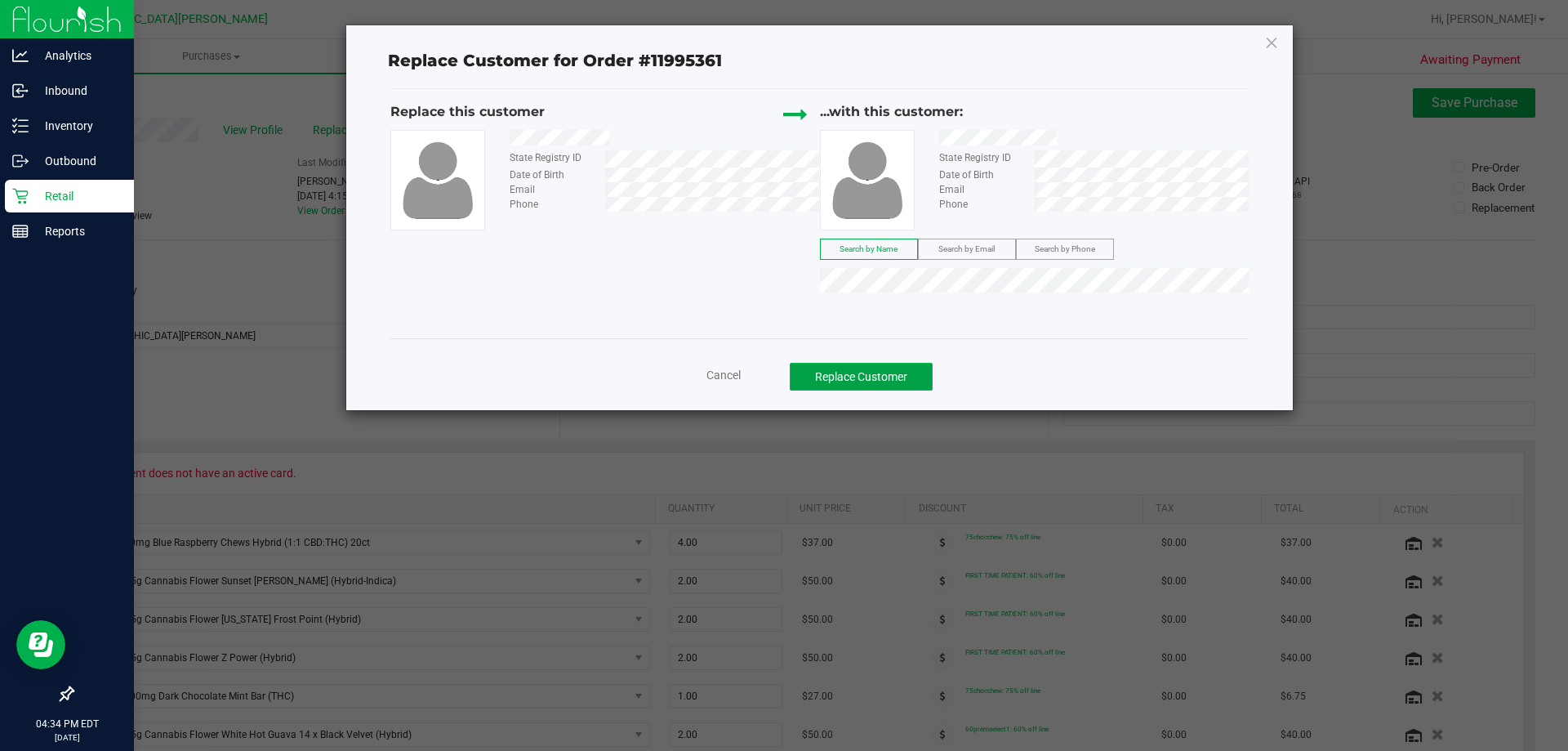
click at [907, 372] on button "Replace Customer" at bounding box center [861, 377] width 143 height 28
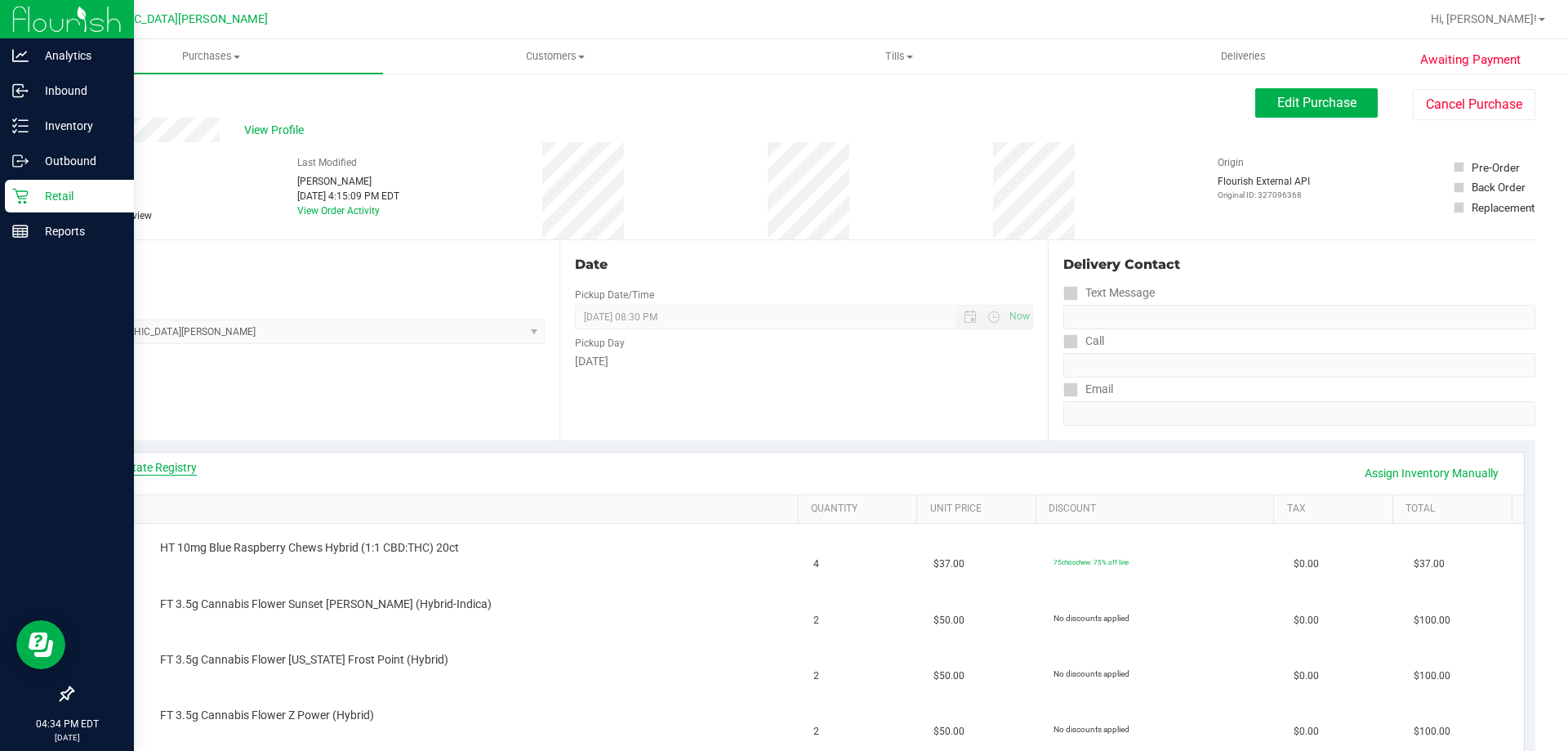
click at [163, 473] on link "View State Registry" at bounding box center [148, 467] width 98 height 17
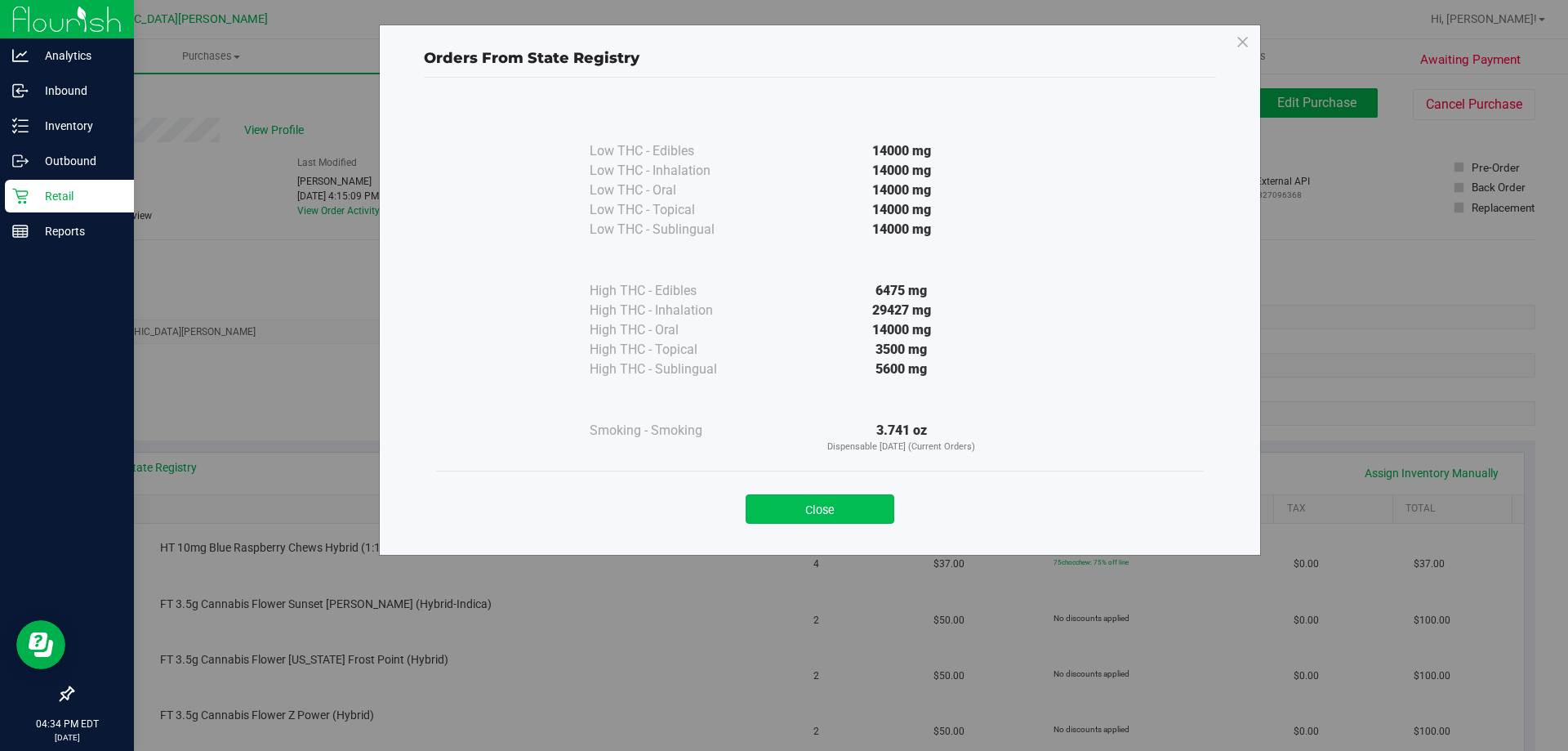
click at [820, 511] on button "Close" at bounding box center [820, 509] width 148 height 29
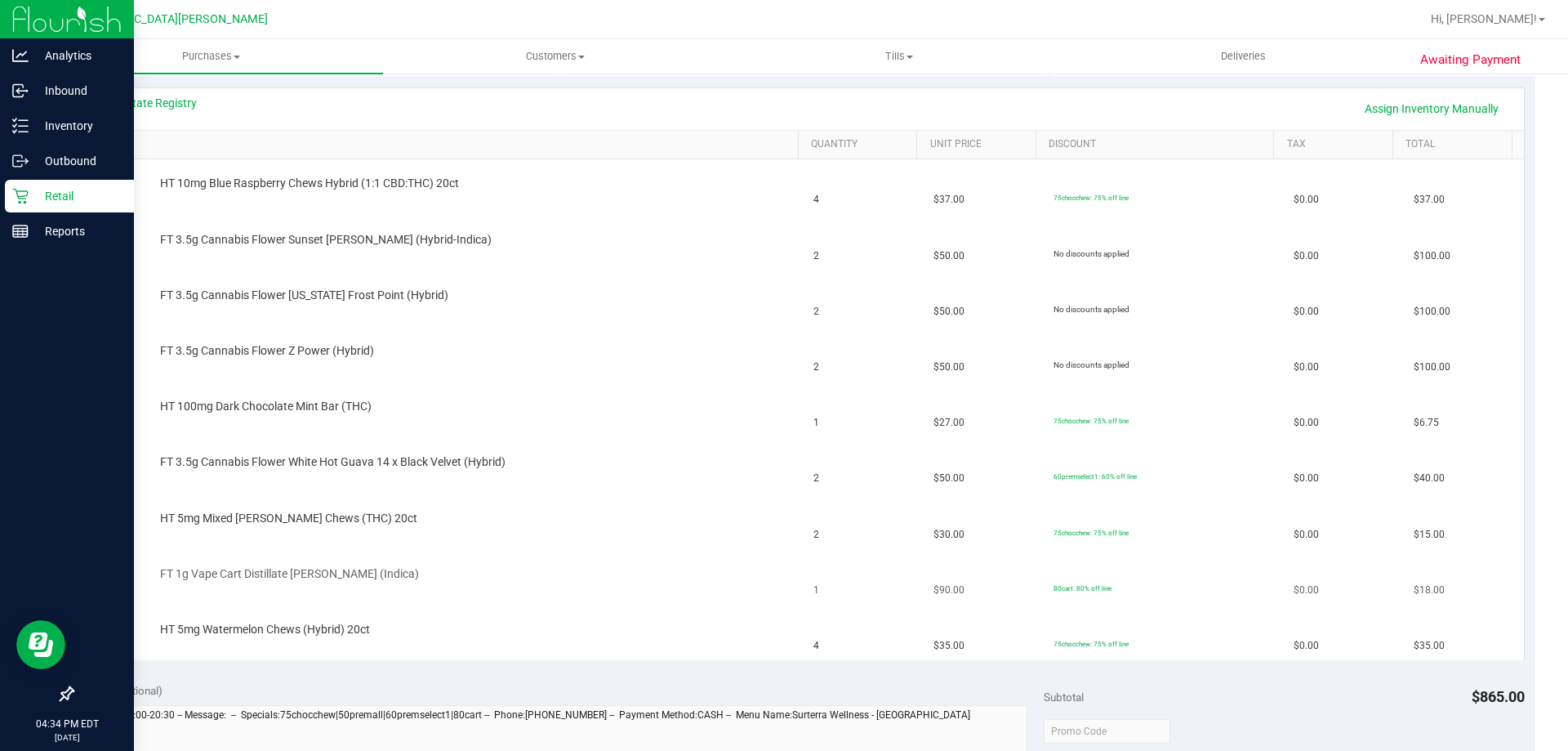
scroll to position [327, 0]
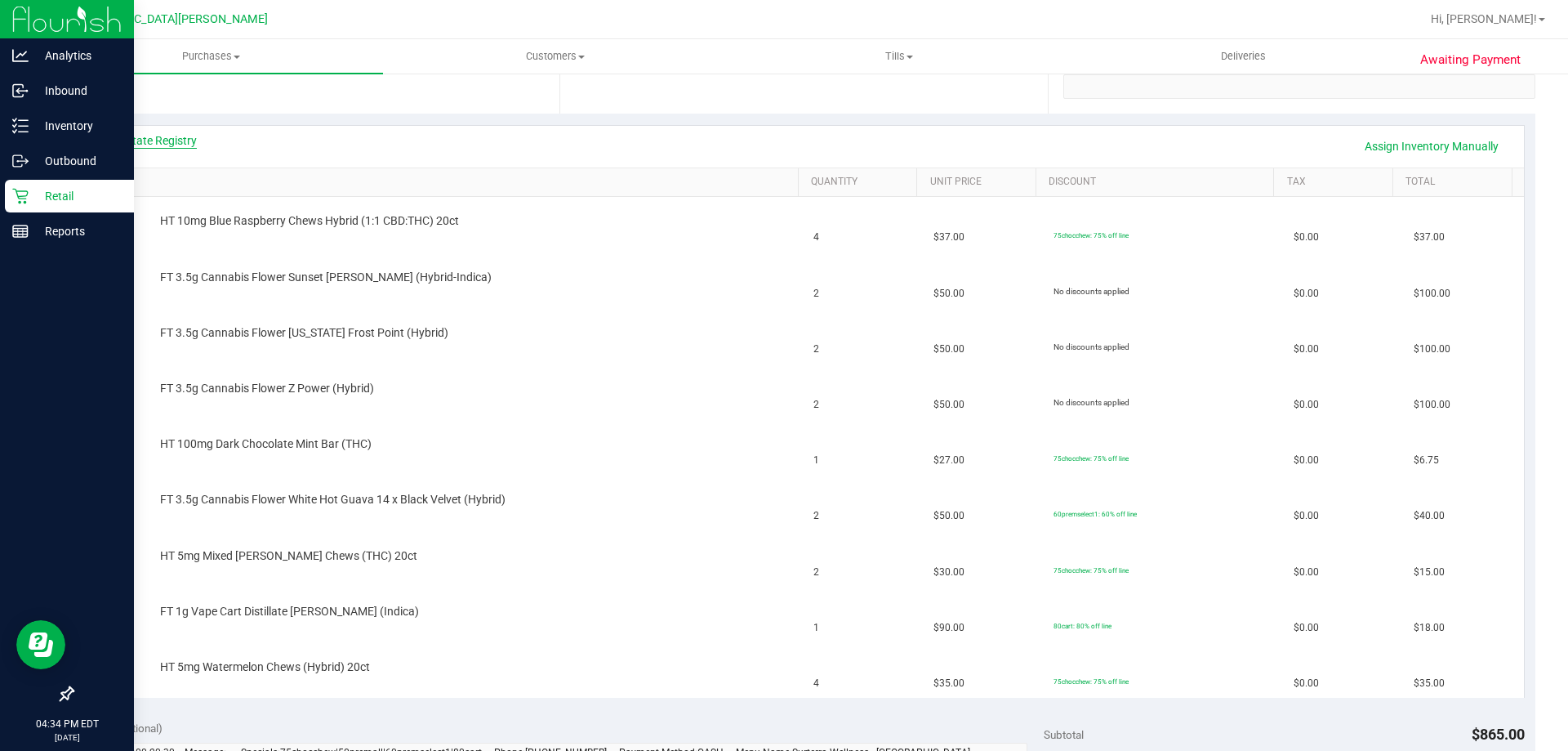
click at [129, 134] on link "View State Registry" at bounding box center [148, 141] width 98 height 17
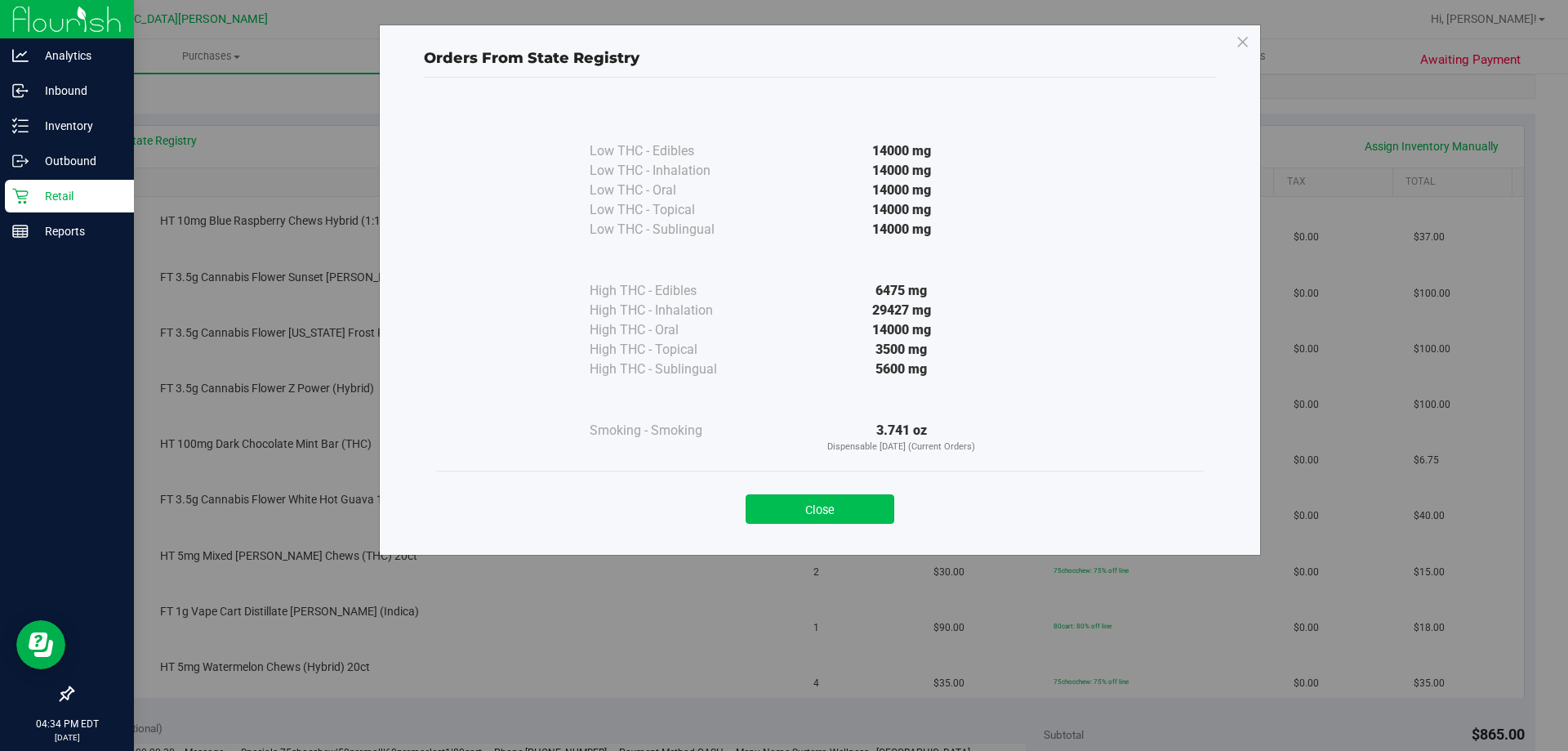
click at [828, 502] on button "Close" at bounding box center [820, 509] width 148 height 29
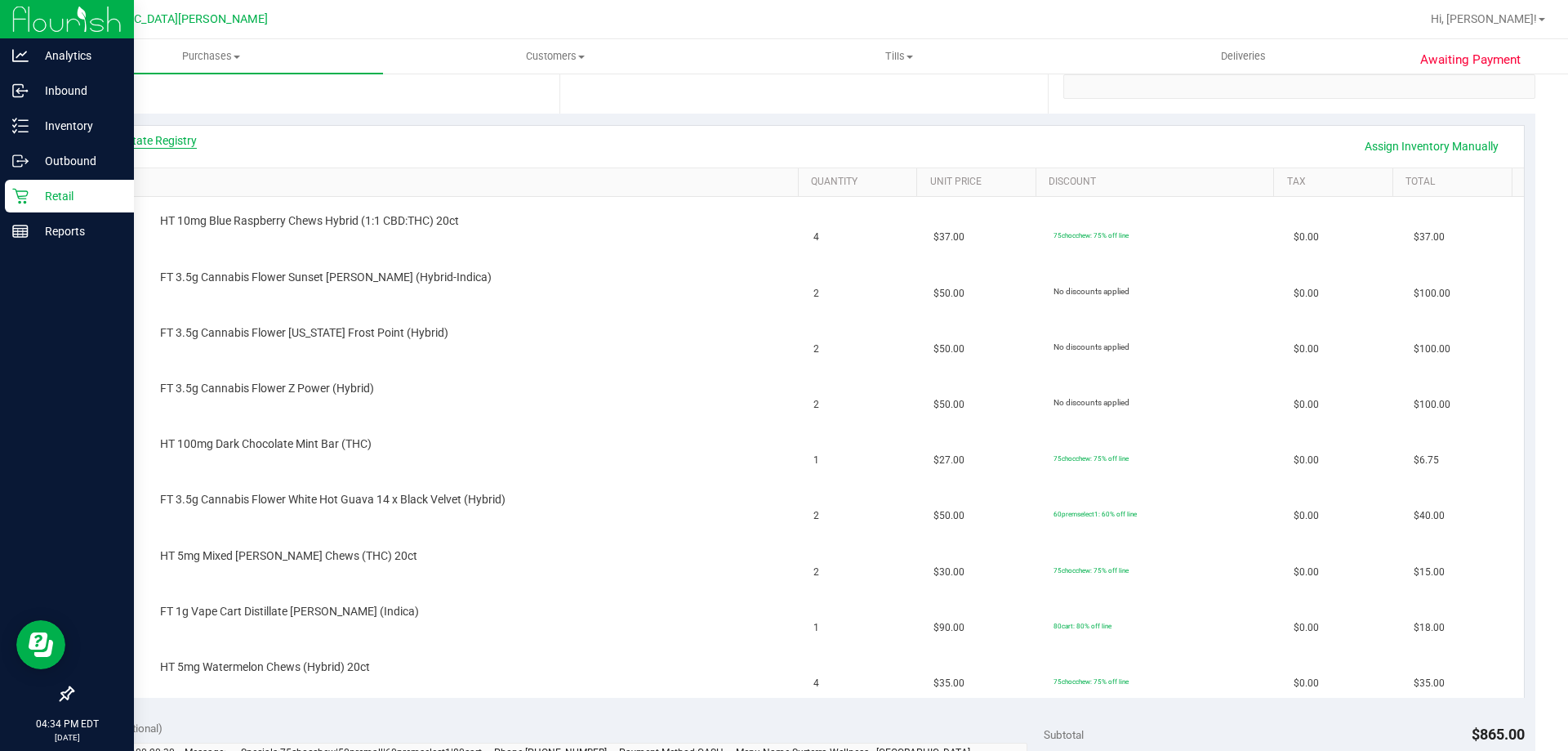
click at [177, 138] on link "View State Registry" at bounding box center [148, 141] width 98 height 17
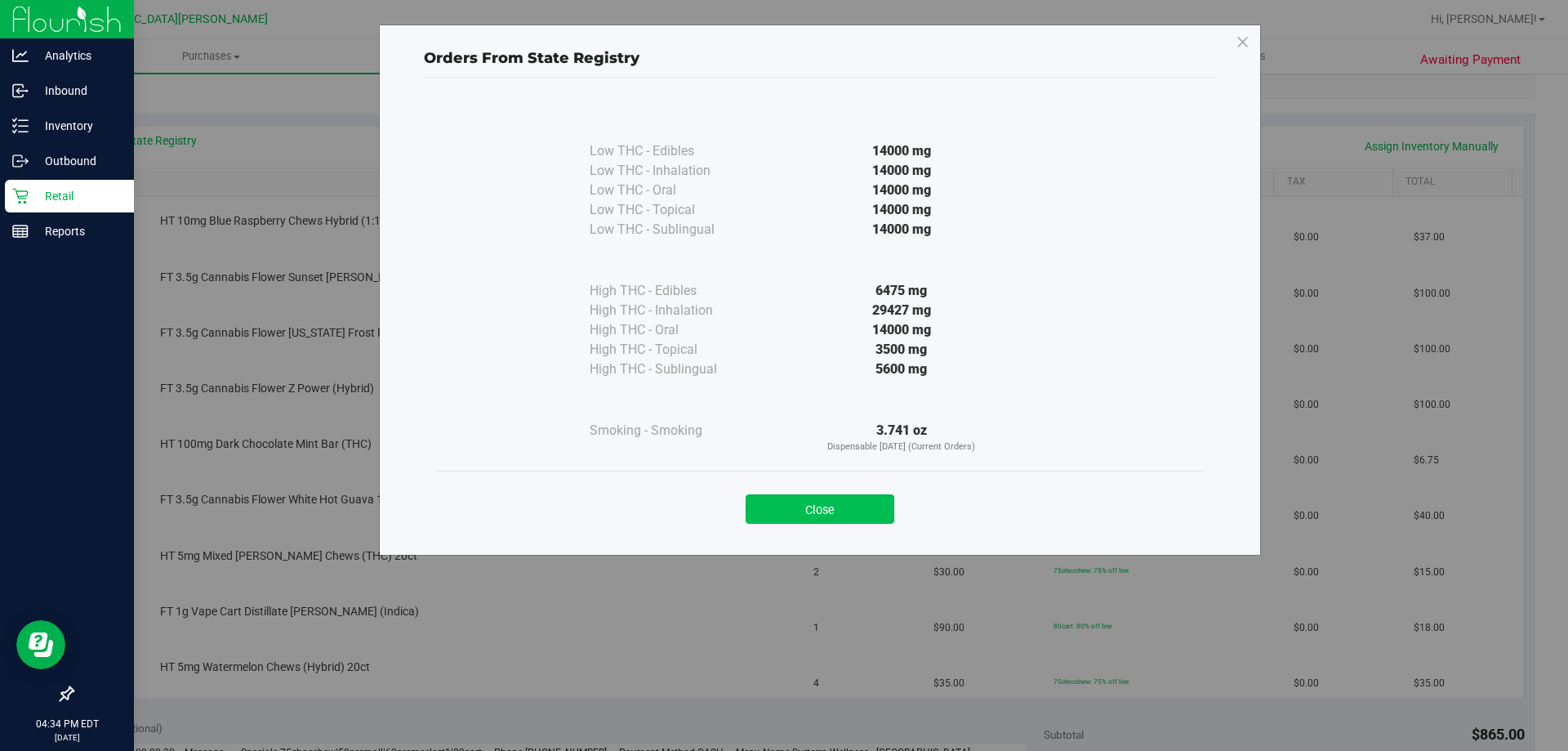
click at [810, 516] on button "Close" at bounding box center [820, 509] width 148 height 29
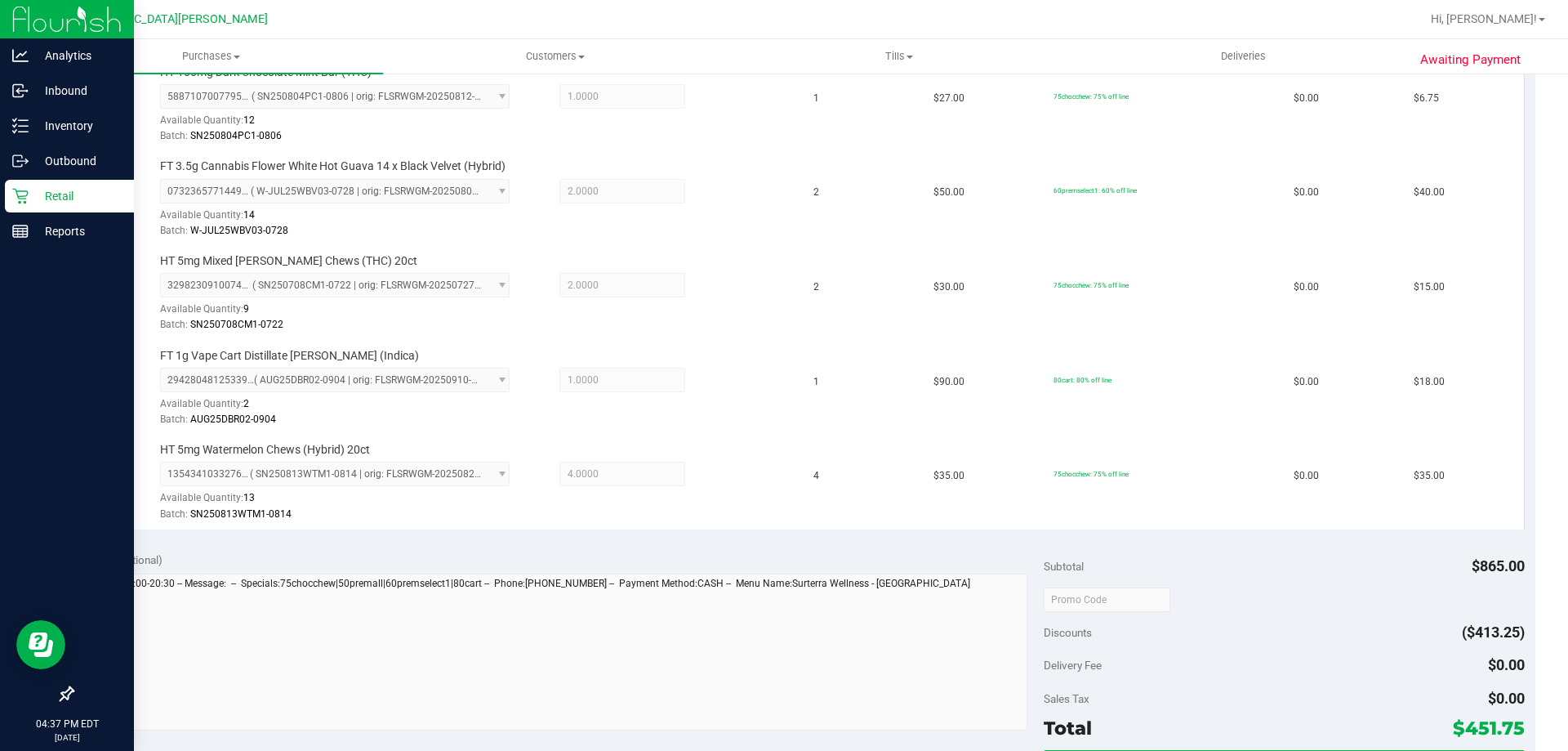
scroll to position [980, 0]
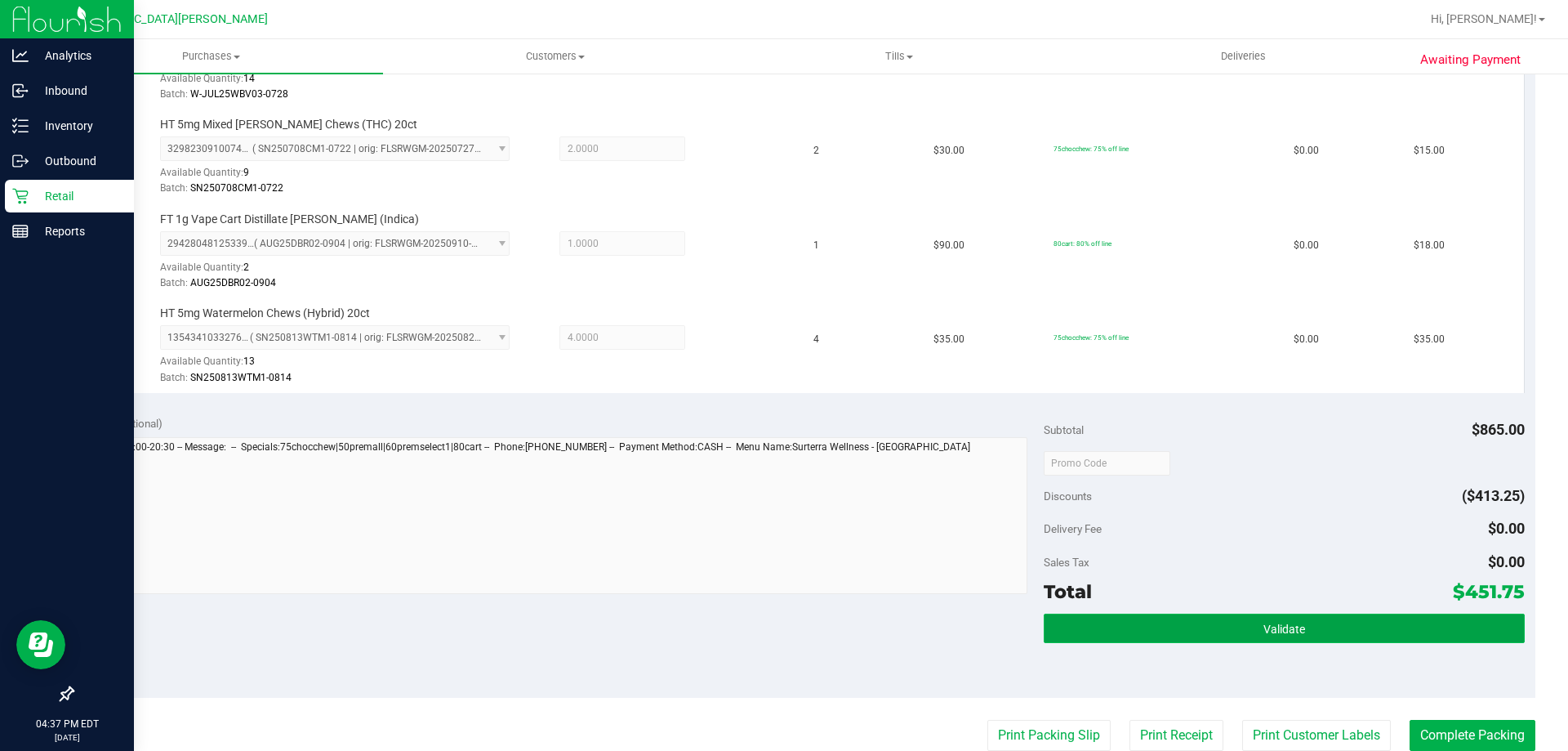
click at [1242, 626] on button "Validate" at bounding box center [1283, 627] width 481 height 29
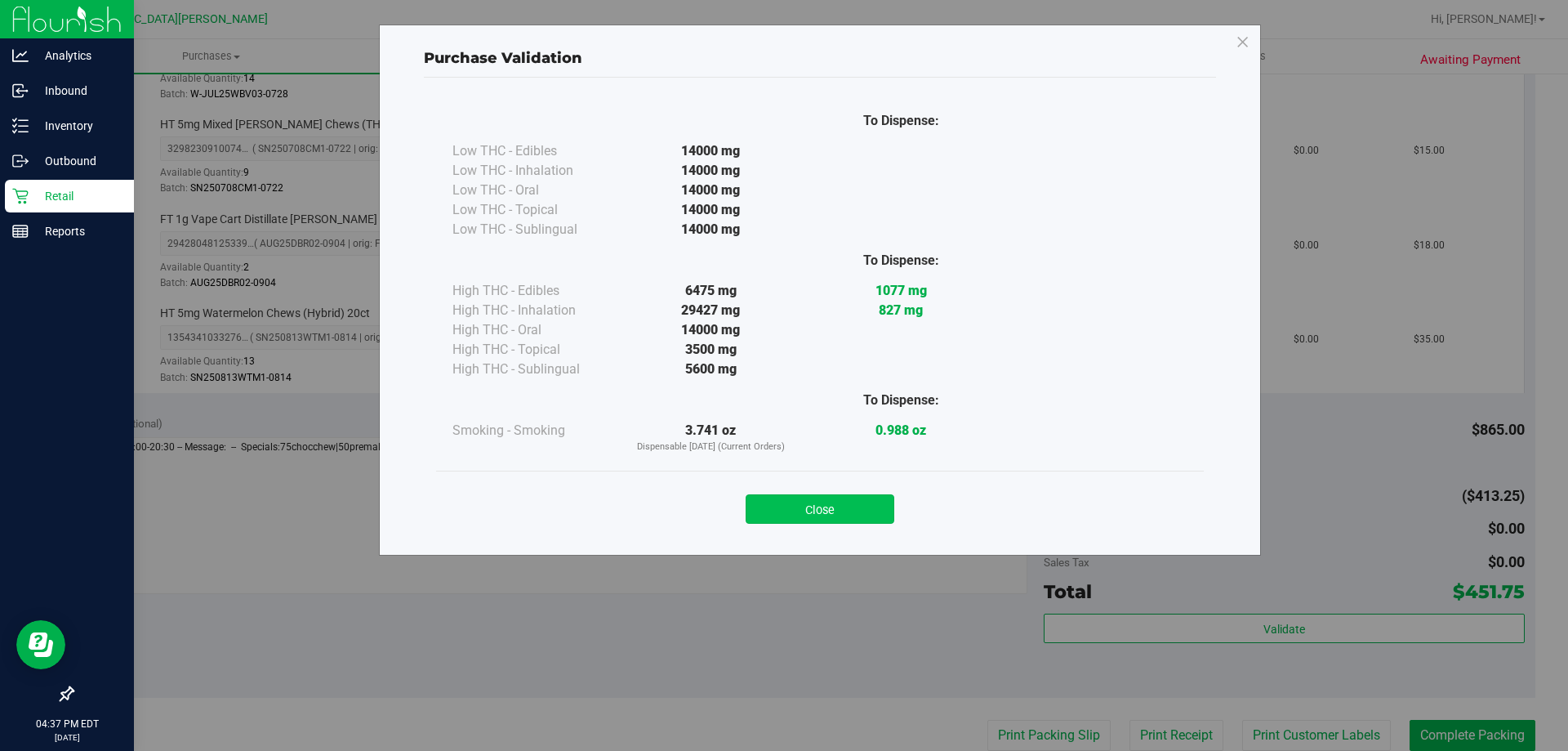
click at [820, 510] on button "Close" at bounding box center [820, 509] width 148 height 29
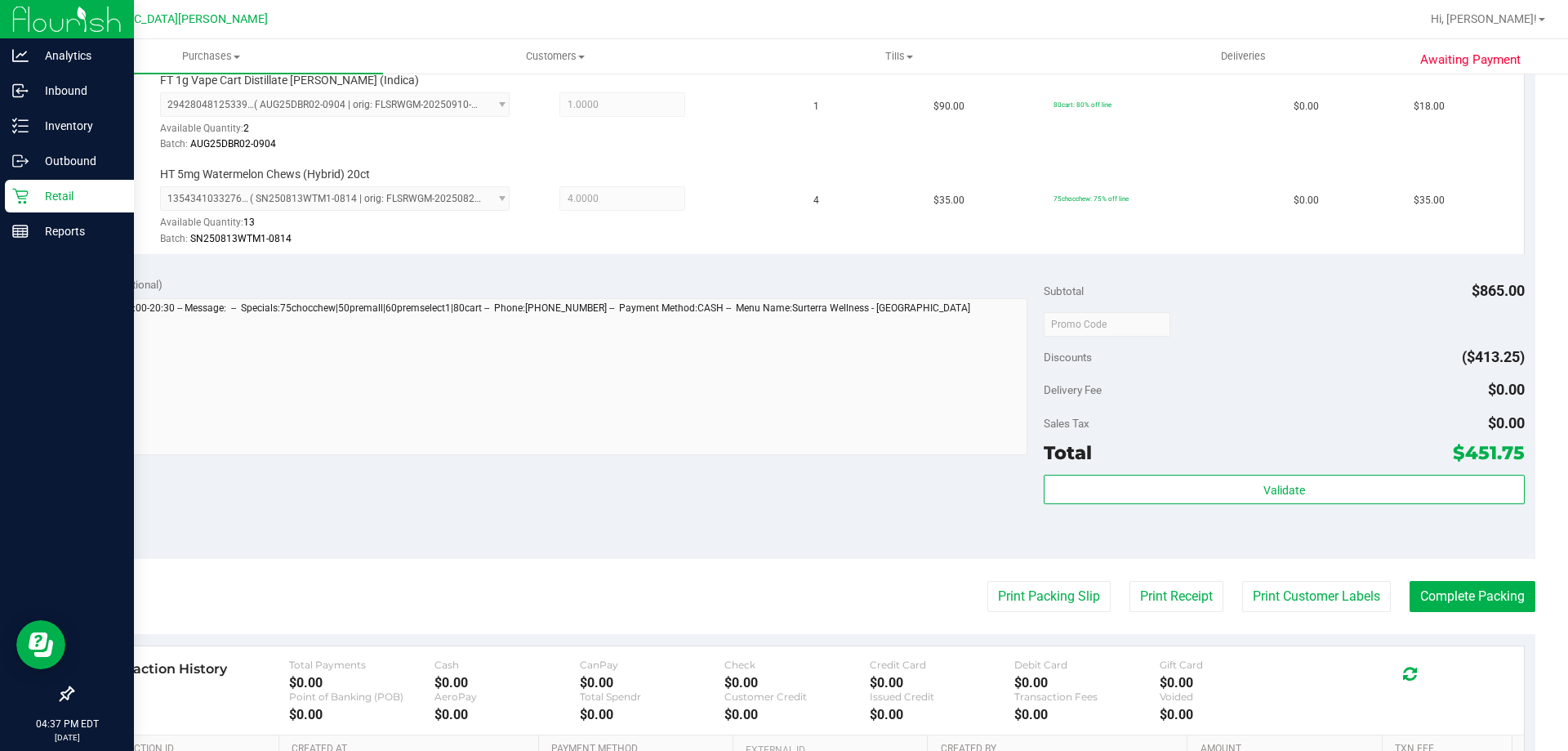
scroll to position [1340, 0]
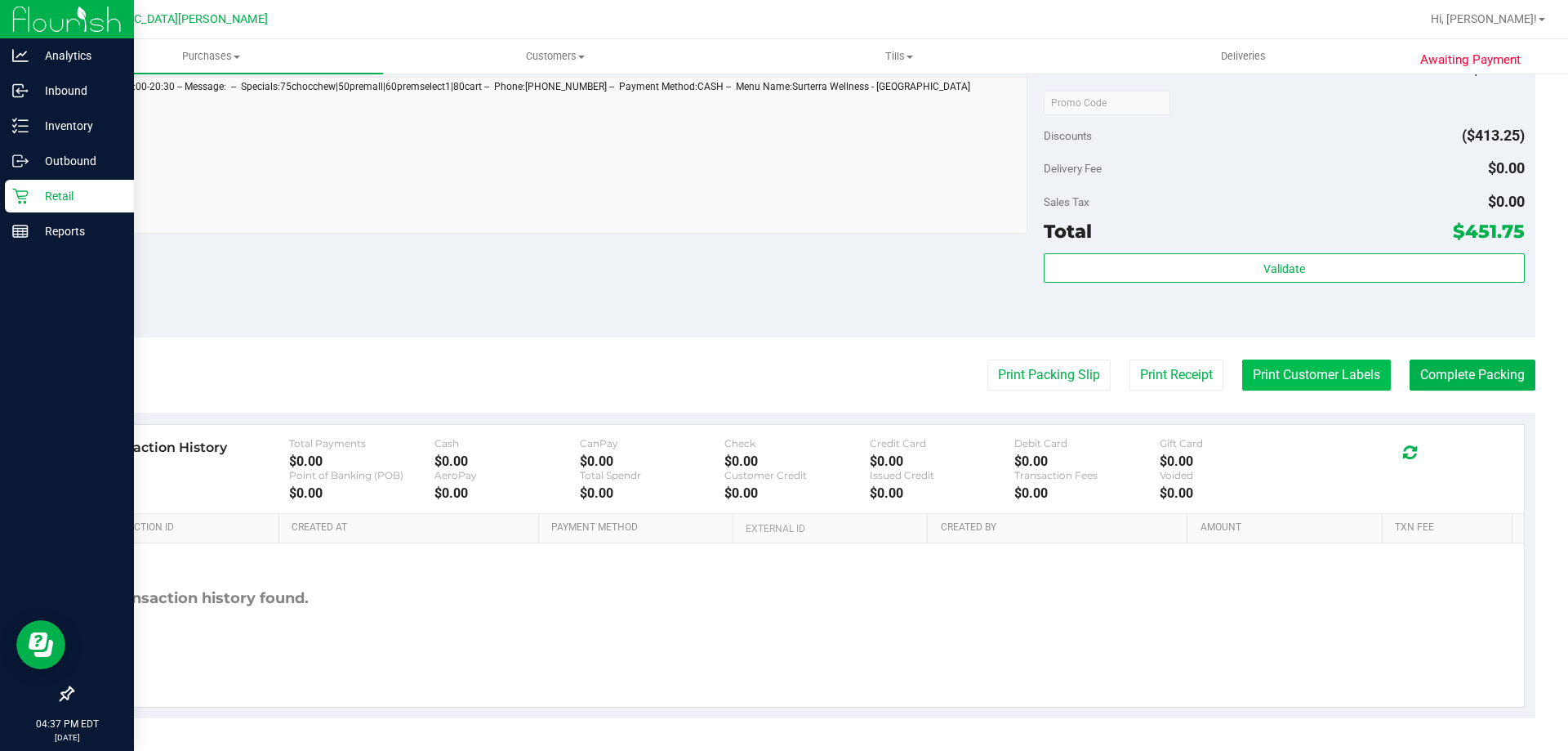
click at [1327, 371] on button "Print Customer Labels" at bounding box center [1316, 374] width 148 height 31
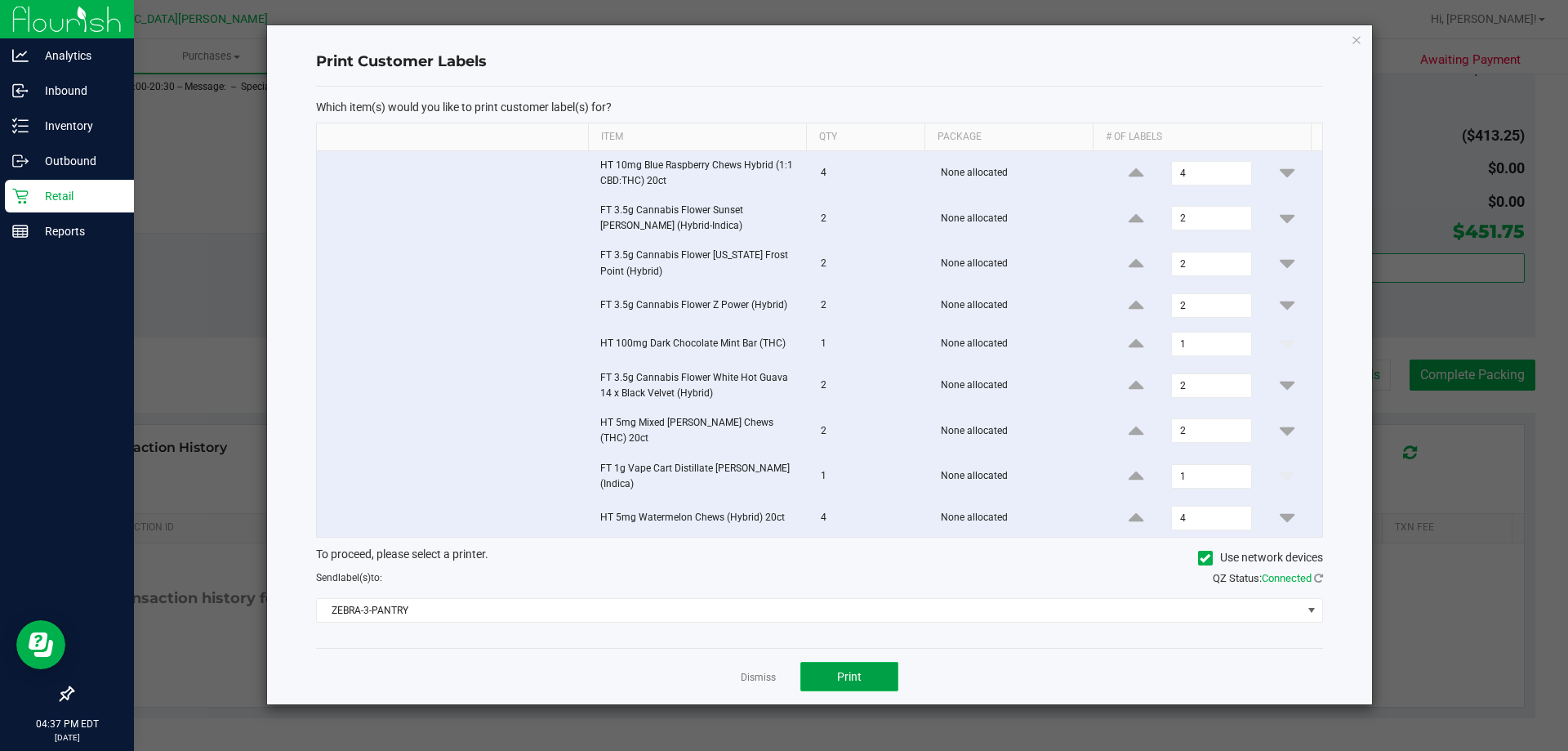
click at [845, 679] on button "Print" at bounding box center [849, 675] width 98 height 29
click at [742, 676] on link "Dismiss" at bounding box center [758, 677] width 35 height 14
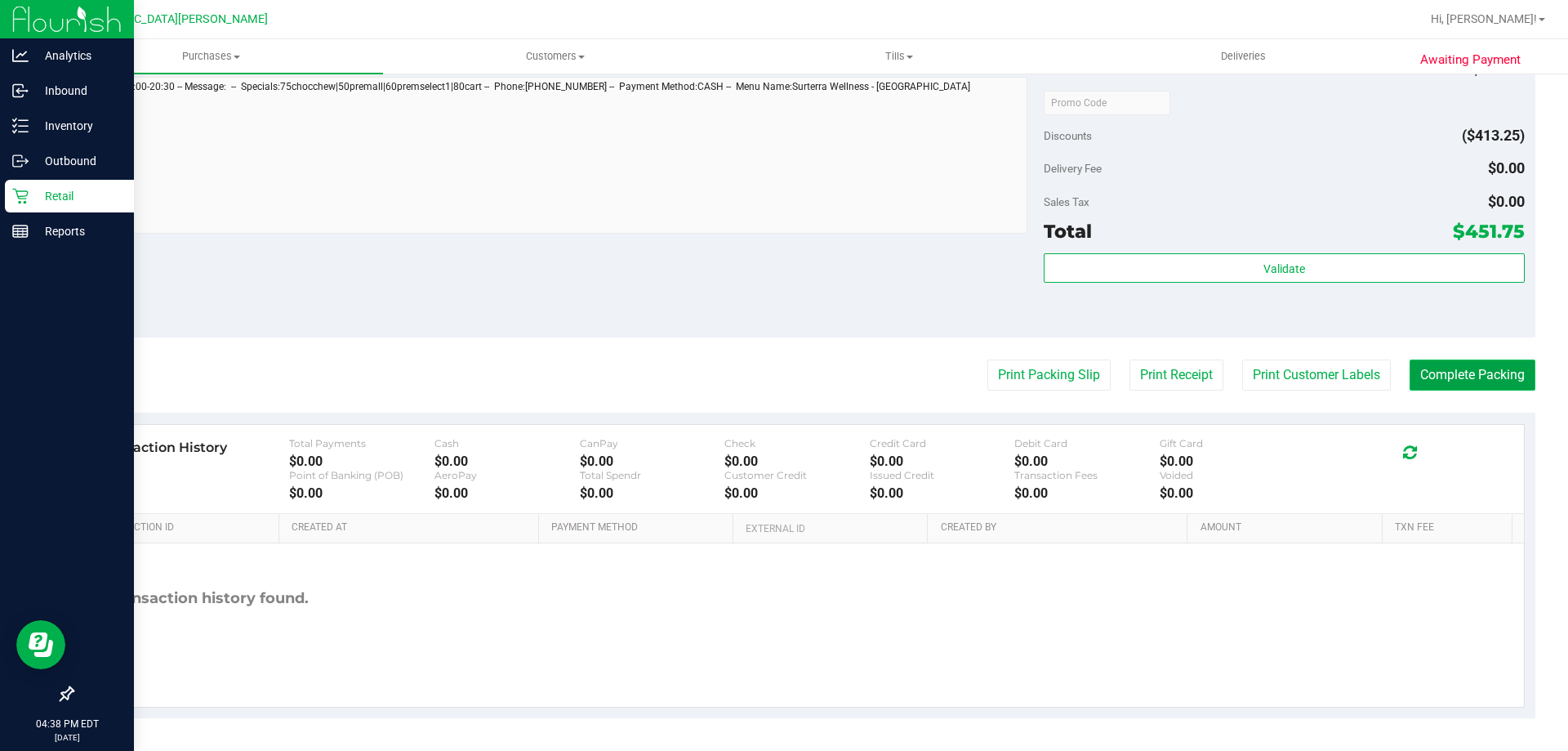
click at [1470, 366] on button "Complete Packing" at bounding box center [1472, 374] width 126 height 31
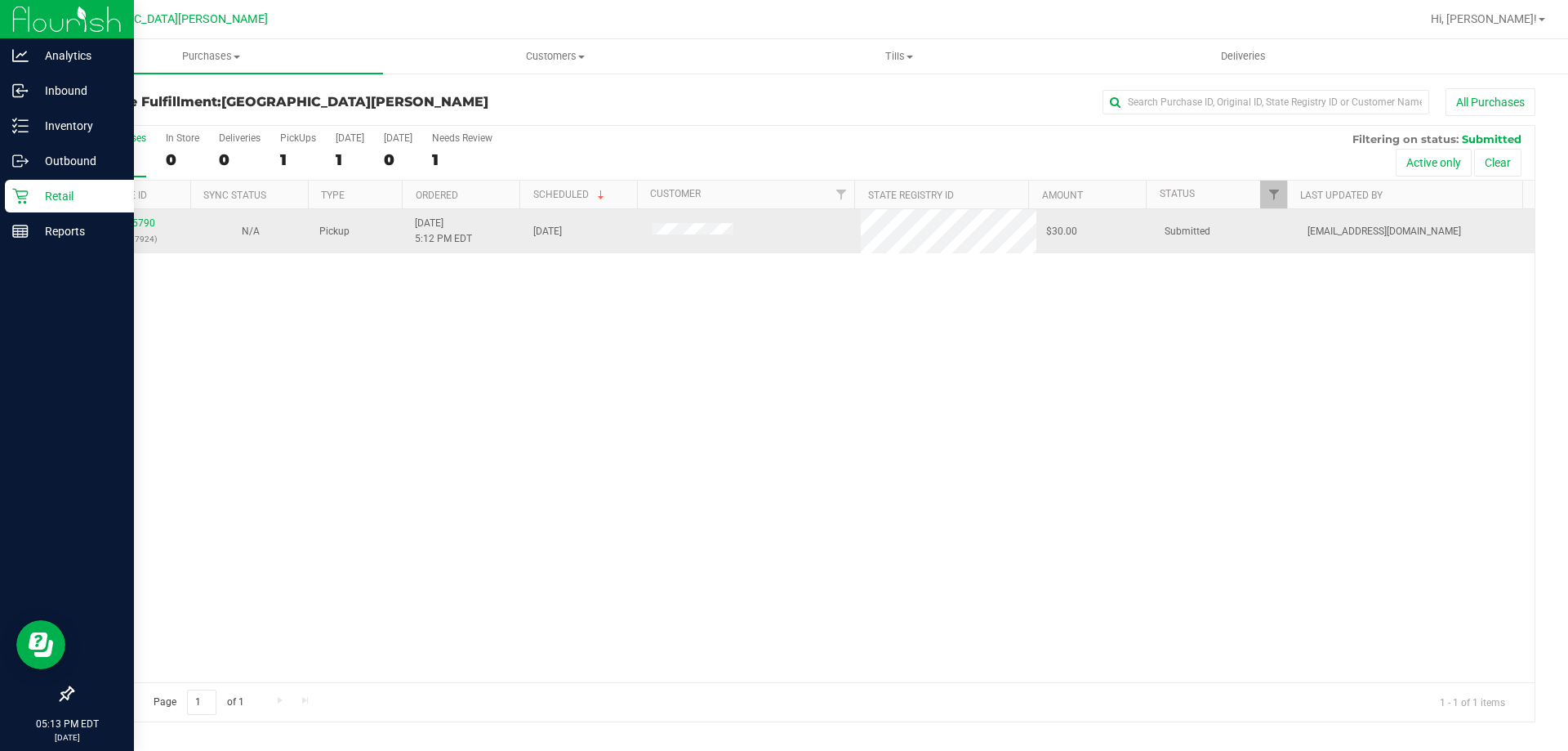
click at [133, 230] on div "11995790 (327117924)" at bounding box center [132, 230] width 99 height 31
click at [141, 224] on link "11995790" at bounding box center [133, 222] width 46 height 11
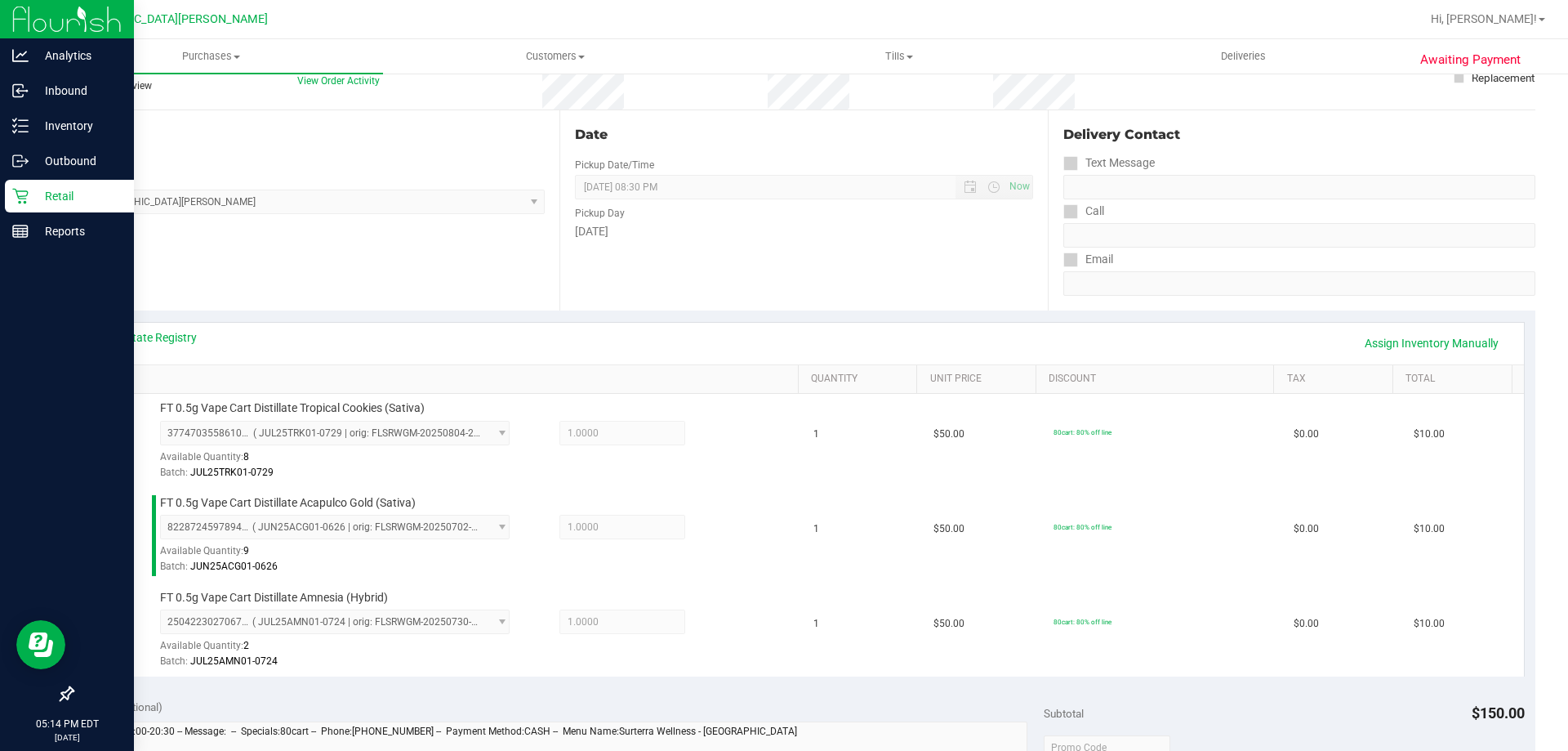
scroll to position [327, 0]
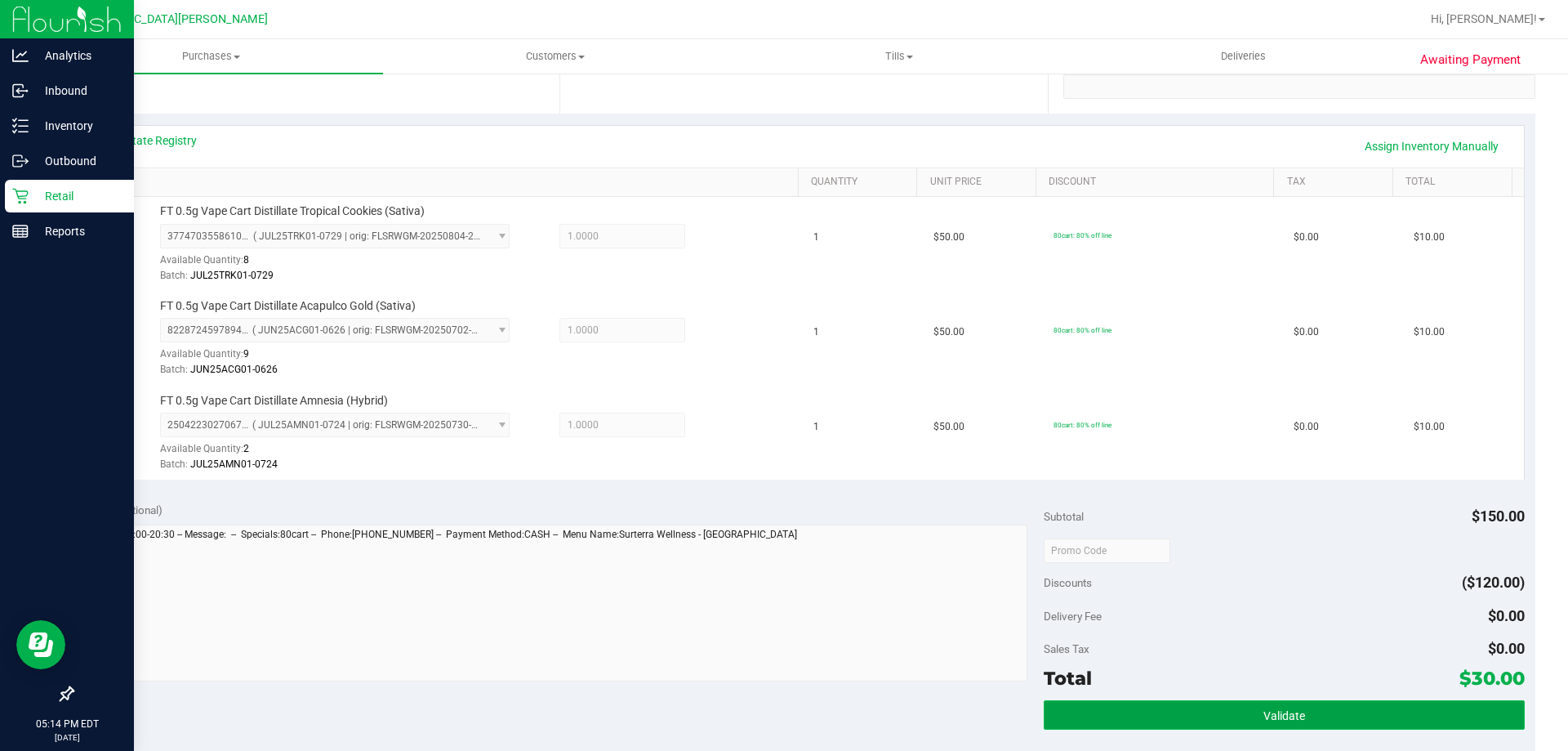
click at [1141, 707] on button "Validate" at bounding box center [1283, 714] width 481 height 29
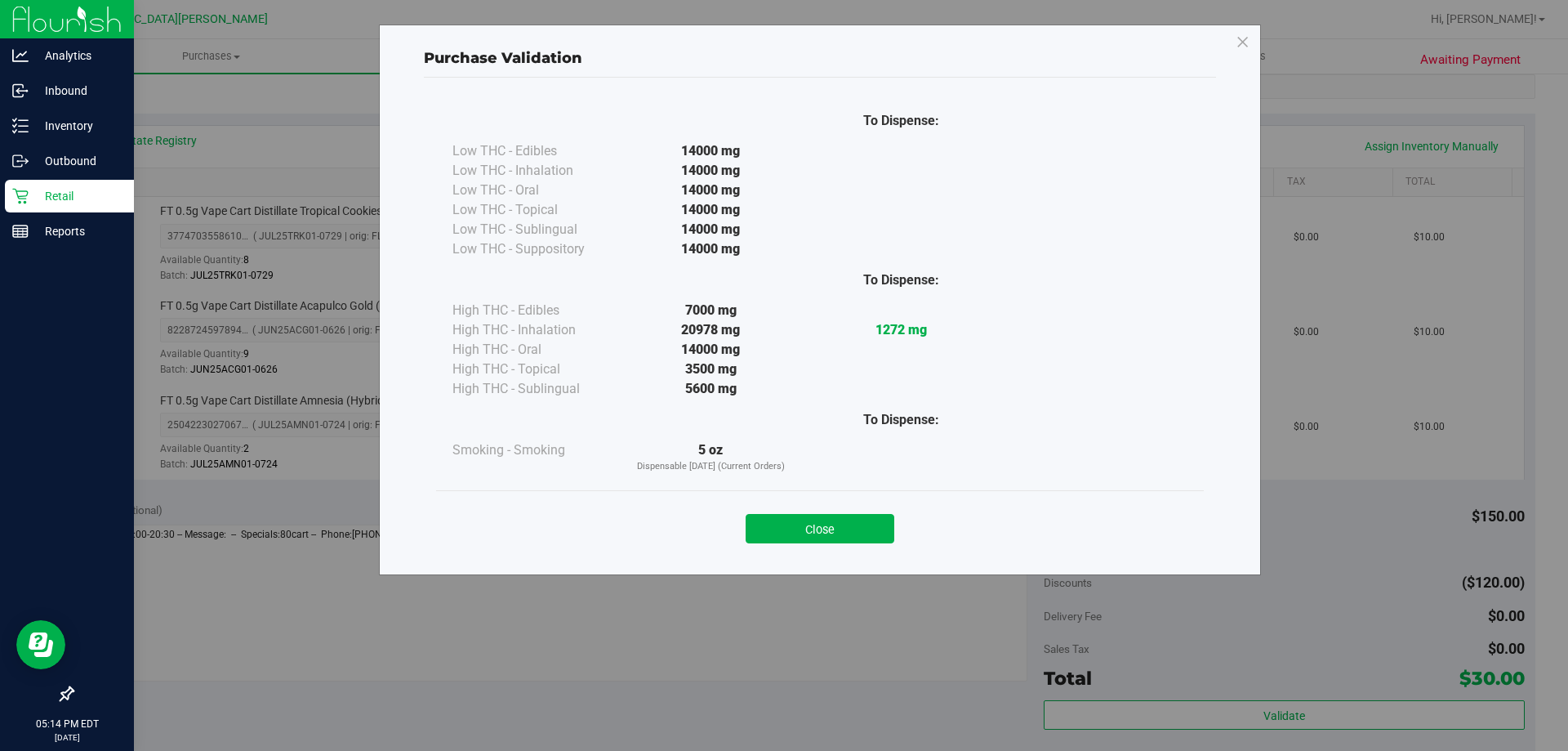
click at [819, 513] on div "Close" at bounding box center [820, 524] width 743 height 40
click at [820, 530] on button "Close" at bounding box center [820, 528] width 148 height 29
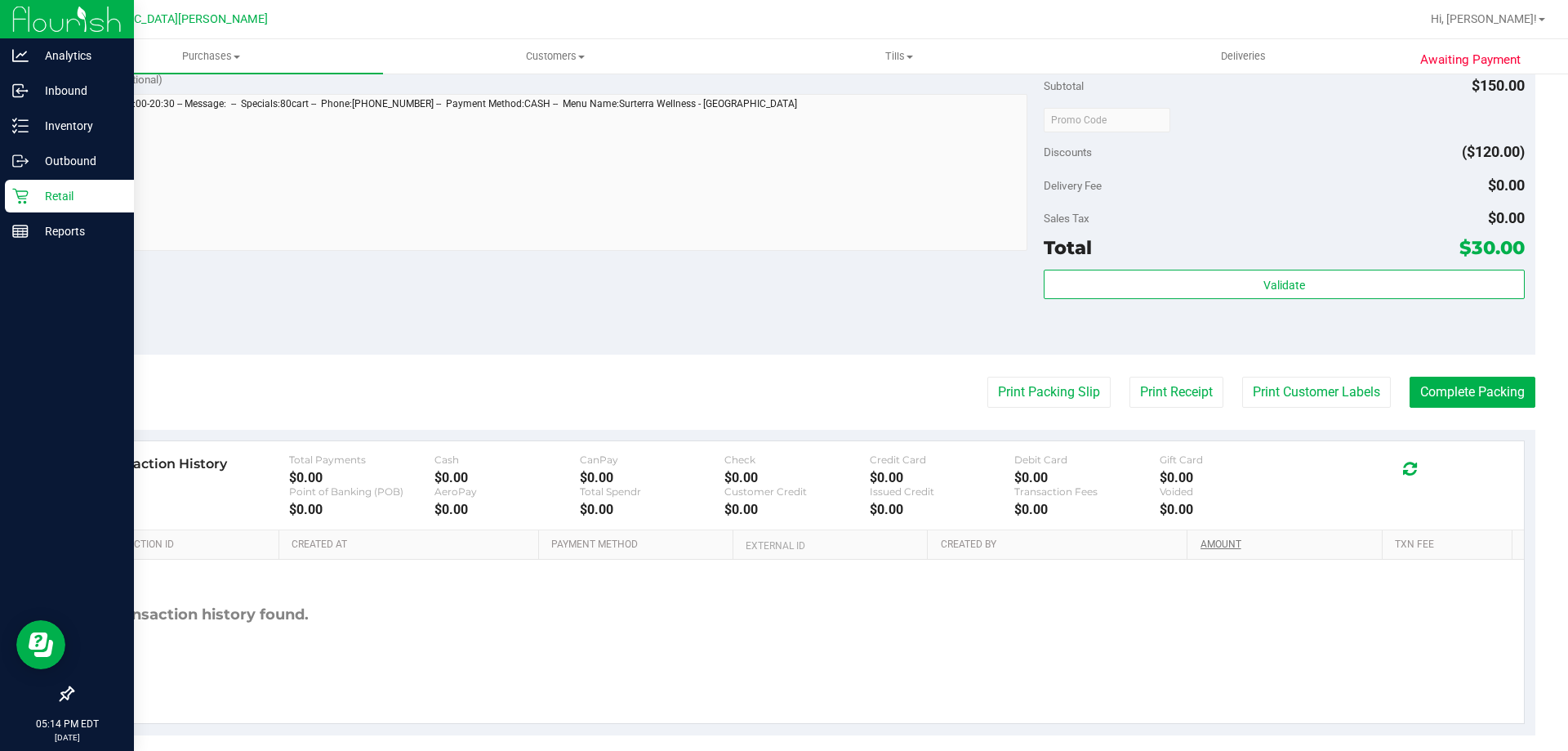
scroll to position [774, 0]
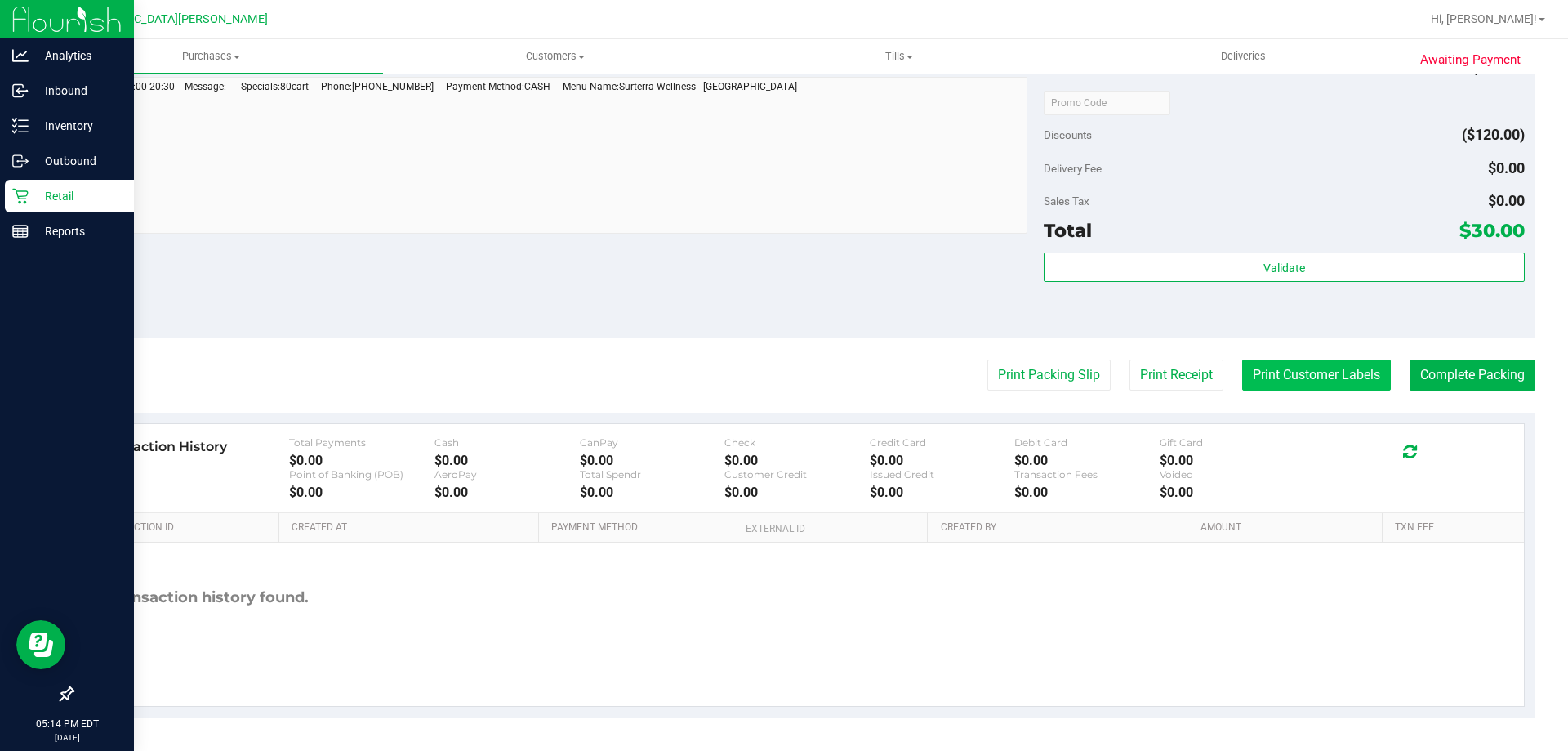
click at [1298, 369] on button "Print Customer Labels" at bounding box center [1316, 374] width 148 height 31
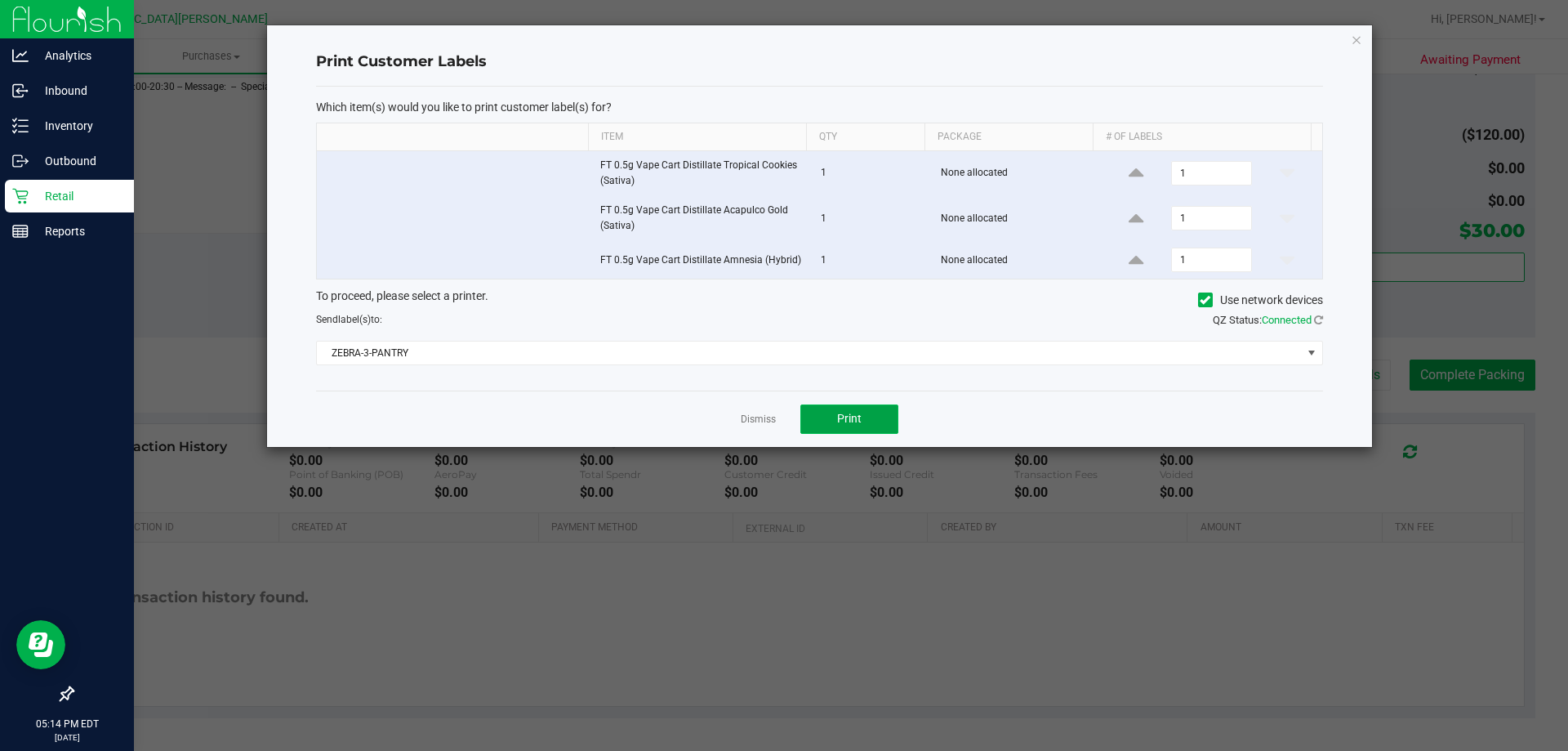
click at [869, 413] on button "Print" at bounding box center [849, 418] width 98 height 29
click at [761, 422] on link "Dismiss" at bounding box center [758, 420] width 35 height 14
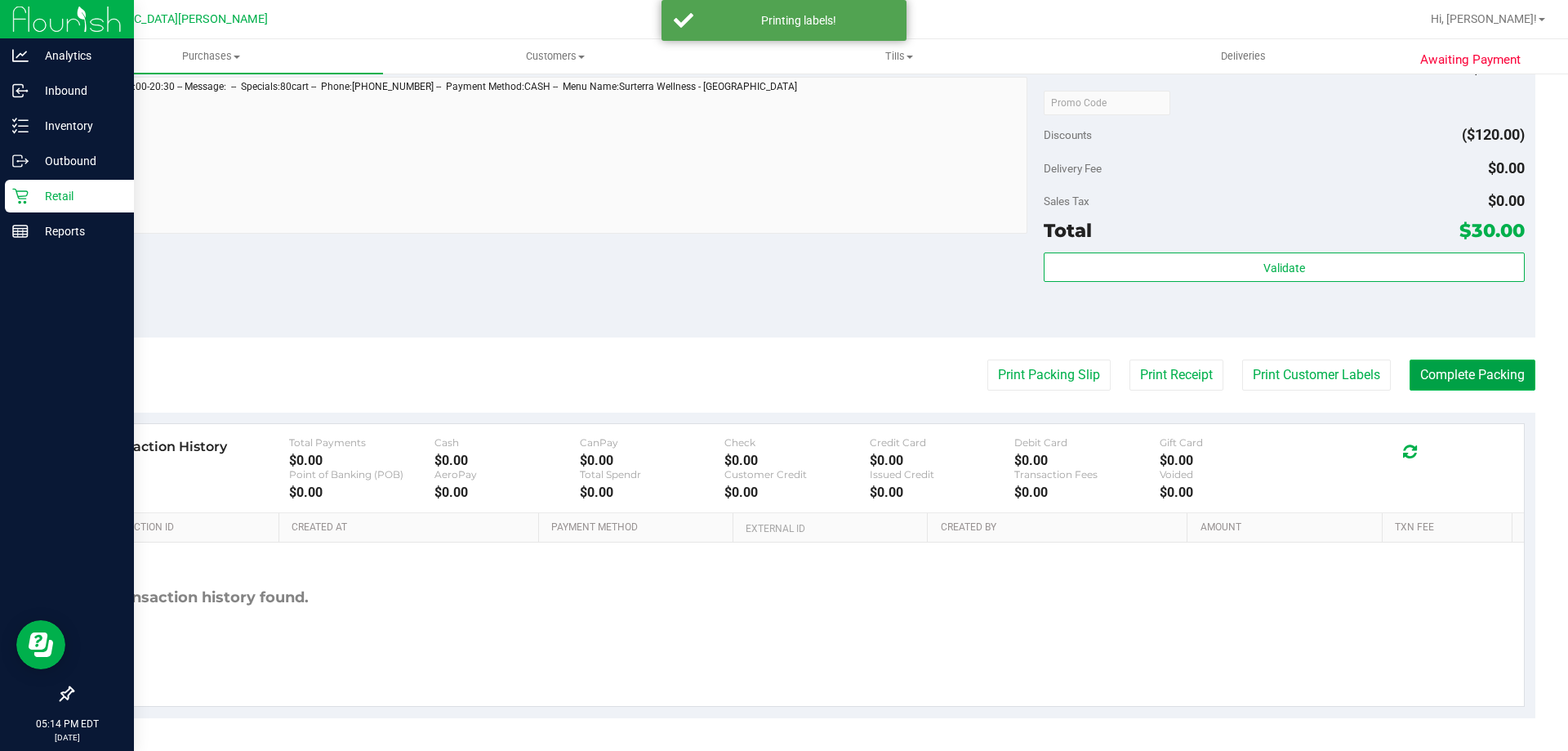
click at [1472, 379] on button "Complete Packing" at bounding box center [1472, 374] width 126 height 31
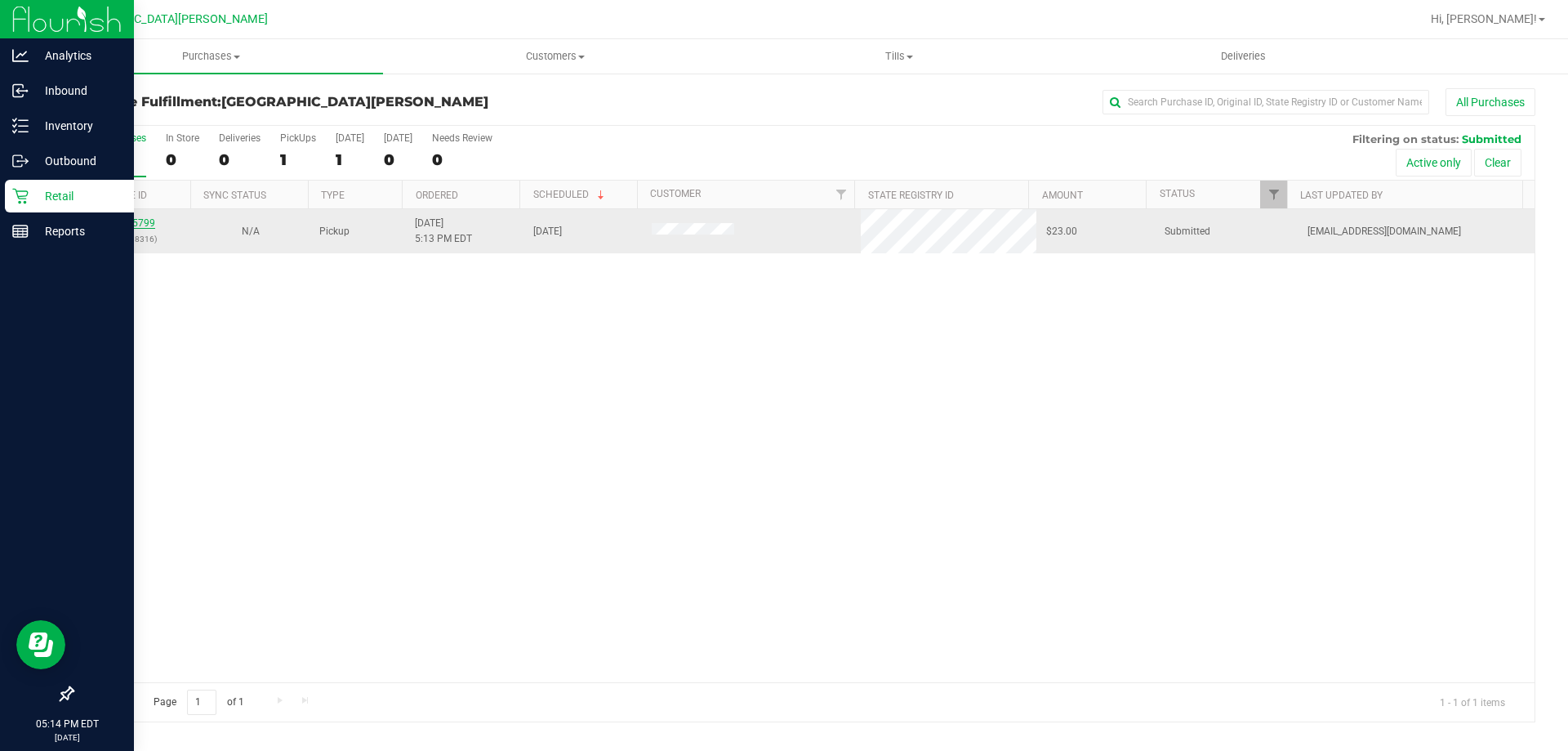
click at [137, 218] on link "11995799" at bounding box center [133, 222] width 46 height 11
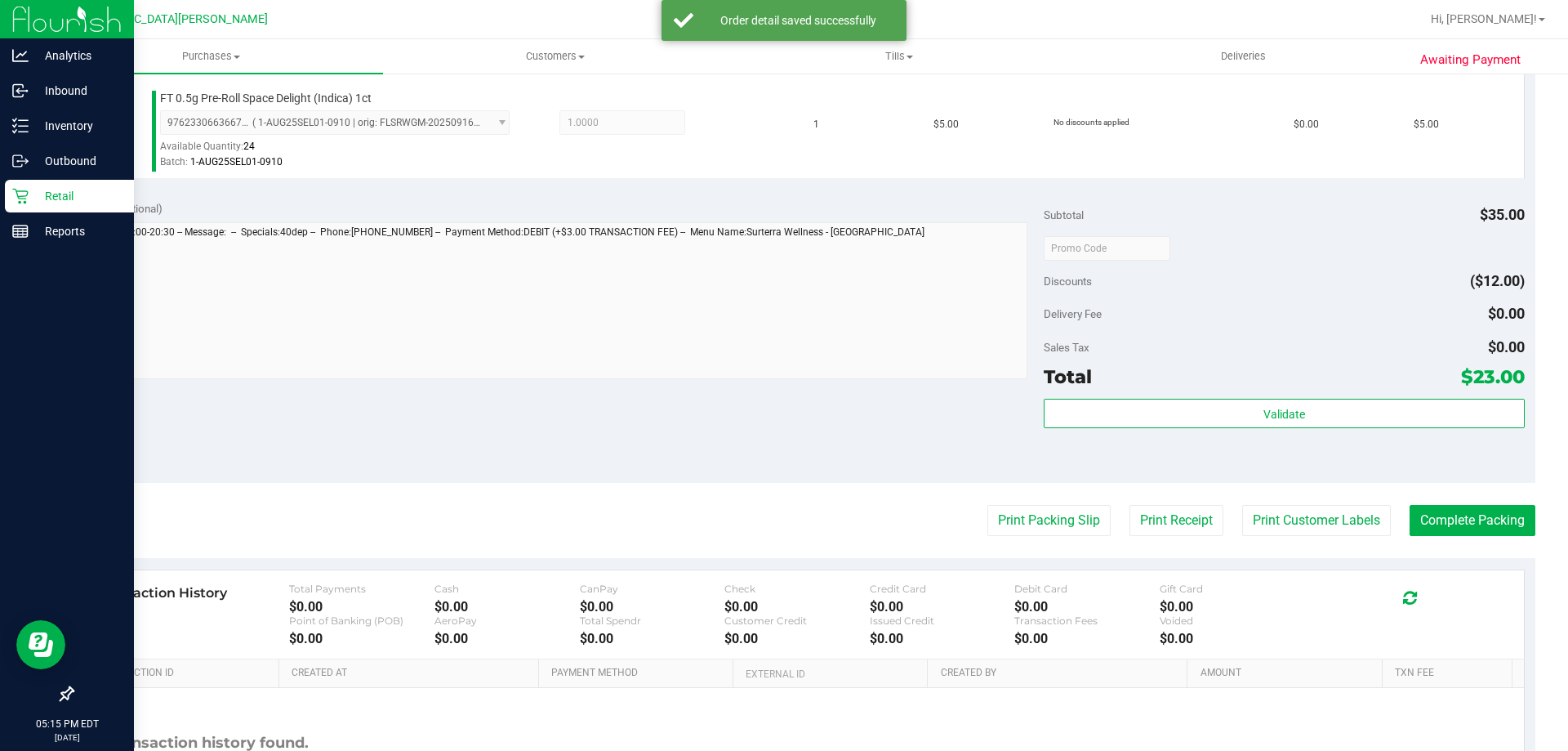
scroll to position [572, 0]
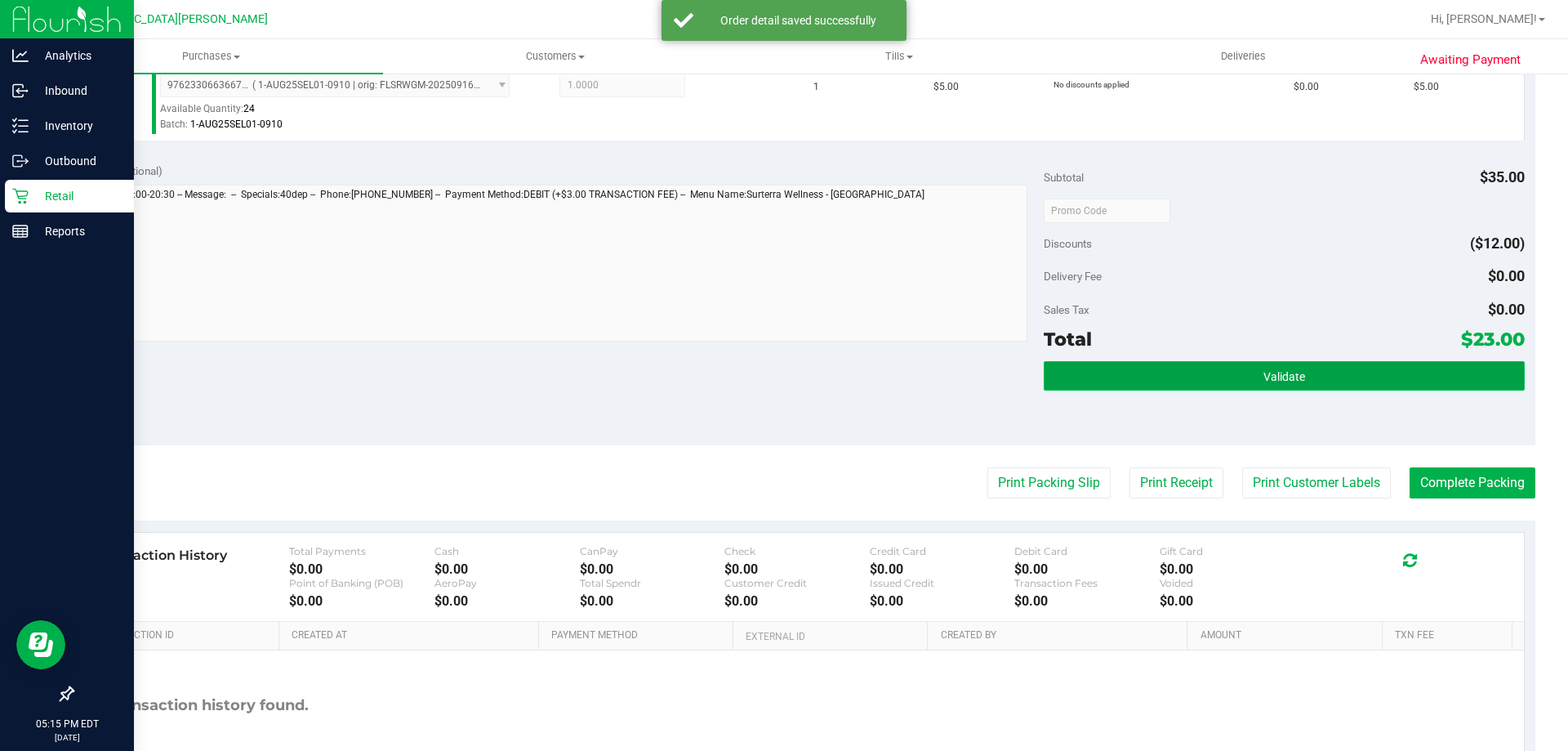
click at [1264, 373] on span "Validate" at bounding box center [1283, 376] width 41 height 13
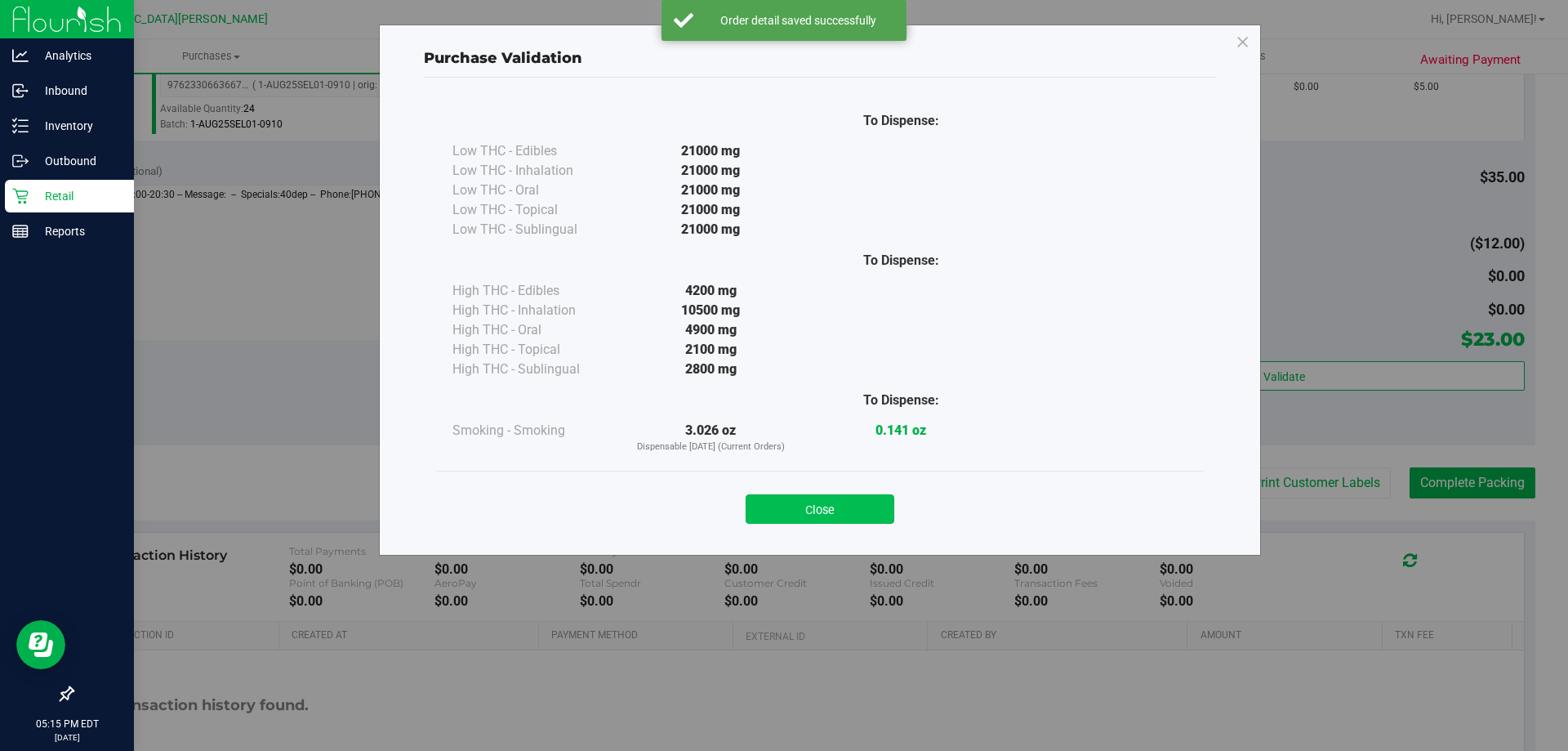
click at [815, 518] on button "Close" at bounding box center [820, 509] width 148 height 29
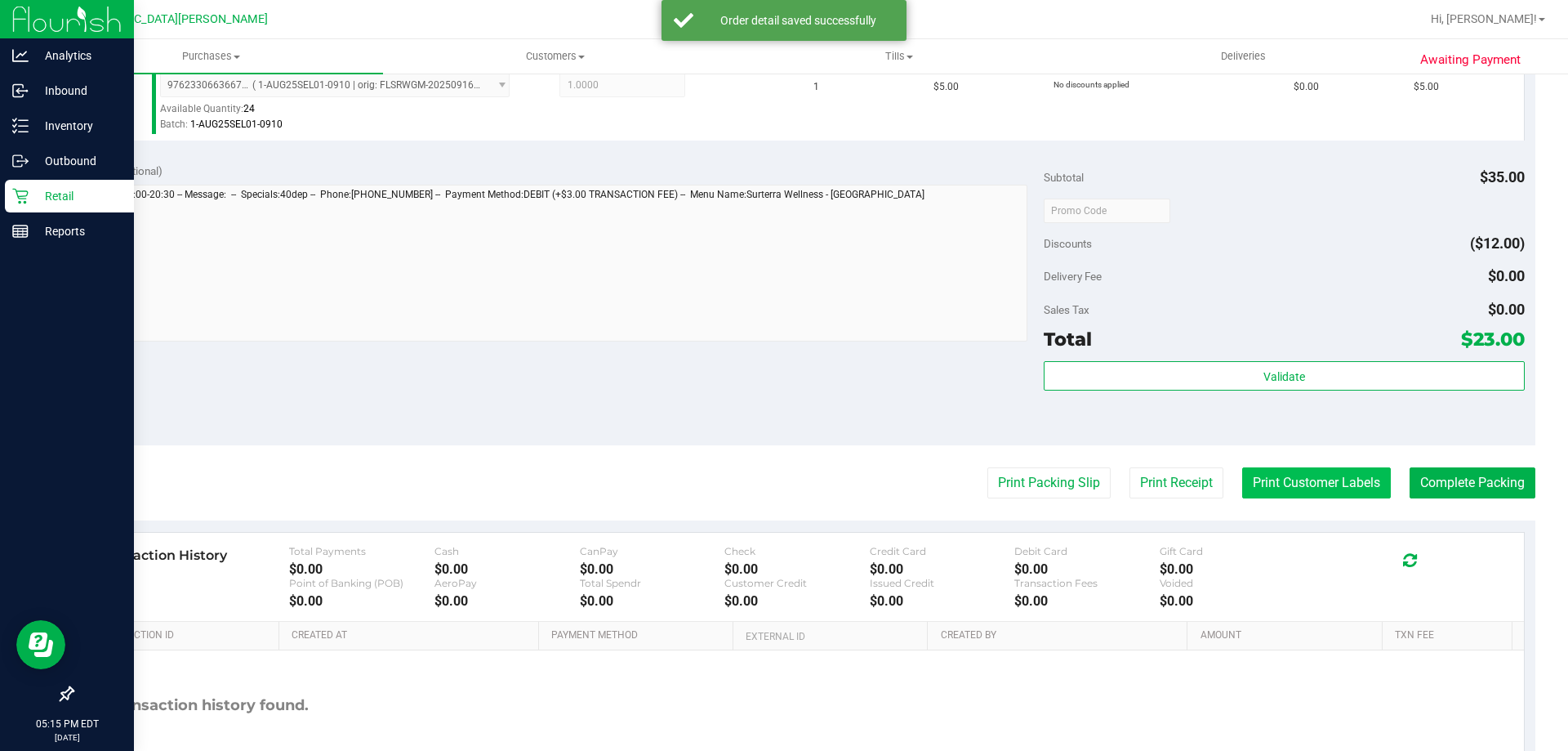
click at [1344, 486] on button "Print Customer Labels" at bounding box center [1316, 482] width 148 height 31
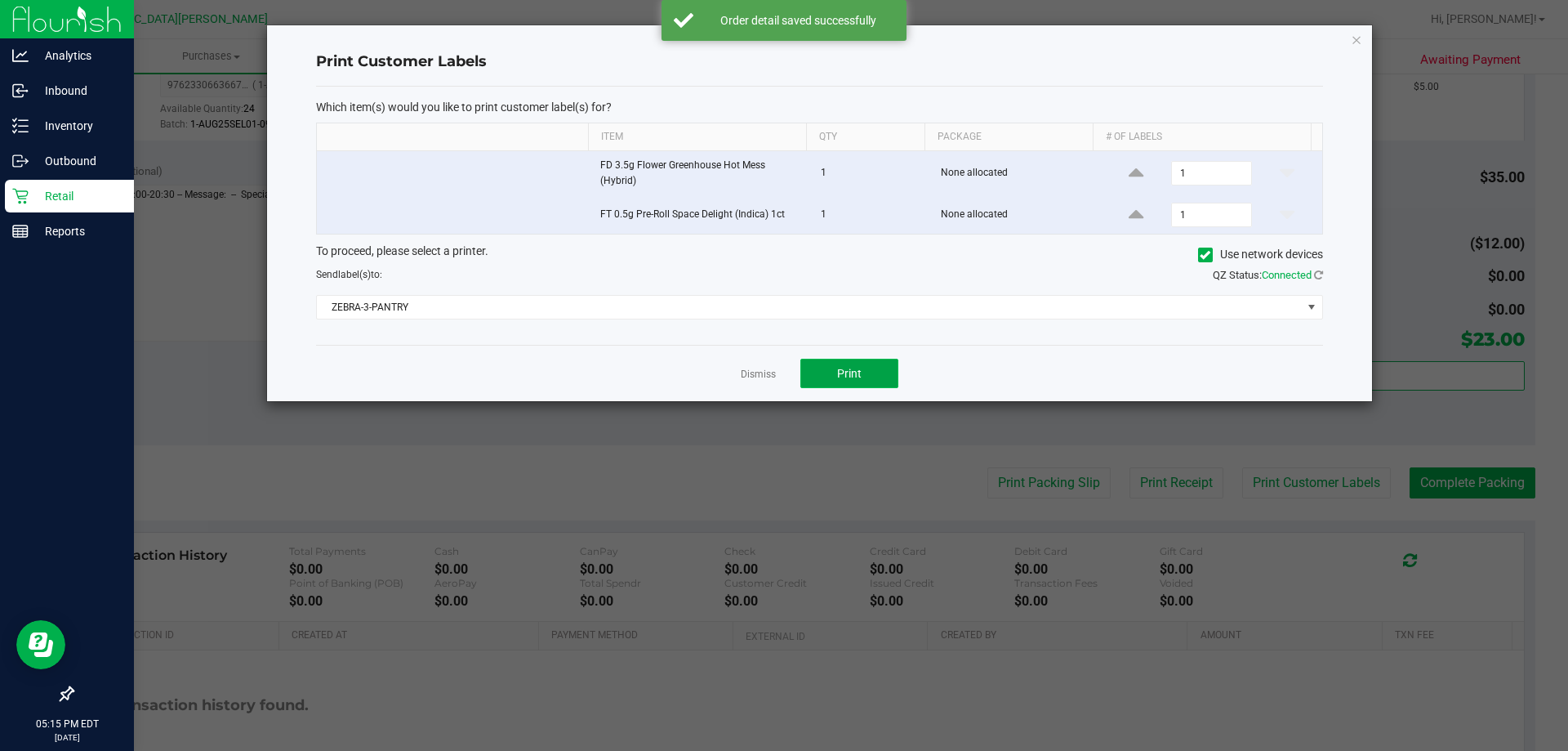
click at [872, 380] on button "Print" at bounding box center [849, 372] width 98 height 29
click at [770, 373] on link "Dismiss" at bounding box center [758, 374] width 35 height 14
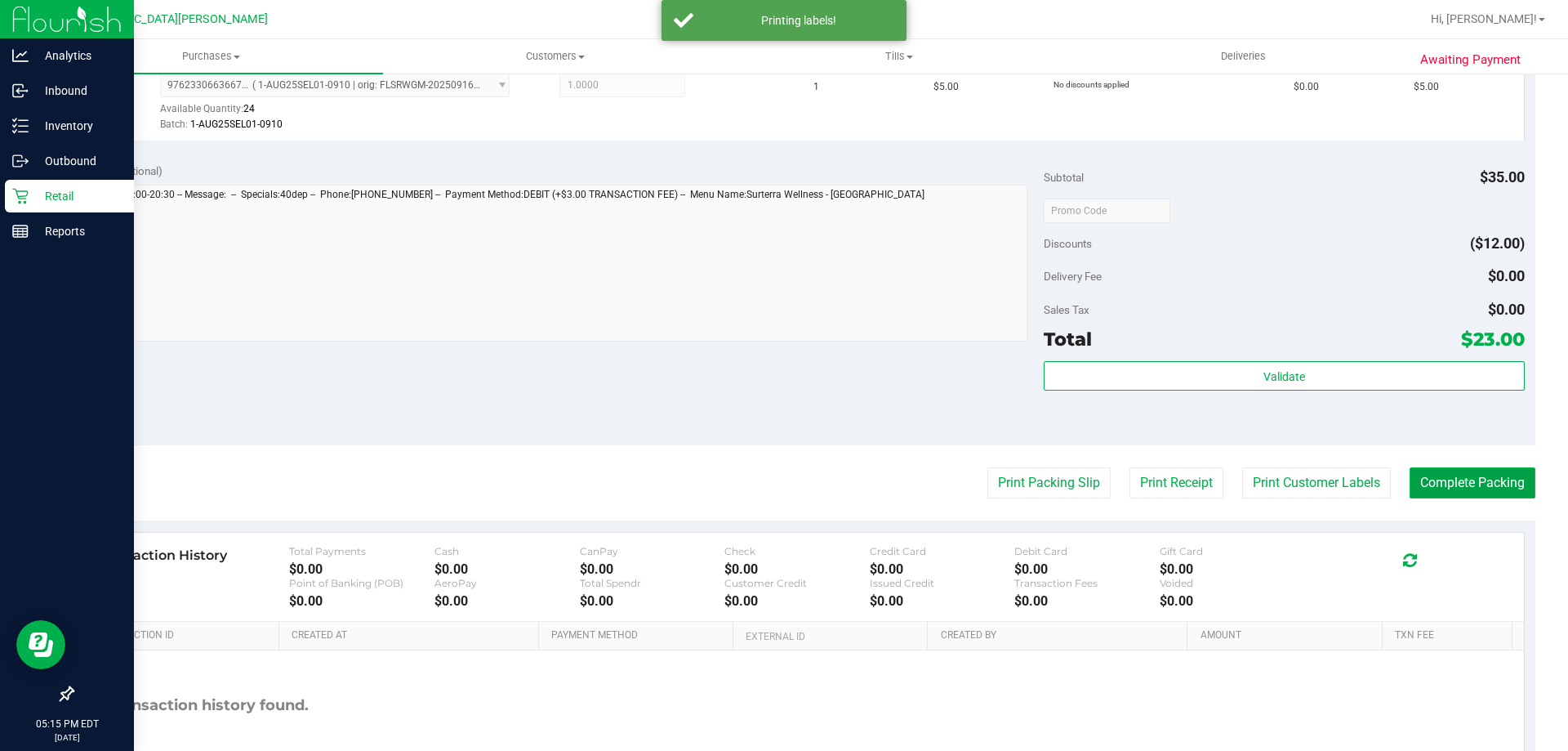
click at [1464, 483] on button "Complete Packing" at bounding box center [1472, 482] width 126 height 31
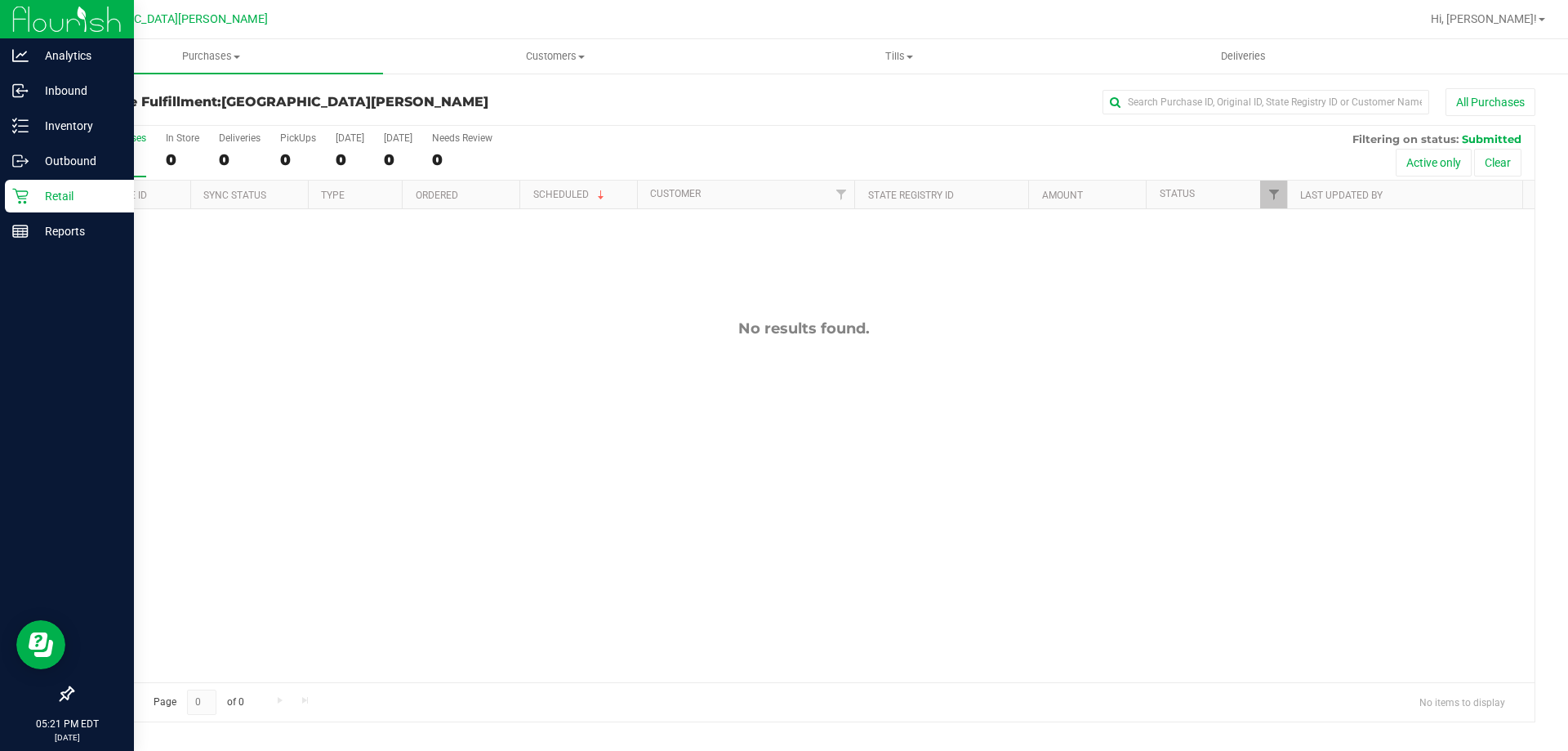
click at [55, 194] on p "Retail" at bounding box center [78, 196] width 98 height 19
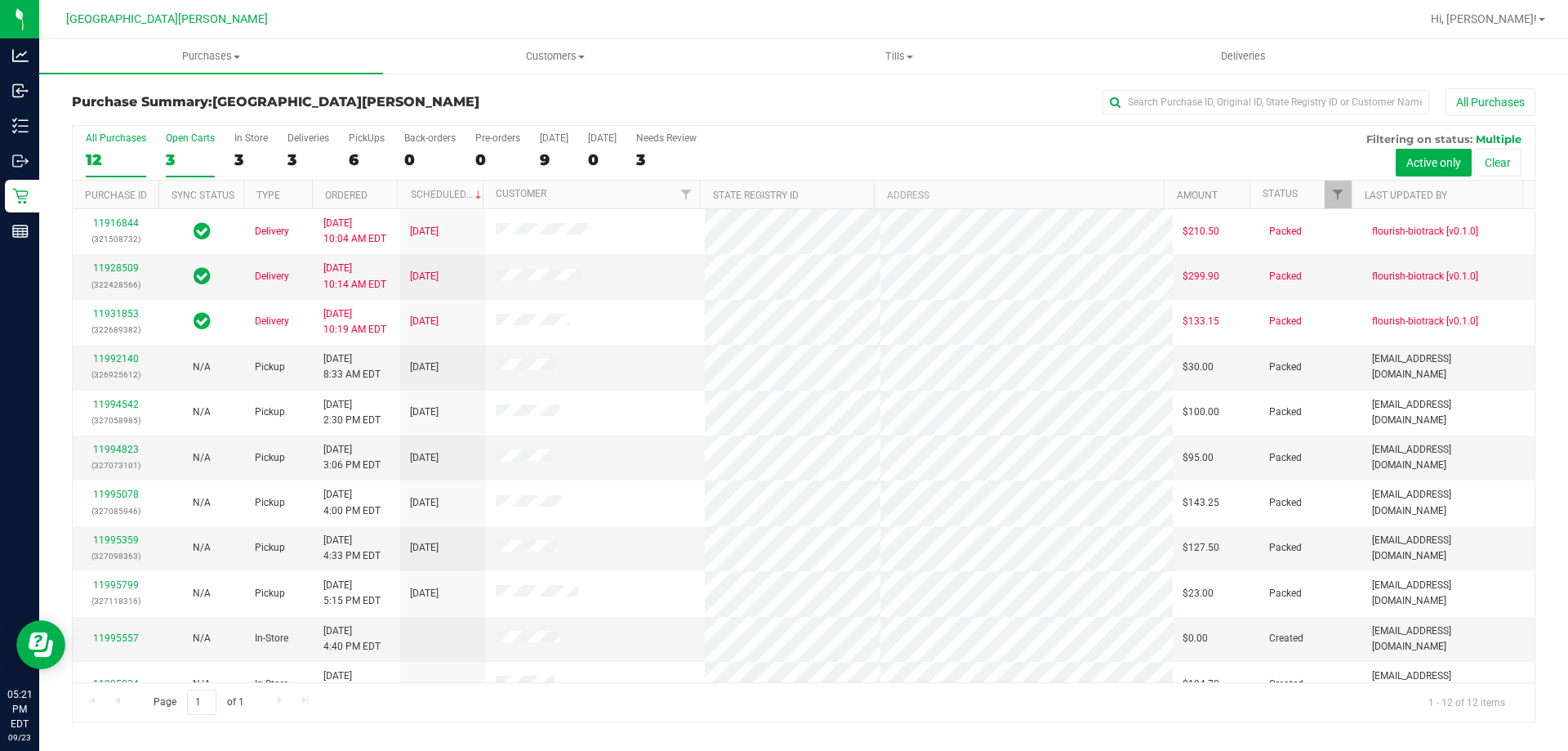
click at [197, 159] on div "3" at bounding box center [191, 159] width 49 height 18
click at [0, 0] on input "Open Carts 3" at bounding box center [0, 0] width 0 height 0
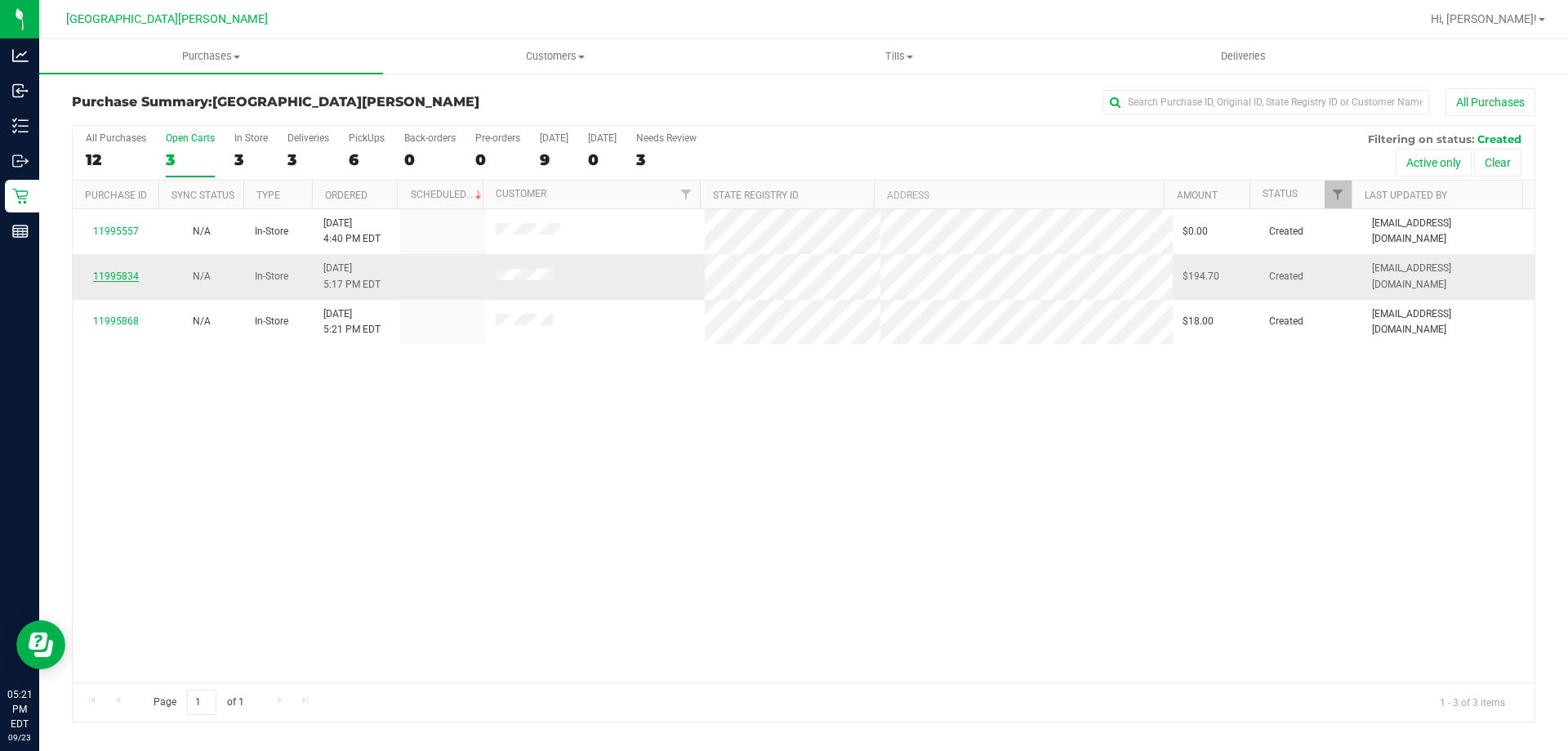
click at [116, 274] on link "11995834" at bounding box center [116, 276] width 46 height 11
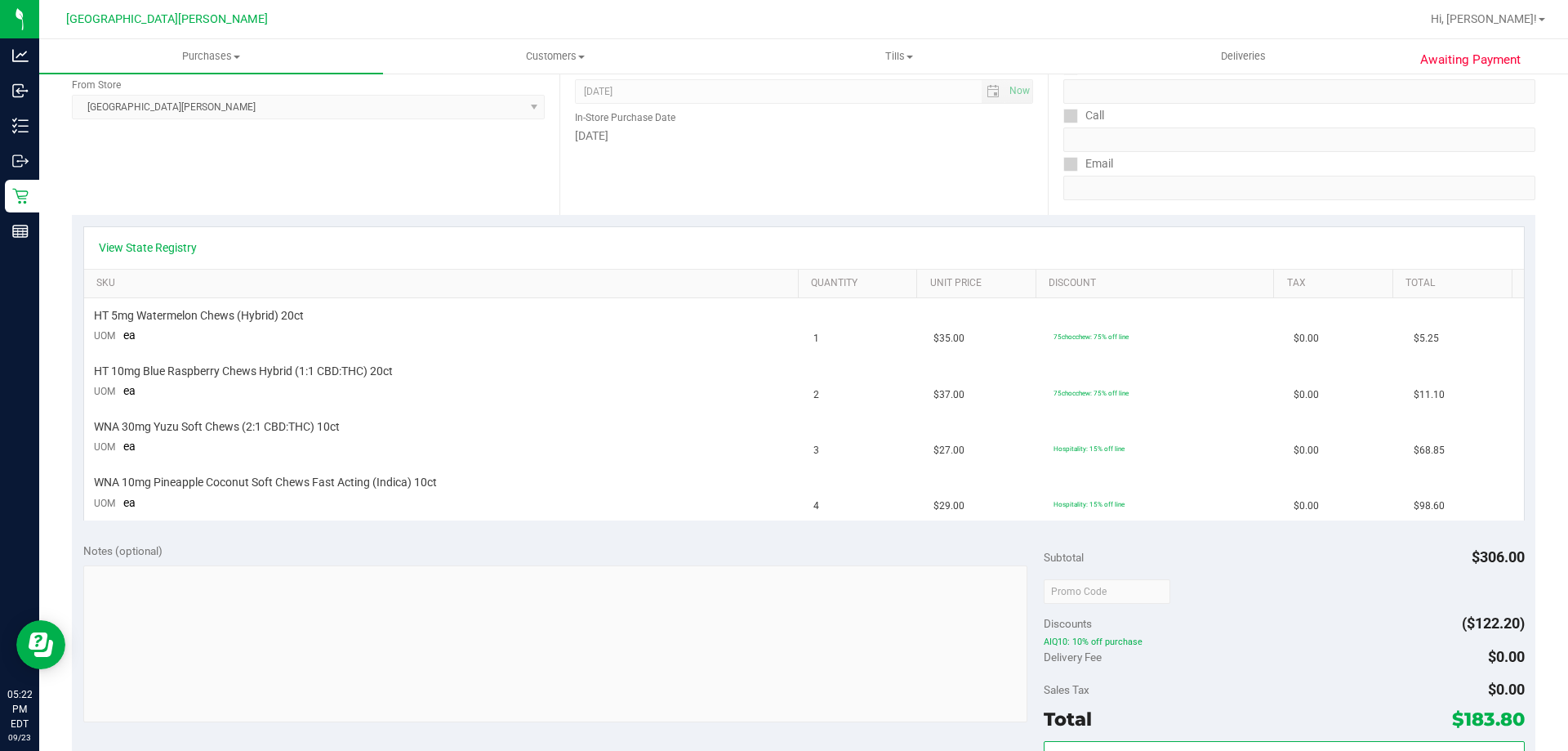
scroll to position [245, 0]
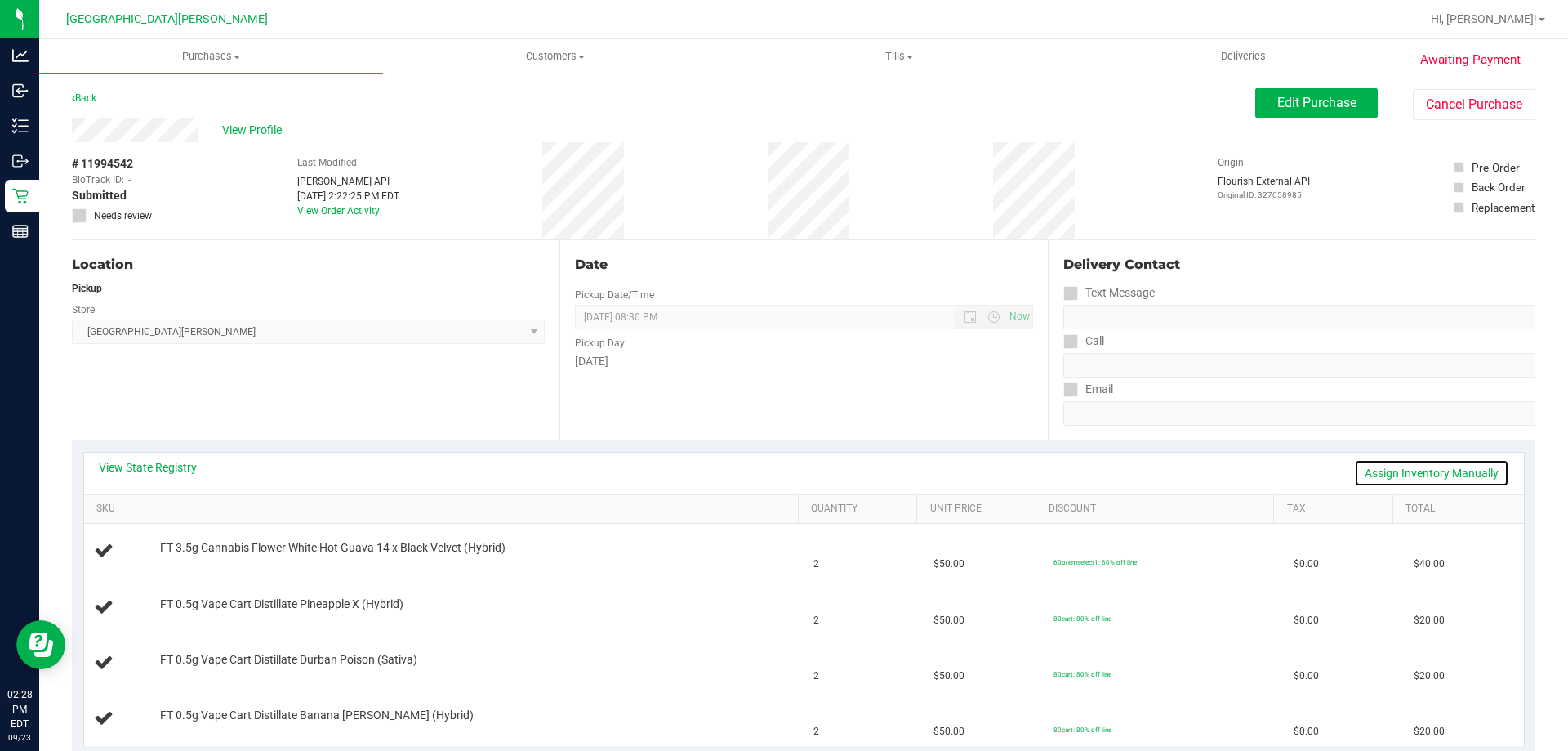
click at [1413, 464] on link "Assign Inventory Manually" at bounding box center [1432, 473] width 155 height 28
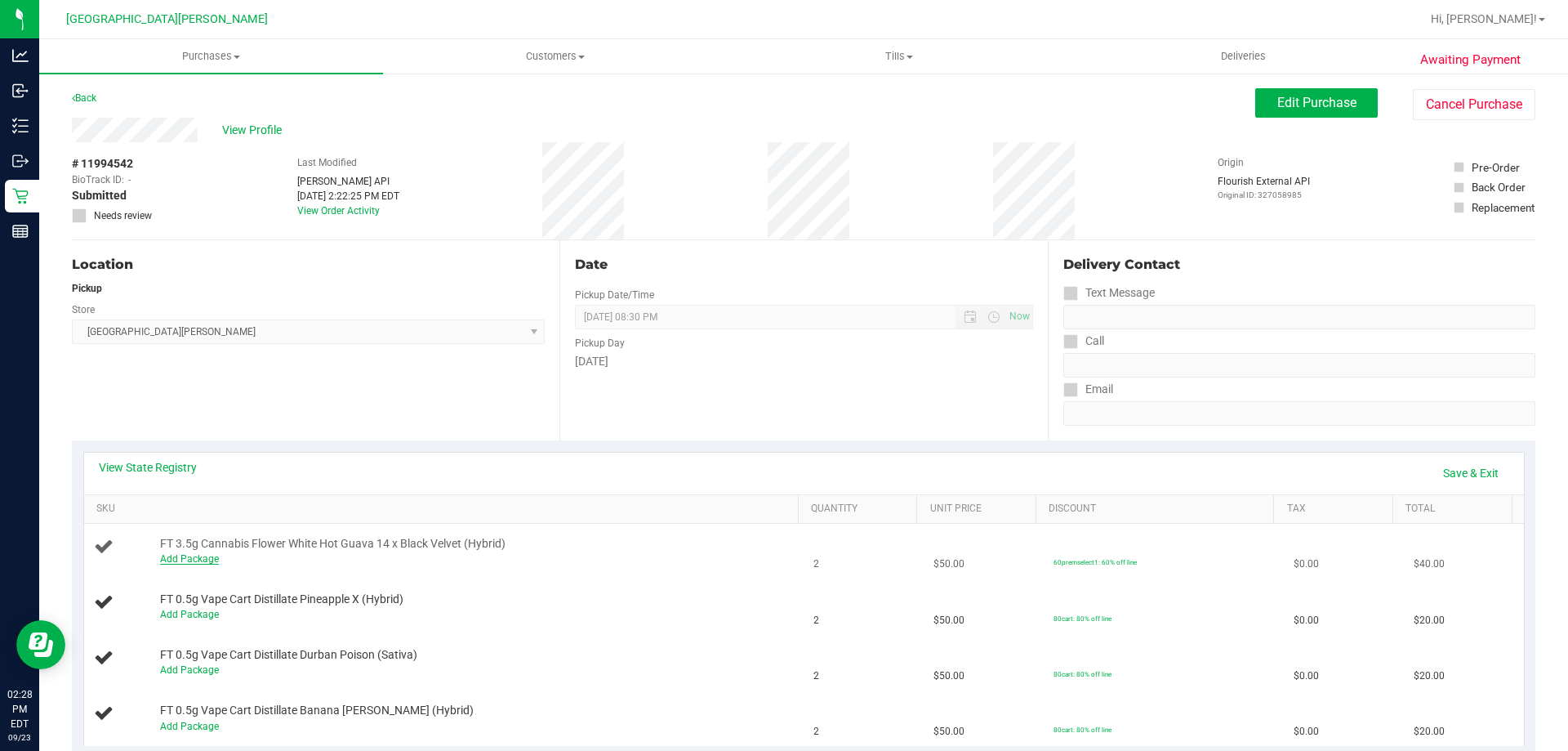
click at [178, 555] on link "Add Package" at bounding box center [189, 558] width 59 height 11
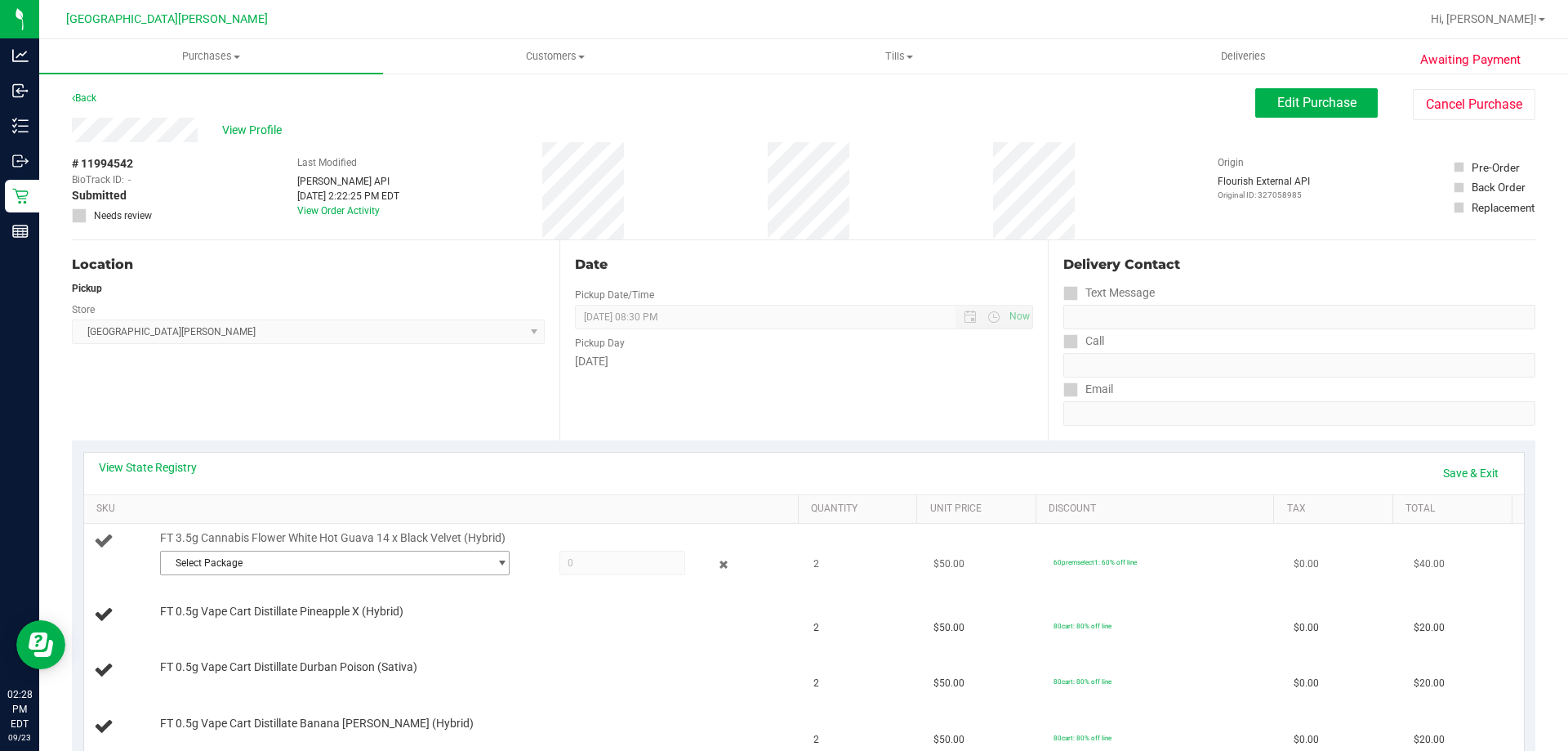
click at [238, 563] on span "Select Package" at bounding box center [324, 563] width 328 height 23
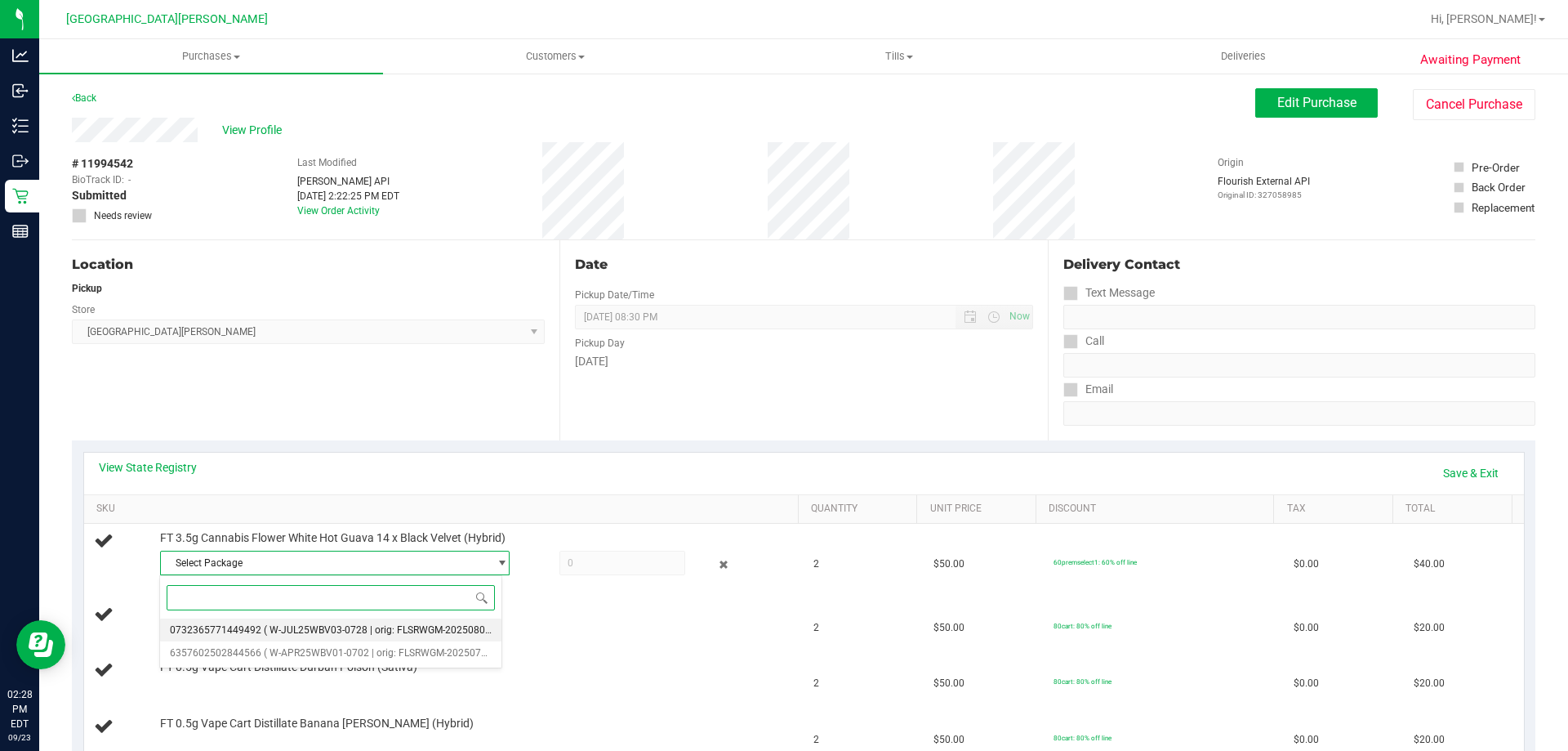
click at [237, 626] on span "0732365771449492" at bounding box center [215, 629] width 91 height 11
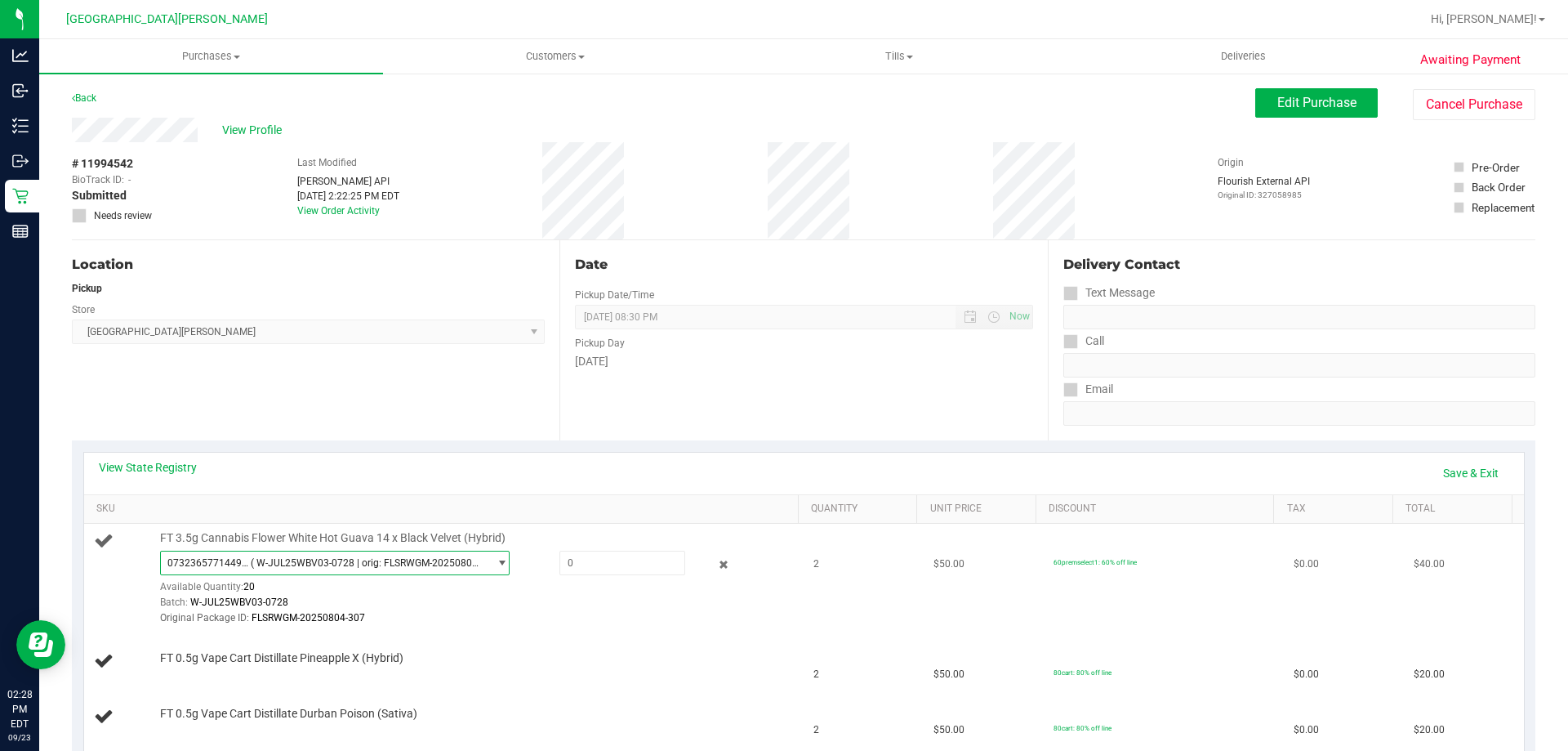
click at [331, 567] on span "( W-JUL25WBV03-0728 | orig: FLSRWGM-20250804-307 )" at bounding box center [365, 562] width 230 height 11
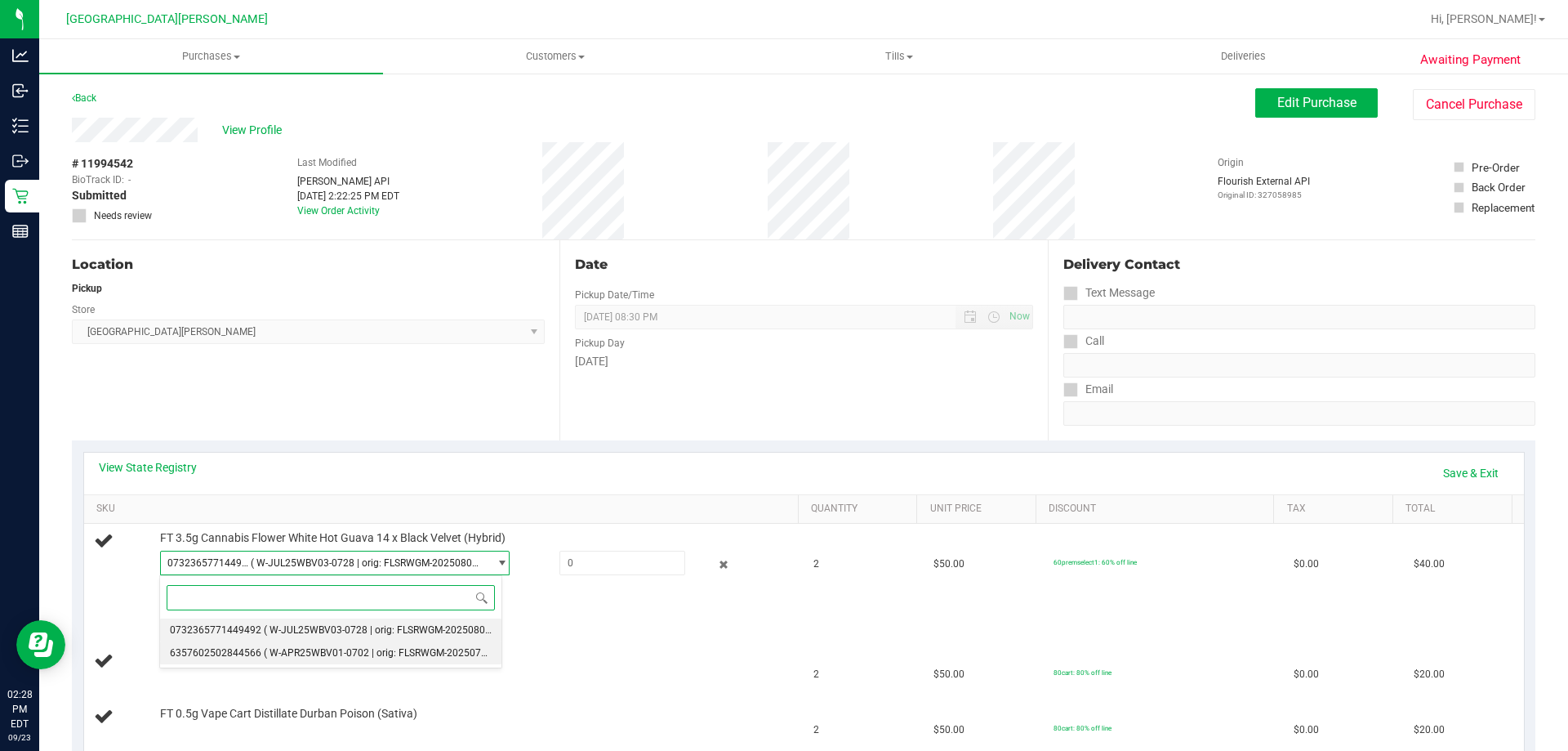
click at [296, 658] on span "( W-APR25WBV01-0702 | orig: FLSRWGM-20250710-704 )" at bounding box center [390, 652] width 254 height 11
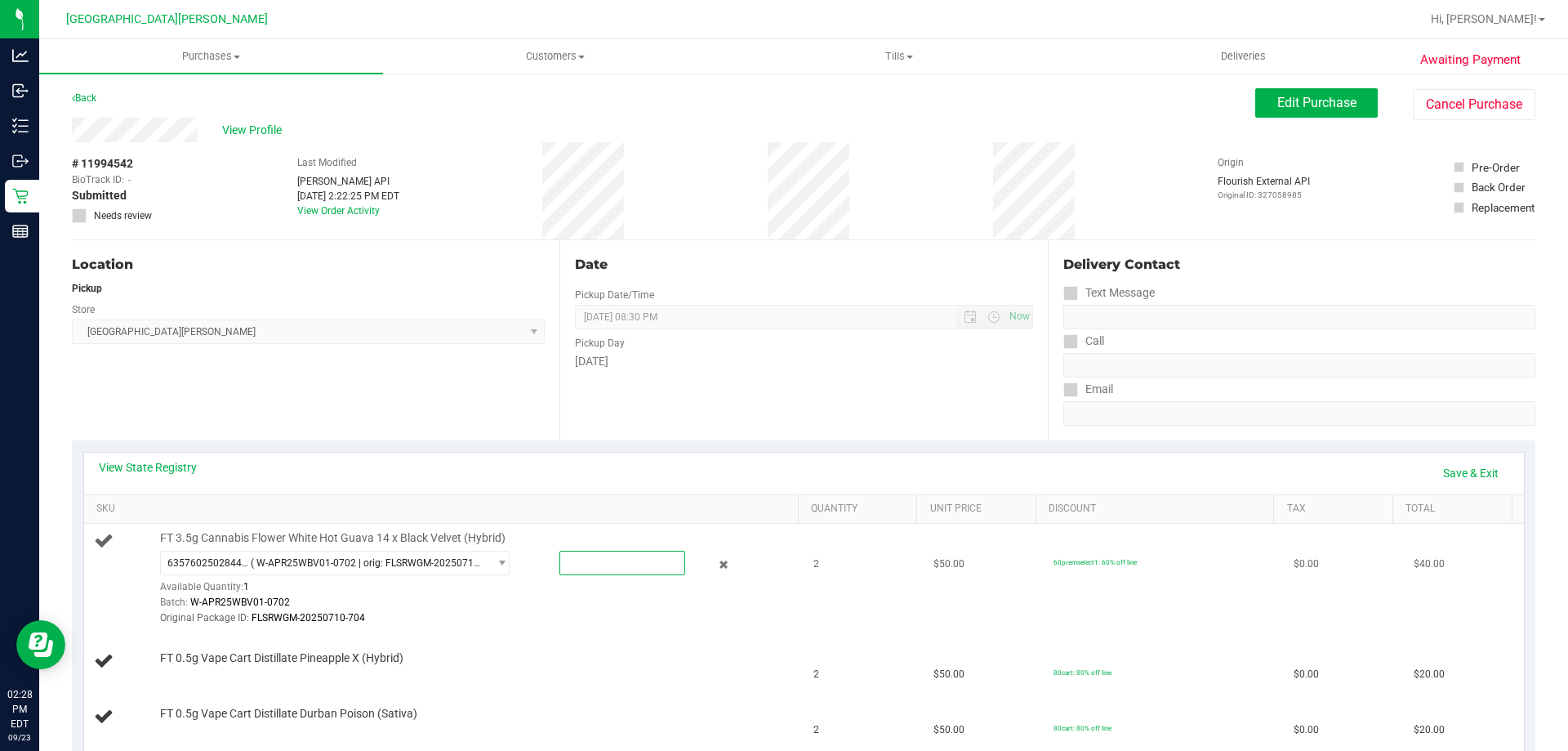
click at [593, 569] on span at bounding box center [622, 563] width 126 height 25
type input "1"
type input "1.0000"
click at [542, 446] on div "View State Registry Save & Exit SKU Quantity Unit Price Discount Tax Total FT 3…" at bounding box center [804, 625] width 1463 height 371
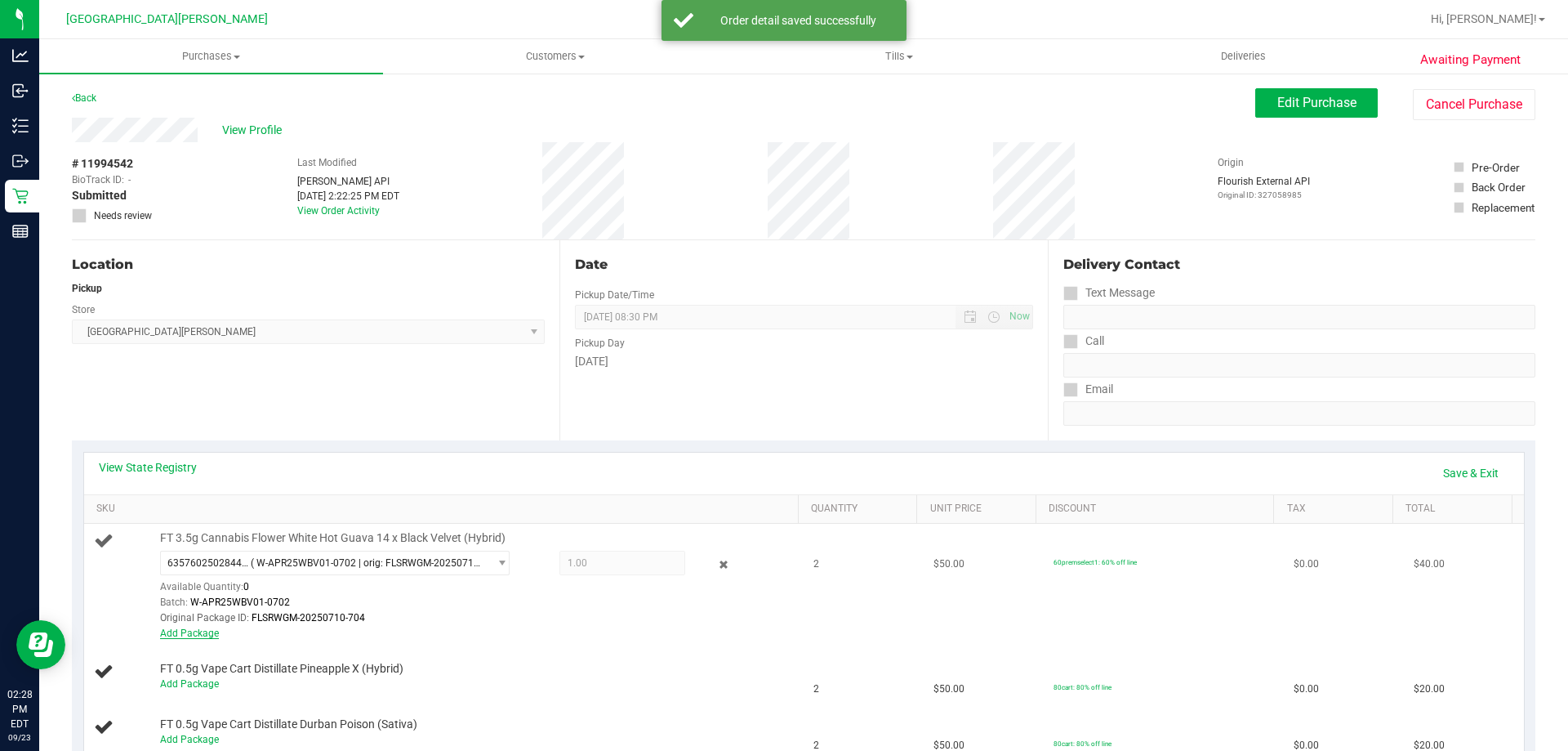
click at [213, 634] on link "Add Package" at bounding box center [189, 632] width 59 height 11
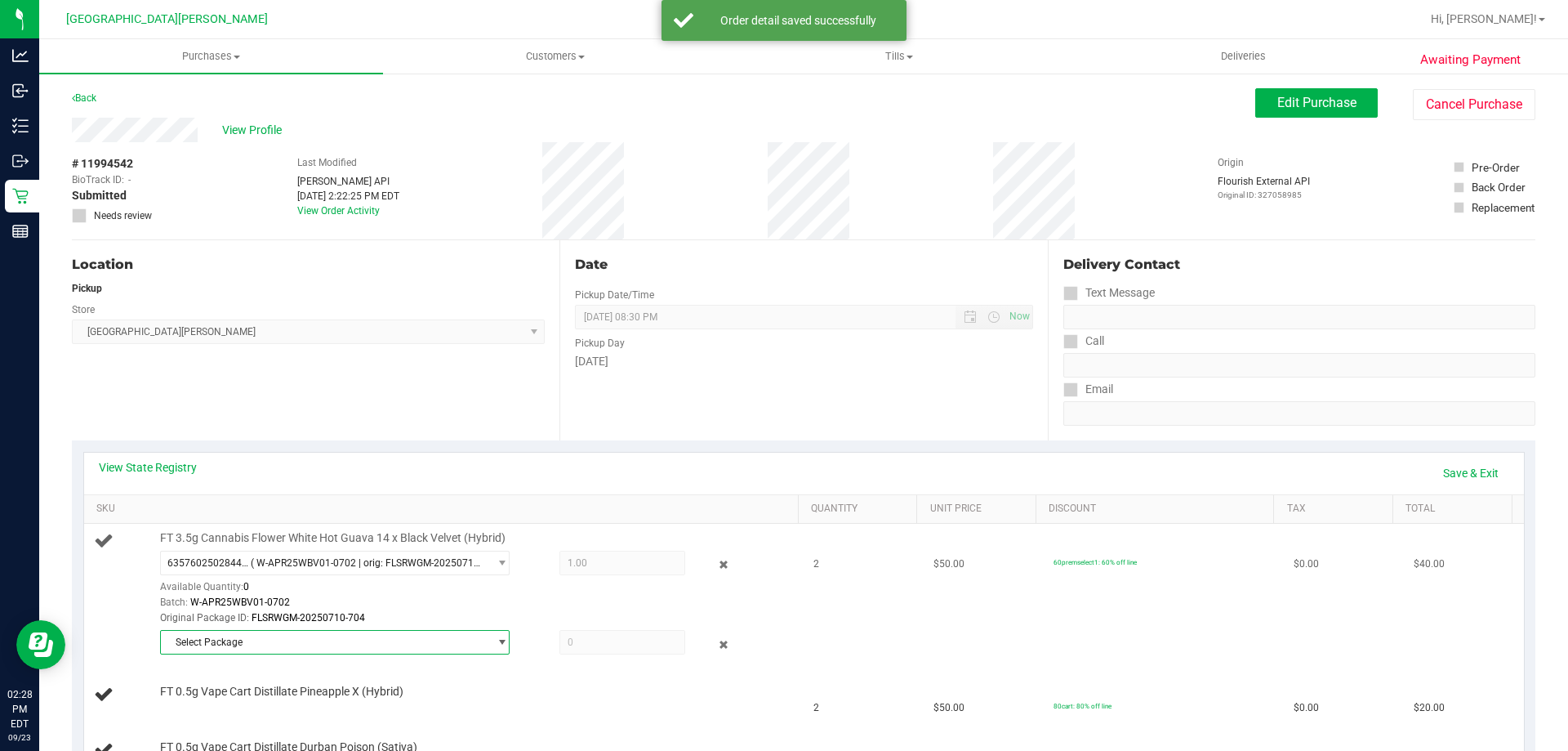
click at [267, 644] on span "Select Package" at bounding box center [324, 642] width 328 height 23
click at [264, 705] on span "( W-JUL25WBV03-0728 | orig: FLSRWGM-20250804-307 )" at bounding box center [389, 710] width 252 height 11
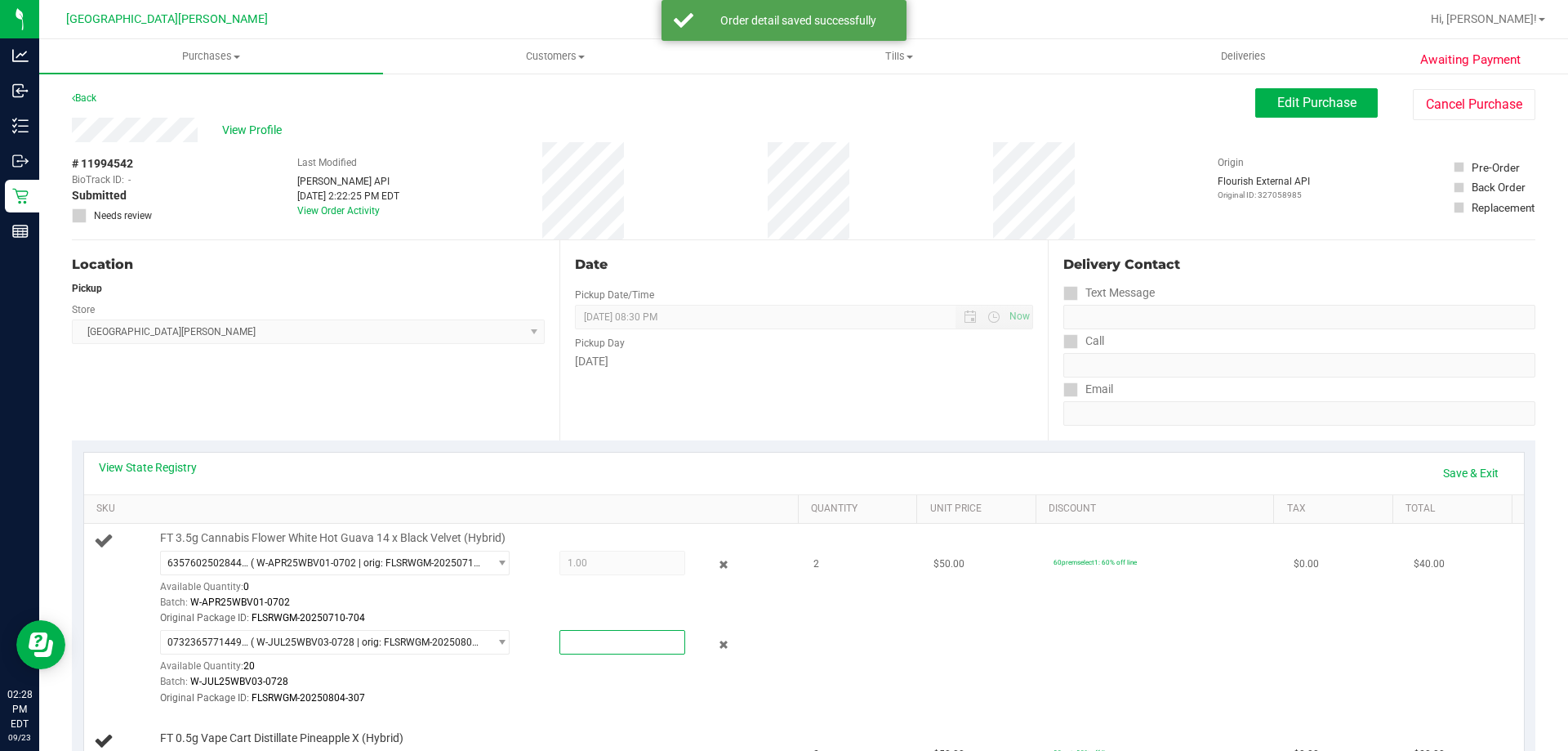
click at [603, 651] on span at bounding box center [622, 642] width 126 height 25
type input "1"
type input "1.0000"
click at [605, 476] on div "View State Registry Save & Exit" at bounding box center [805, 473] width 1411 height 28
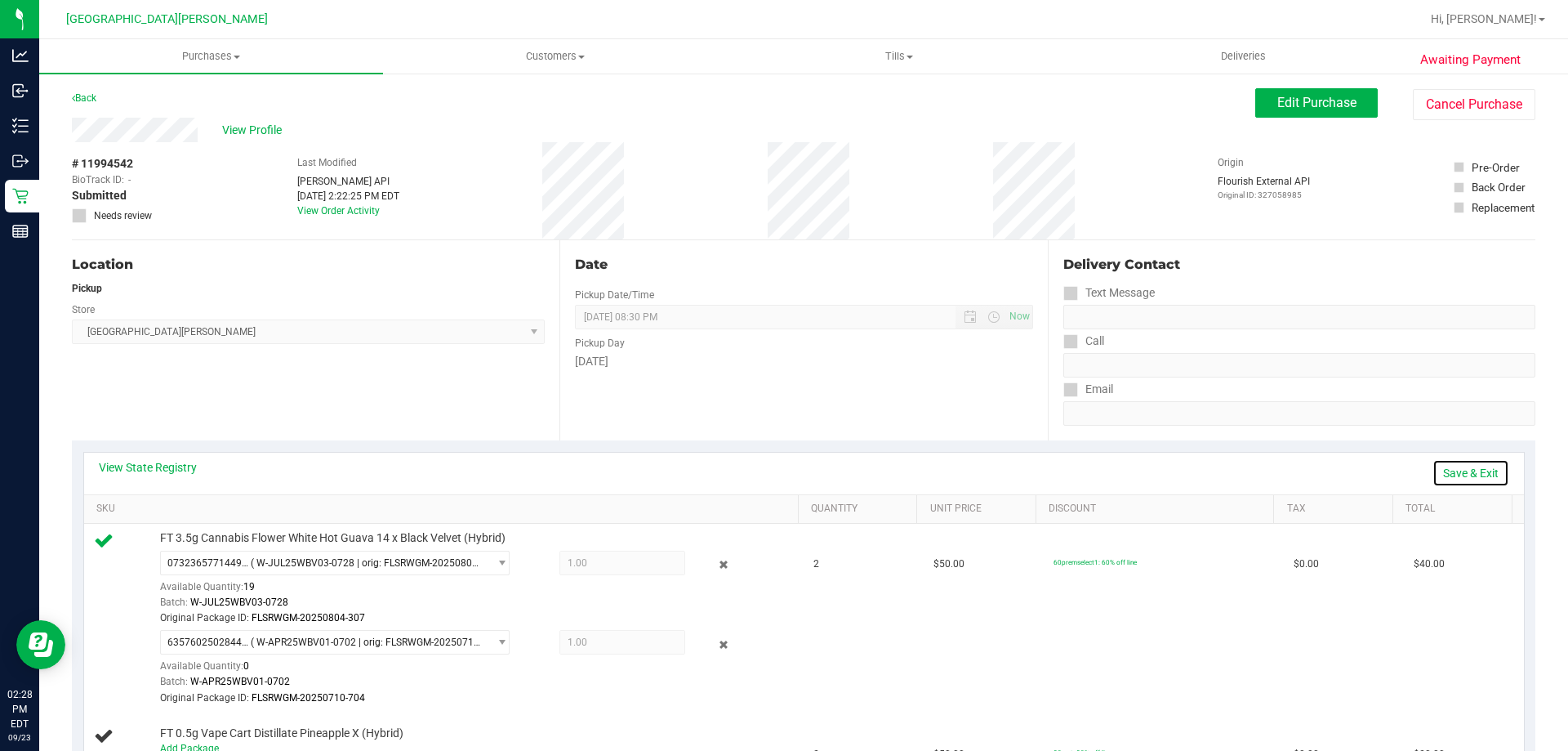
click at [1450, 473] on link "Save & Exit" at bounding box center [1470, 473] width 76 height 28
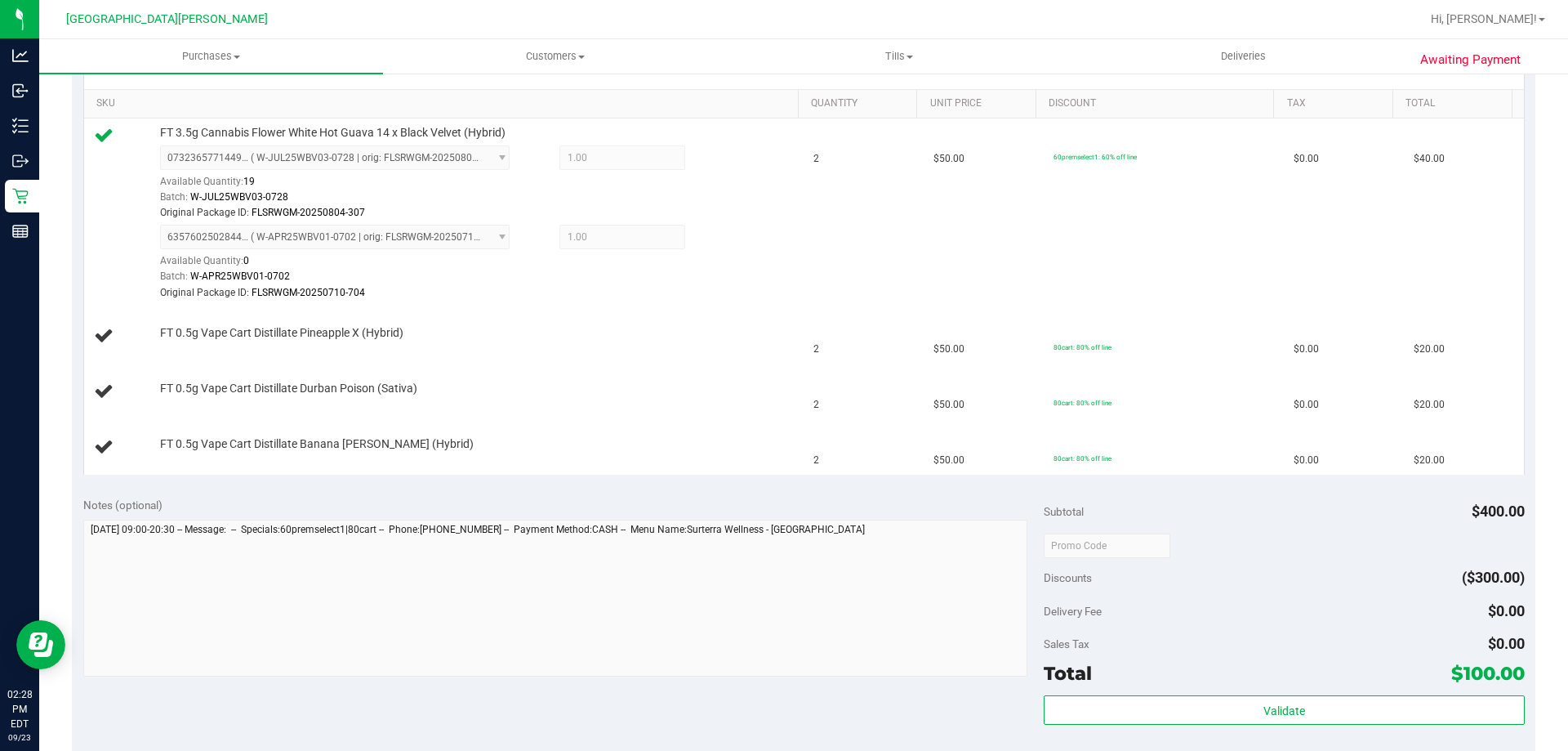
scroll to position [408, 0]
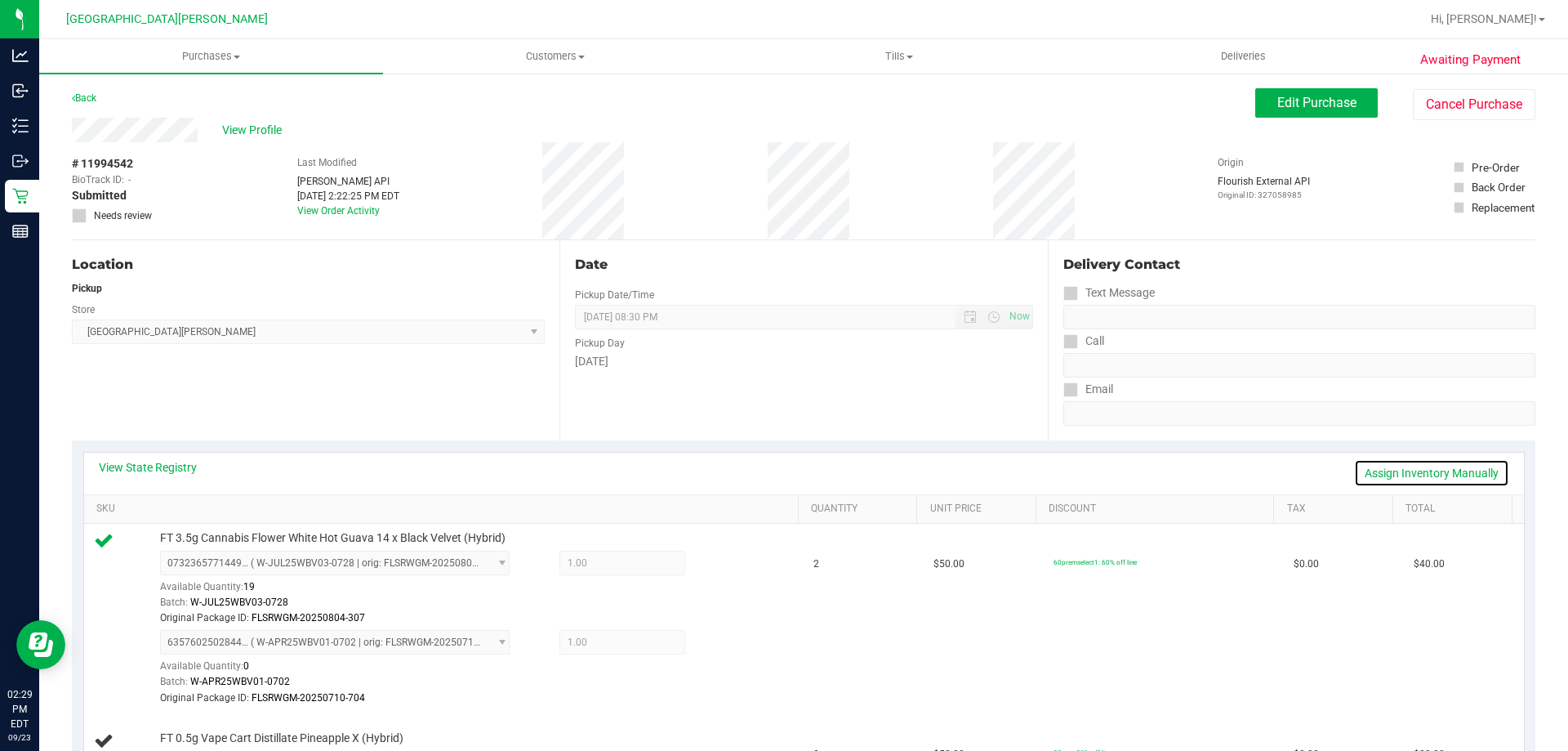
click at [1401, 472] on link "Assign Inventory Manually" at bounding box center [1432, 473] width 155 height 28
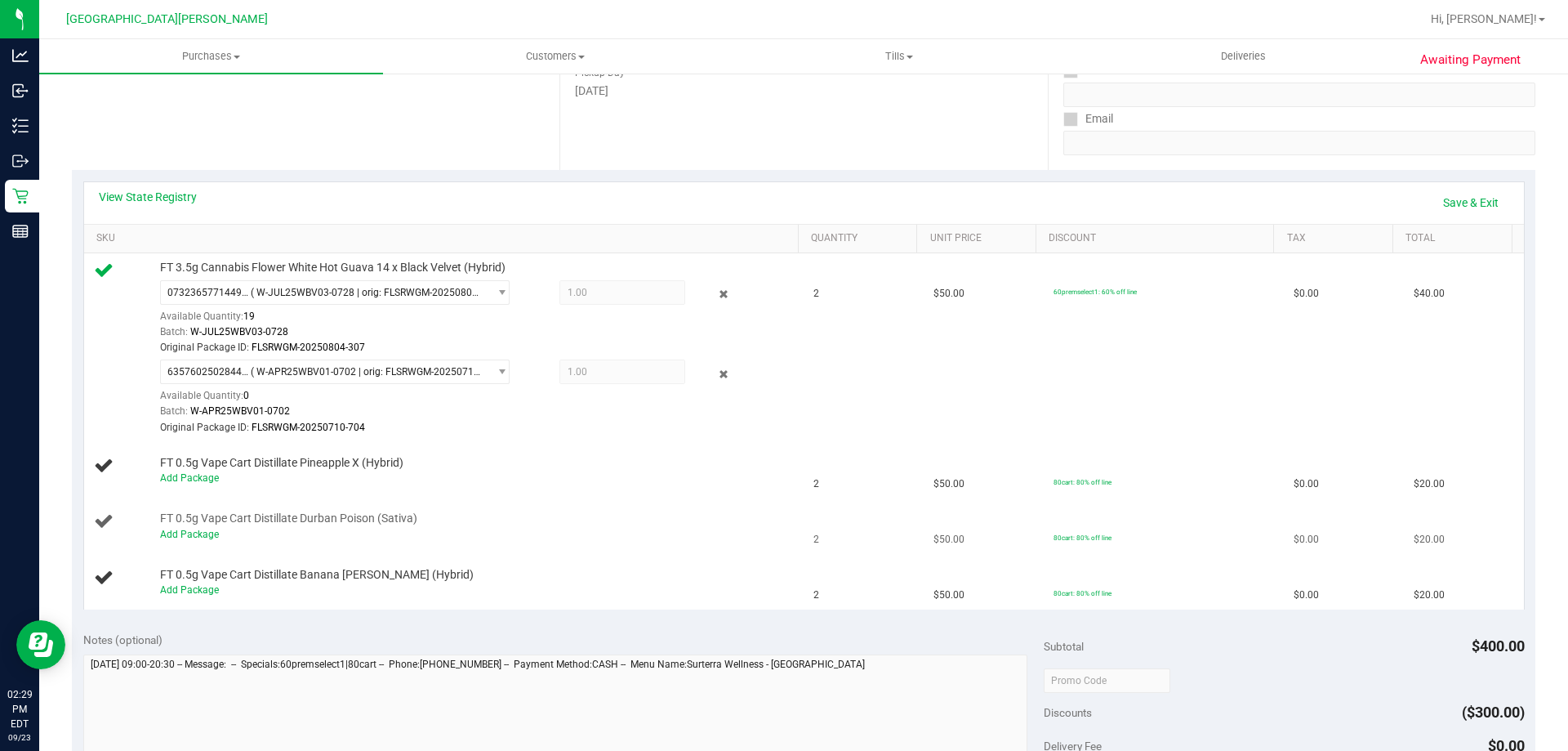
scroll to position [408, 0]
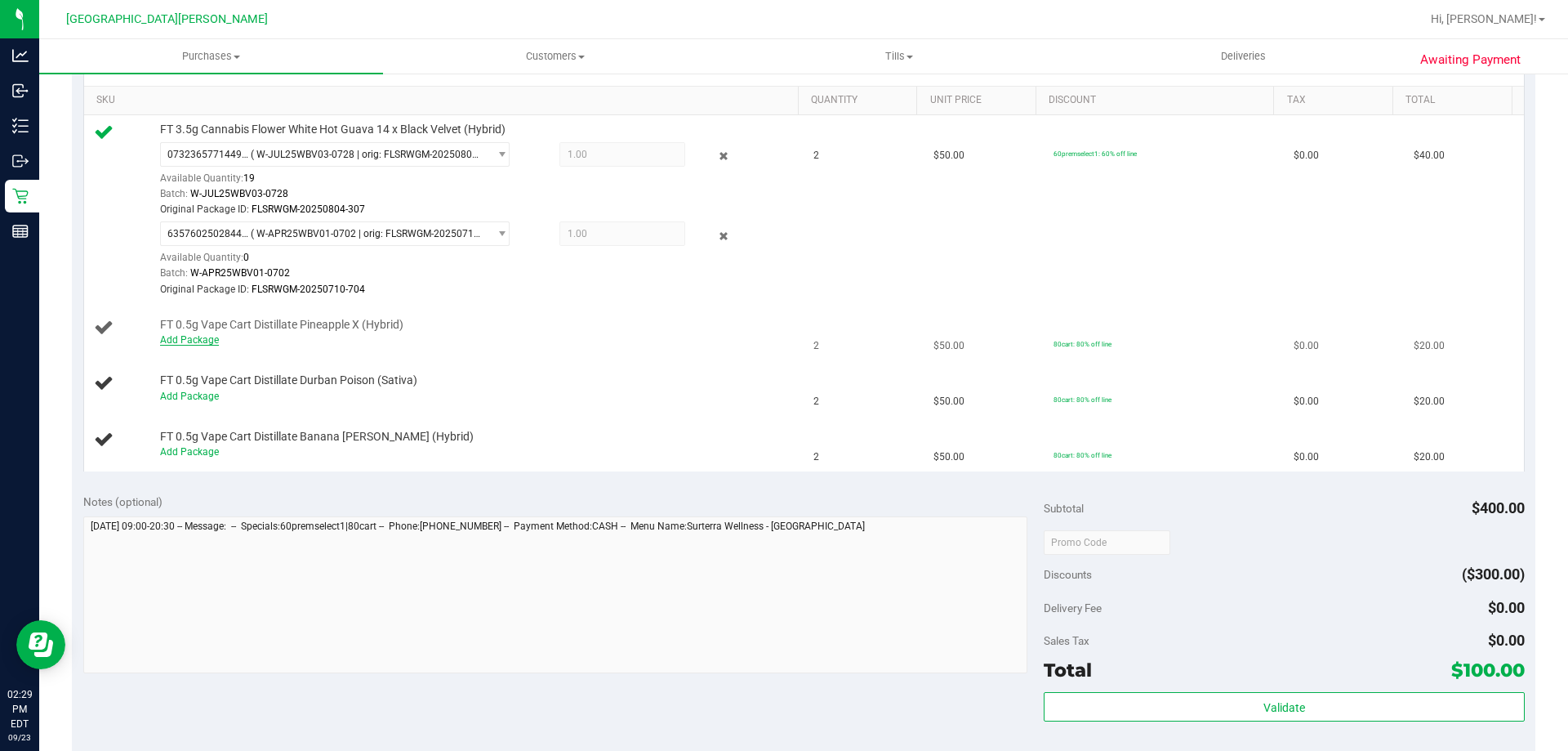
click at [175, 338] on link "Add Package" at bounding box center [189, 339] width 59 height 11
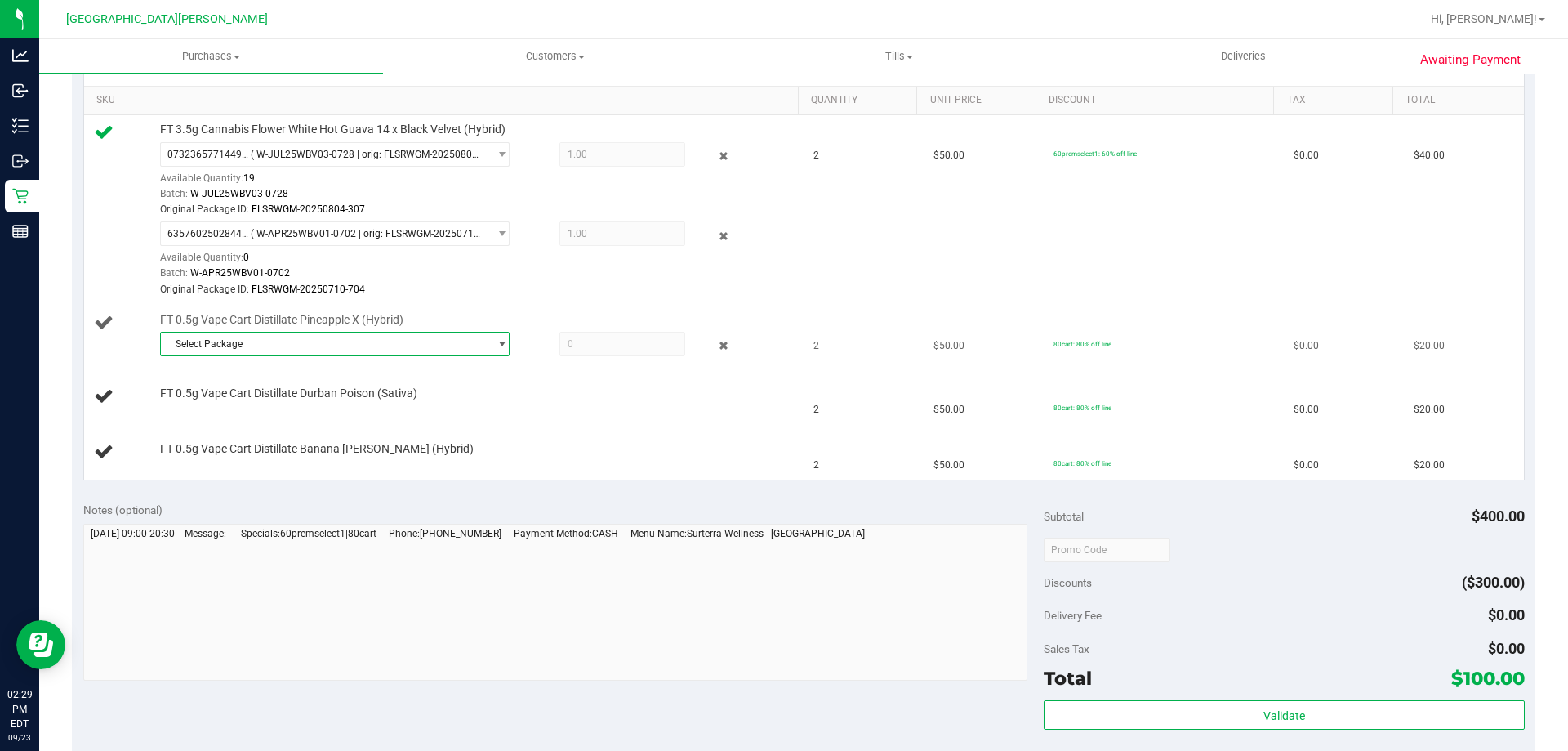
click at [225, 350] on span "Select Package" at bounding box center [324, 343] width 328 height 23
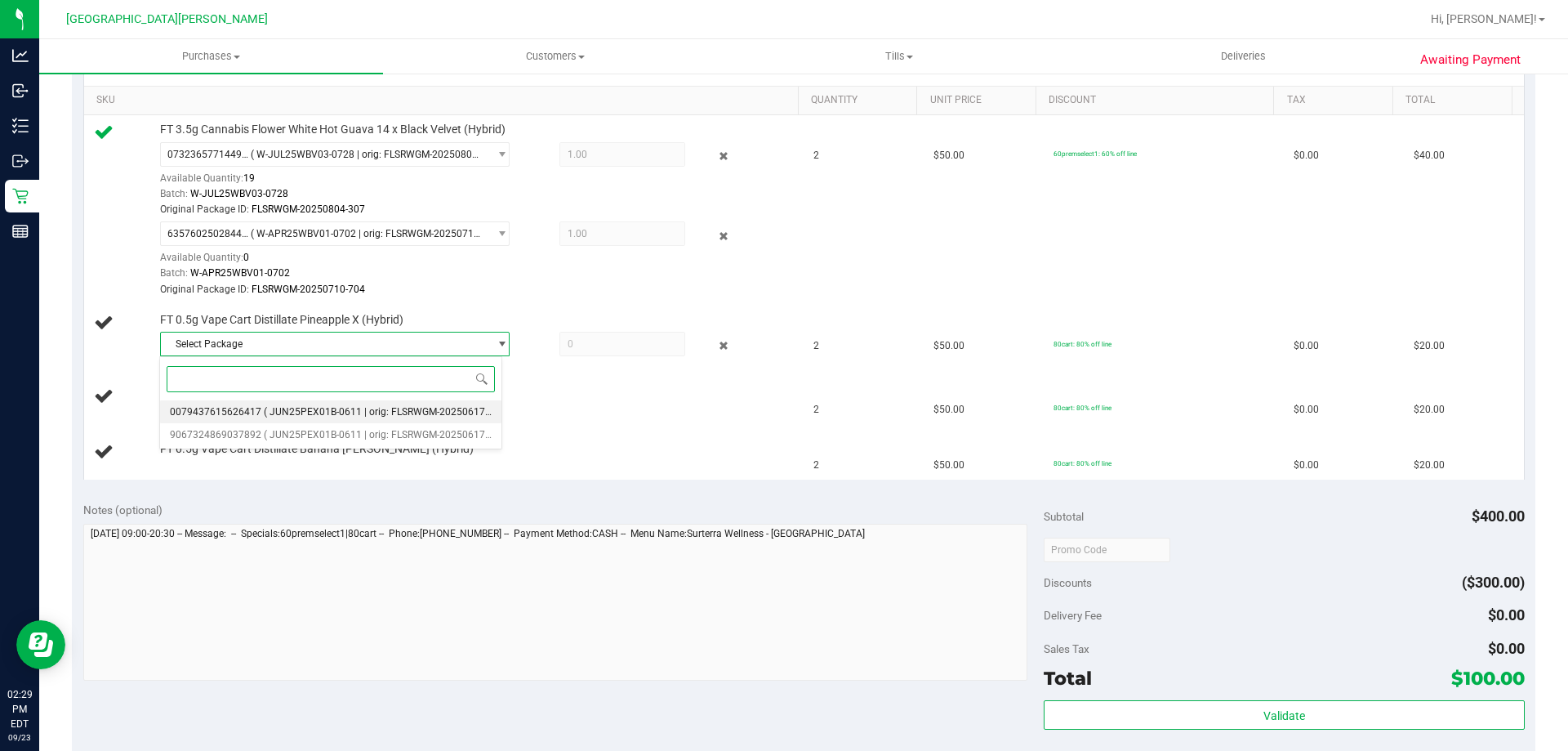
click at [225, 408] on span "0079437615626417" at bounding box center [215, 411] width 91 height 11
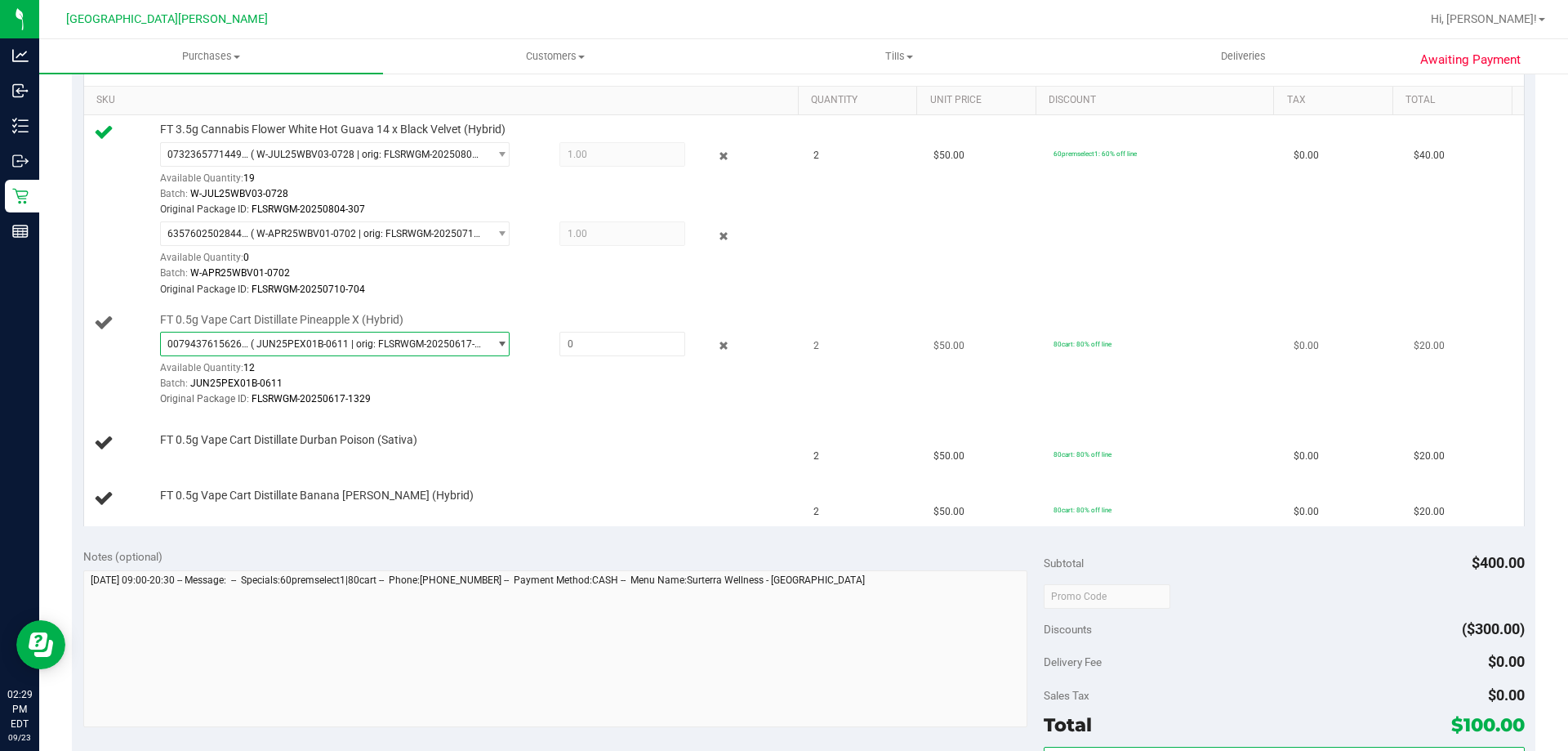
click at [249, 351] on span "0079437615626417 ( JUN25PEX01B-0611 | orig: FLSRWGM-20250617-1329 )" at bounding box center [324, 343] width 328 height 23
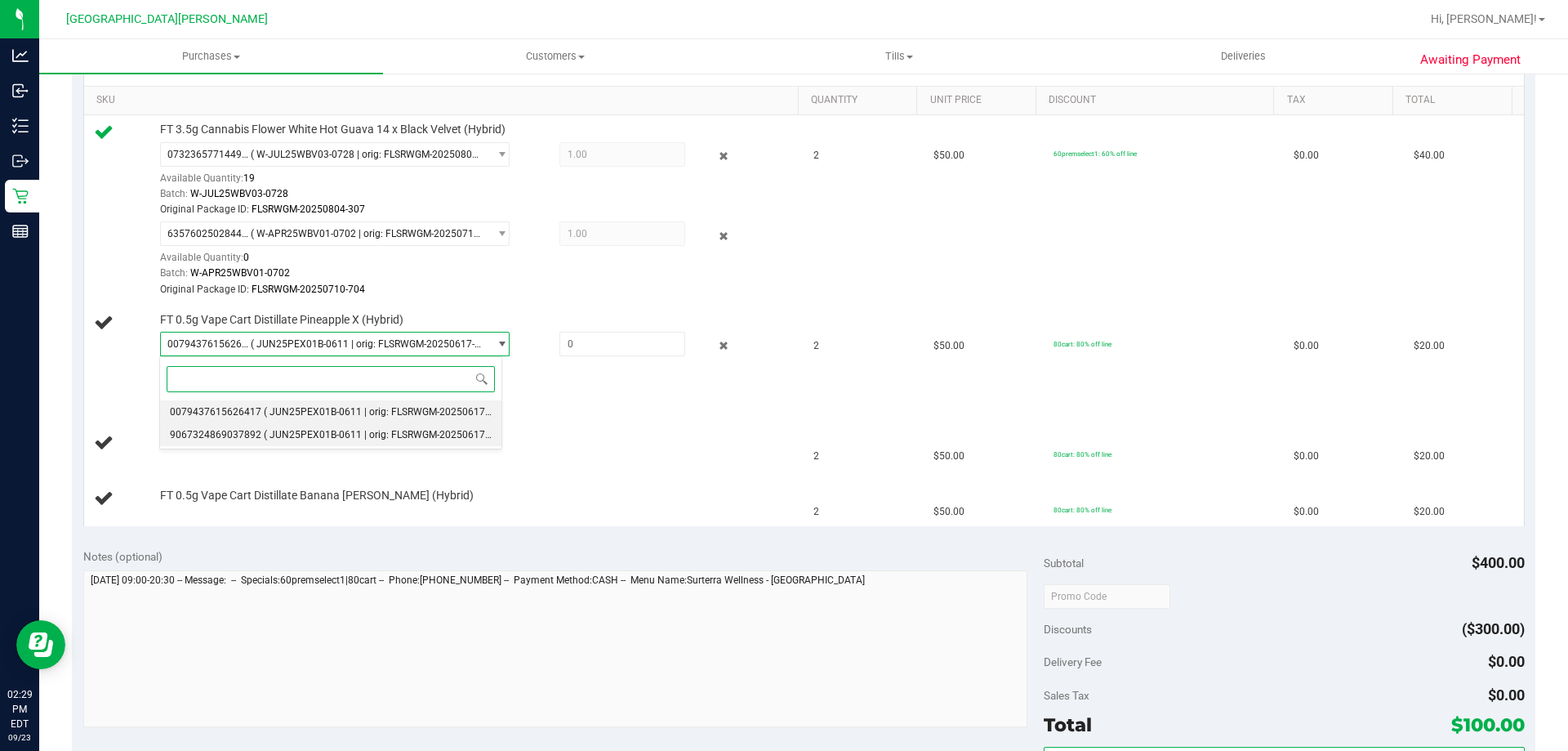
click at [243, 431] on span "9067324869037892" at bounding box center [215, 434] width 91 height 11
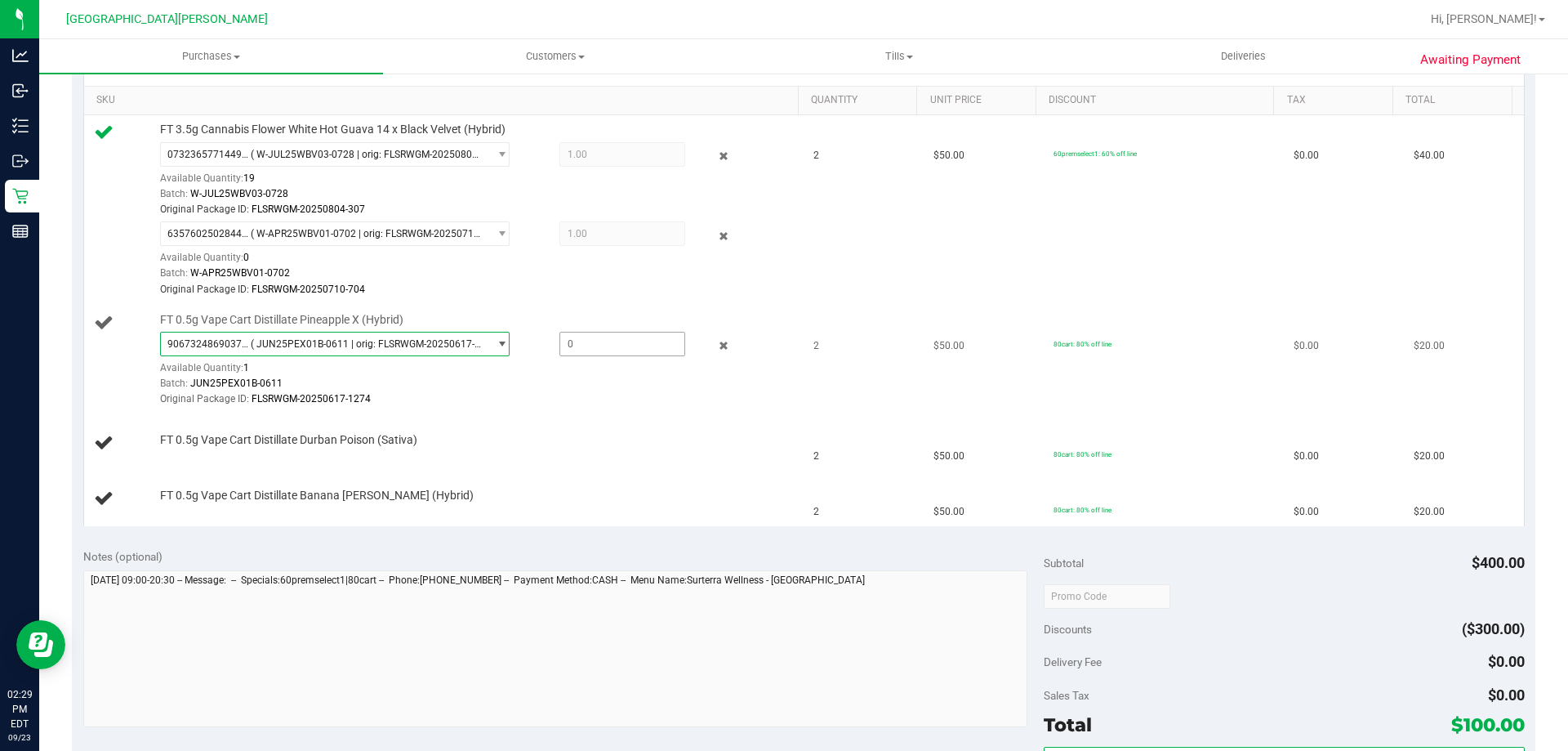
click at [611, 349] on span at bounding box center [622, 344] width 126 height 25
type input "1"
type input "1.0000"
click at [101, 360] on div "FT 0.5g Vape Cart Distillate Pineapple X (Hybrid) 9067324869037892 ( JUN25PEX01…" at bounding box center [444, 360] width 701 height 97
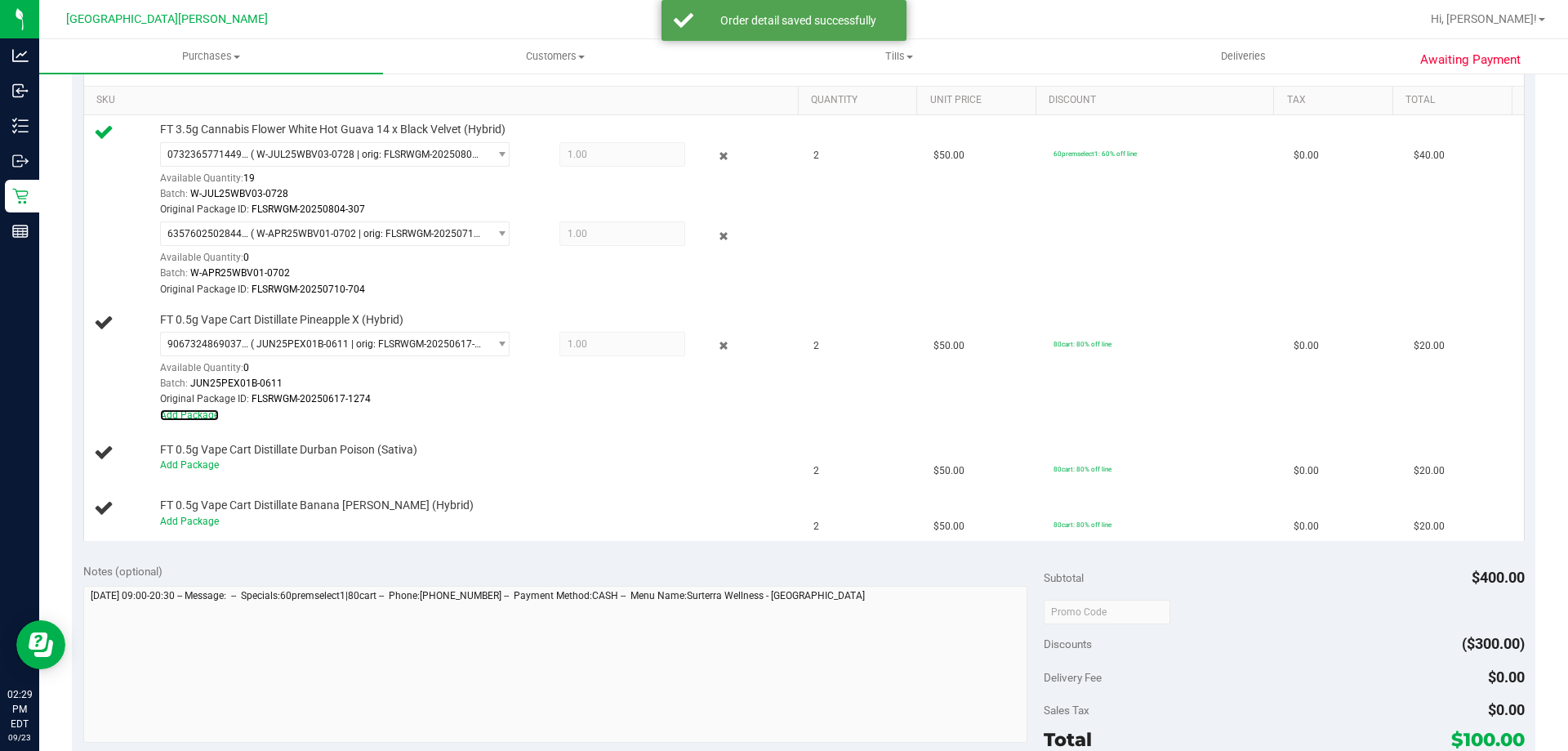
click at [204, 414] on link "Add Package" at bounding box center [189, 415] width 59 height 11
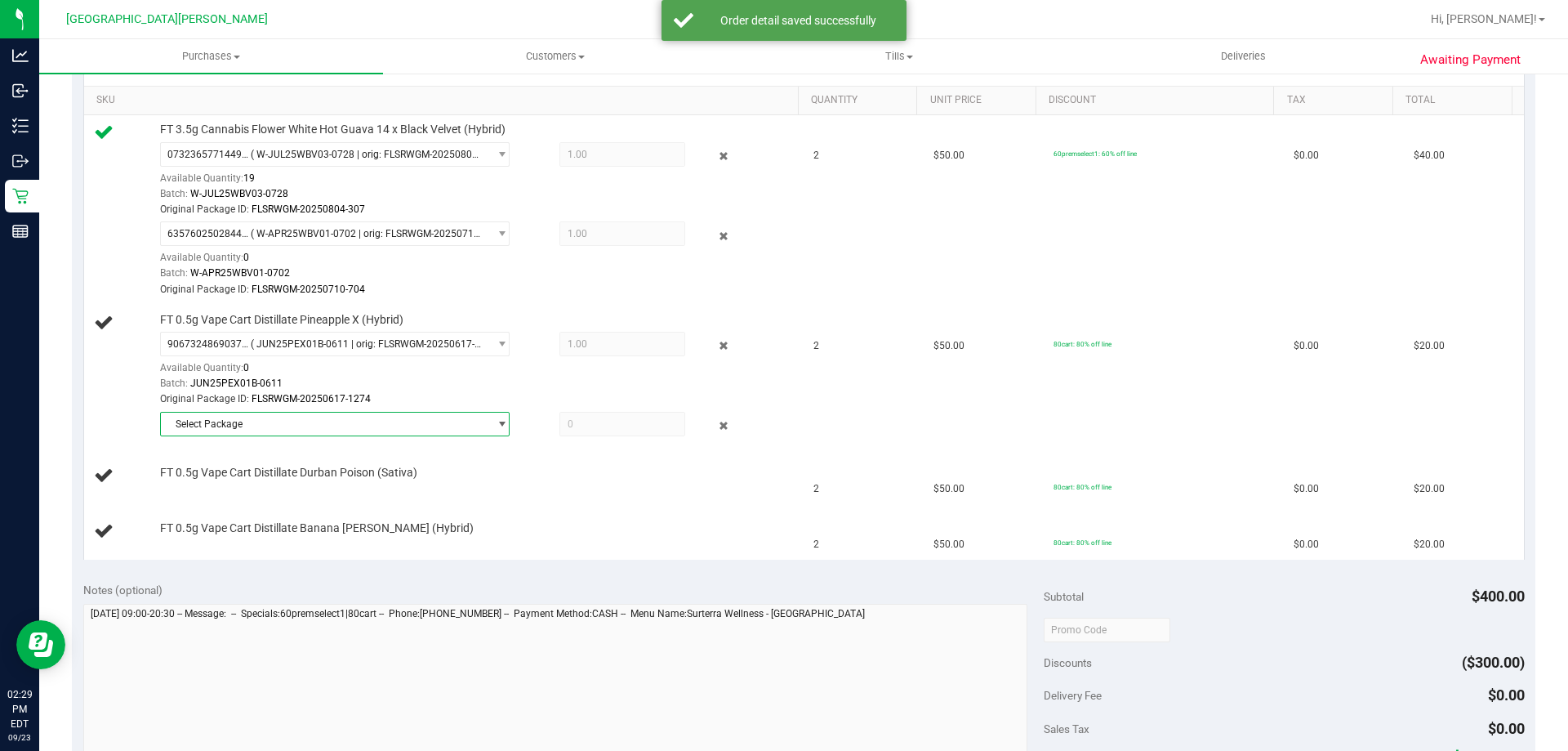
click at [217, 419] on span "Select Package" at bounding box center [324, 424] width 328 height 23
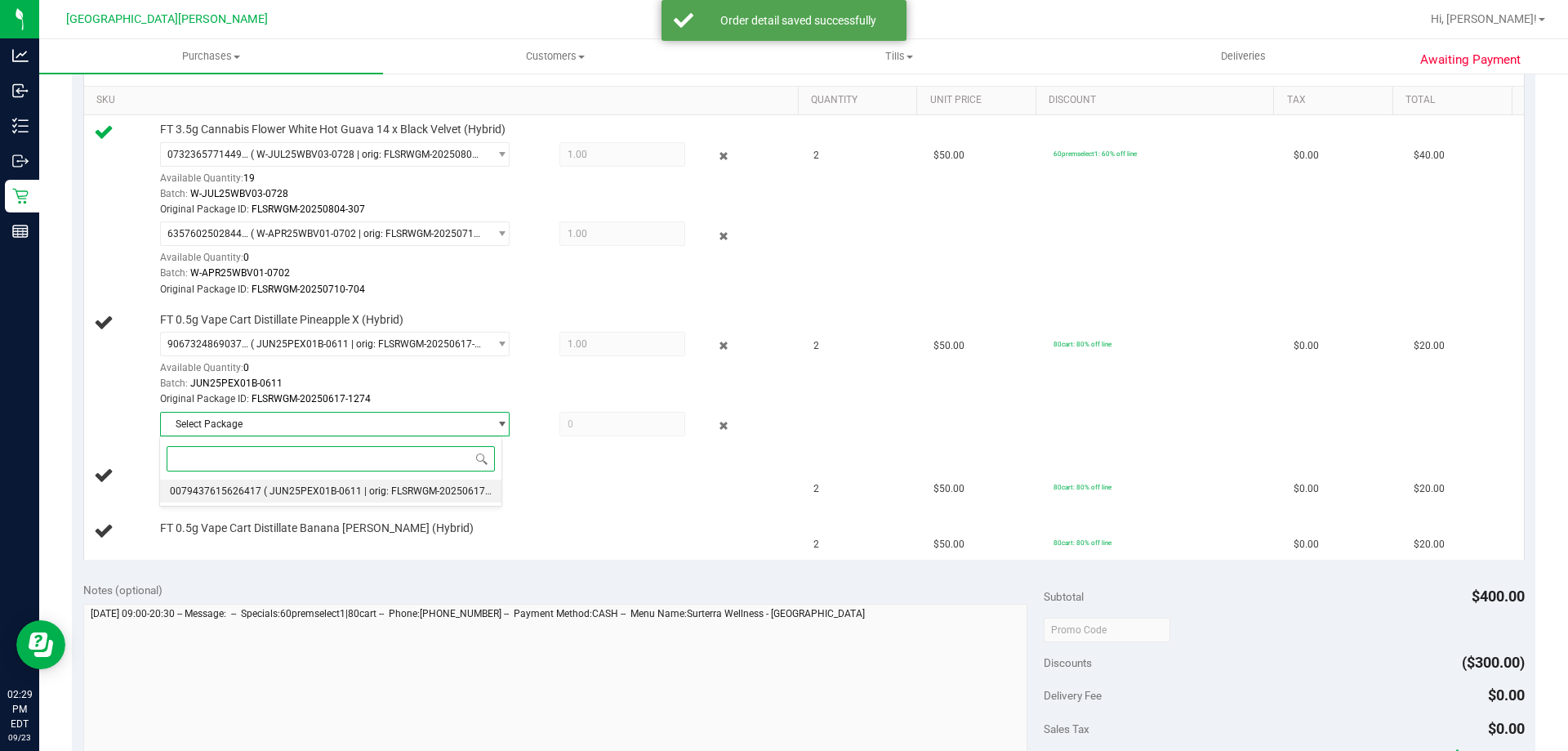
click at [225, 498] on li "0079437615626417 ( JUN25PEX01B-0611 | orig: FLSRWGM-20250617-1329 )" at bounding box center [330, 491] width 342 height 23
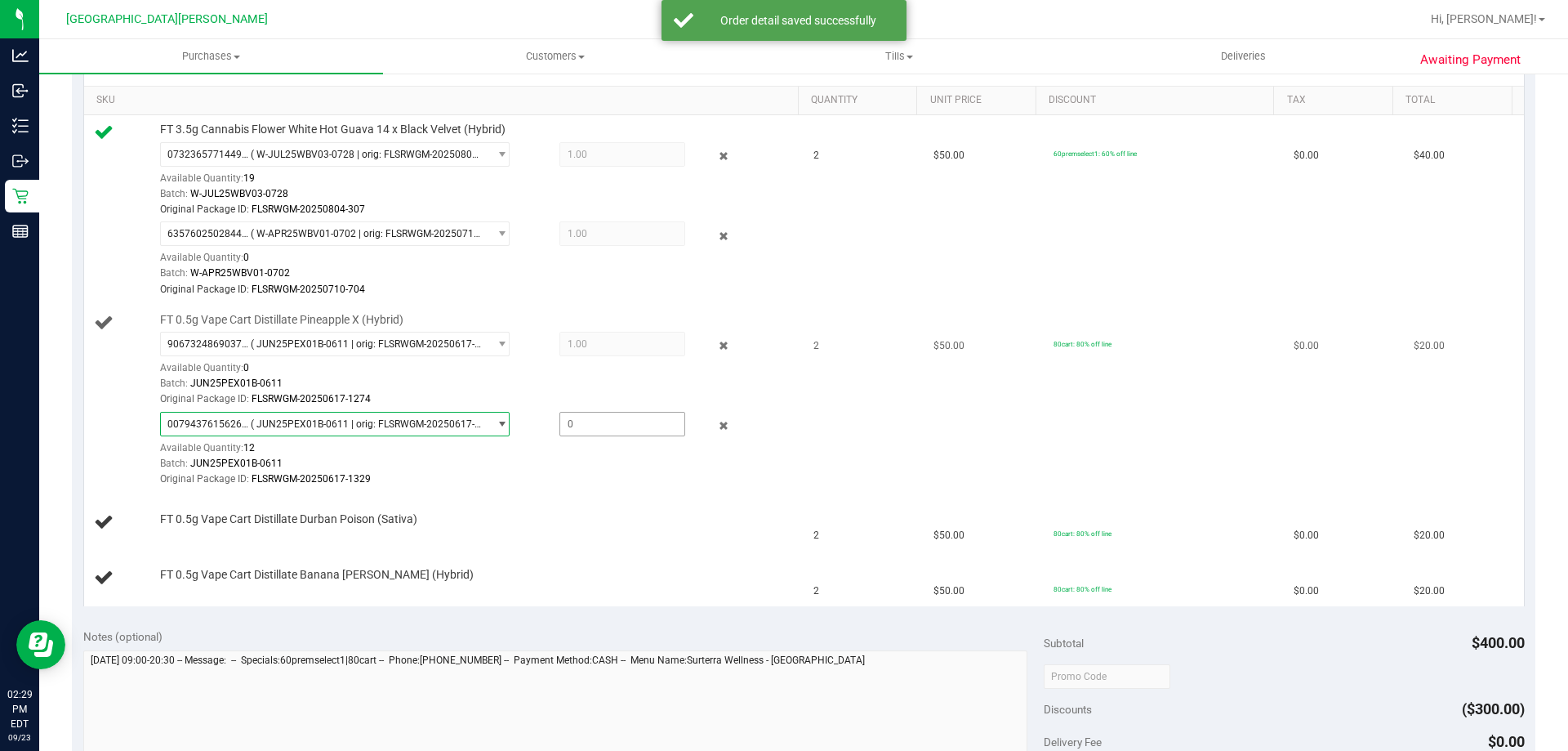
click at [587, 425] on span at bounding box center [622, 424] width 126 height 25
type input "1"
type input "1.0000"
click at [96, 473] on div "FT 0.5g Vape Cart Distillate Pineapple X (Hybrid) 9067324869037892 ( JUN25PEX01…" at bounding box center [444, 400] width 701 height 176
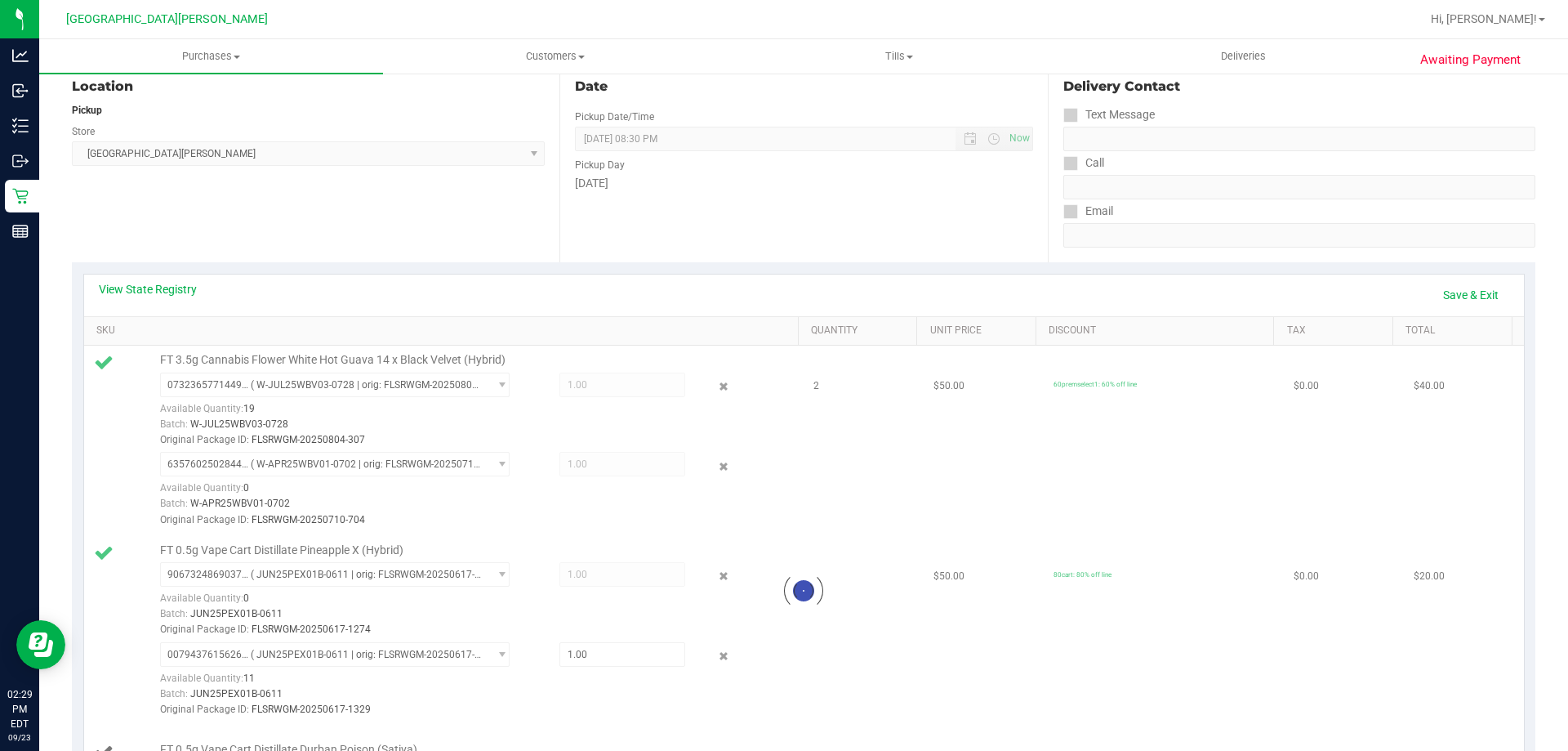
scroll to position [0, 0]
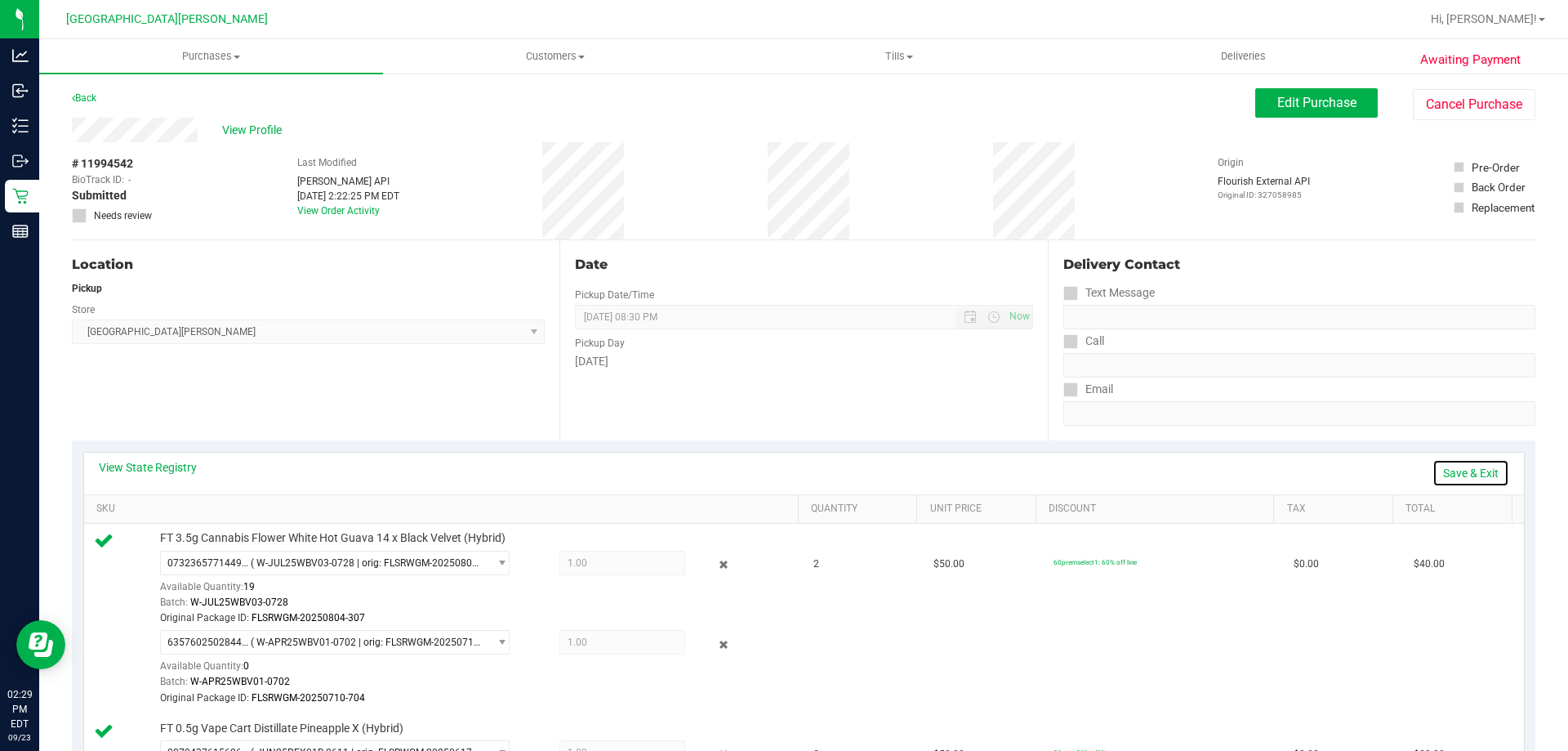
click at [1443, 480] on link "Save & Exit" at bounding box center [1470, 473] width 76 height 28
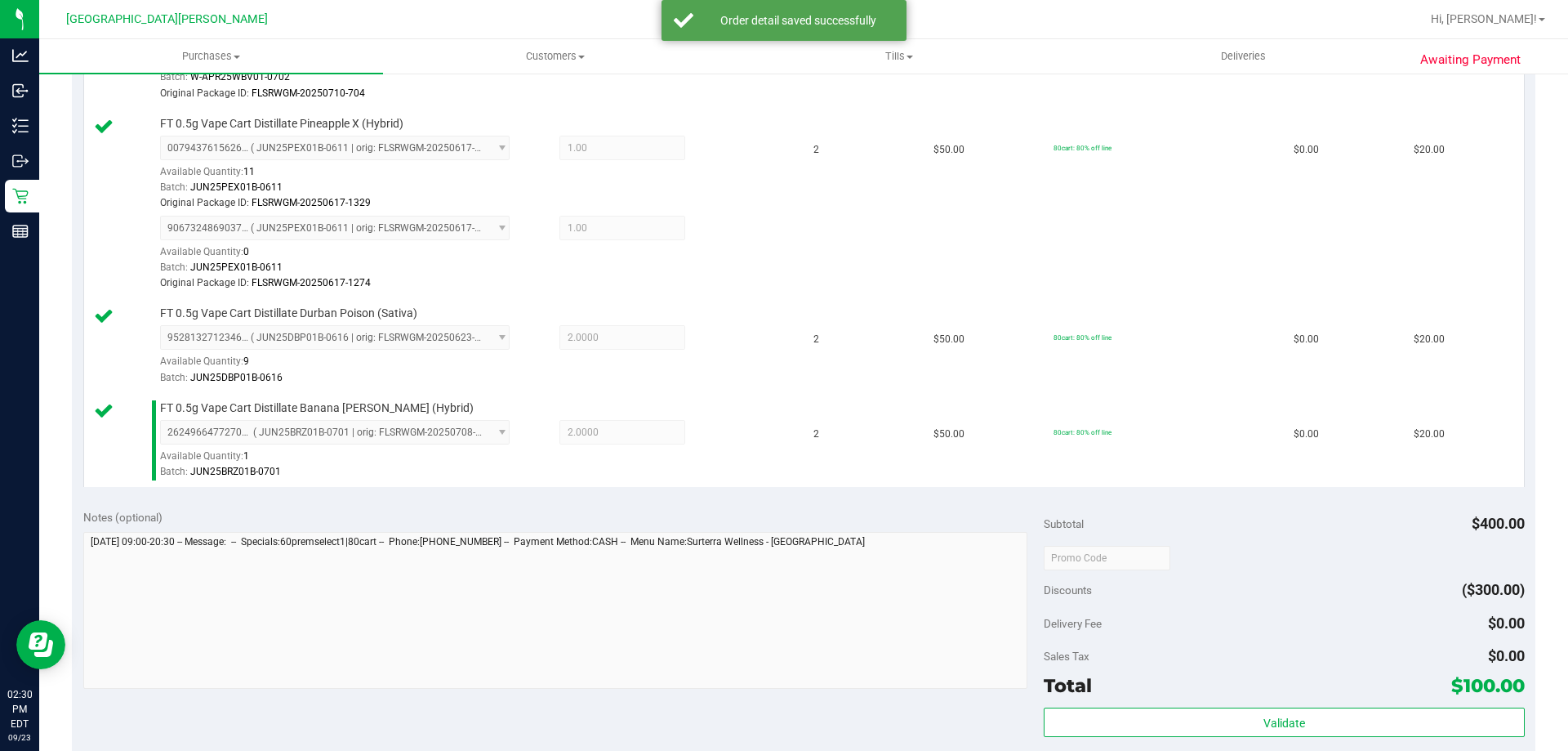
scroll to position [735, 0]
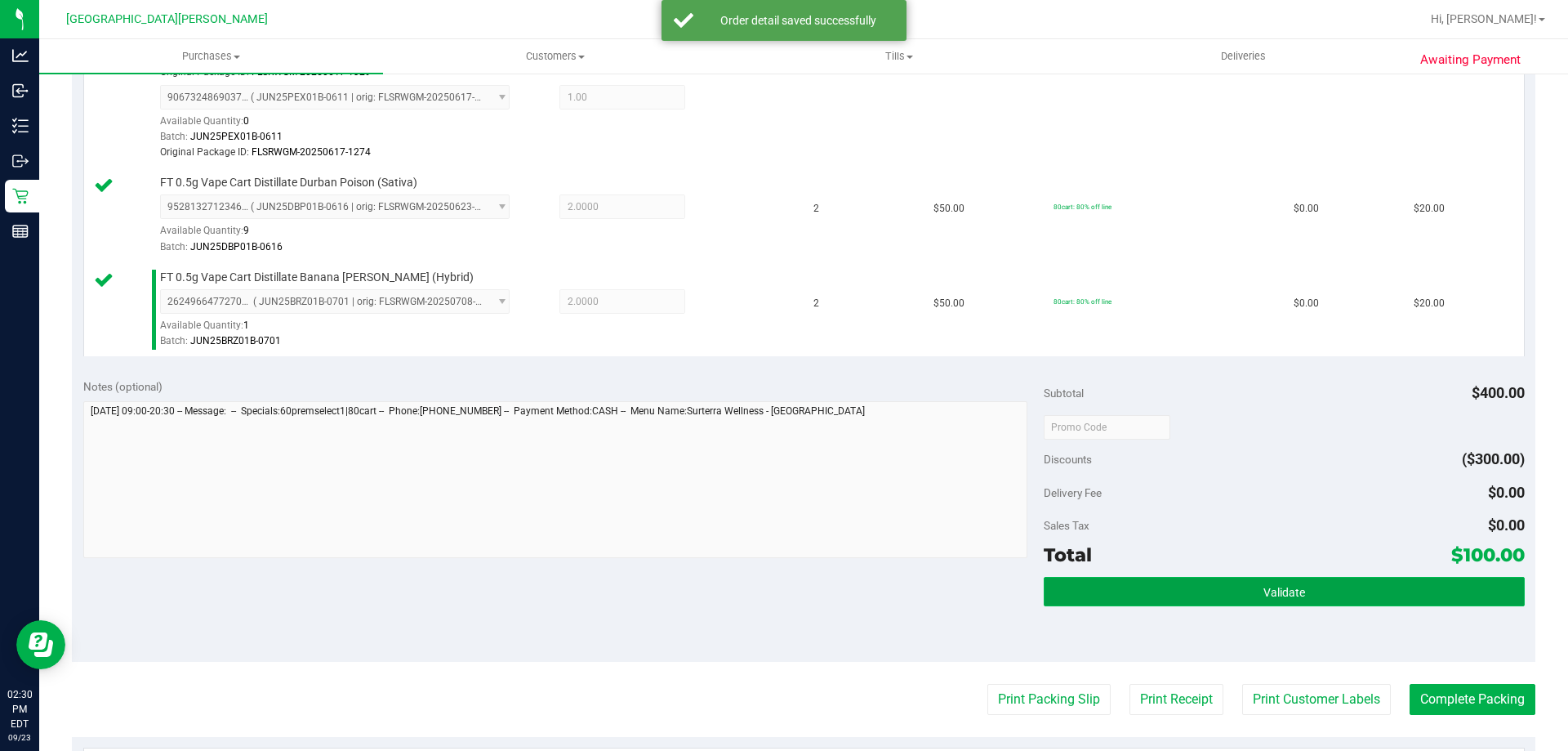
click at [1269, 598] on span "Validate" at bounding box center [1283, 592] width 41 height 13
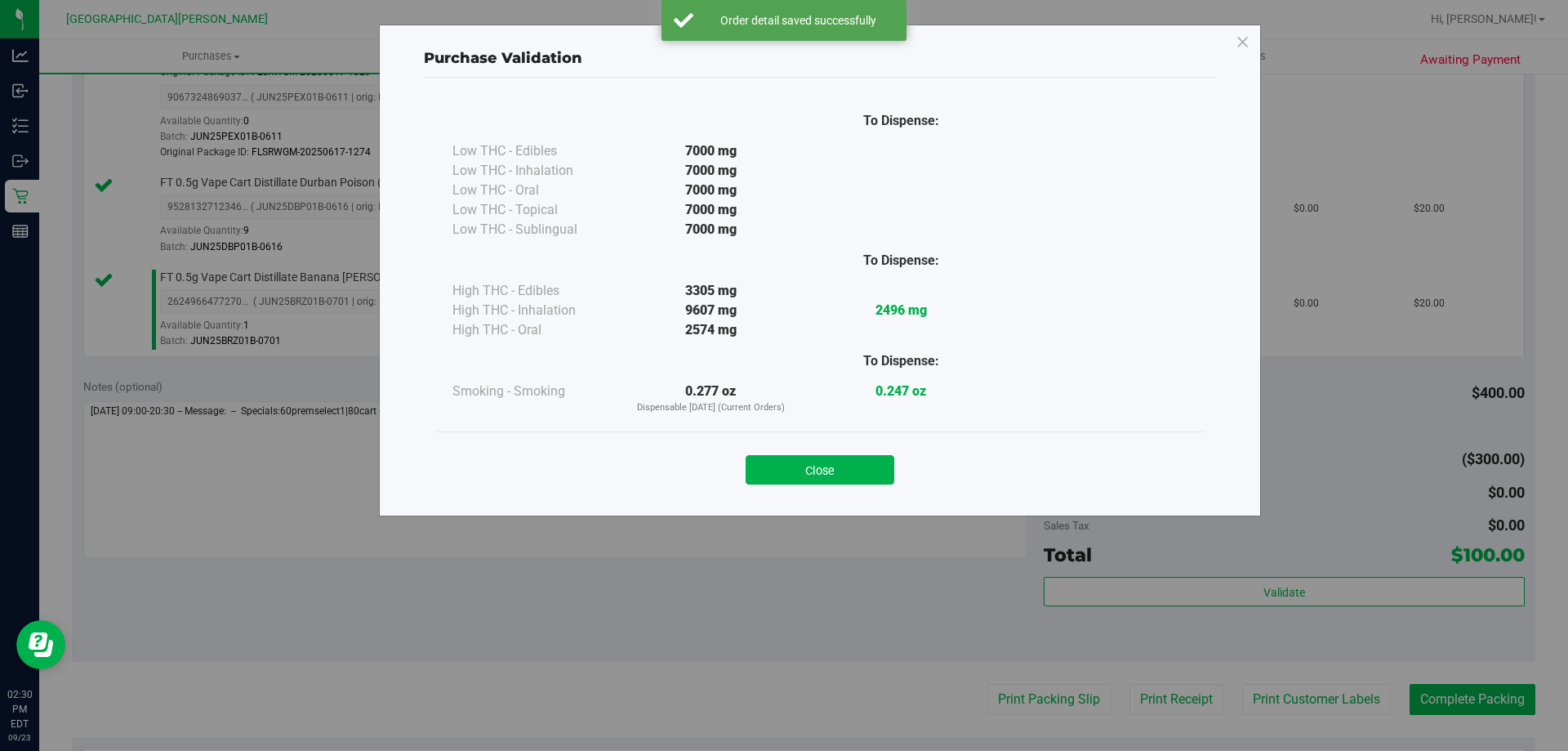
click at [876, 496] on div "To Dispense: Low THC - Edibles 7000 mg" at bounding box center [820, 289] width 792 height 423
click at [874, 480] on button "Close" at bounding box center [820, 469] width 148 height 29
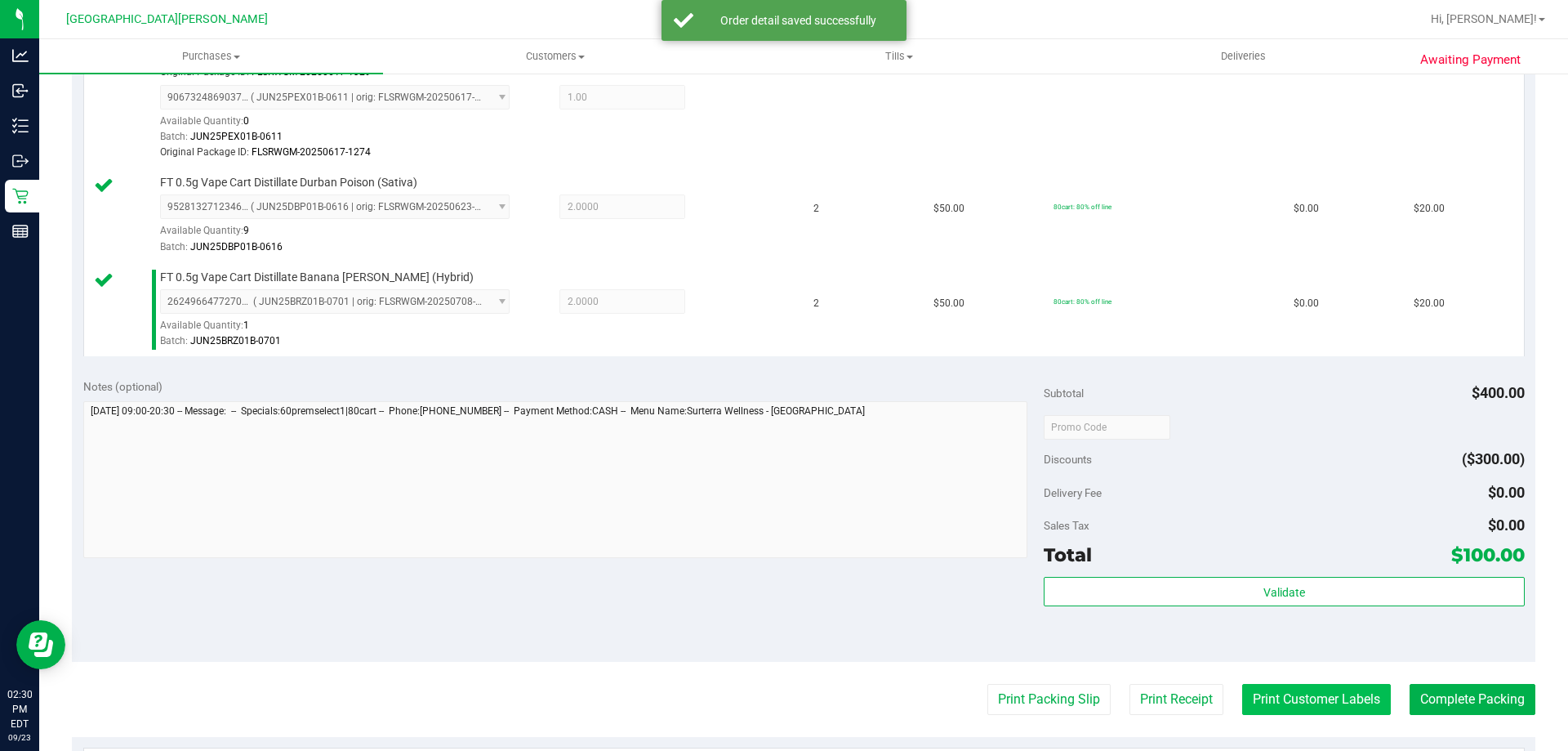
click at [1260, 693] on button "Print Customer Labels" at bounding box center [1316, 698] width 148 height 31
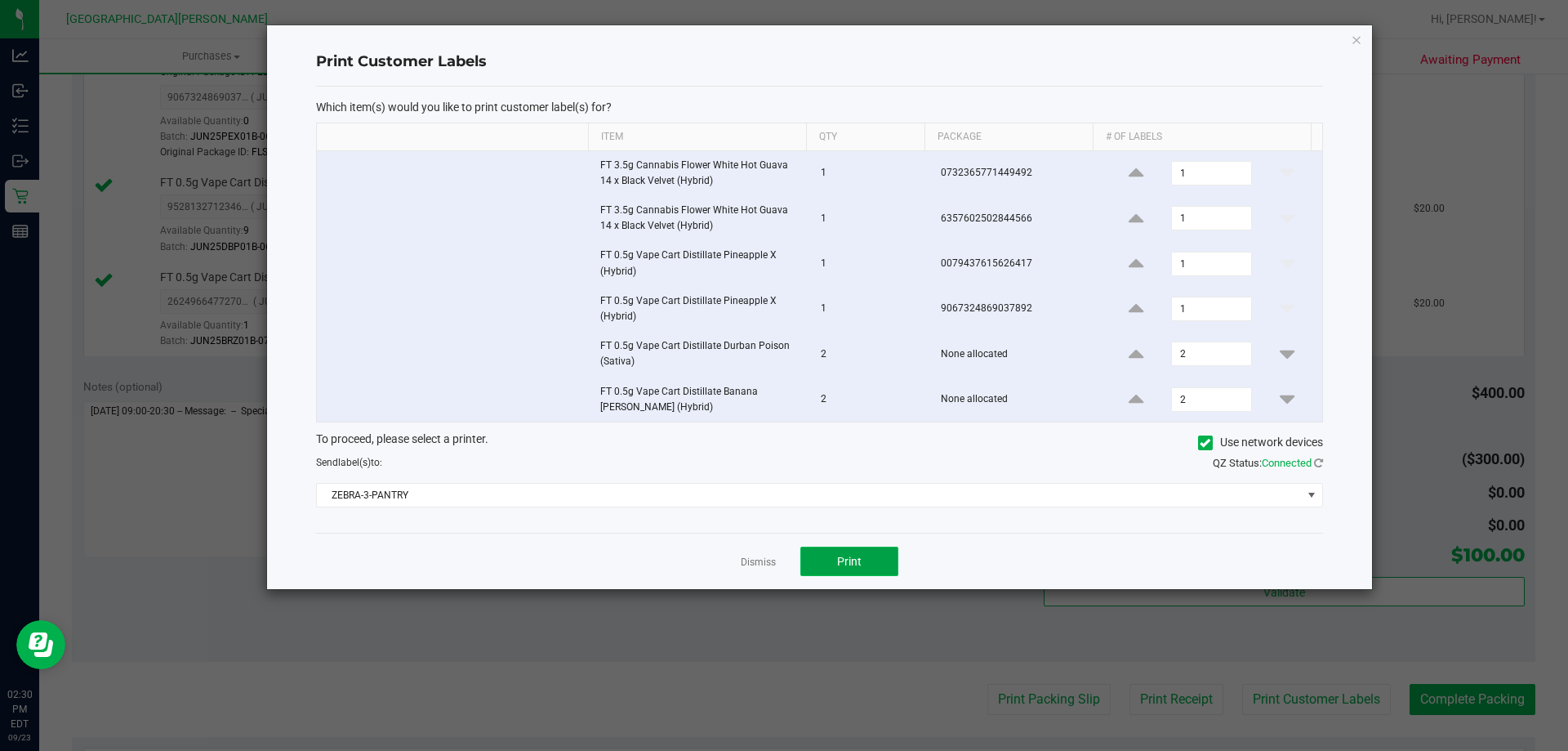
click at [839, 560] on span "Print" at bounding box center [849, 560] width 25 height 13
click at [759, 562] on link "Dismiss" at bounding box center [758, 562] width 35 height 14
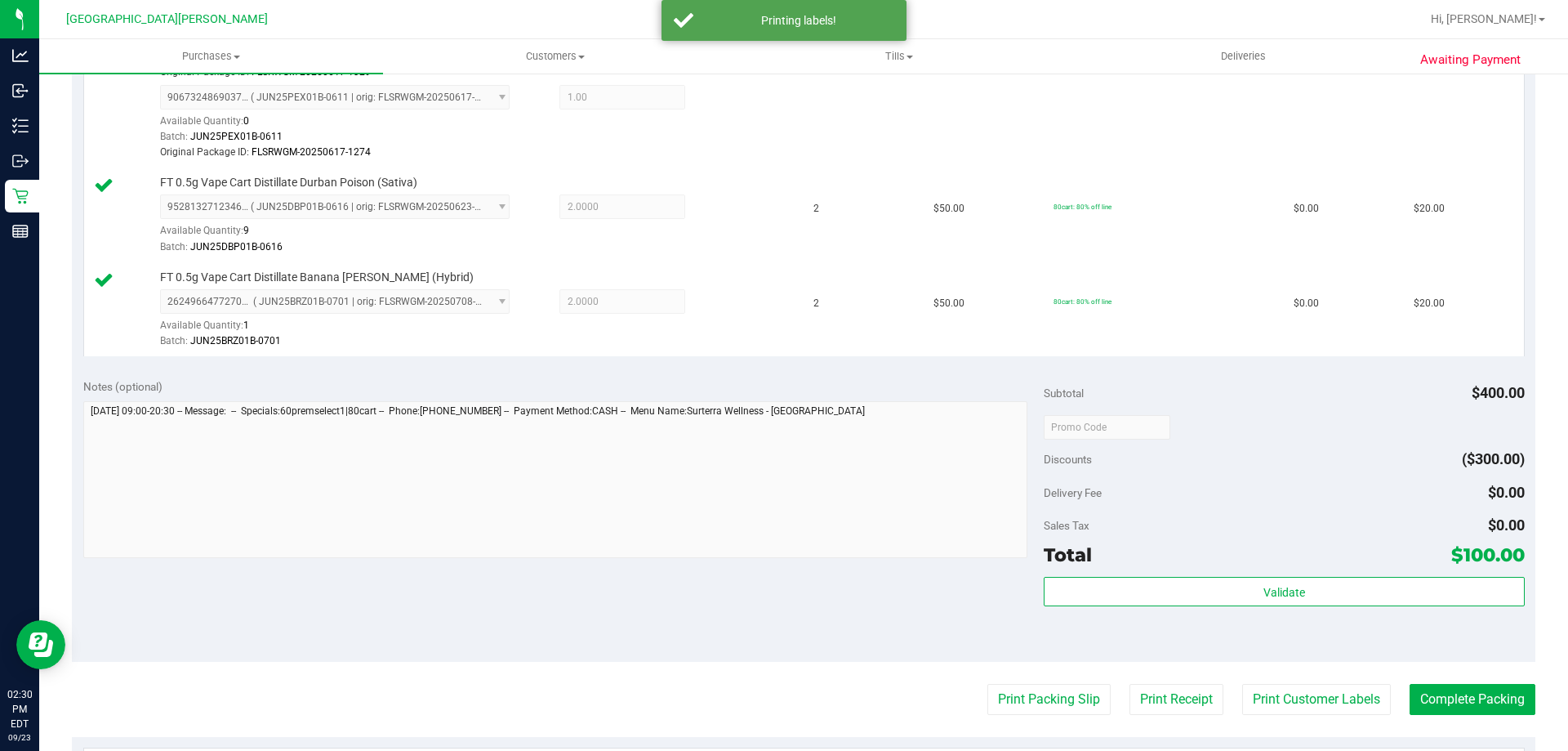
click at [754, 558] on div at bounding box center [556, 481] width 945 height 161
click at [1451, 704] on button "Complete Packing" at bounding box center [1472, 698] width 126 height 31
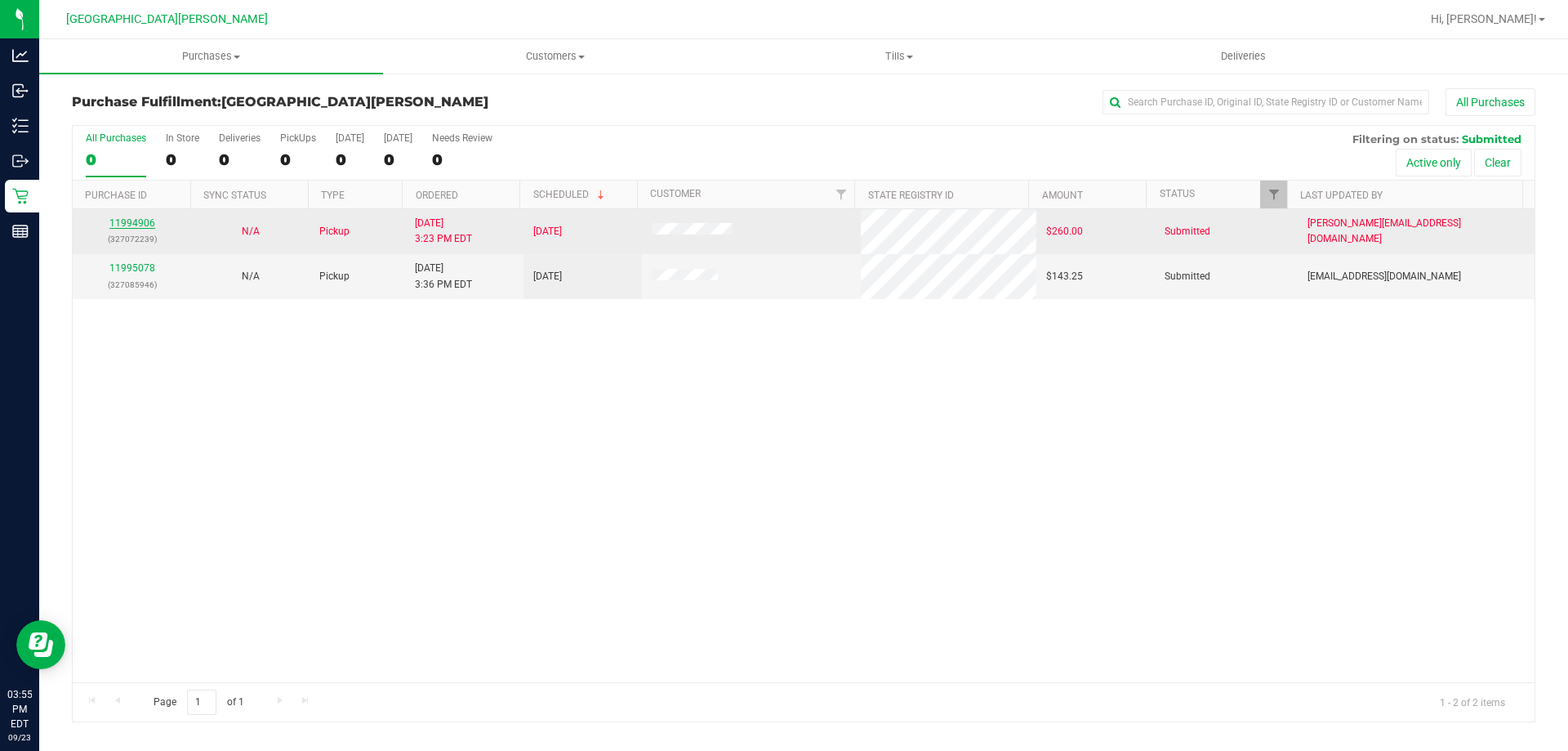
click at [151, 225] on link "11994906" at bounding box center [133, 222] width 46 height 11
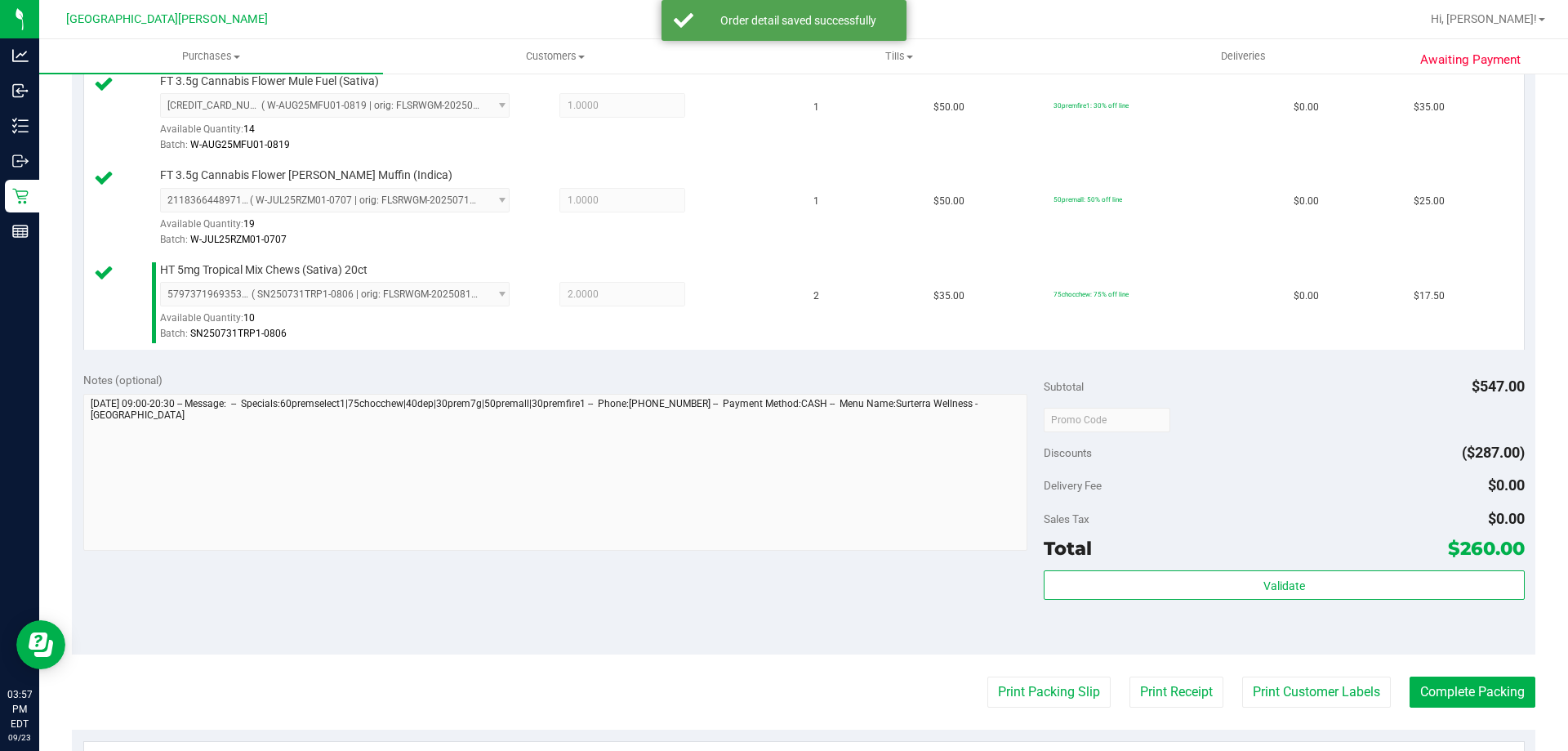
scroll to position [1389, 0]
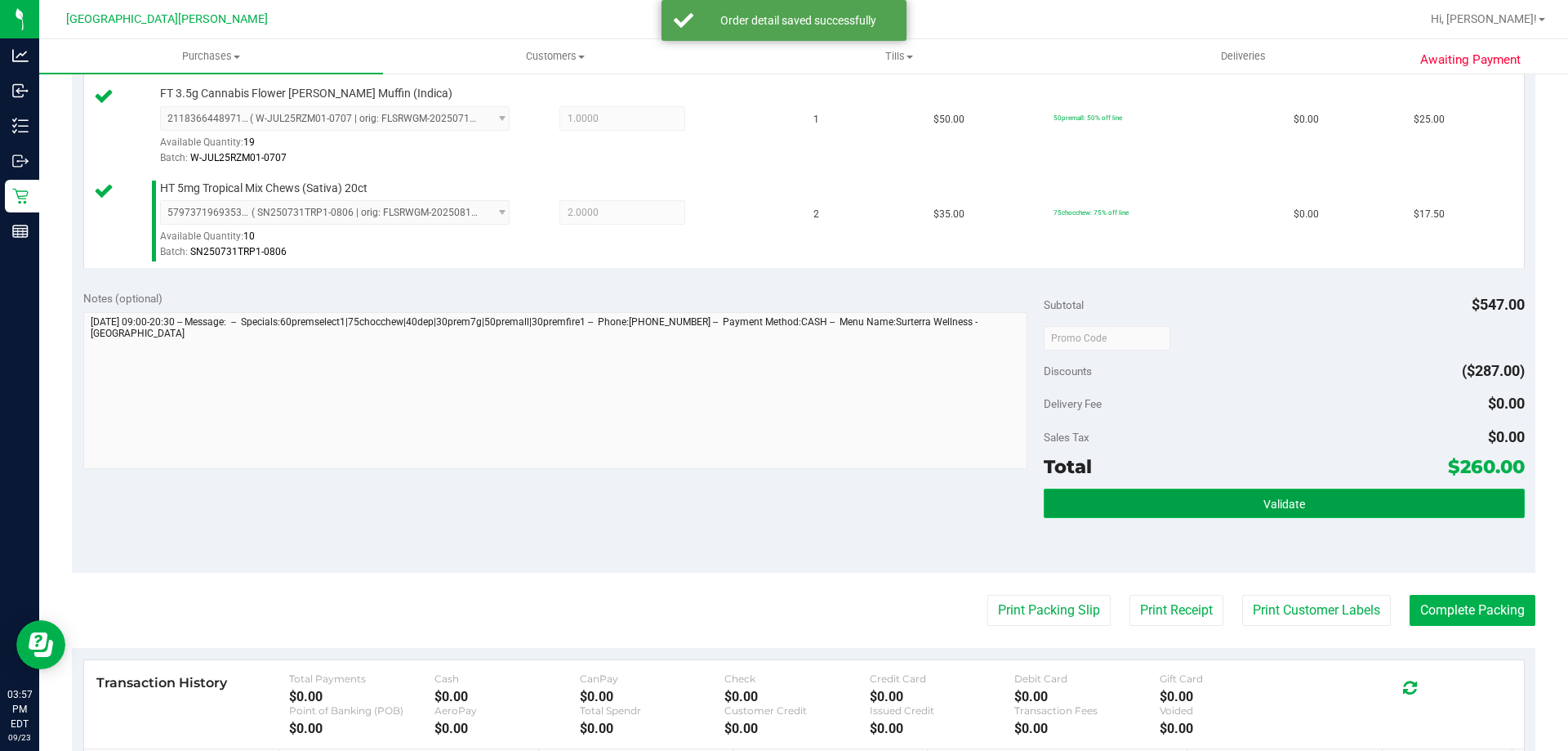
click at [1431, 512] on button "Validate" at bounding box center [1283, 502] width 481 height 29
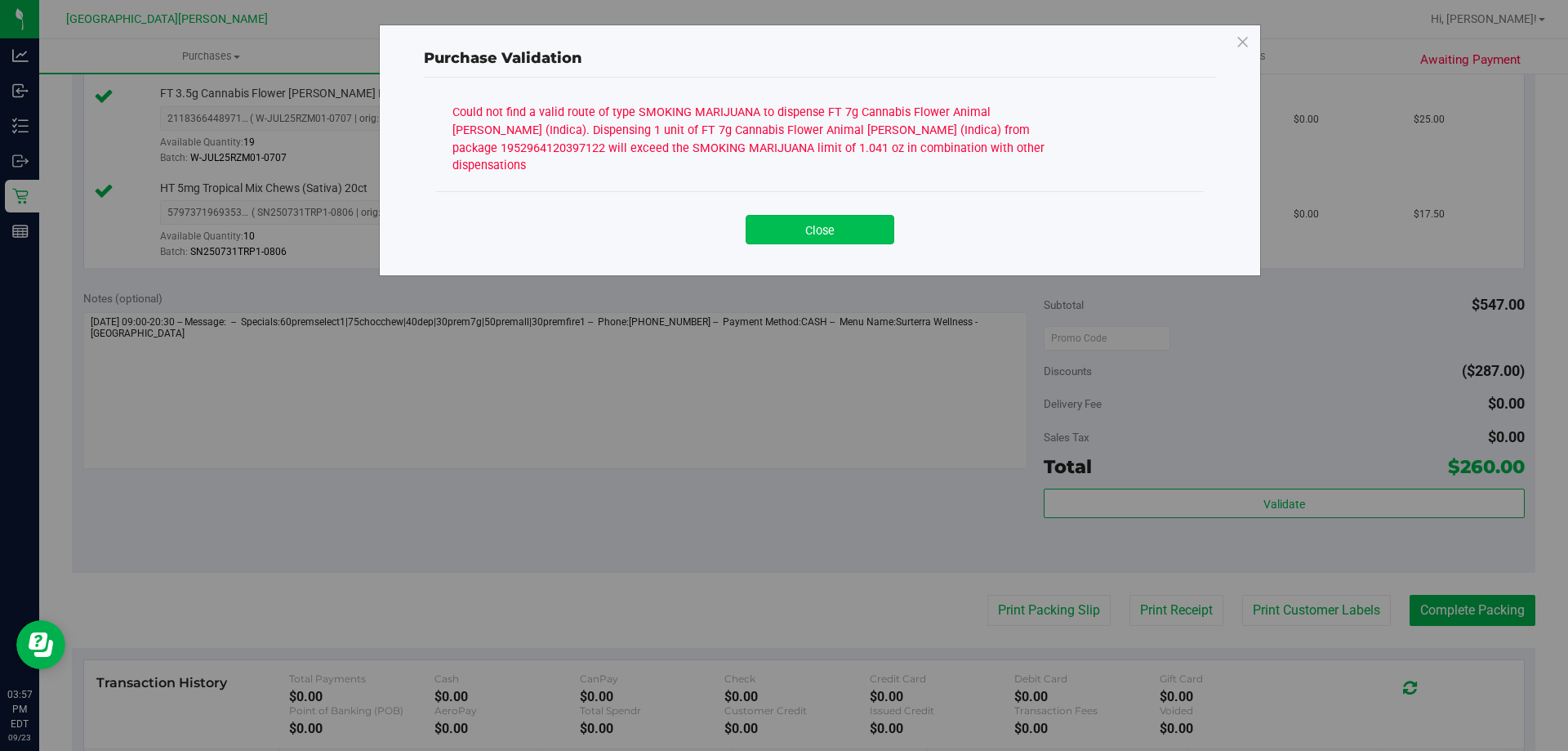
click at [768, 215] on button "Close" at bounding box center [820, 229] width 148 height 29
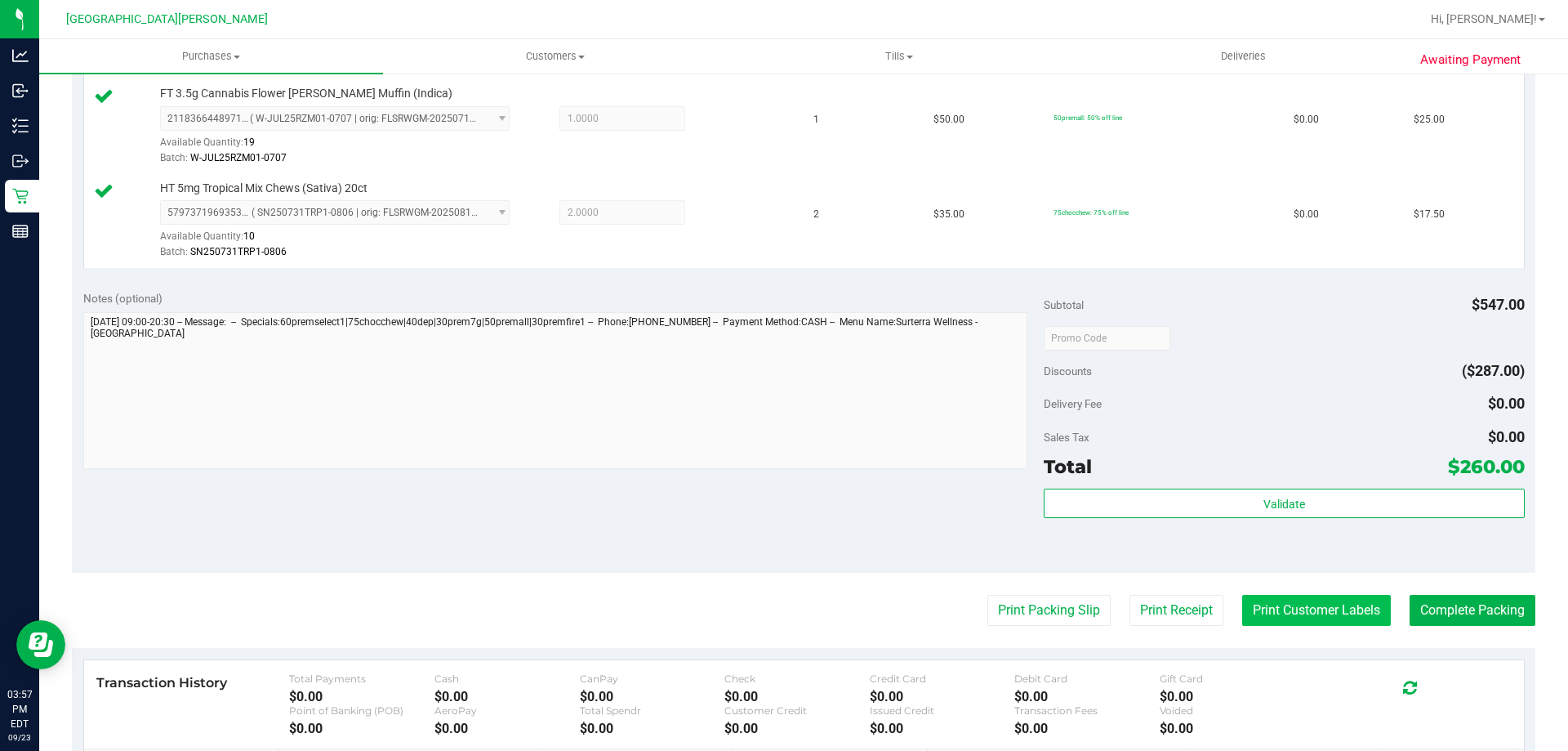
click at [1277, 614] on button "Print Customer Labels" at bounding box center [1316, 610] width 148 height 31
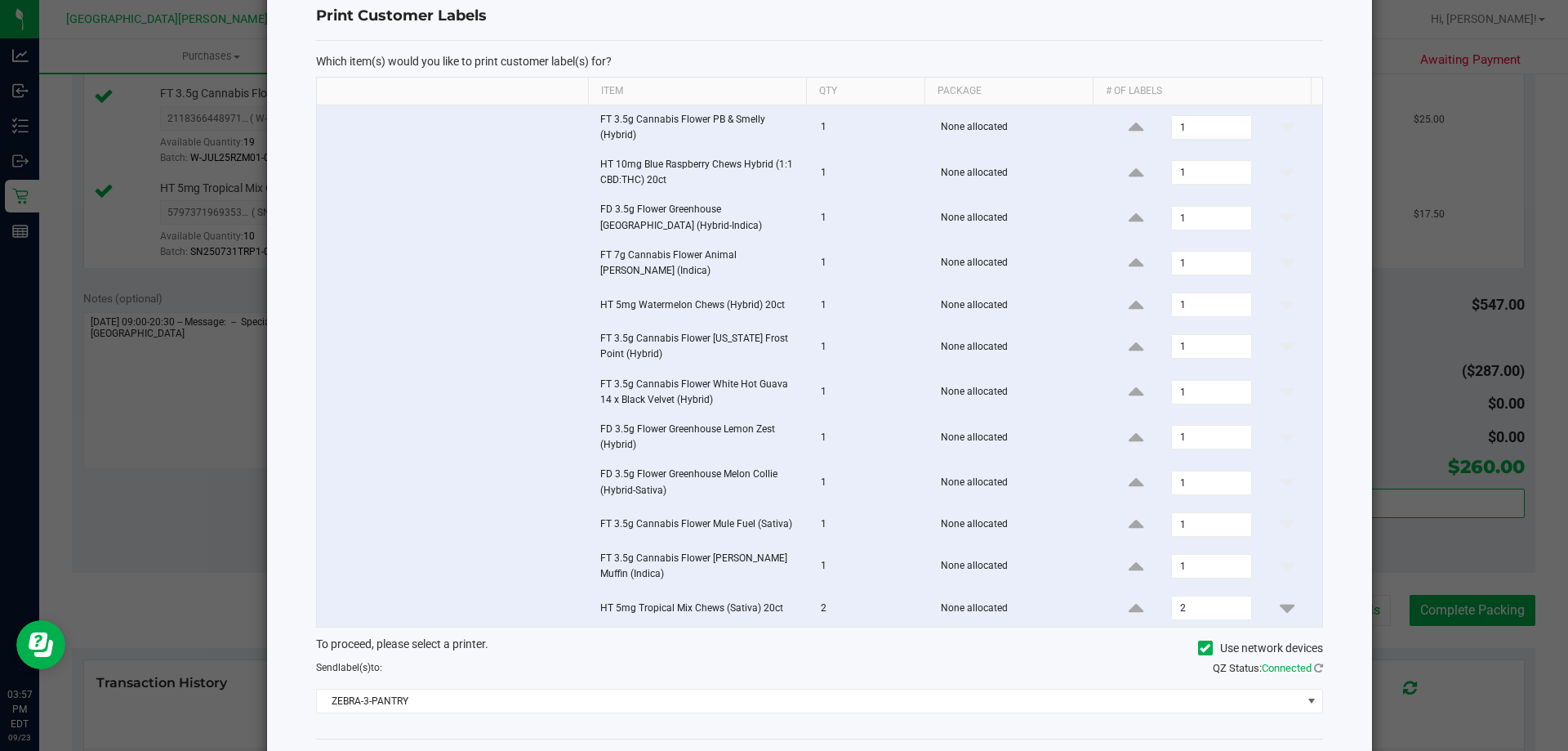
scroll to position [108, 0]
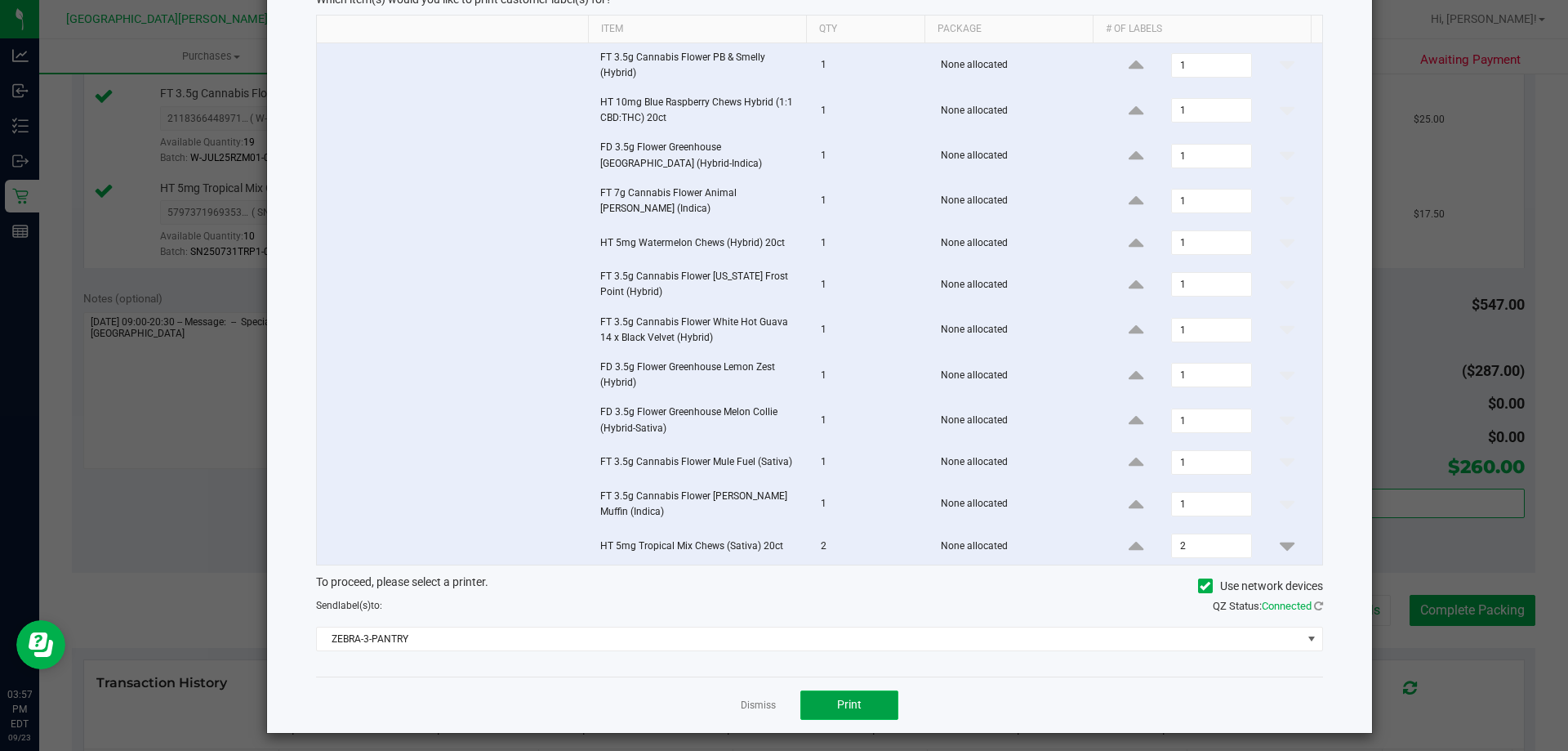
click at [855, 707] on button "Print" at bounding box center [849, 704] width 98 height 29
click at [748, 702] on link "Dismiss" at bounding box center [758, 705] width 35 height 14
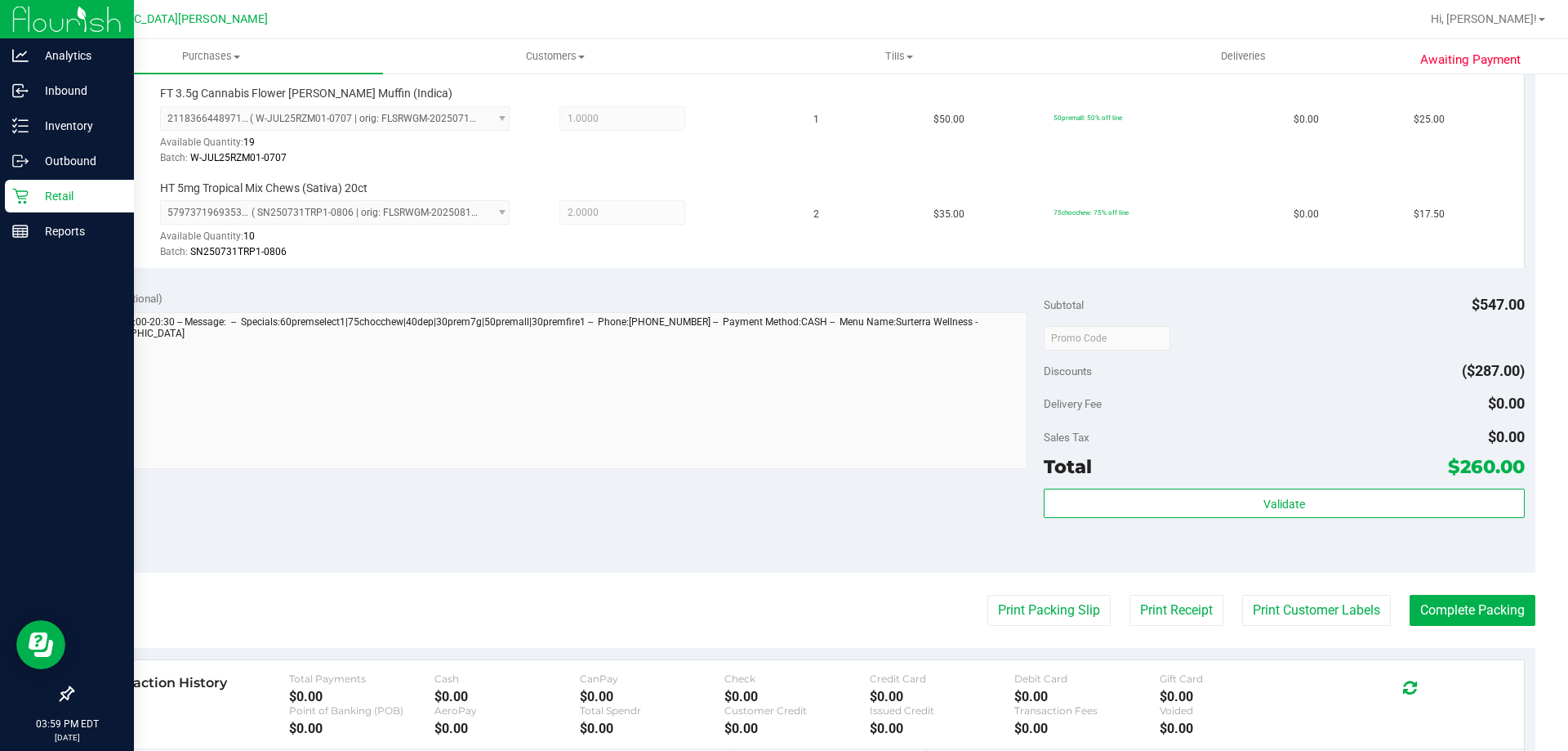
click at [53, 192] on p "Retail" at bounding box center [78, 196] width 98 height 19
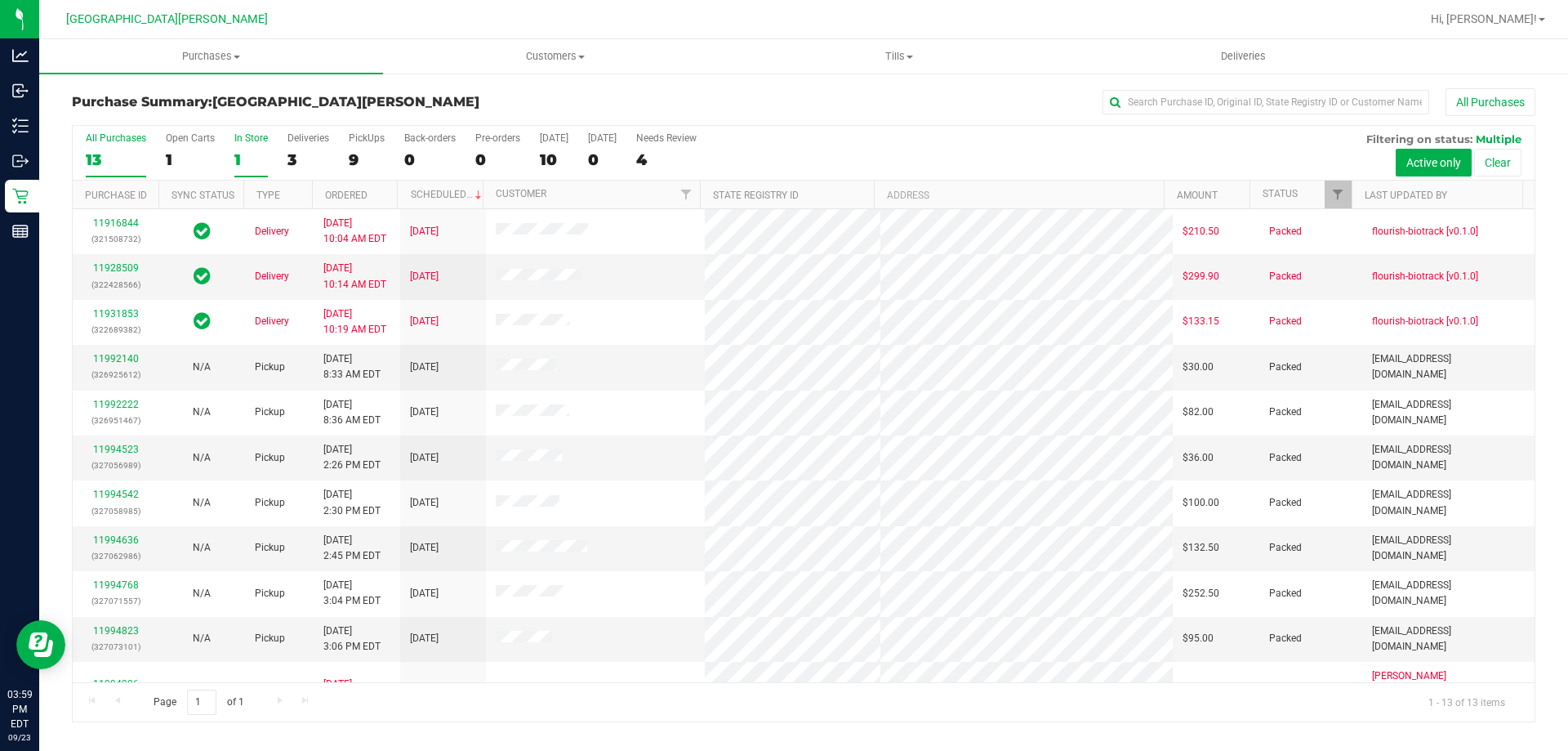
click at [256, 136] on div "In Store" at bounding box center [251, 138] width 33 height 11
click at [0, 0] on input "In Store 1" at bounding box center [0, 0] width 0 height 0
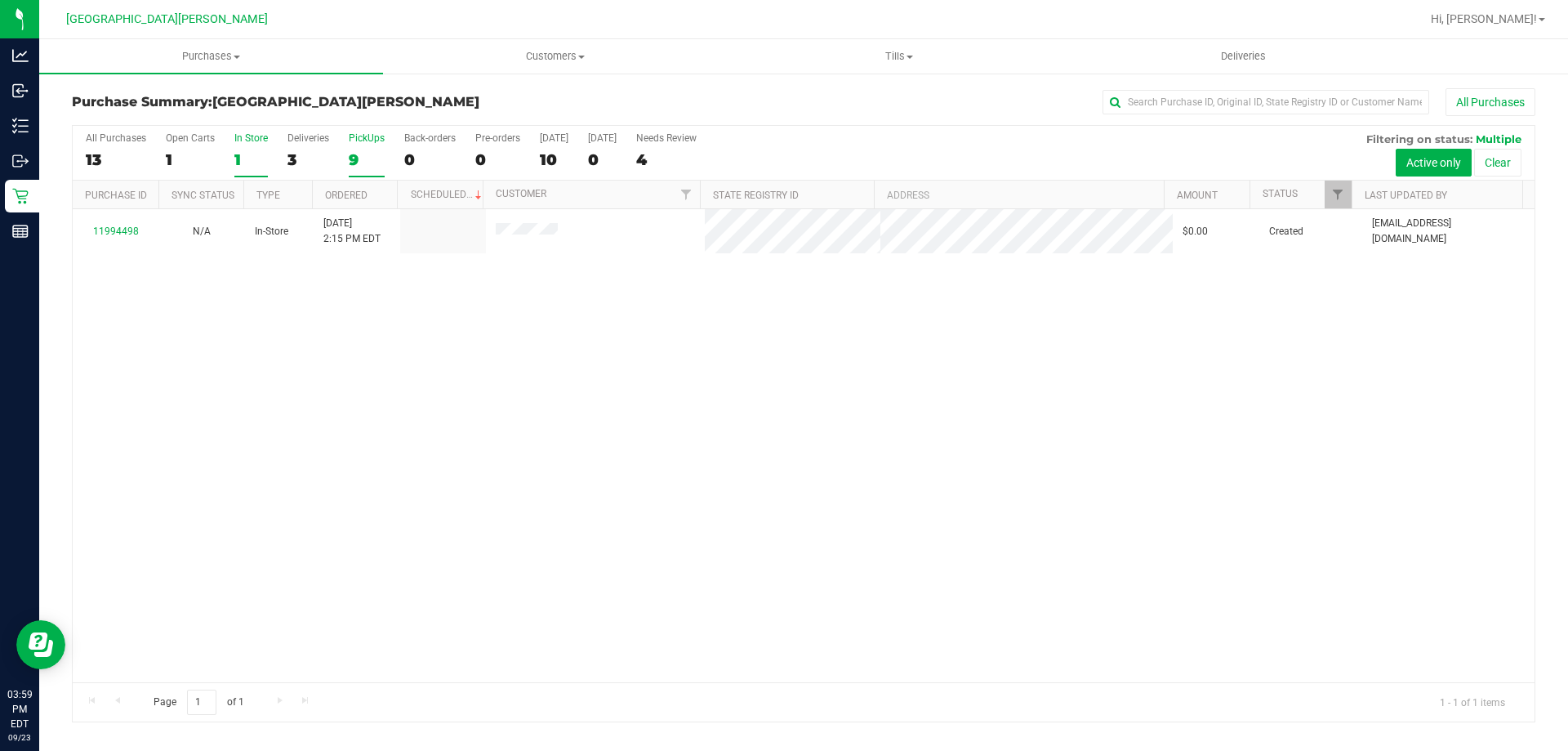
click at [379, 142] on div "PickUps" at bounding box center [366, 138] width 36 height 11
click at [0, 0] on input "PickUps 9" at bounding box center [0, 0] width 0 height 0
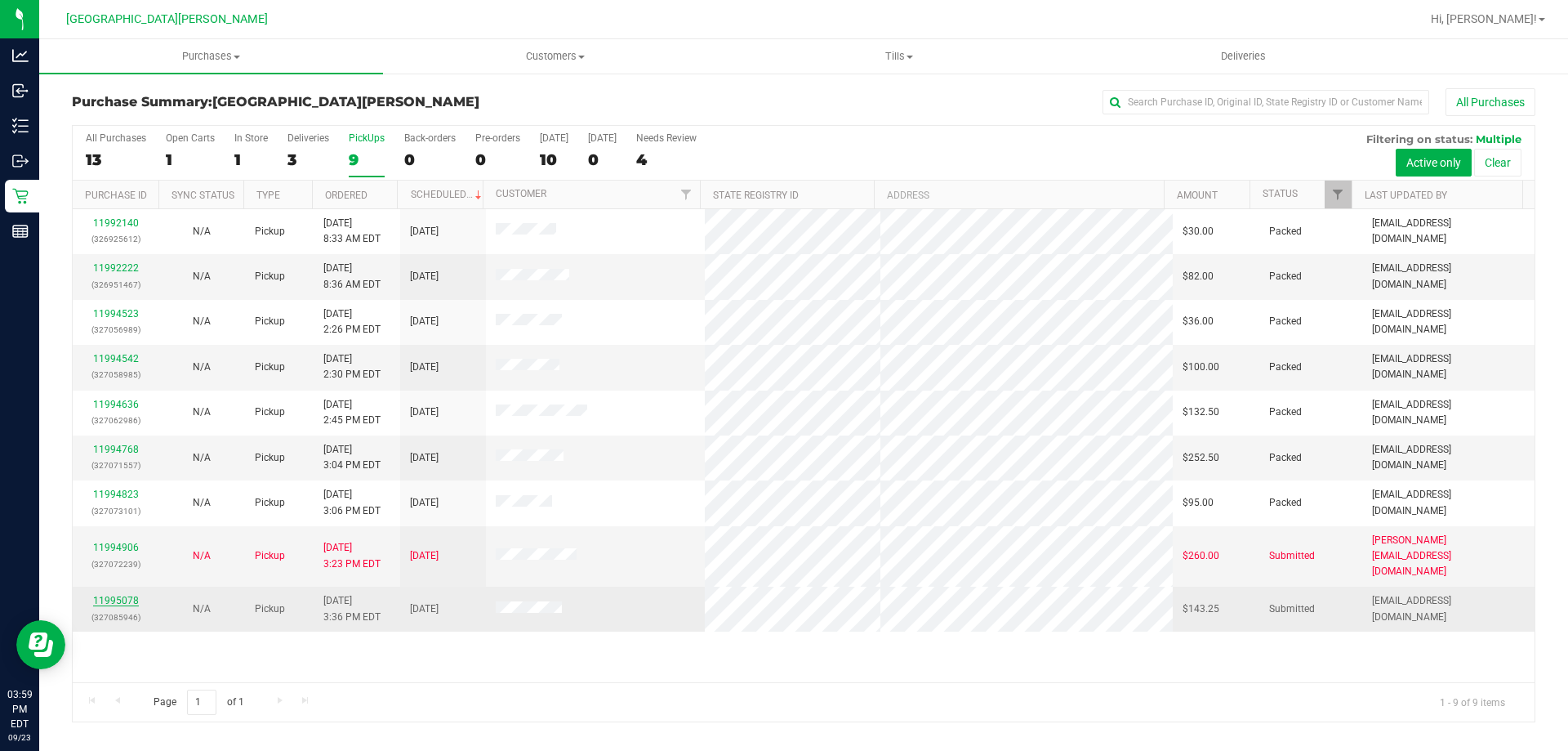
click at [103, 595] on link "11995078" at bounding box center [116, 600] width 46 height 11
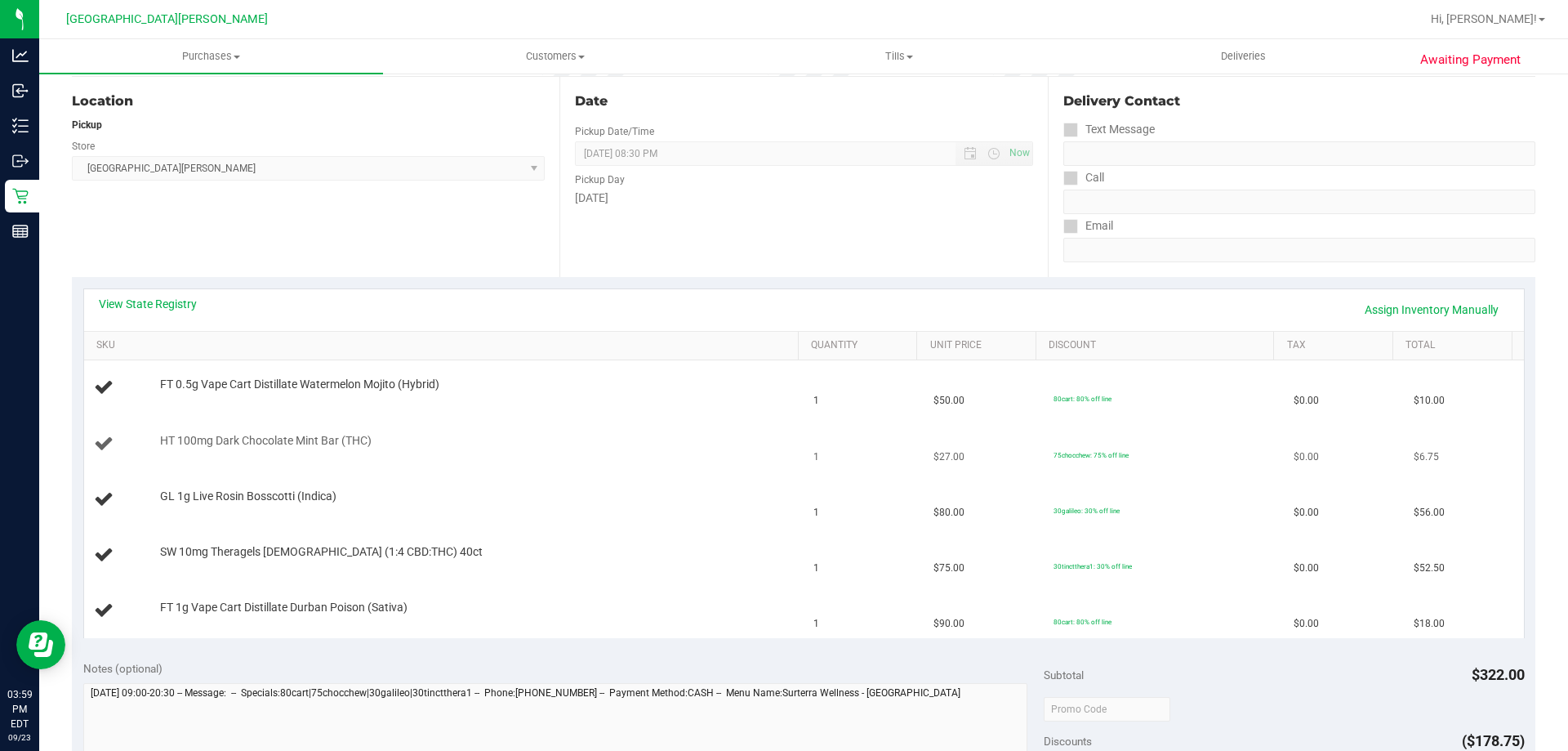
scroll to position [245, 0]
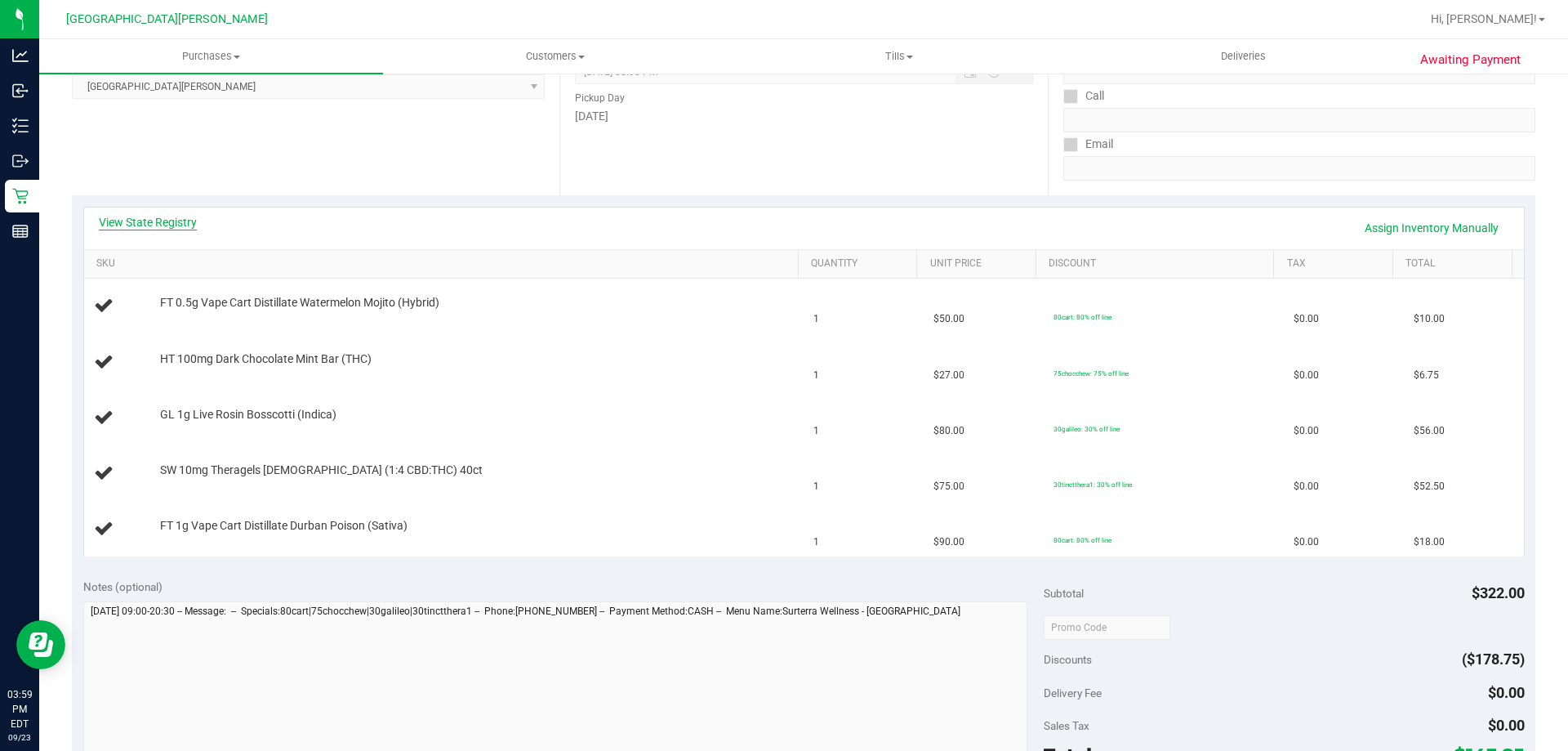
click at [178, 214] on link "View State Registry" at bounding box center [148, 222] width 98 height 17
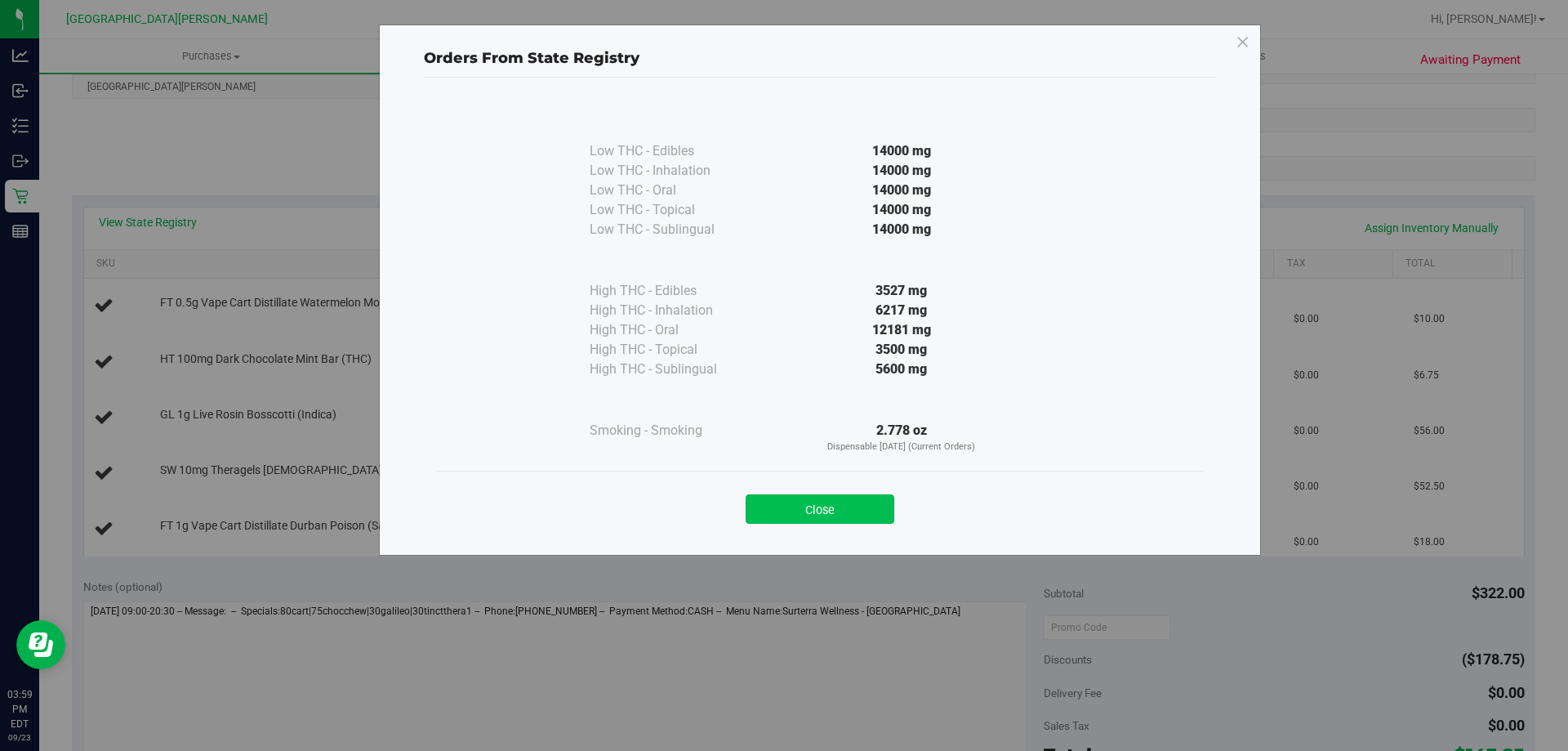
click at [810, 508] on button "Close" at bounding box center [820, 509] width 148 height 29
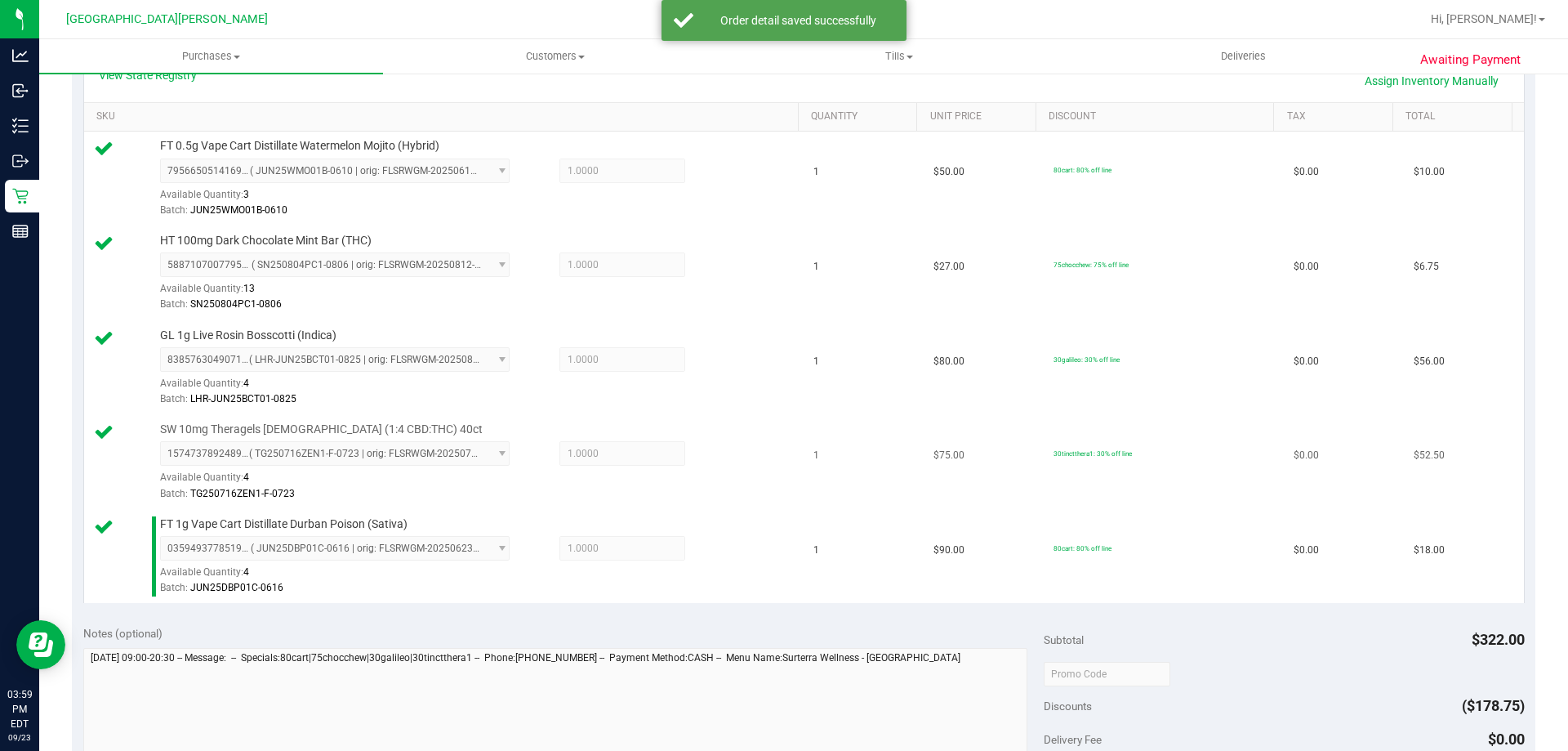
scroll to position [572, 0]
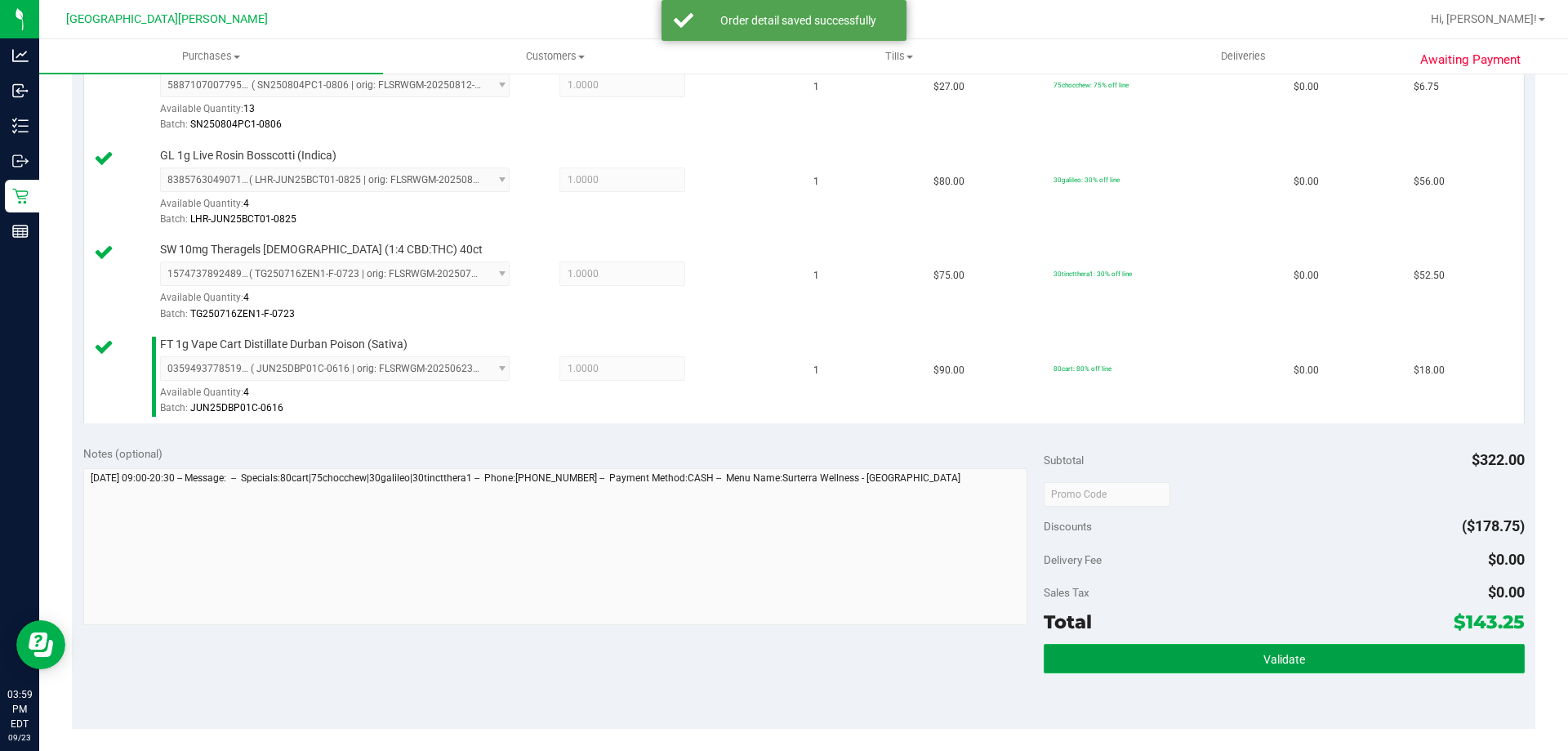
click at [1115, 652] on button "Validate" at bounding box center [1283, 658] width 481 height 29
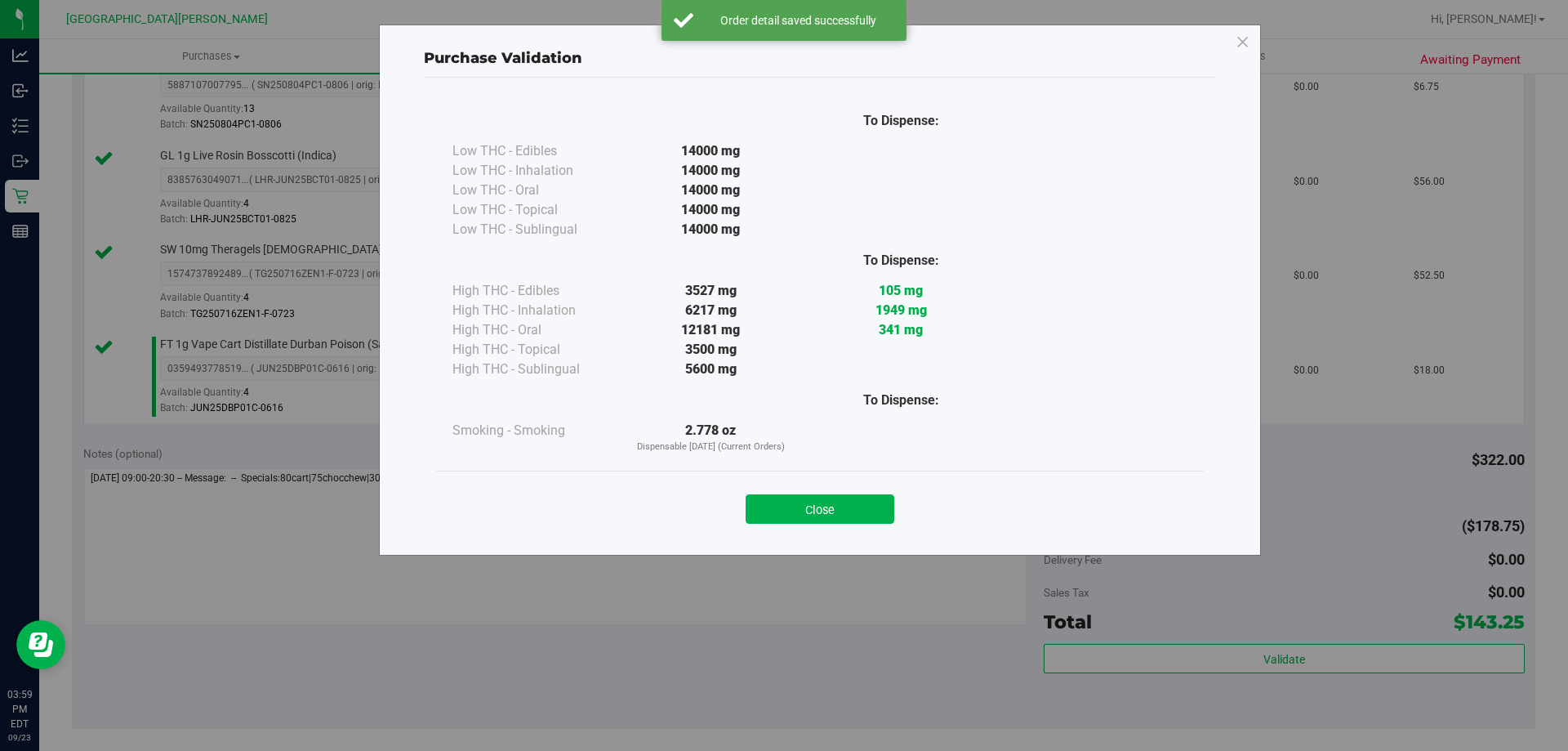
click at [744, 505] on div "Close" at bounding box center [820, 503] width 743 height 40
click at [784, 505] on button "Close" at bounding box center [820, 509] width 148 height 29
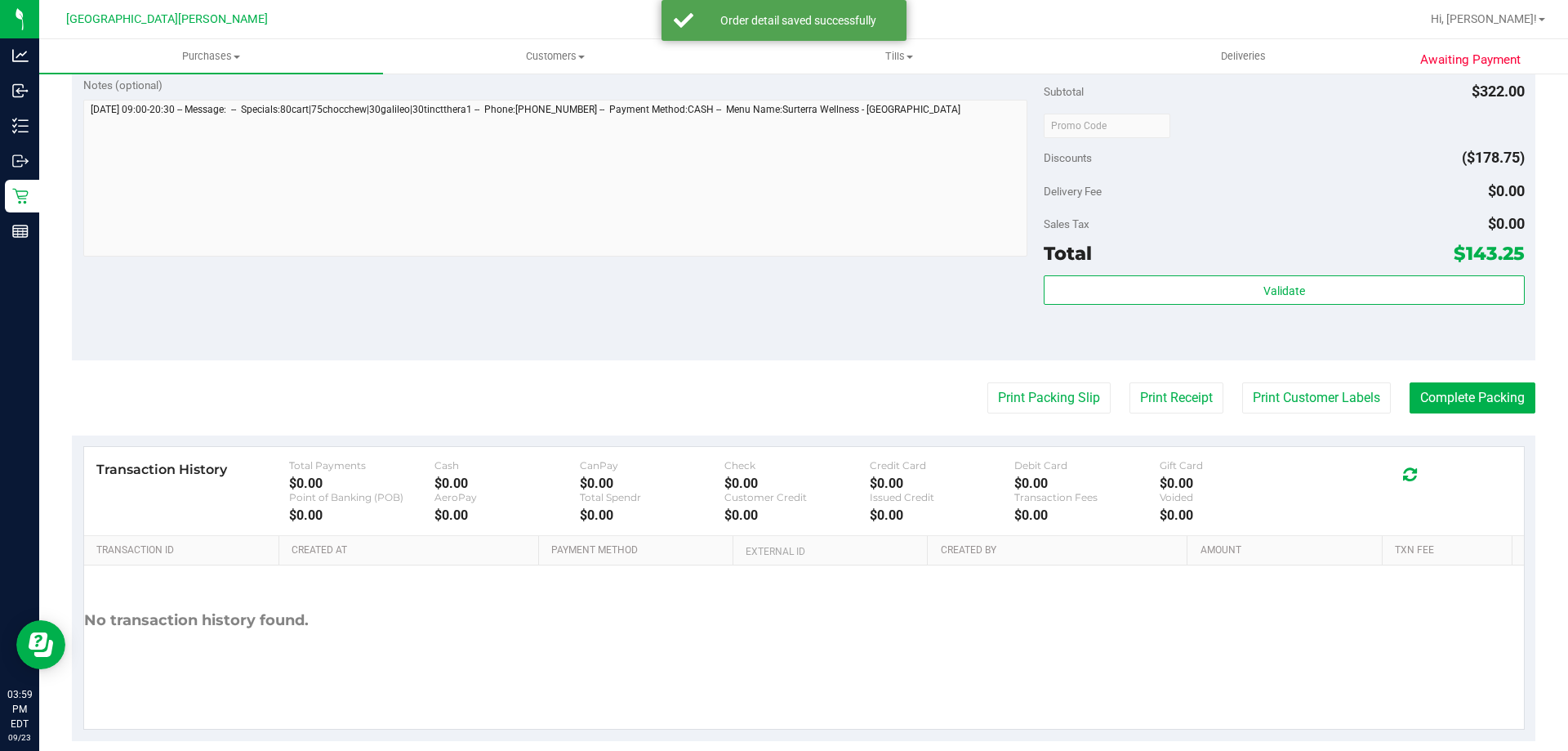
scroll to position [963, 0]
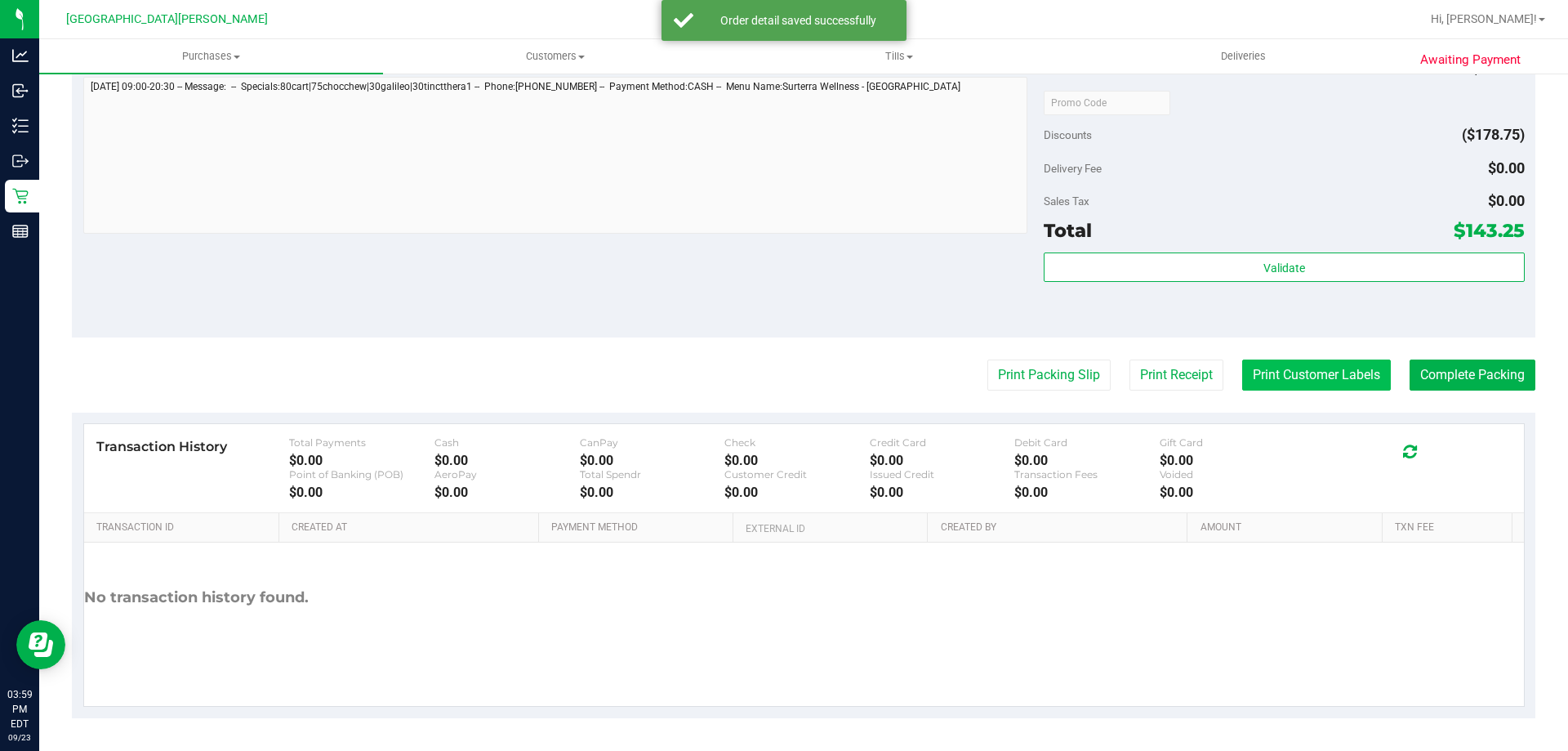
click at [1293, 382] on button "Print Customer Labels" at bounding box center [1316, 374] width 148 height 31
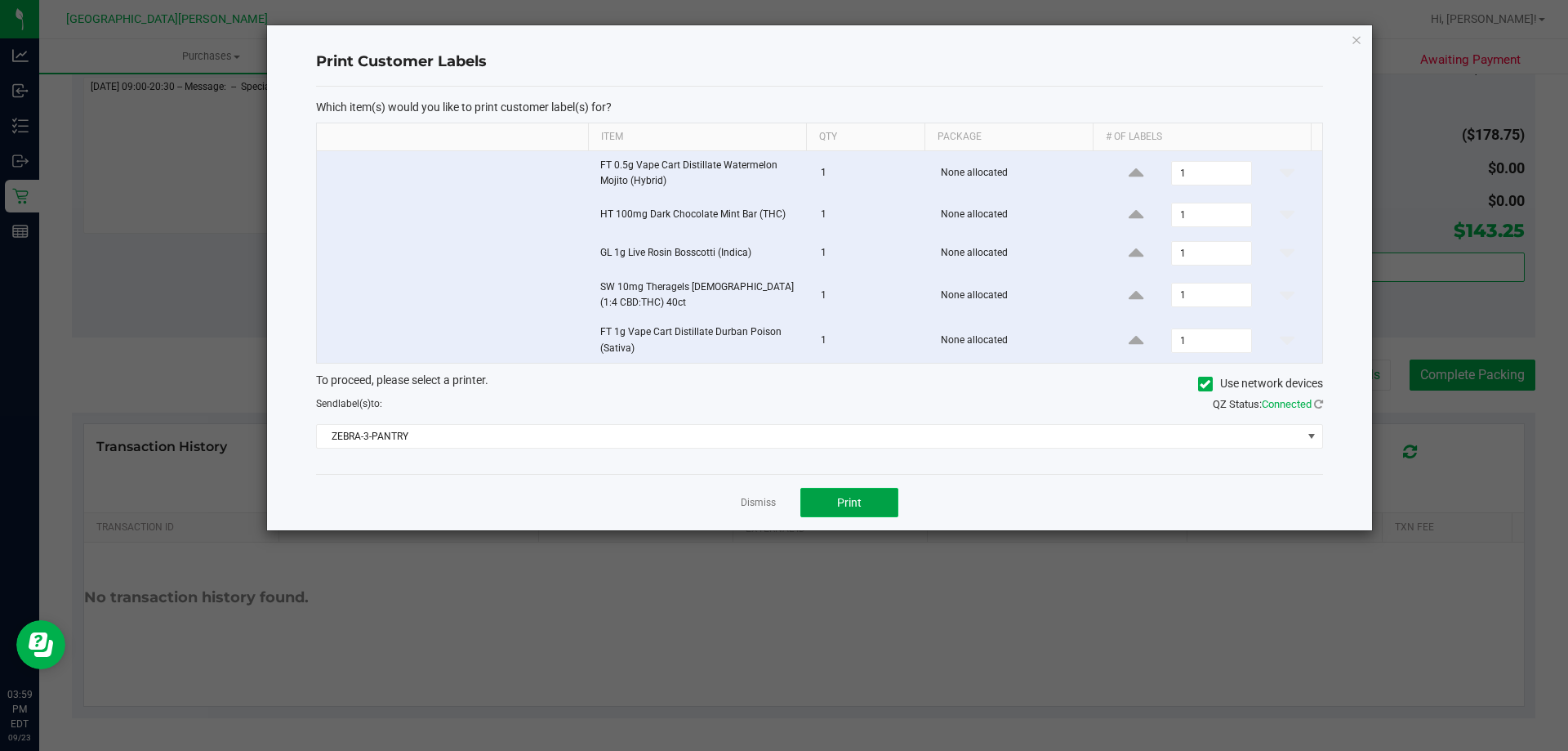
click at [837, 502] on span "Print" at bounding box center [849, 502] width 25 height 13
click at [755, 495] on link "Dismiss" at bounding box center [758, 502] width 35 height 14
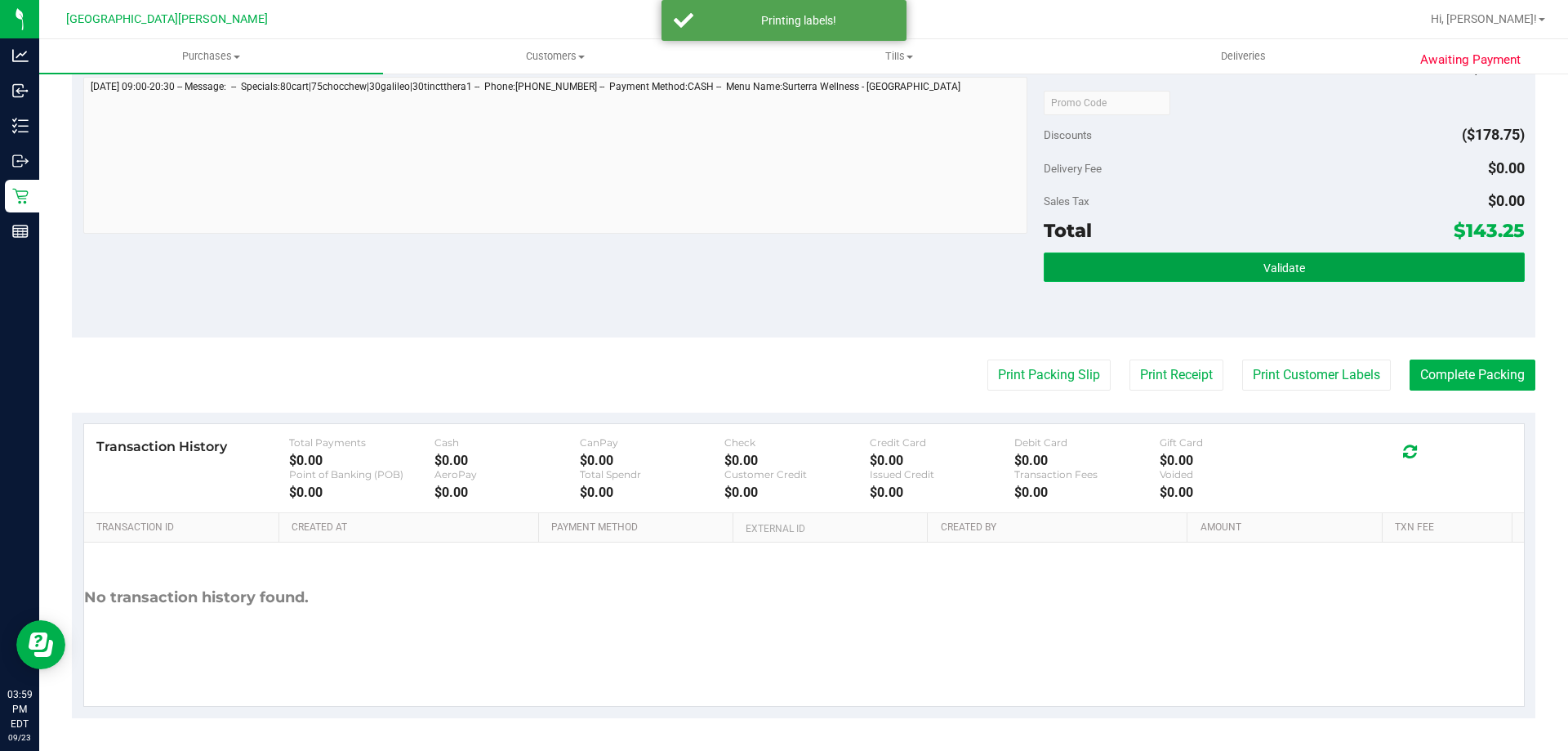
click at [1399, 273] on button "Validate" at bounding box center [1283, 266] width 481 height 29
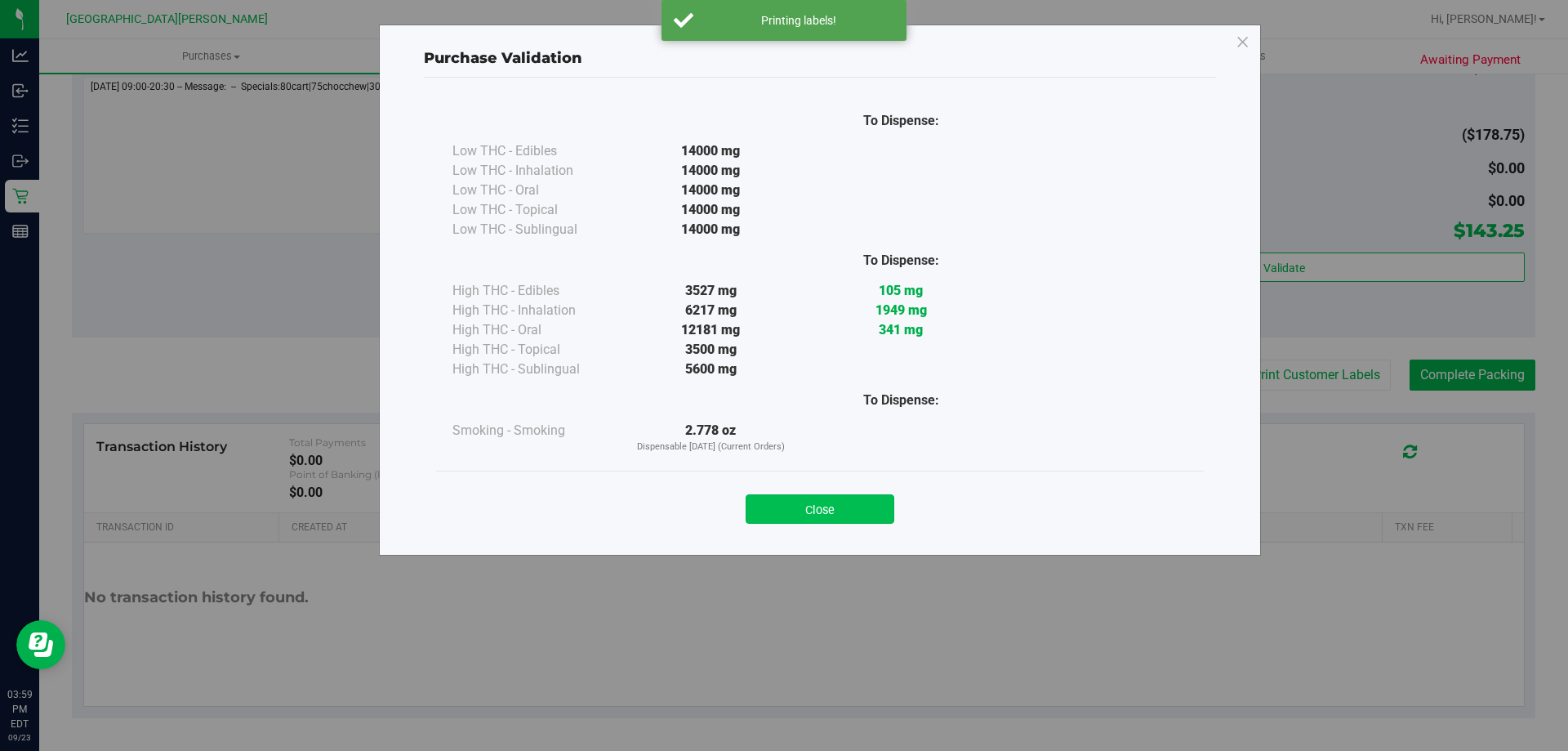
click at [881, 509] on button "Close" at bounding box center [820, 509] width 148 height 29
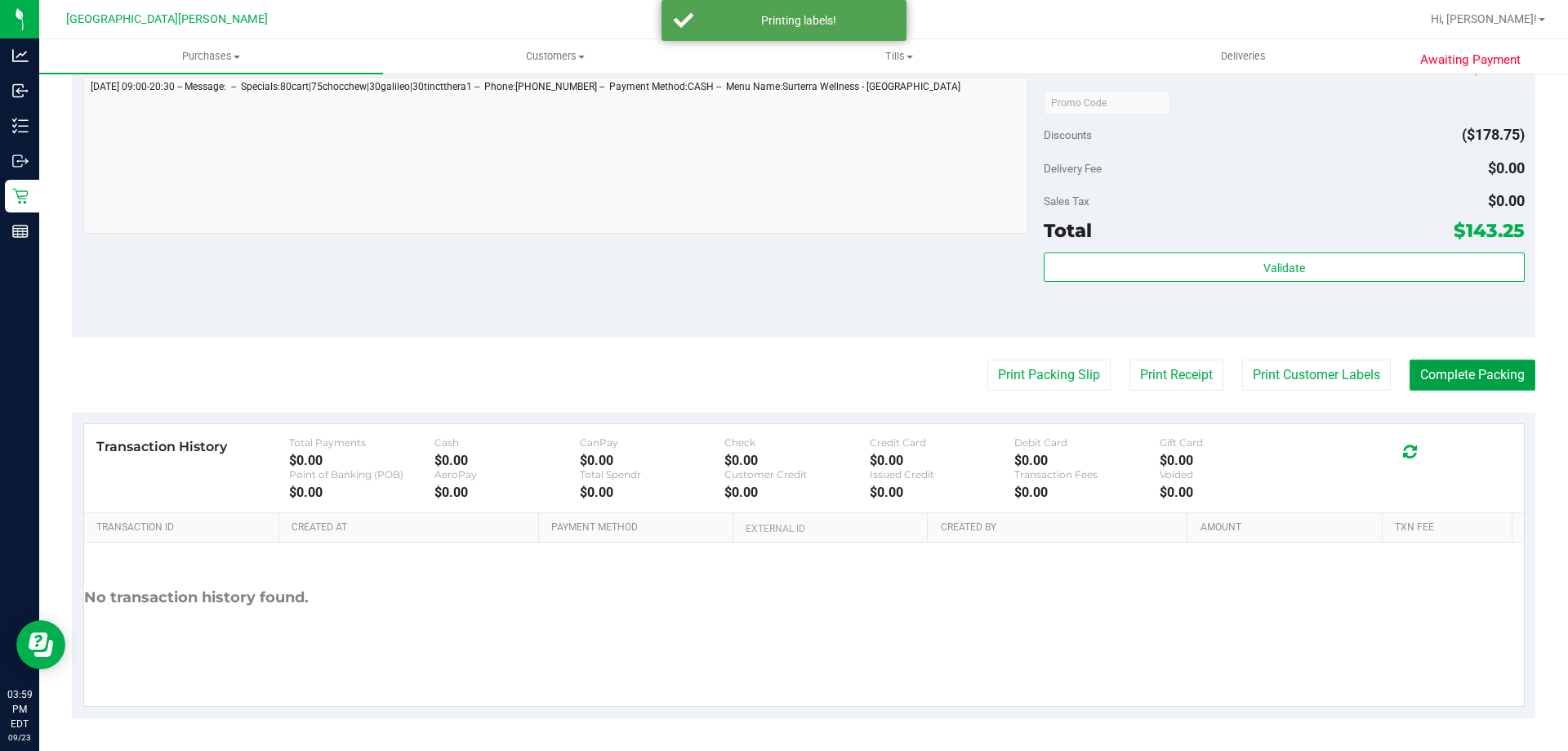
click at [1433, 386] on button "Complete Packing" at bounding box center [1472, 374] width 126 height 31
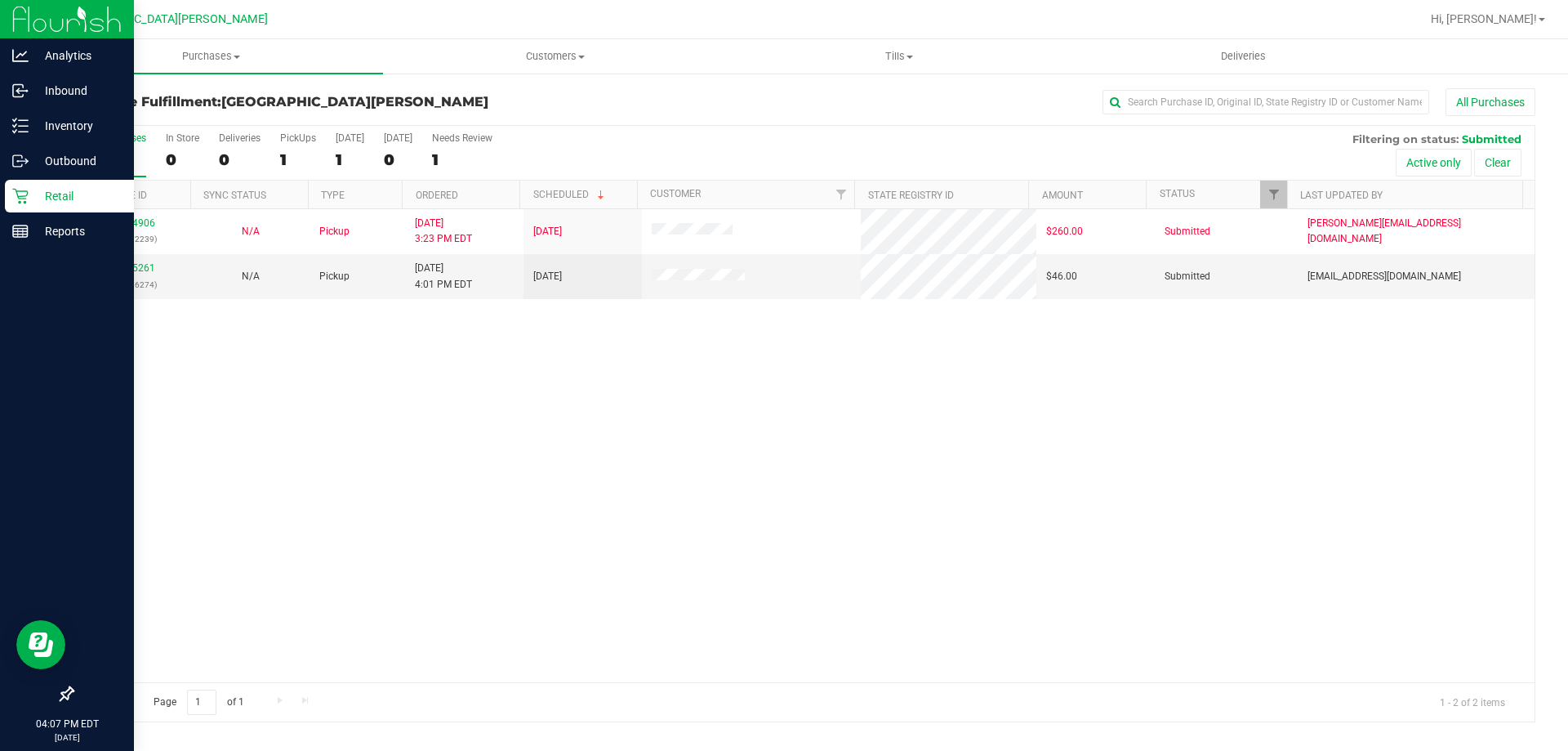
click at [52, 197] on p "Retail" at bounding box center [78, 196] width 98 height 19
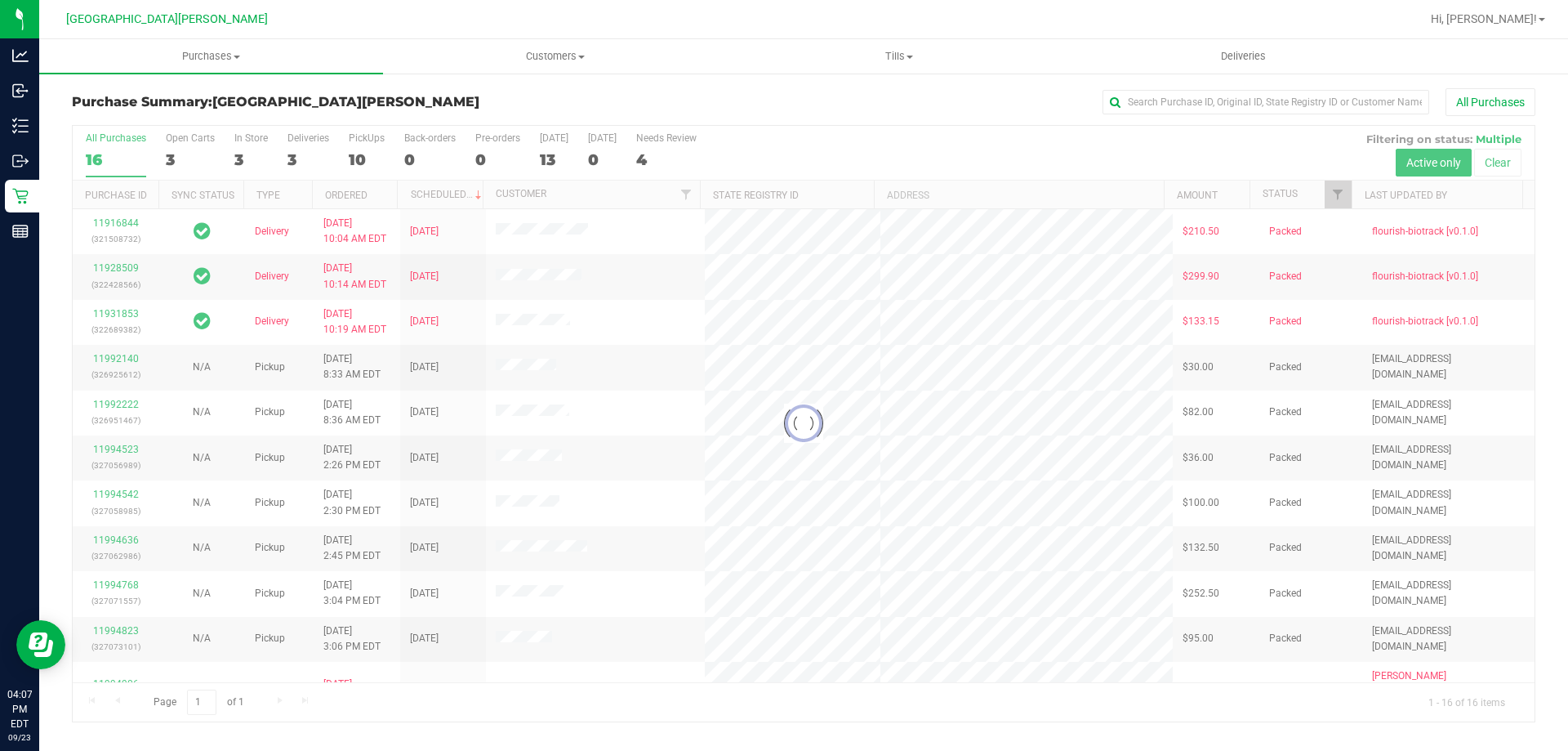
click at [257, 140] on div at bounding box center [804, 423] width 1462 height 596
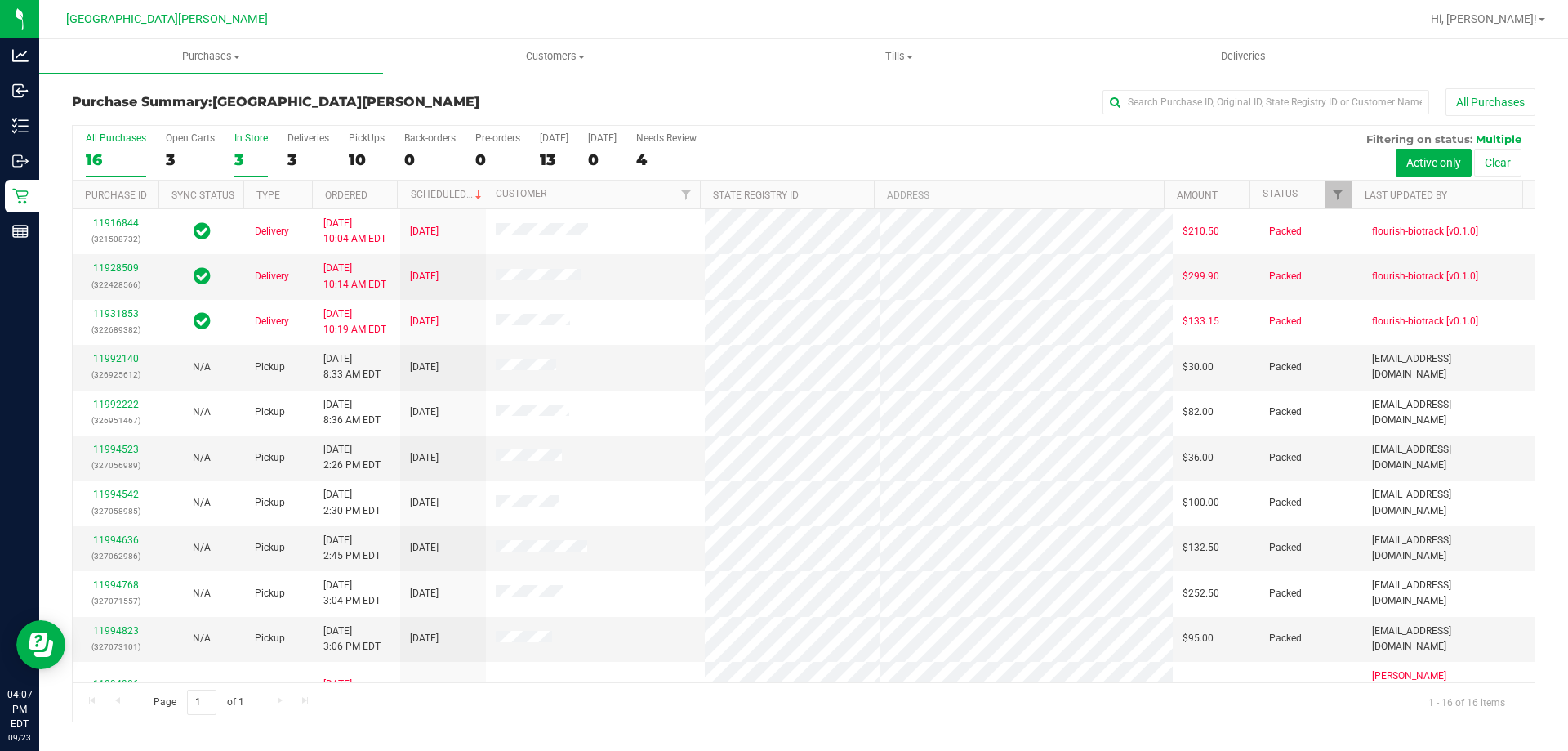
click at [257, 141] on div "In Store" at bounding box center [251, 138] width 33 height 11
click at [0, 0] on input "In Store 3" at bounding box center [0, 0] width 0 height 0
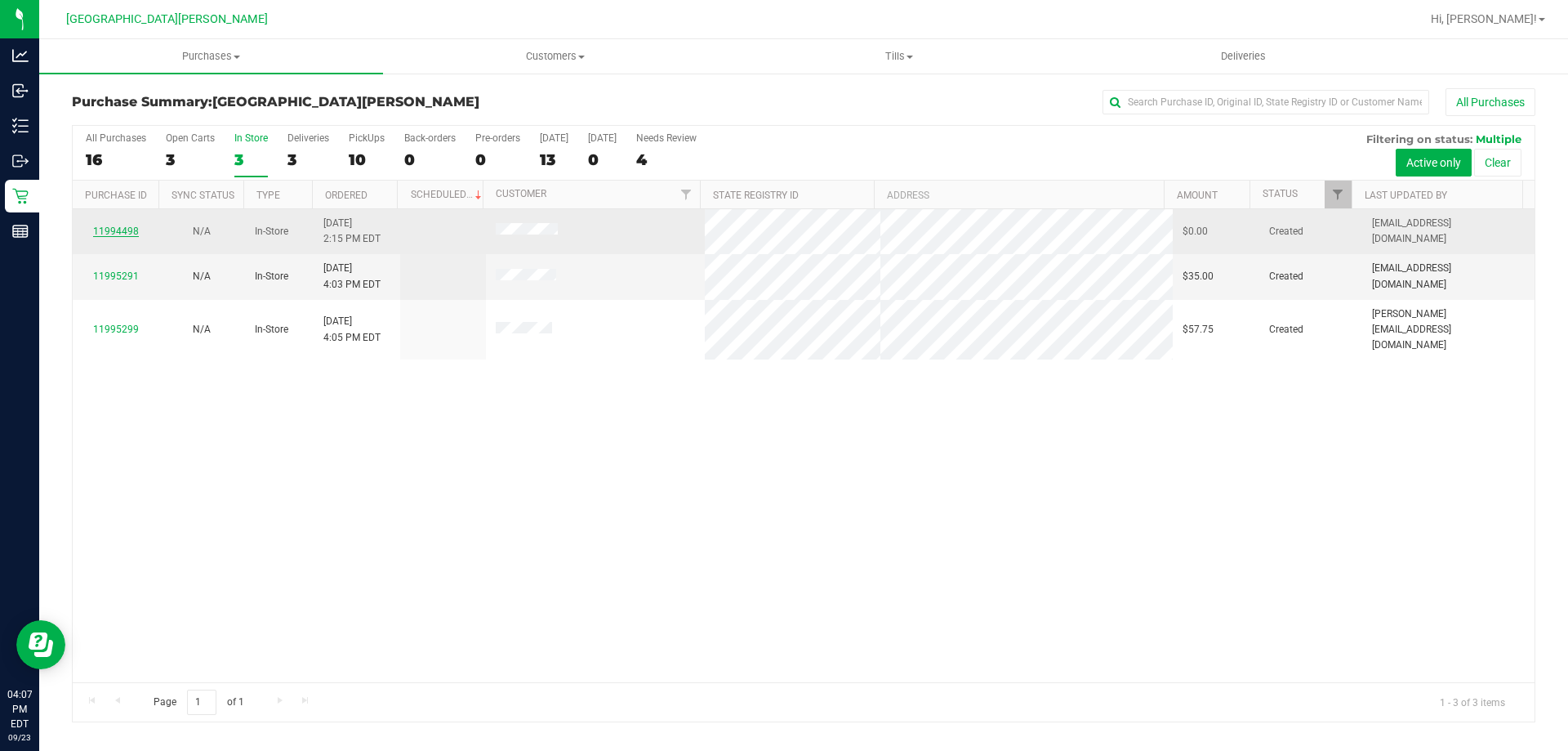
click at [132, 226] on link "11994498" at bounding box center [116, 231] width 46 height 11
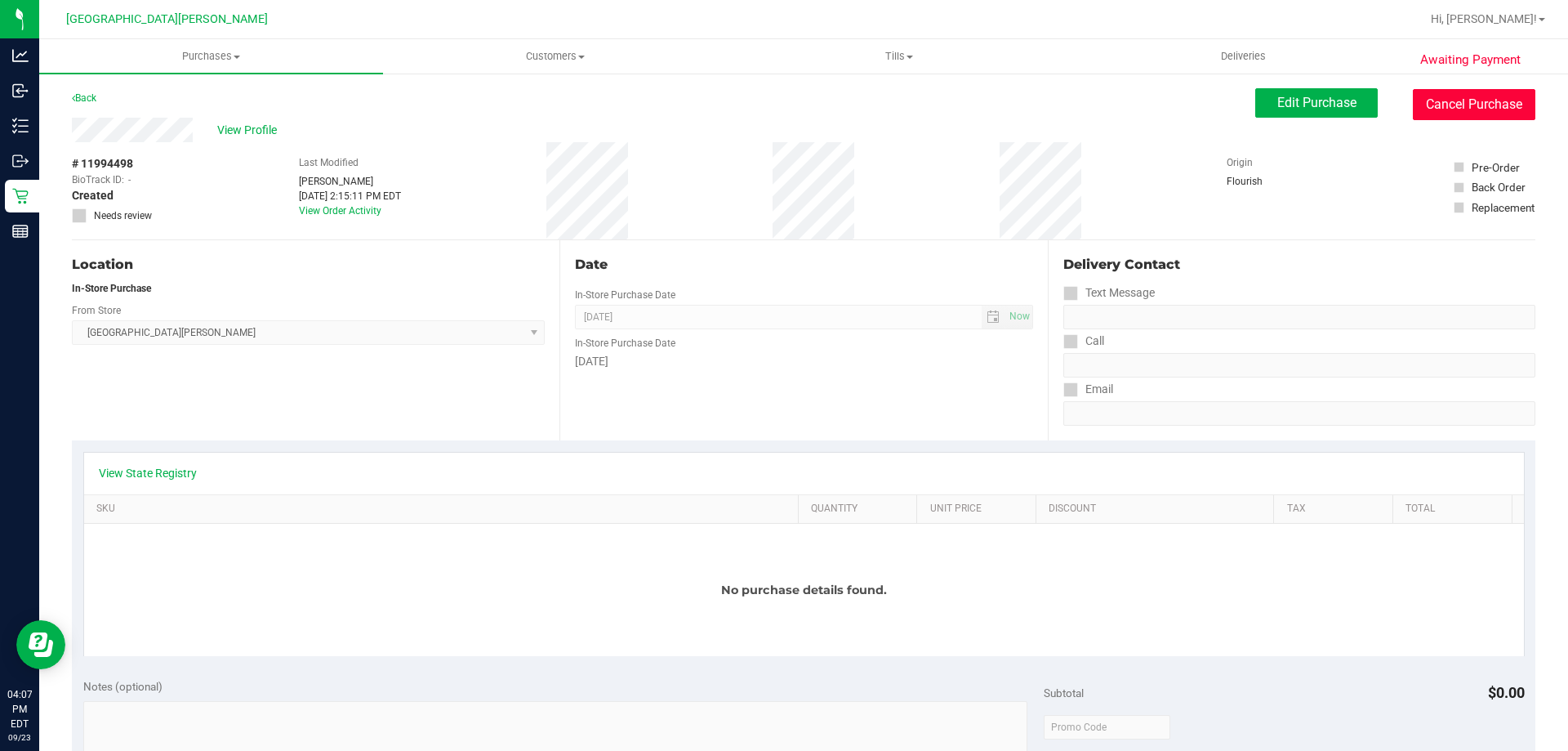
click at [1440, 110] on button "Cancel Purchase" at bounding box center [1474, 104] width 122 height 31
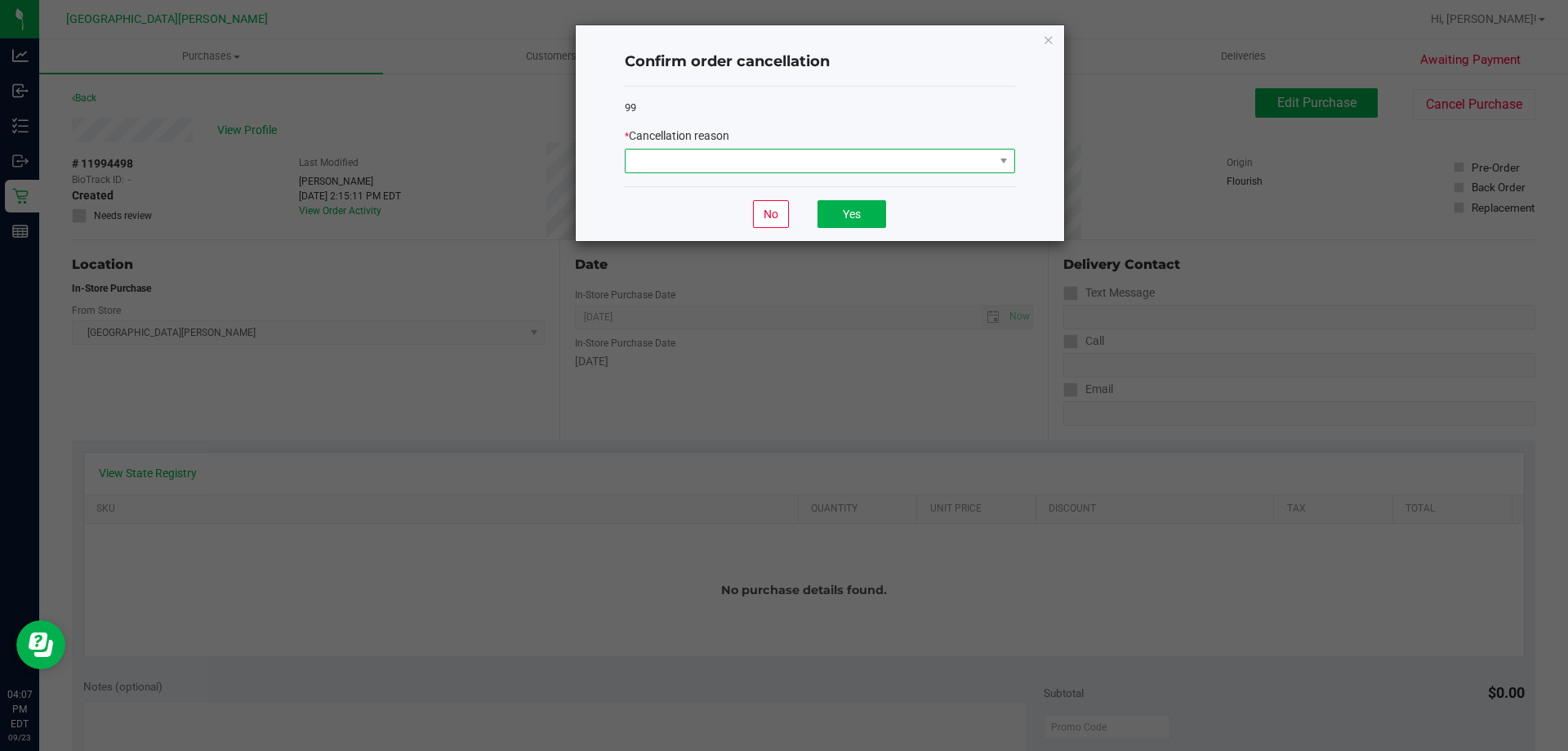
click at [791, 155] on span at bounding box center [809, 161] width 368 height 23
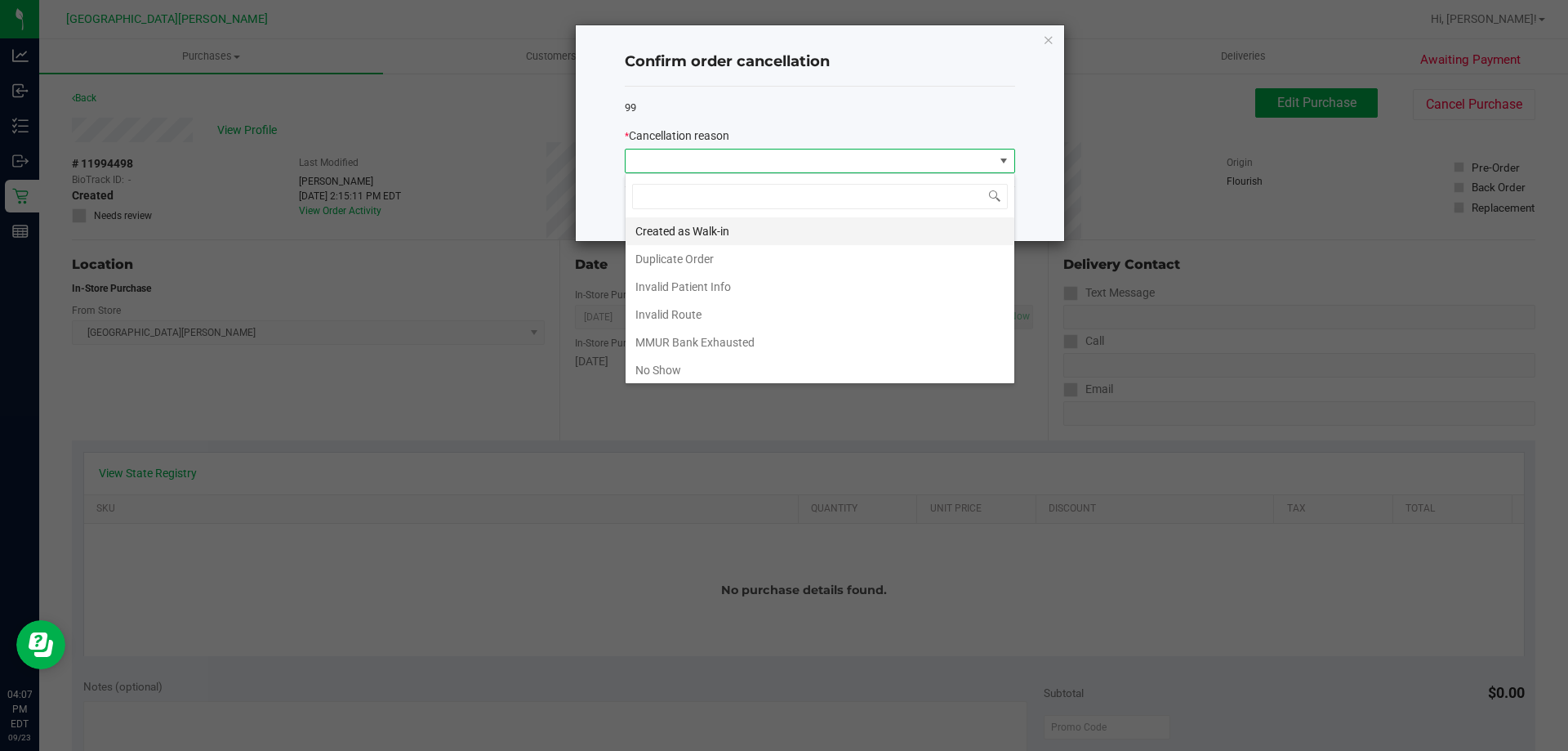
scroll to position [25, 390]
click at [661, 332] on li "MMUR Bank Exhausted" at bounding box center [820, 343] width 389 height 28
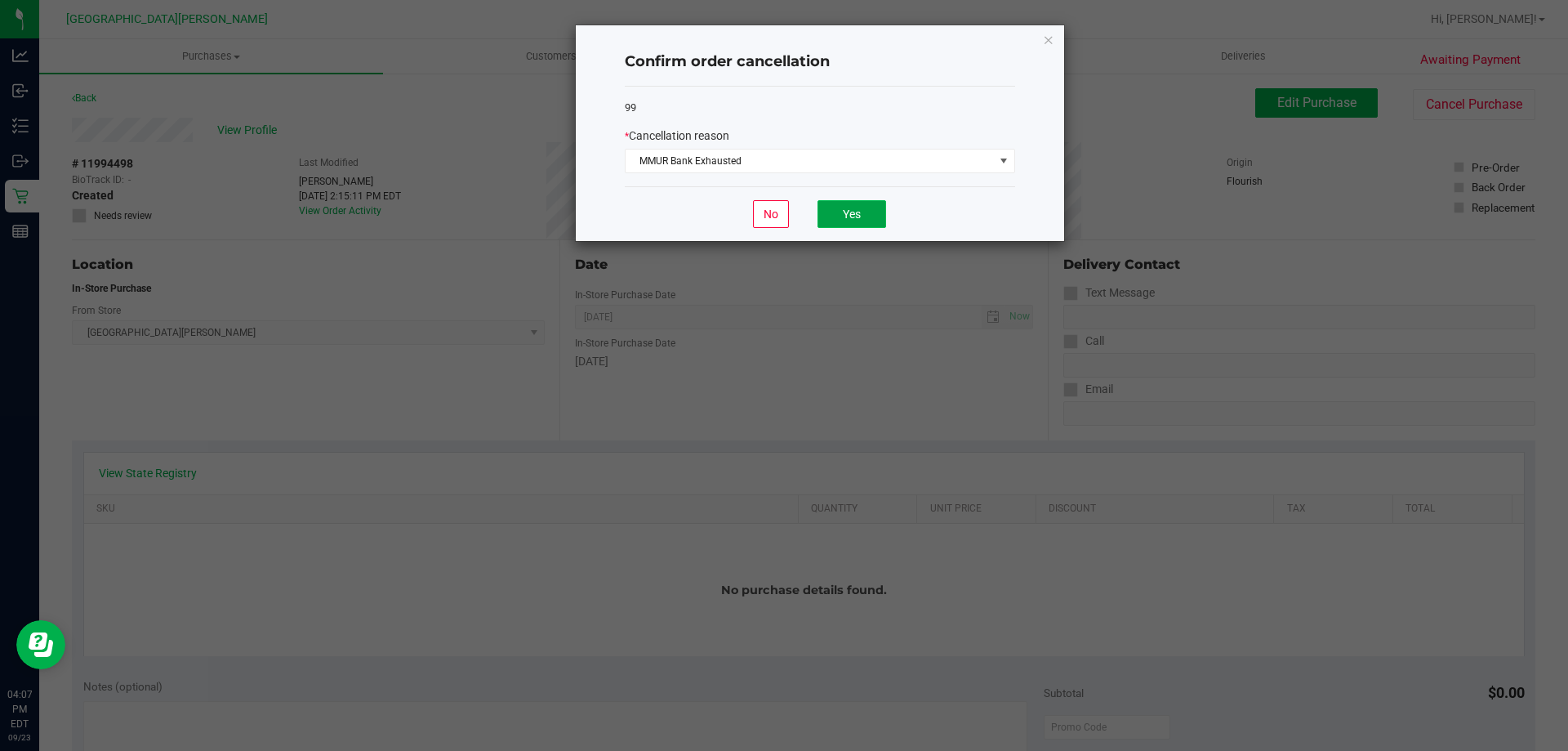
click at [875, 215] on button "Yes" at bounding box center [852, 214] width 69 height 28
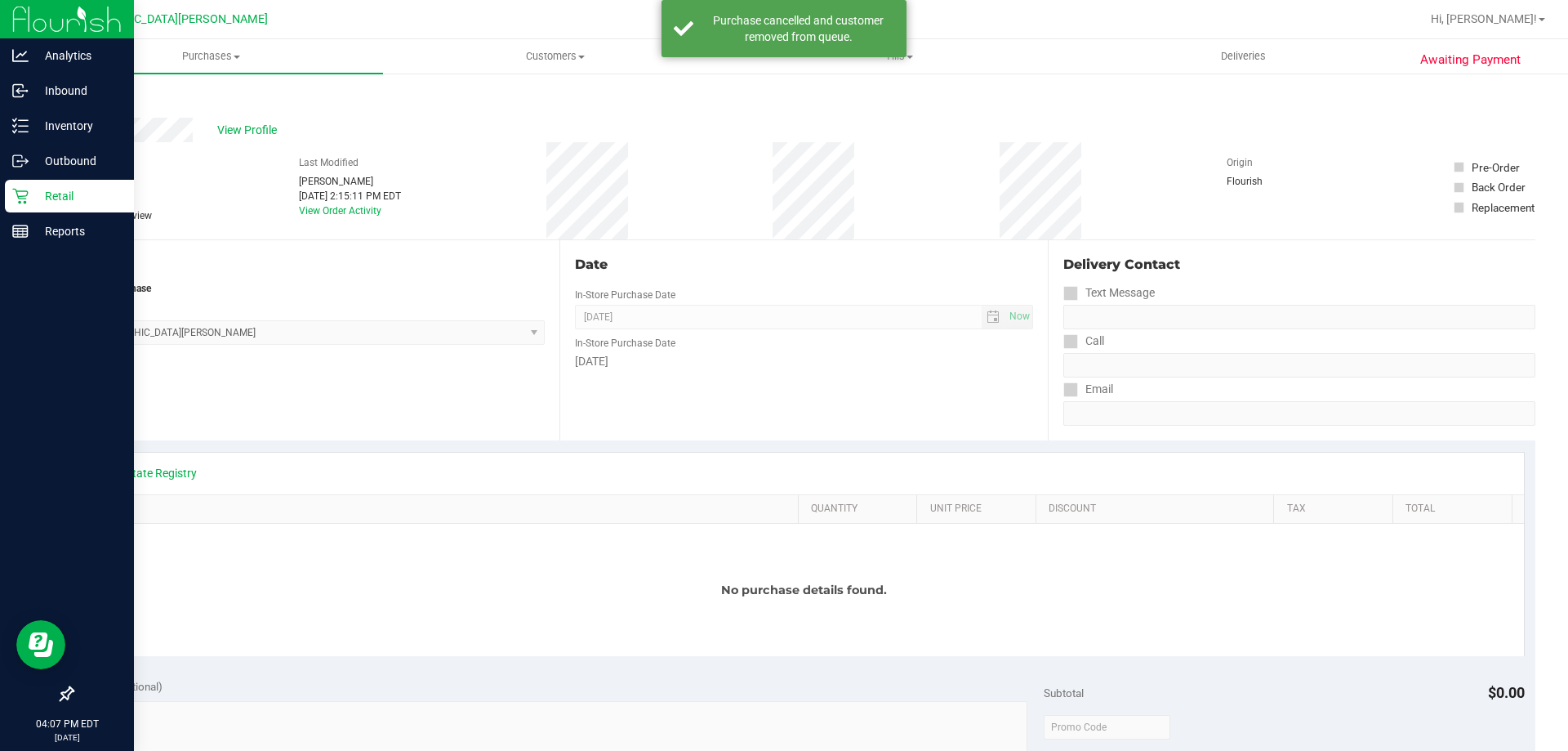
click at [41, 195] on p "Retail" at bounding box center [78, 196] width 98 height 19
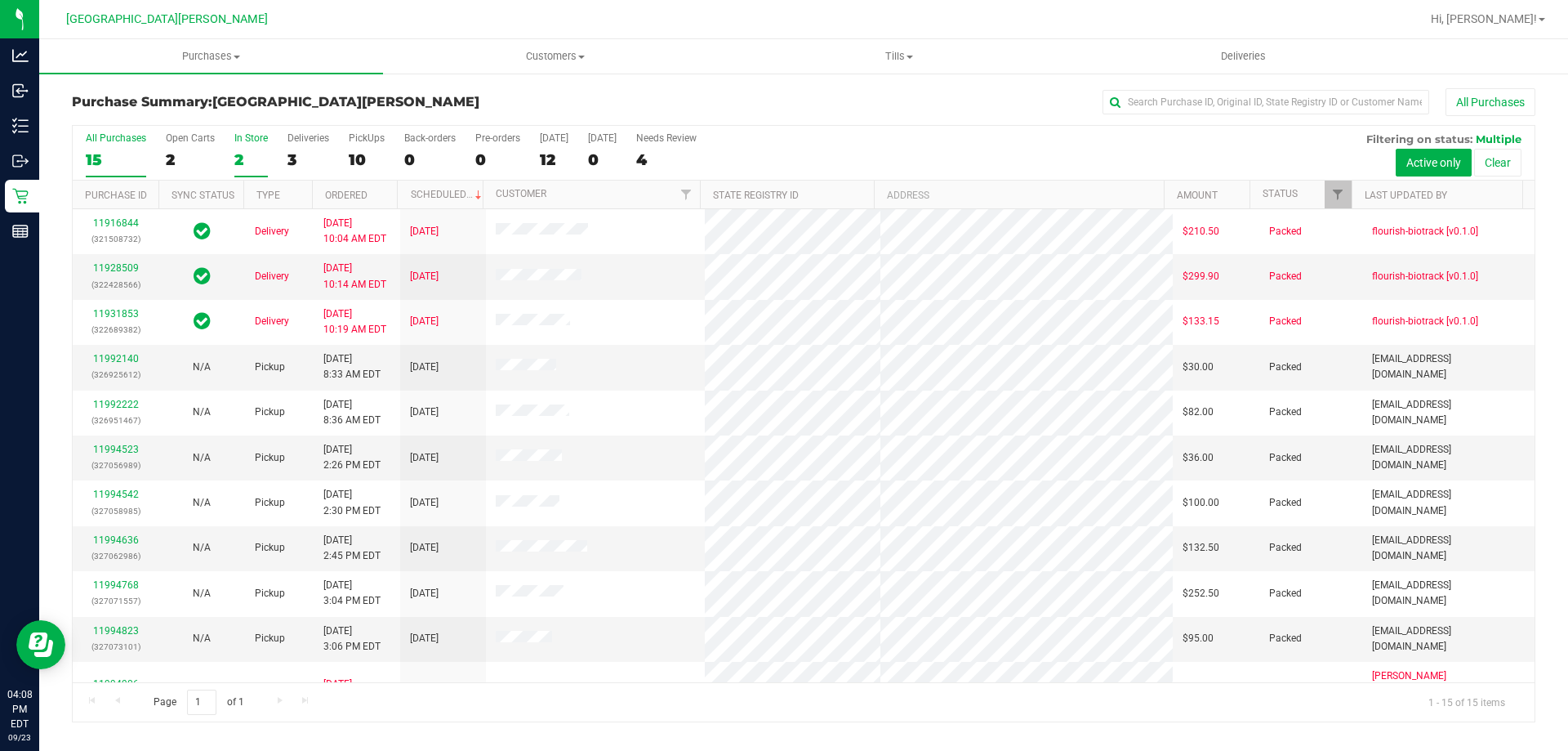
click at [246, 136] on div "In Store" at bounding box center [251, 138] width 33 height 11
click at [0, 0] on input "In Store 2" at bounding box center [0, 0] width 0 height 0
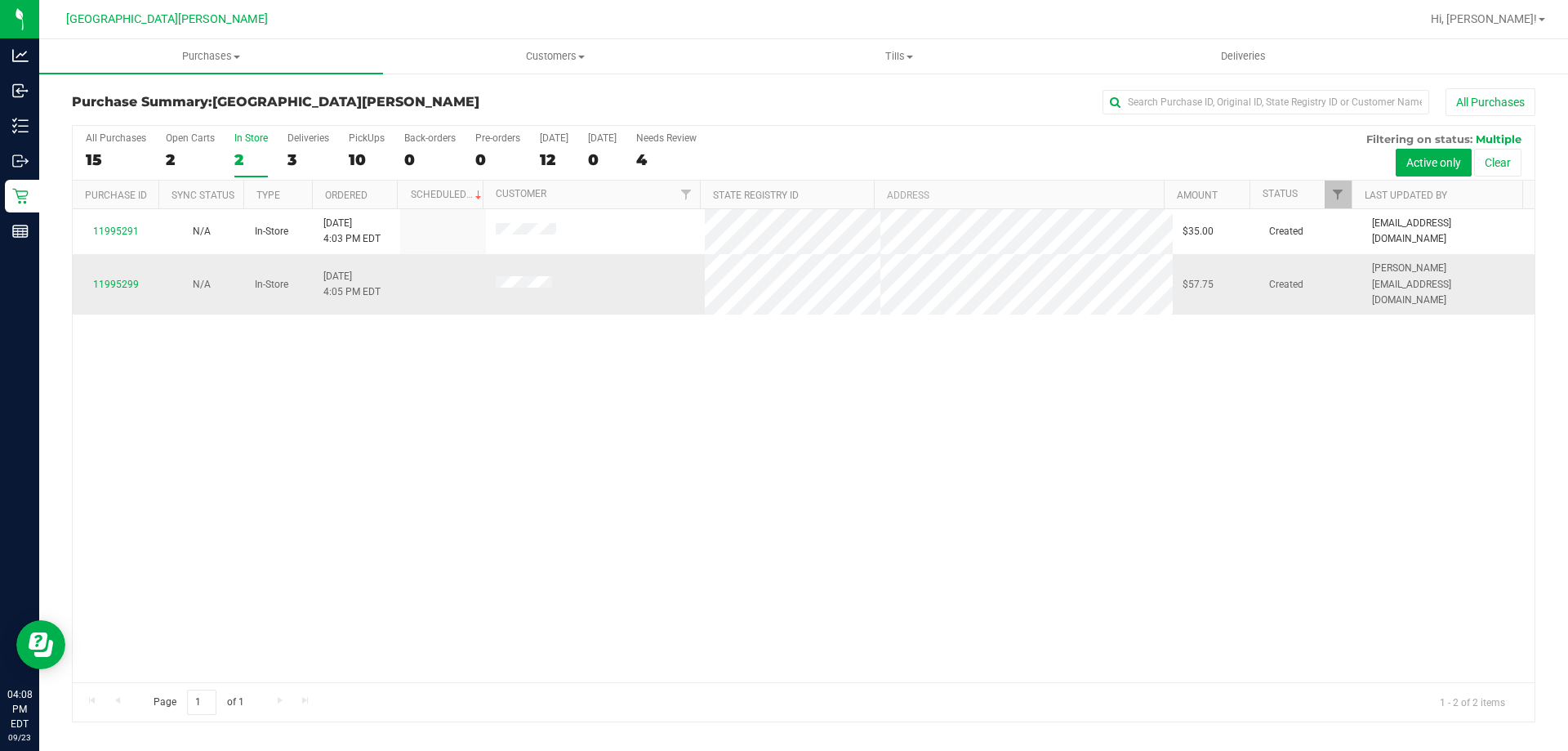
click at [111, 277] on div "11995299" at bounding box center [115, 285] width 66 height 16
click at [112, 278] on link "11995299" at bounding box center [116, 284] width 46 height 11
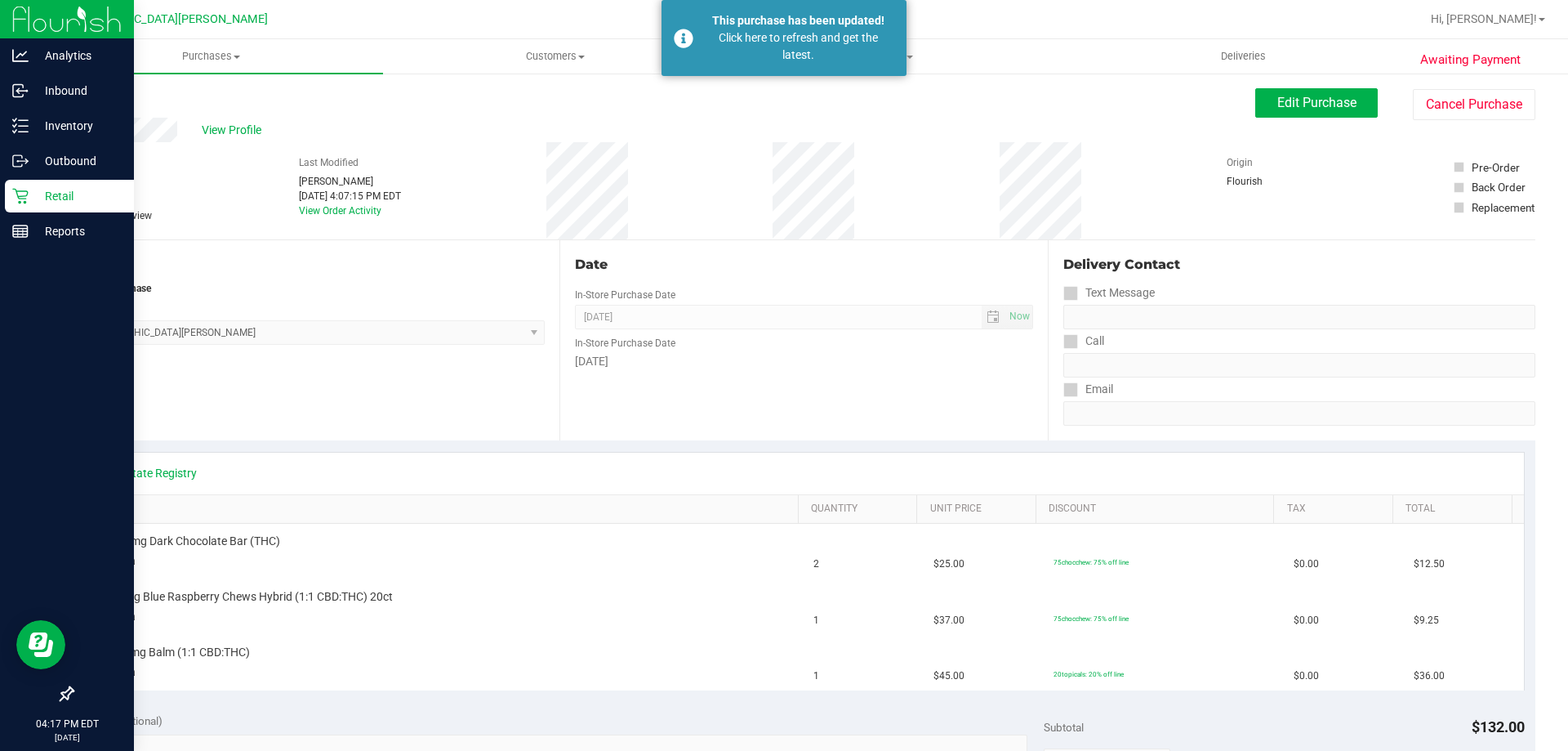
click at [23, 189] on icon at bounding box center [20, 196] width 17 height 17
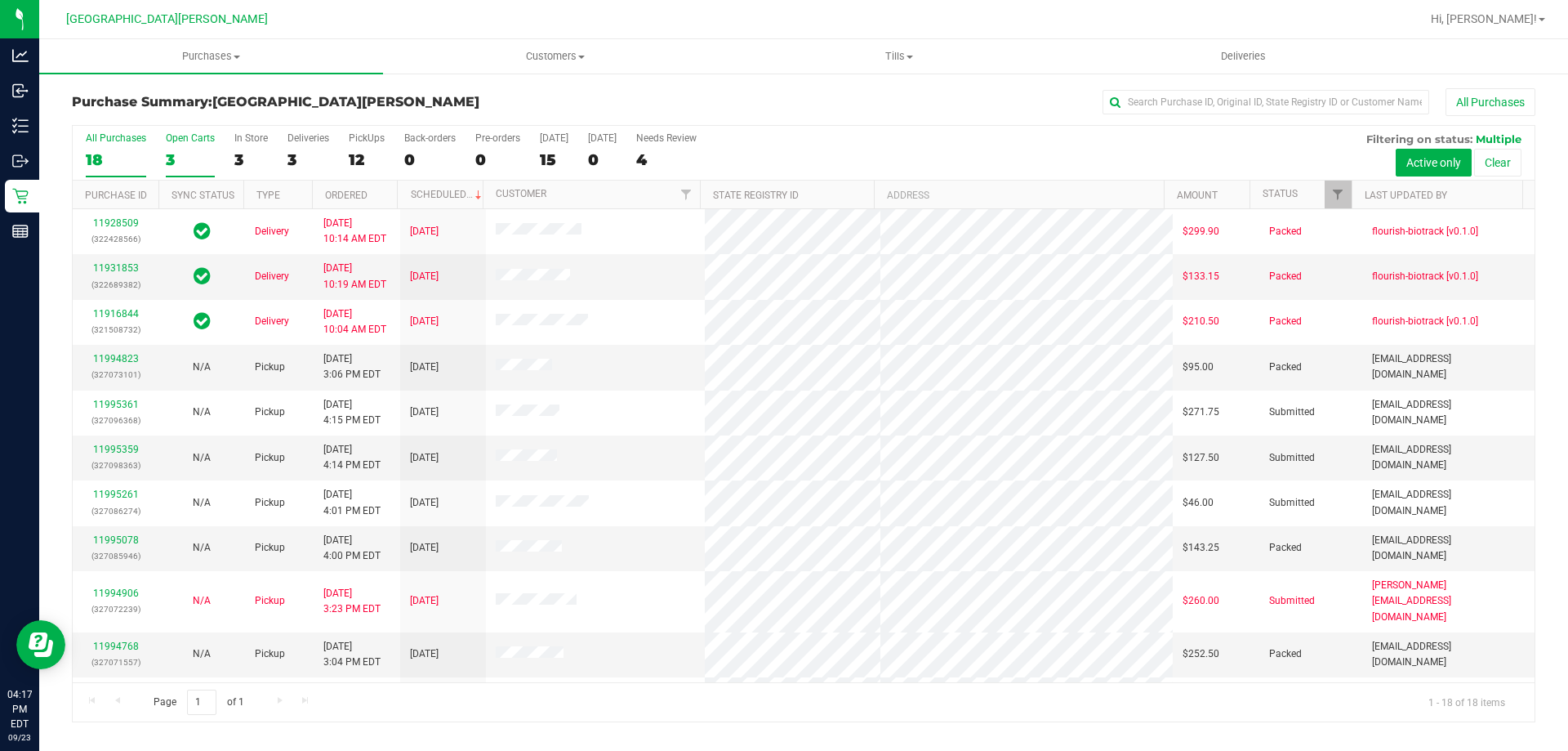
click at [170, 162] on div "3" at bounding box center [191, 159] width 49 height 18
click at [0, 0] on input "Open Carts 3" at bounding box center [0, 0] width 0 height 0
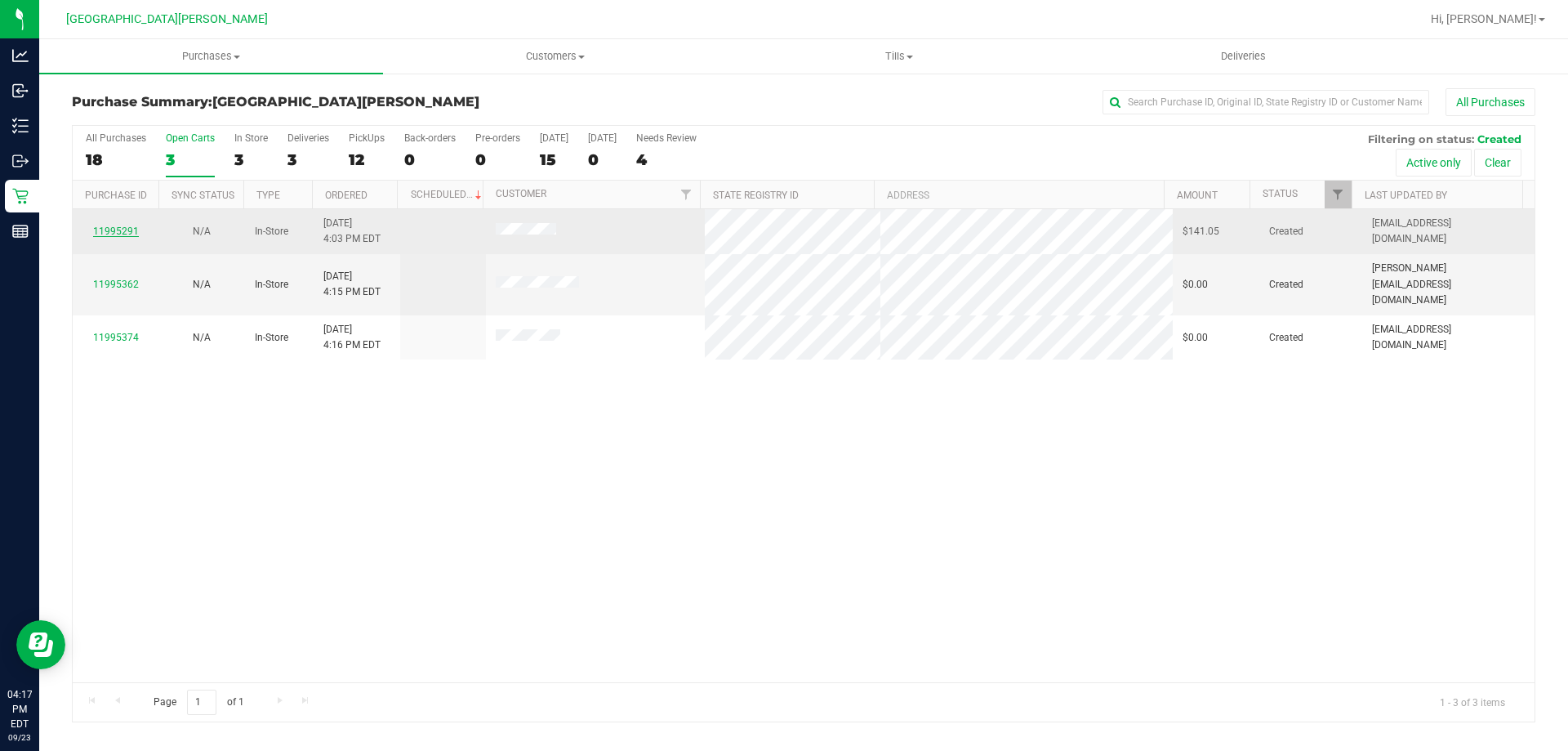
click at [119, 229] on link "11995291" at bounding box center [116, 231] width 46 height 11
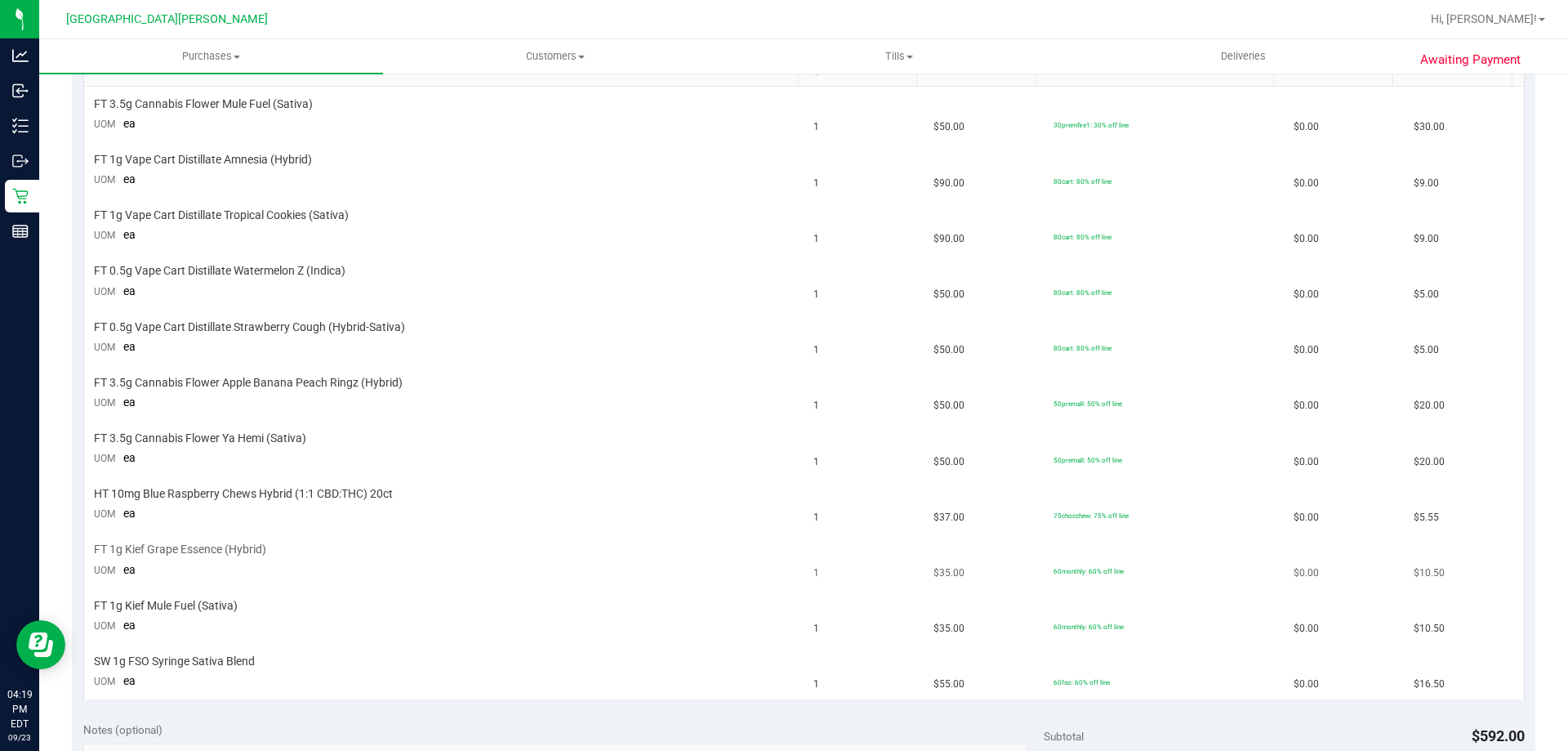
scroll to position [408, 0]
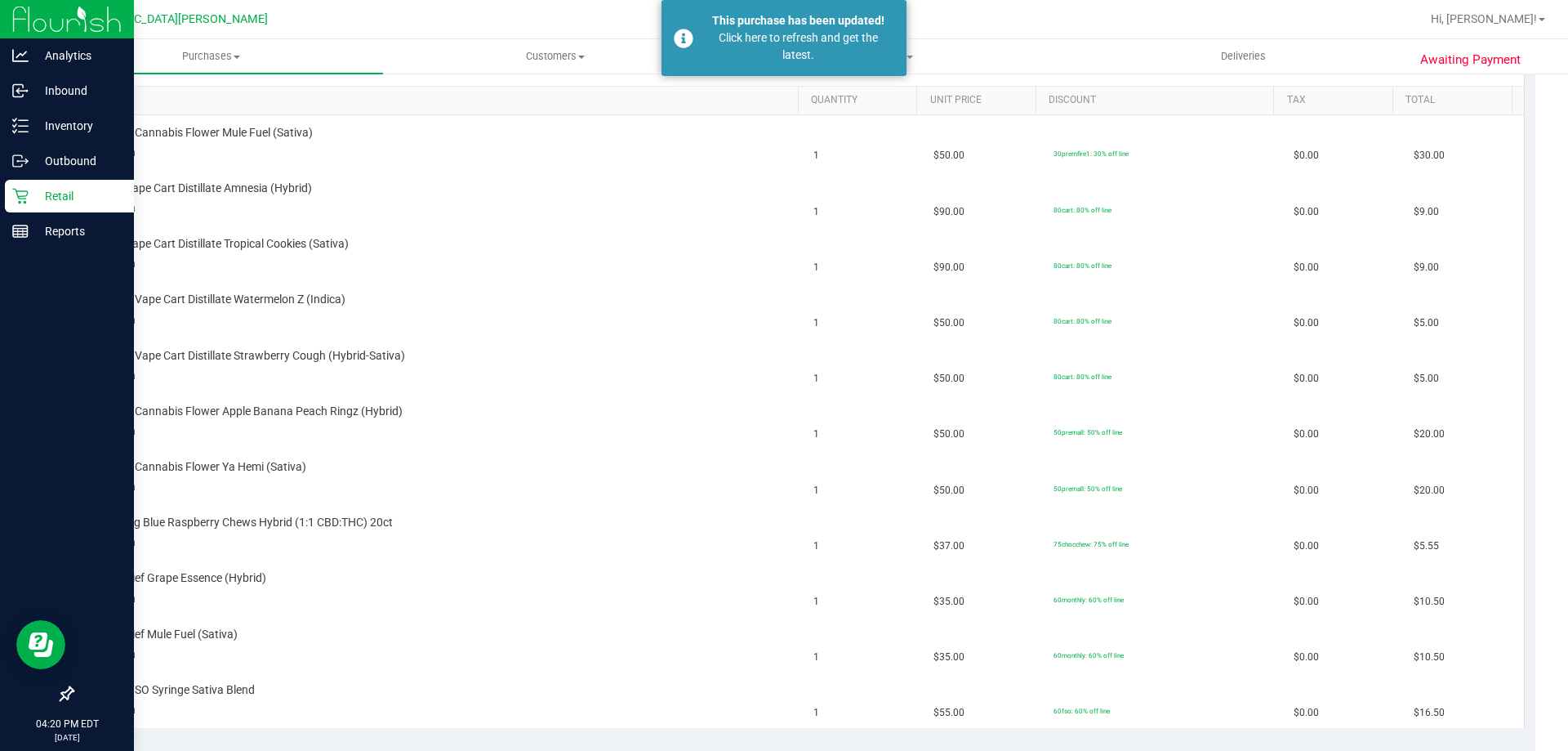
click at [47, 197] on p "Retail" at bounding box center [78, 196] width 98 height 19
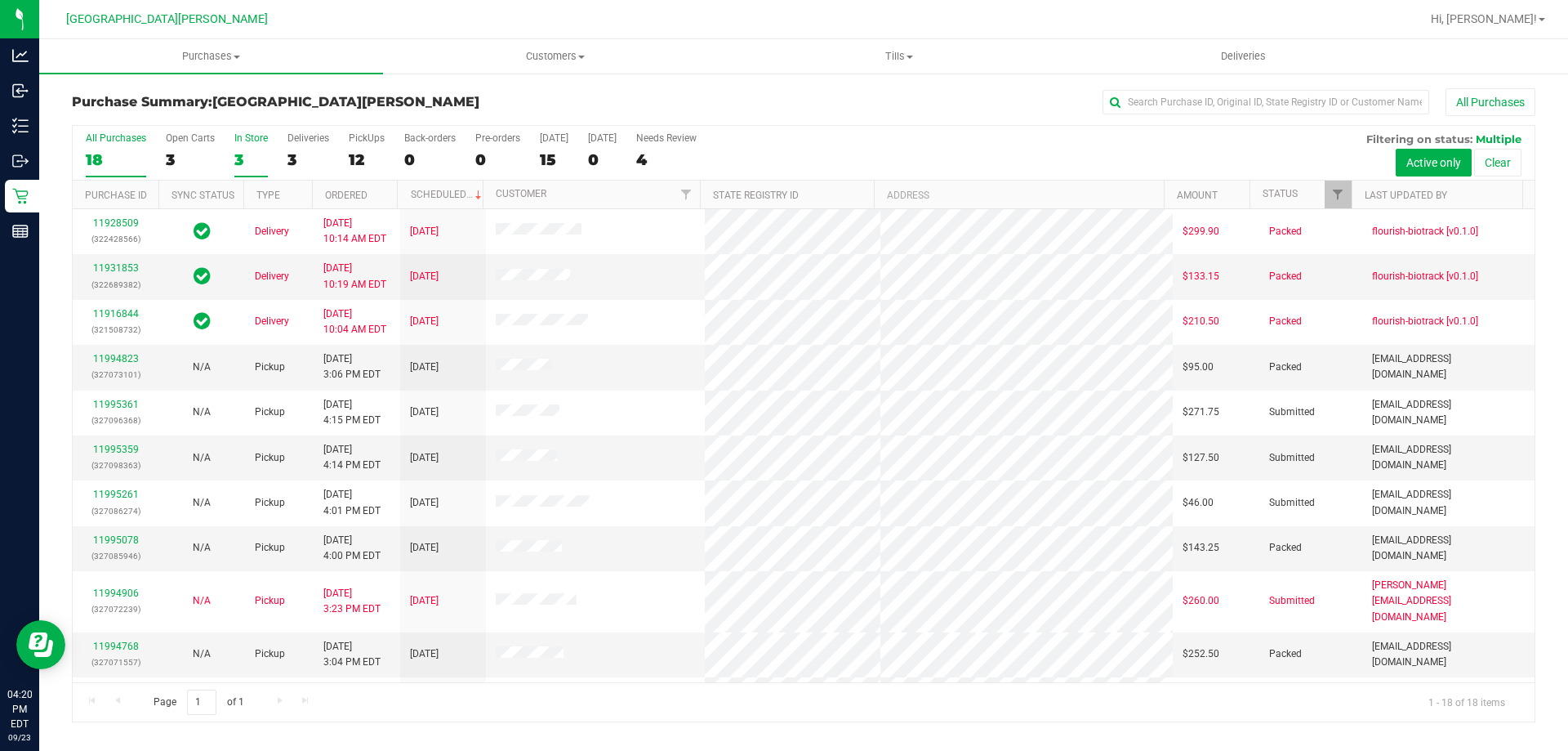
click at [250, 142] on div "In Store" at bounding box center [251, 138] width 33 height 11
click at [0, 0] on input "In Store 3" at bounding box center [0, 0] width 0 height 0
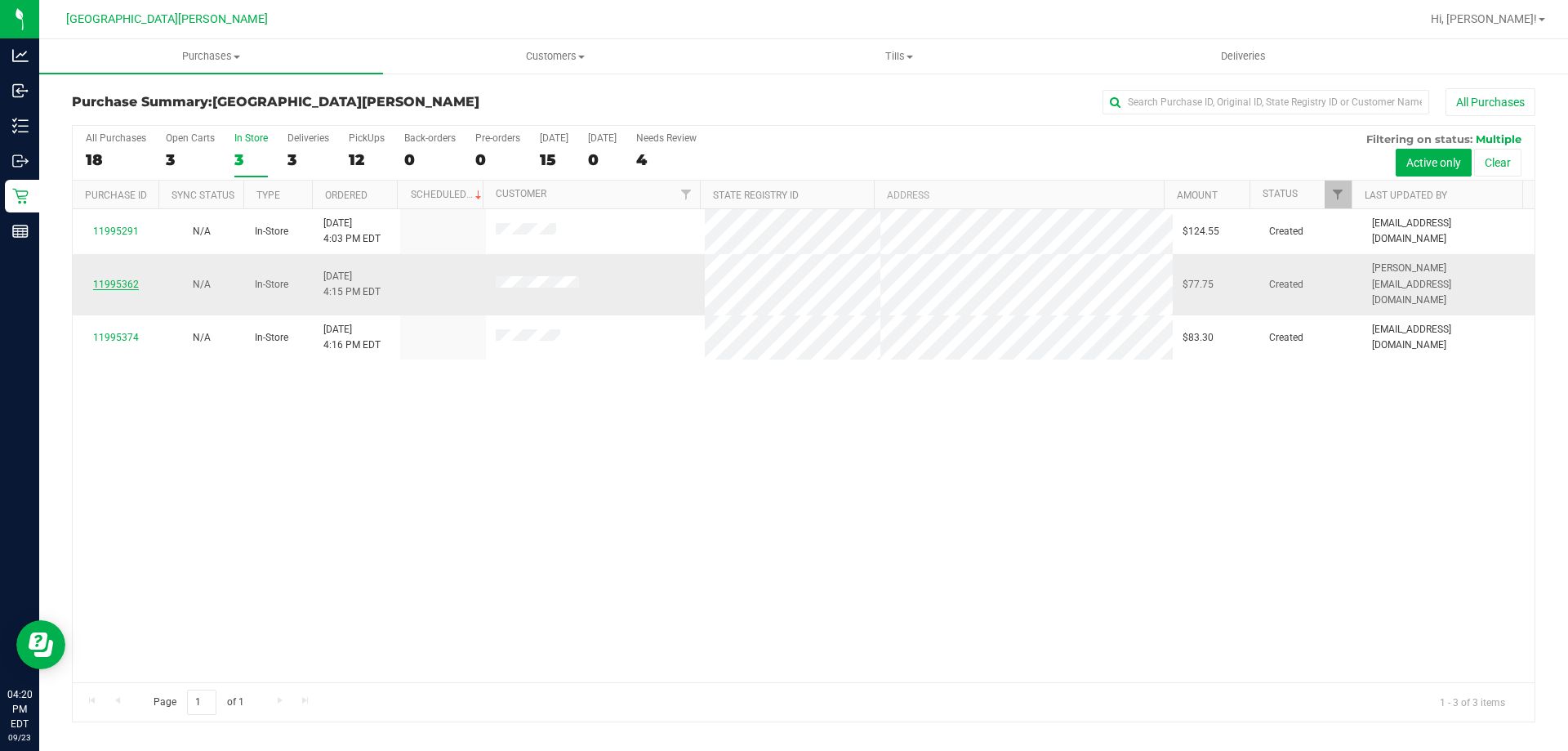
click at [113, 278] on link "11995362" at bounding box center [116, 284] width 46 height 11
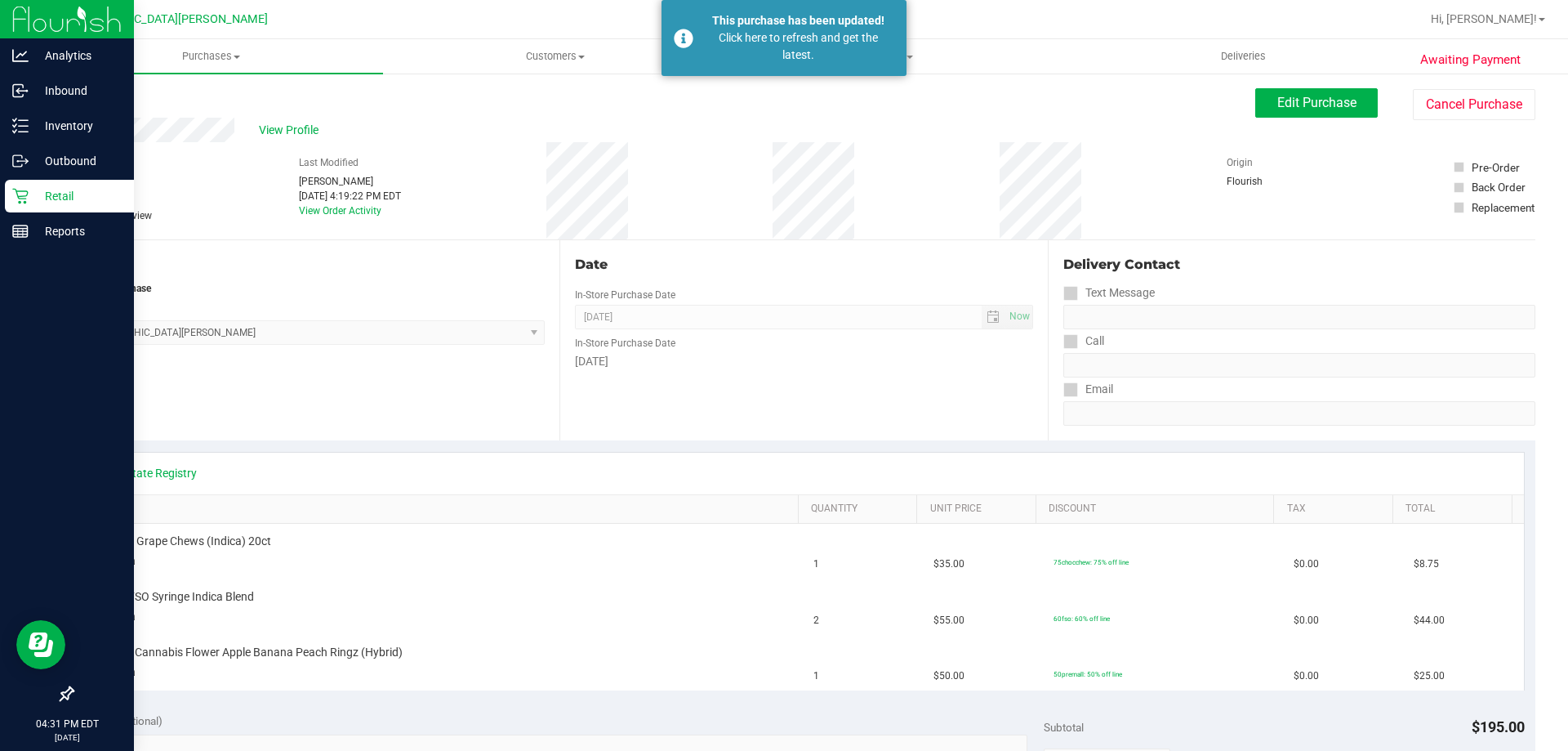
click at [27, 199] on icon at bounding box center [20, 196] width 17 height 17
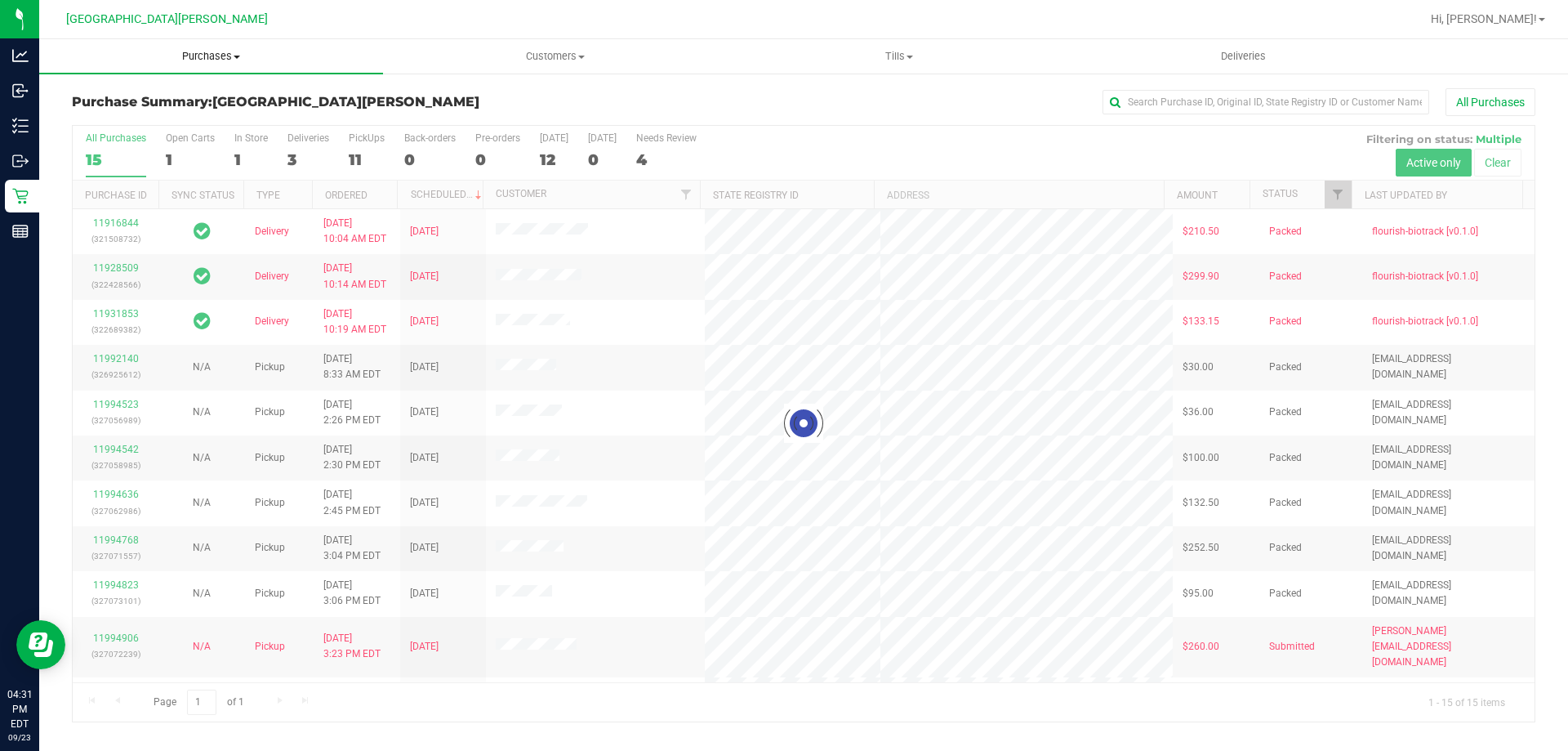
click at [215, 56] on span "Purchases" at bounding box center [211, 56] width 343 height 15
click at [177, 119] on li "Fulfillment" at bounding box center [211, 119] width 343 height 19
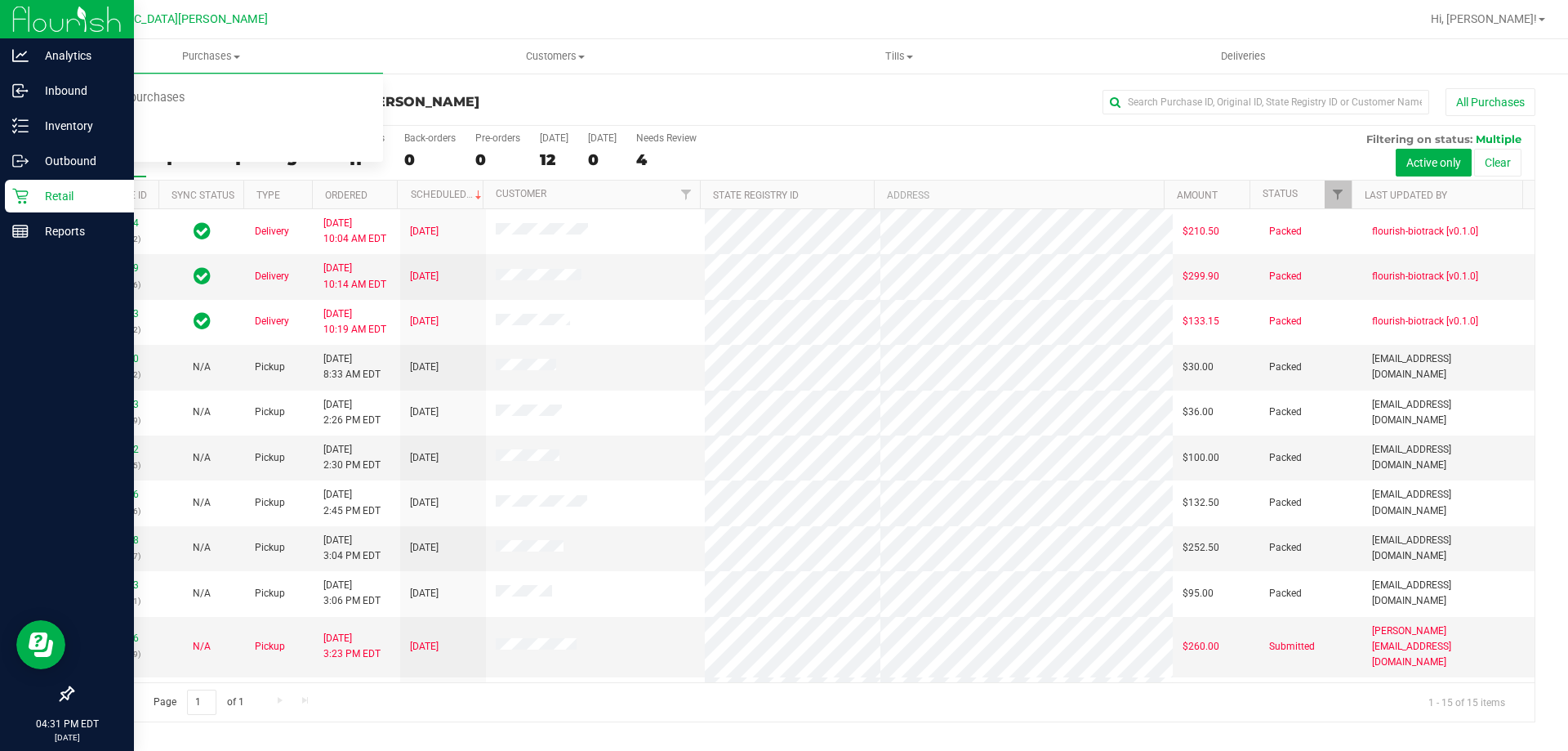
click at [43, 194] on p "Retail" at bounding box center [78, 196] width 98 height 19
click at [47, 192] on p "Retail" at bounding box center [78, 196] width 98 height 19
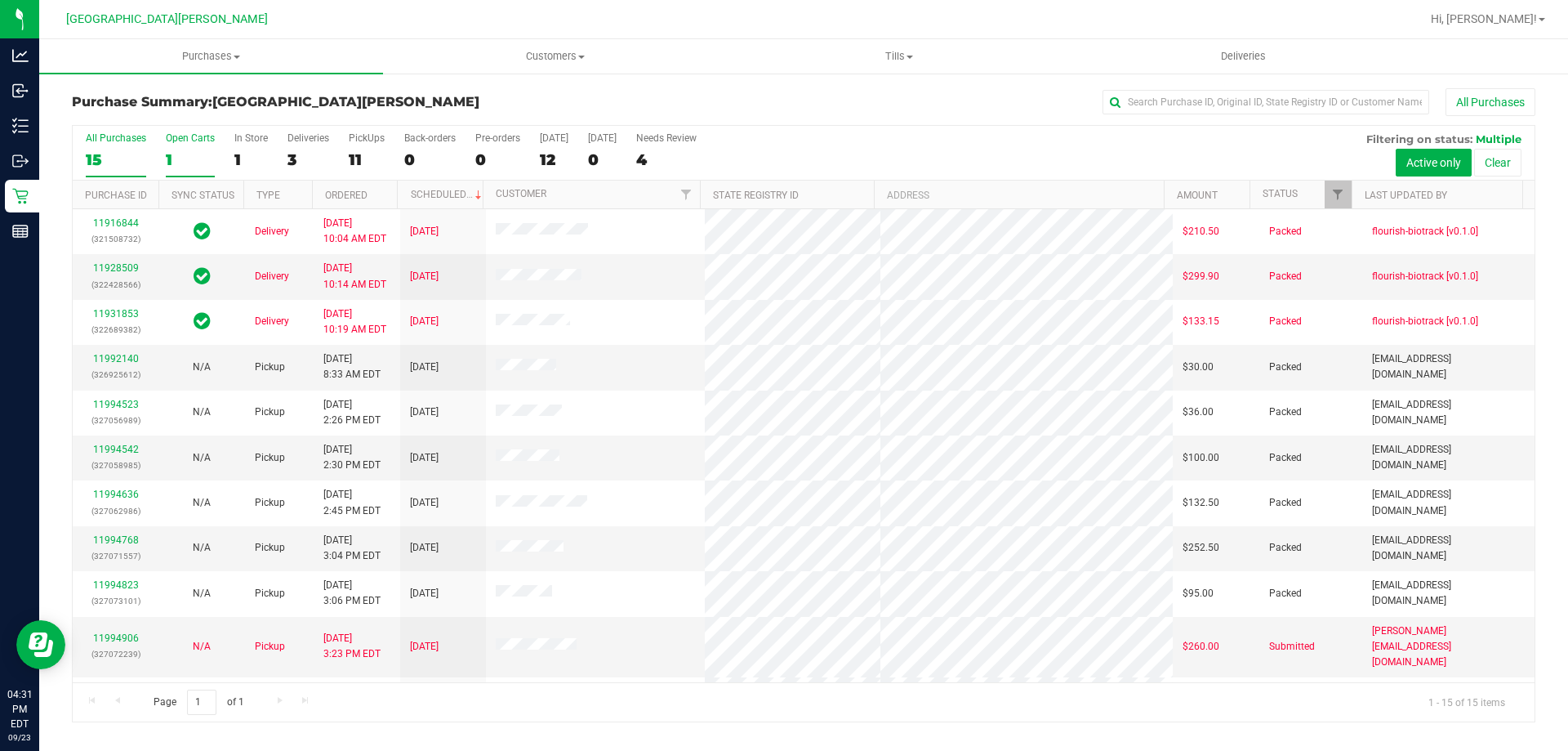
click at [189, 155] on div "1" at bounding box center [191, 159] width 49 height 18
click at [0, 0] on input "Open Carts 1" at bounding box center [0, 0] width 0 height 0
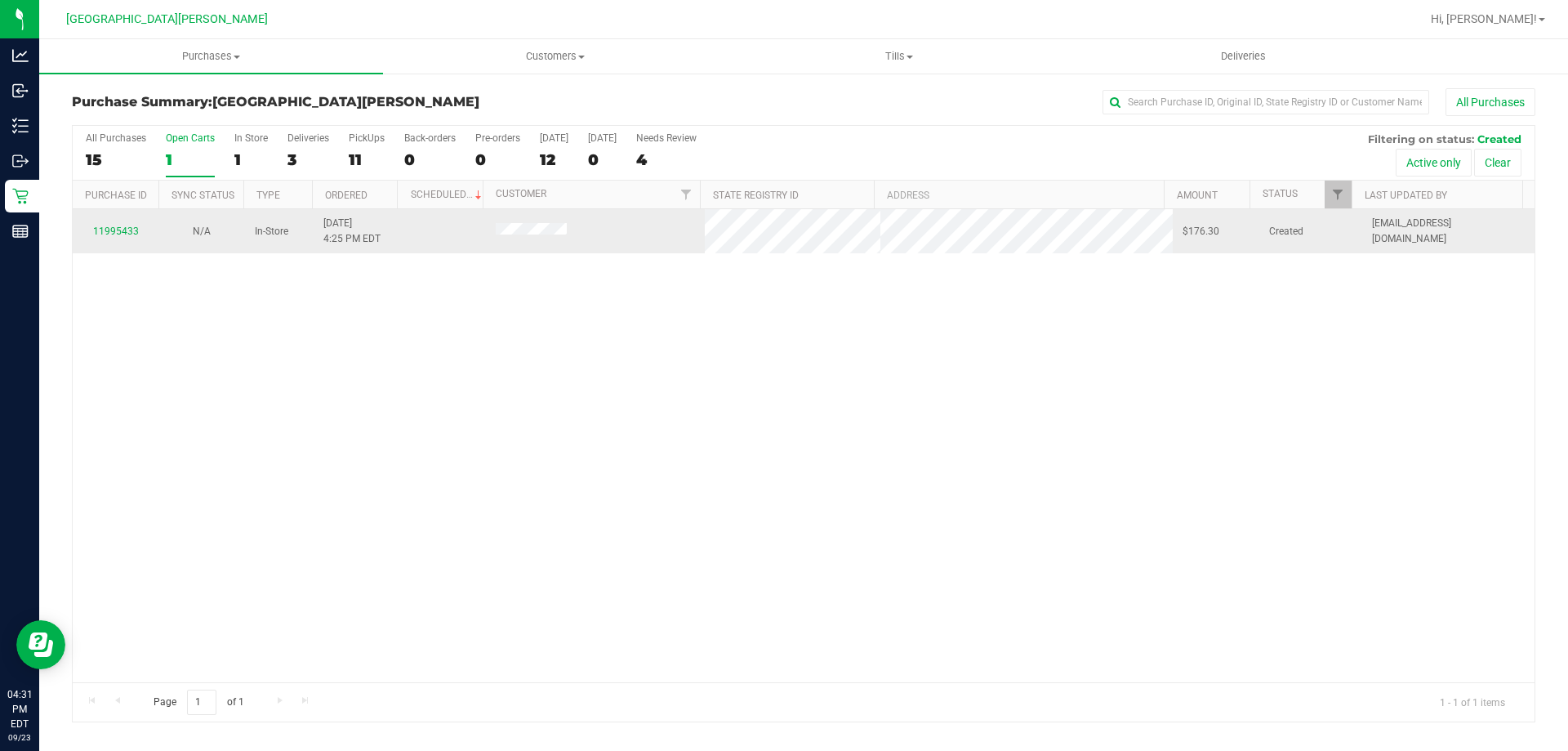
click at [126, 224] on div "11995433" at bounding box center [115, 232] width 66 height 16
click at [126, 229] on link "11995433" at bounding box center [116, 231] width 46 height 11
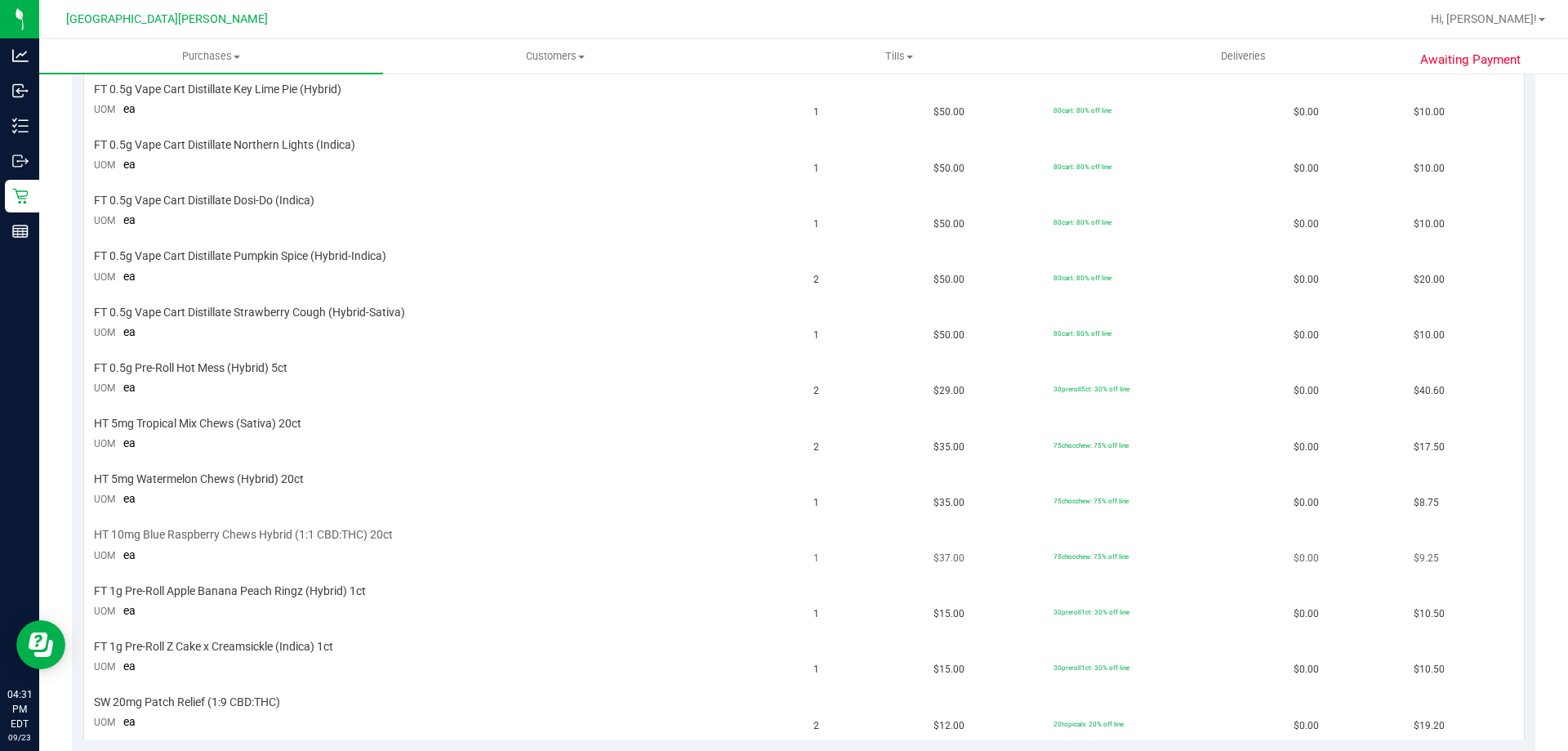
scroll to position [490, 0]
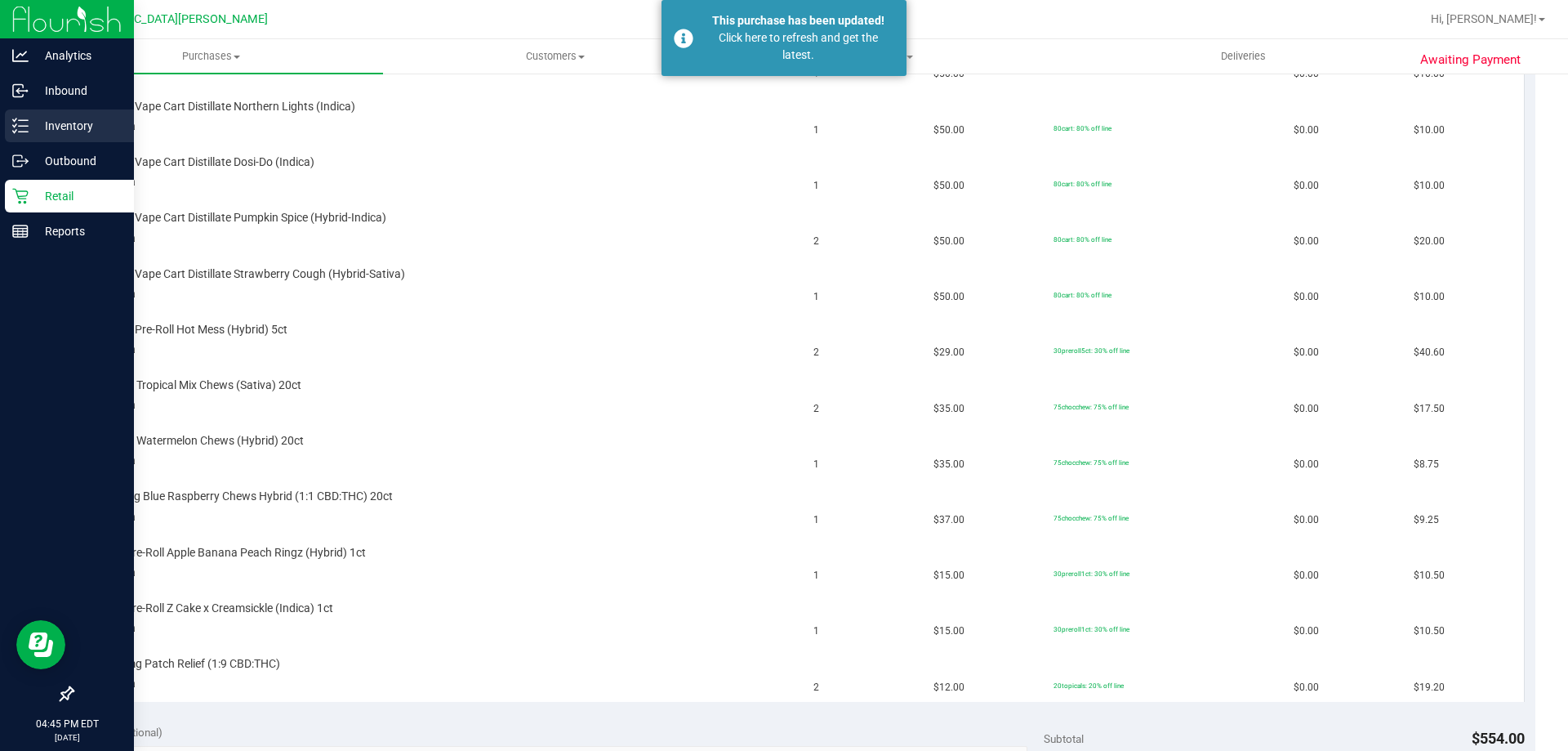
click at [41, 130] on p "Inventory" at bounding box center [78, 126] width 98 height 19
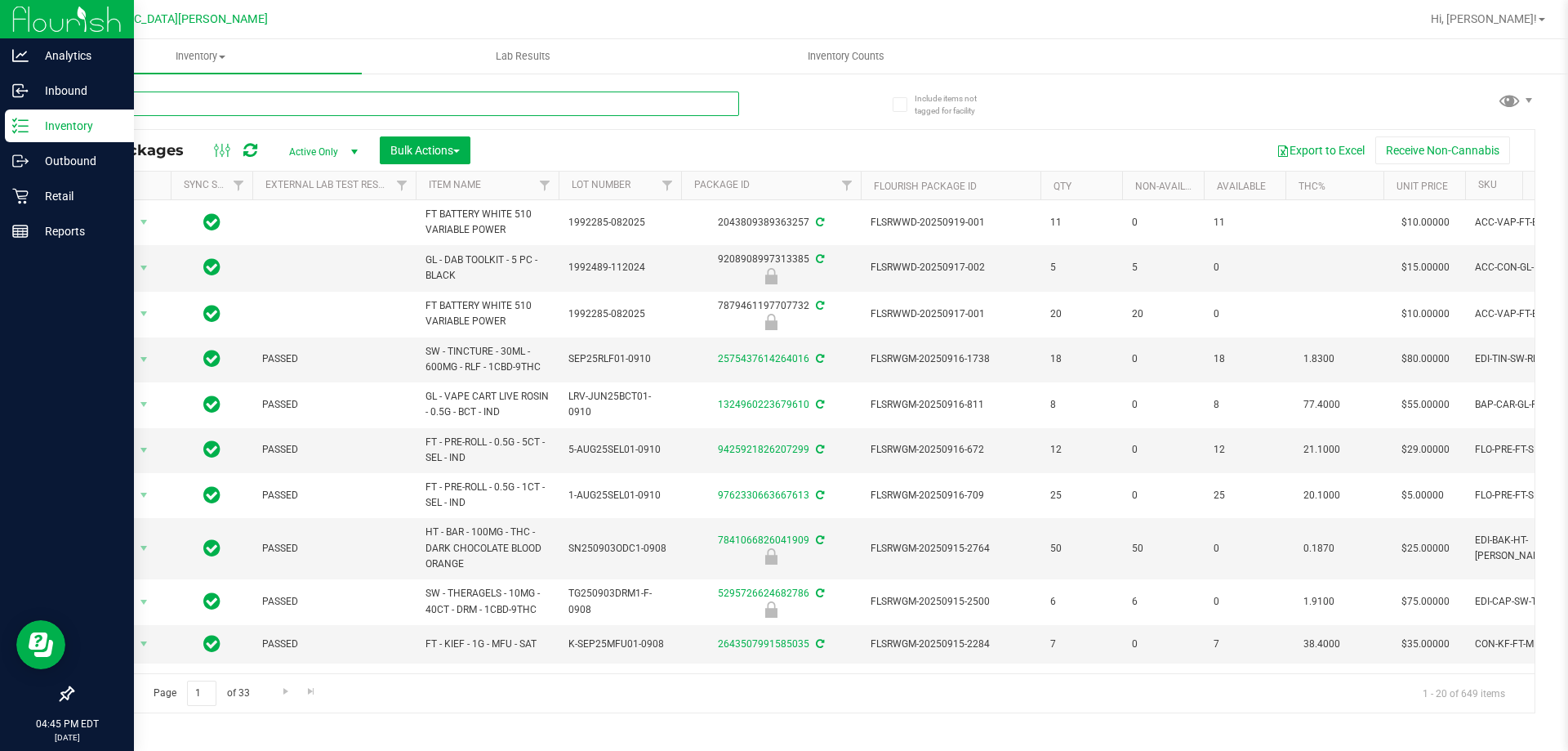
click at [266, 110] on input "text" at bounding box center [406, 104] width 668 height 25
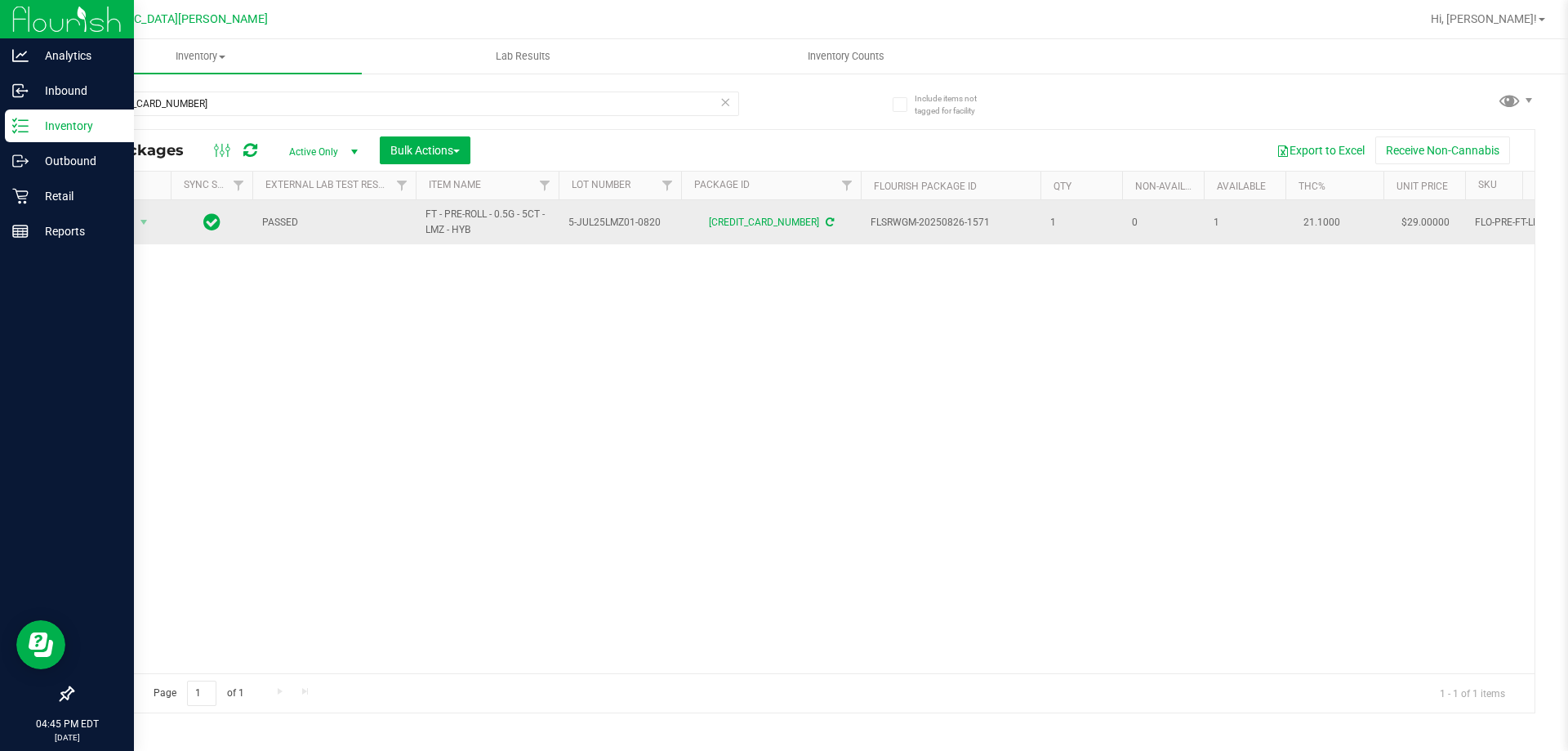
drag, startPoint x: 481, startPoint y: 236, endPoint x: 429, endPoint y: 203, distance: 61.6
click at [429, 203] on td "FT - PRE-ROLL - 0.5G - 5CT - LMZ - HYB" at bounding box center [487, 222] width 143 height 44
copy span "FT - PRE-ROLL - 0.5G - 5CT - LMZ - HYB"
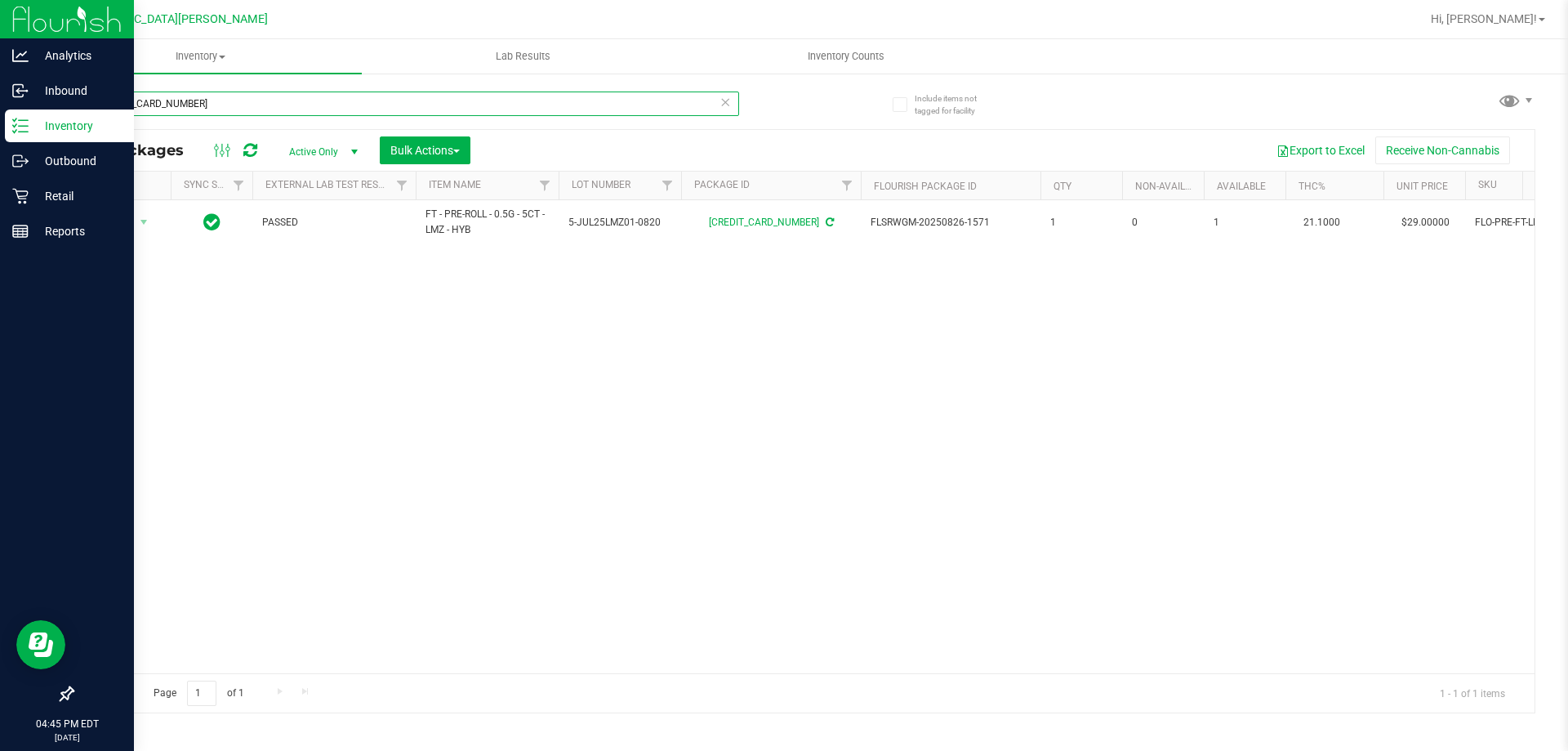
click at [343, 100] on input "8180050340153766" at bounding box center [406, 104] width 668 height 25
paste input "FT - PRE-ROLL - 0.5G - 5CT - LMZ - HYB"
type input "FT - PRE-ROLL - 0.5G - 5CT - LMZ - HYB"
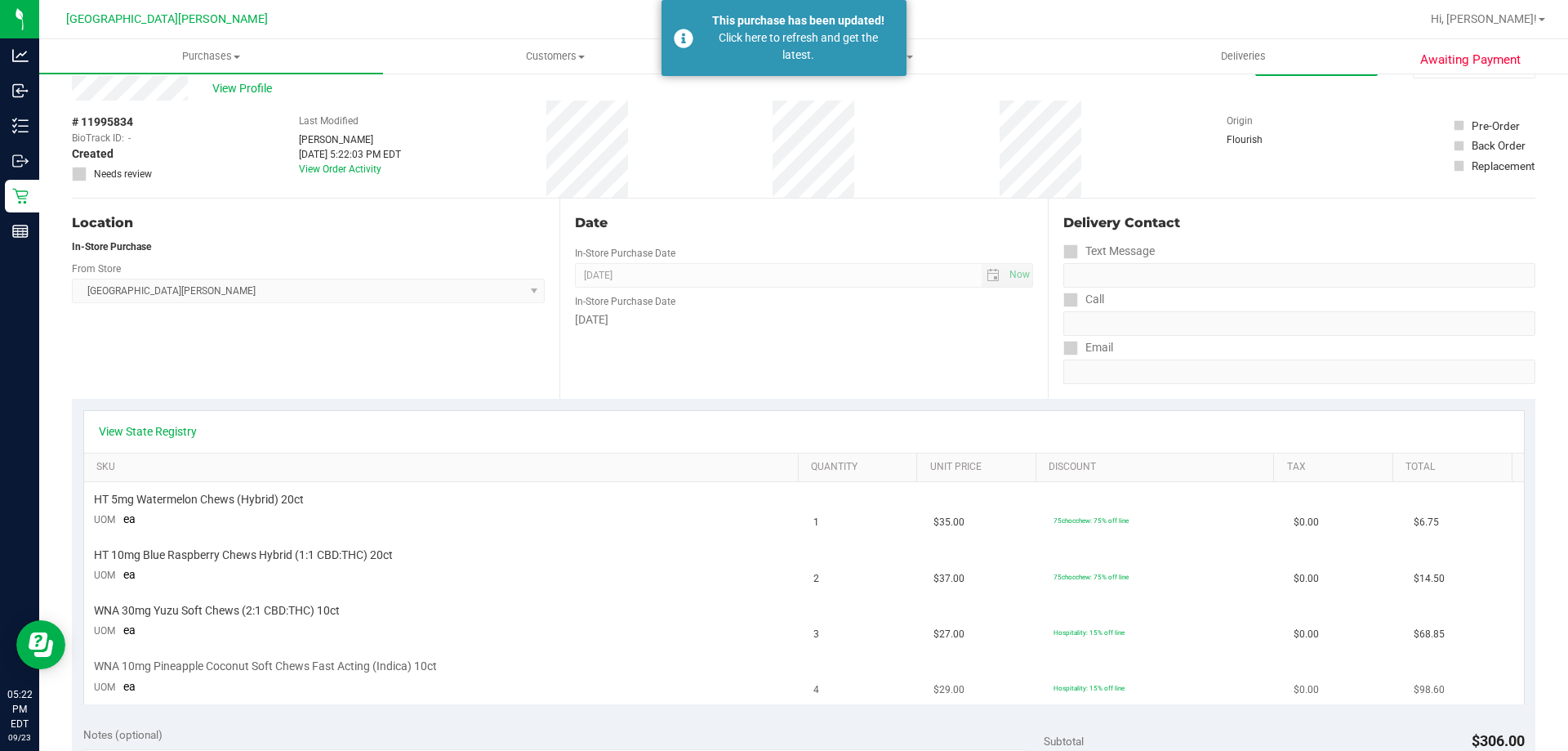
scroll to position [82, 0]
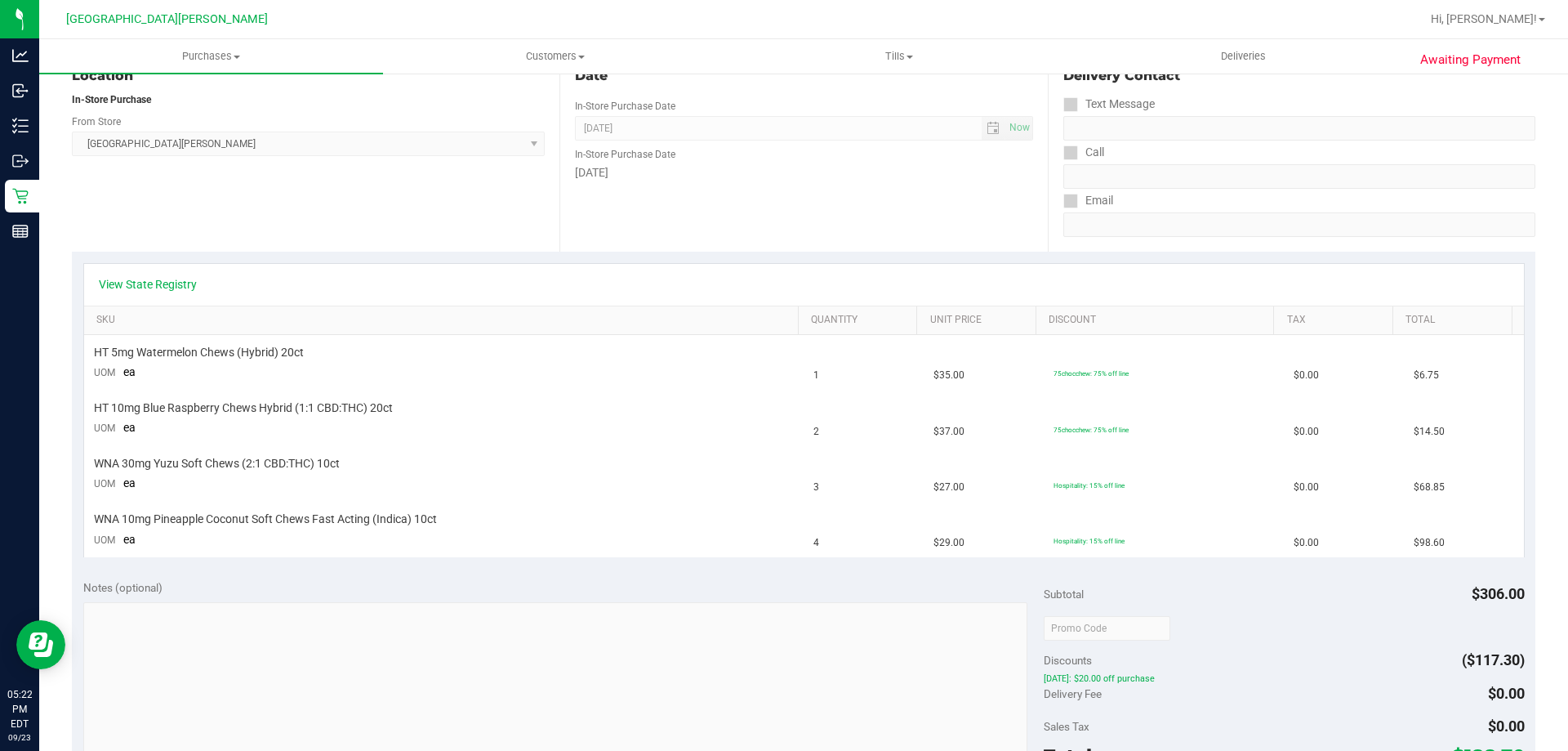
scroll to position [245, 0]
